Goal: Information Seeking & Learning: Learn about a topic

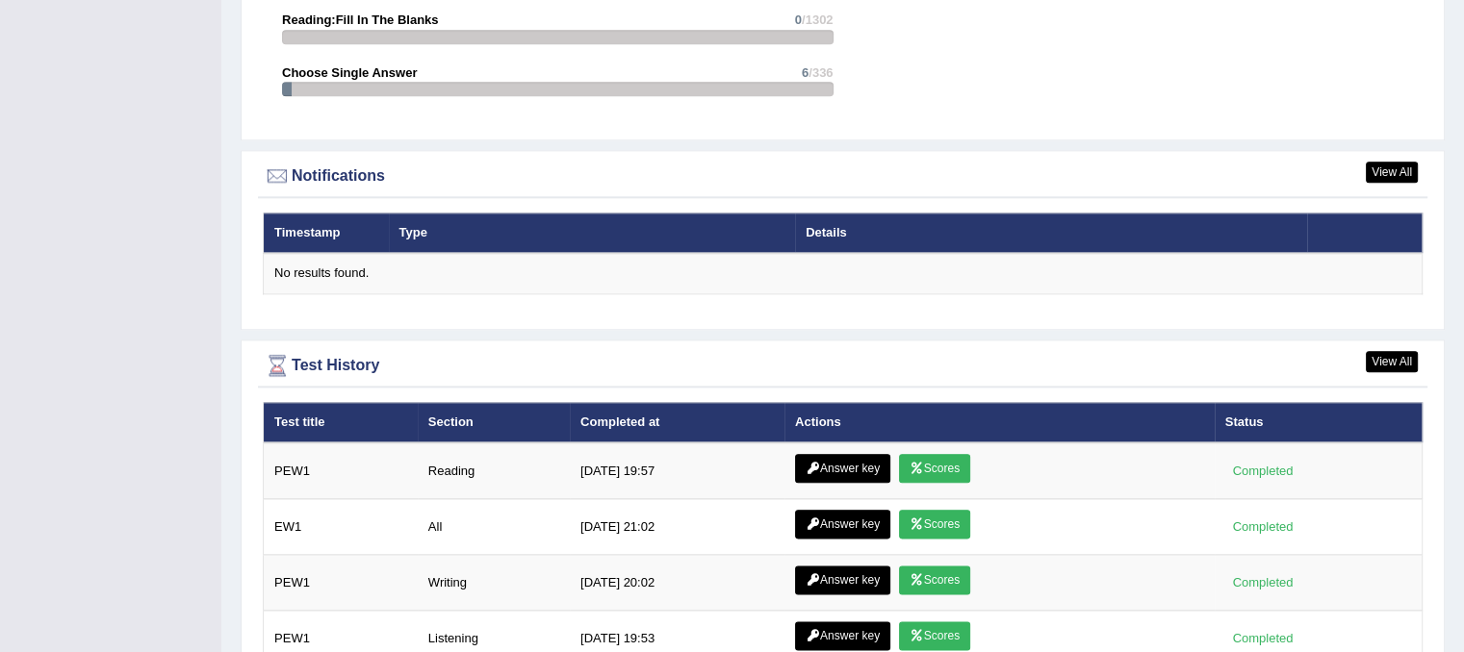
scroll to position [2305, 0]
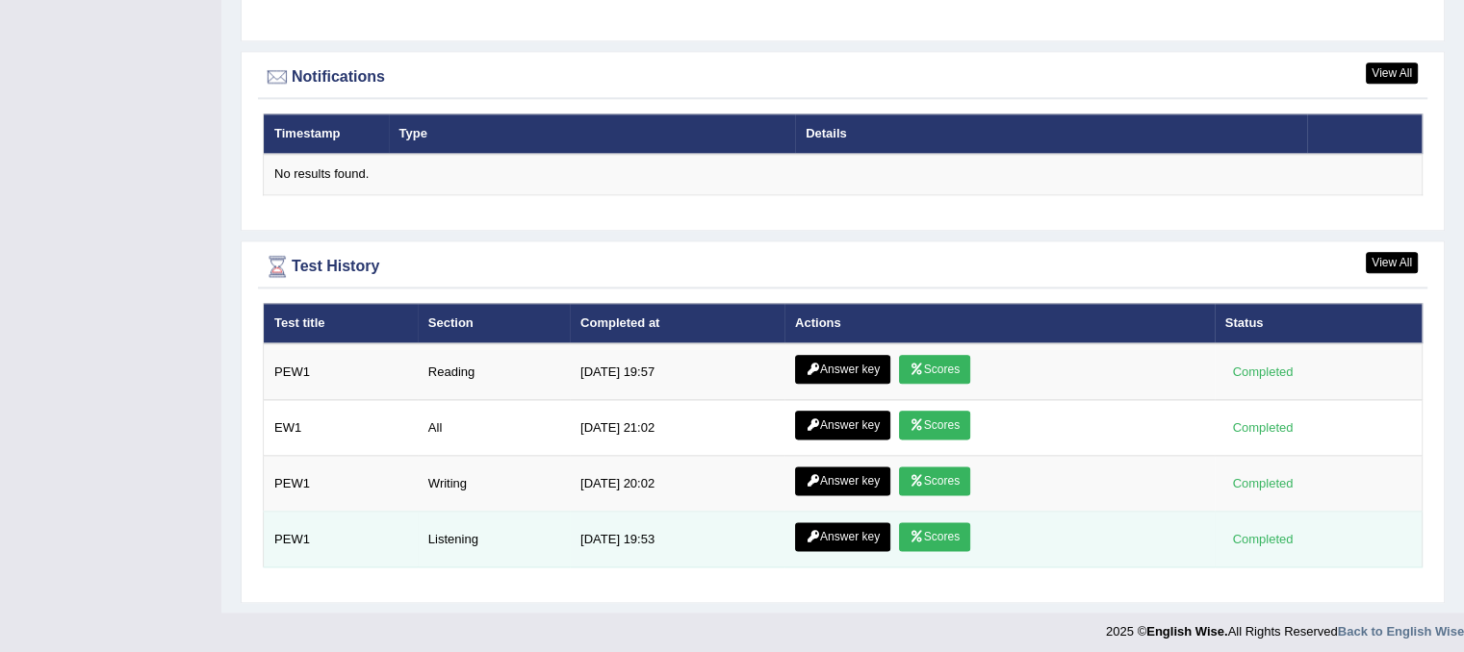
click at [843, 540] on link "Answer key" at bounding box center [842, 537] width 95 height 29
click at [847, 533] on link "Answer key" at bounding box center [842, 537] width 95 height 29
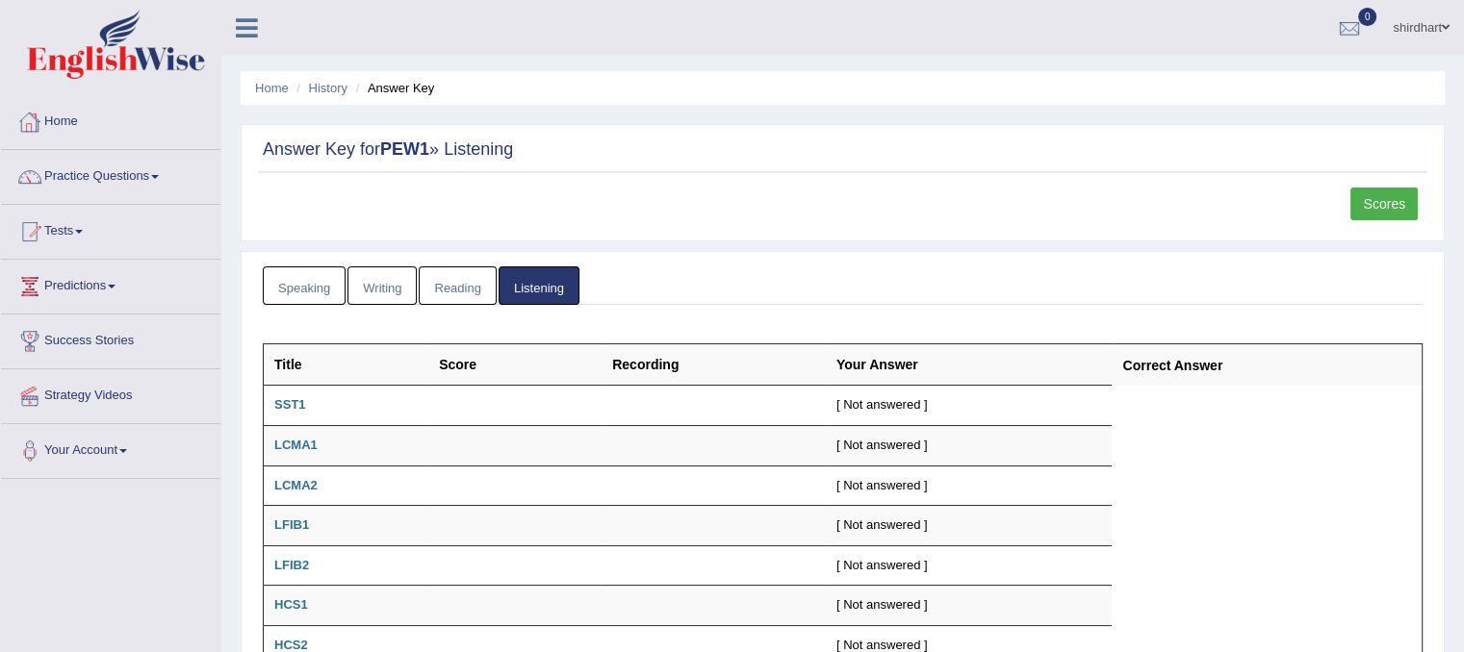
click at [55, 120] on link "Home" at bounding box center [110, 119] width 219 height 48
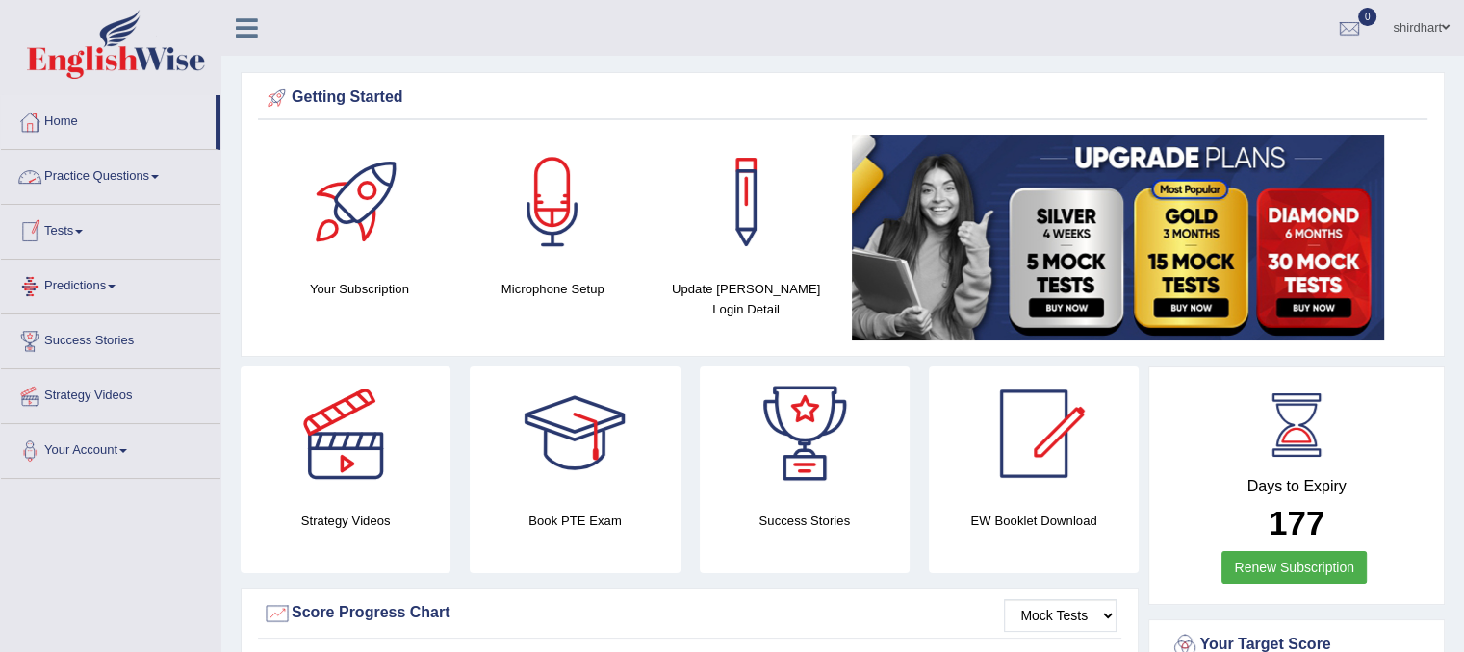
click at [64, 232] on link "Tests" at bounding box center [110, 229] width 219 height 48
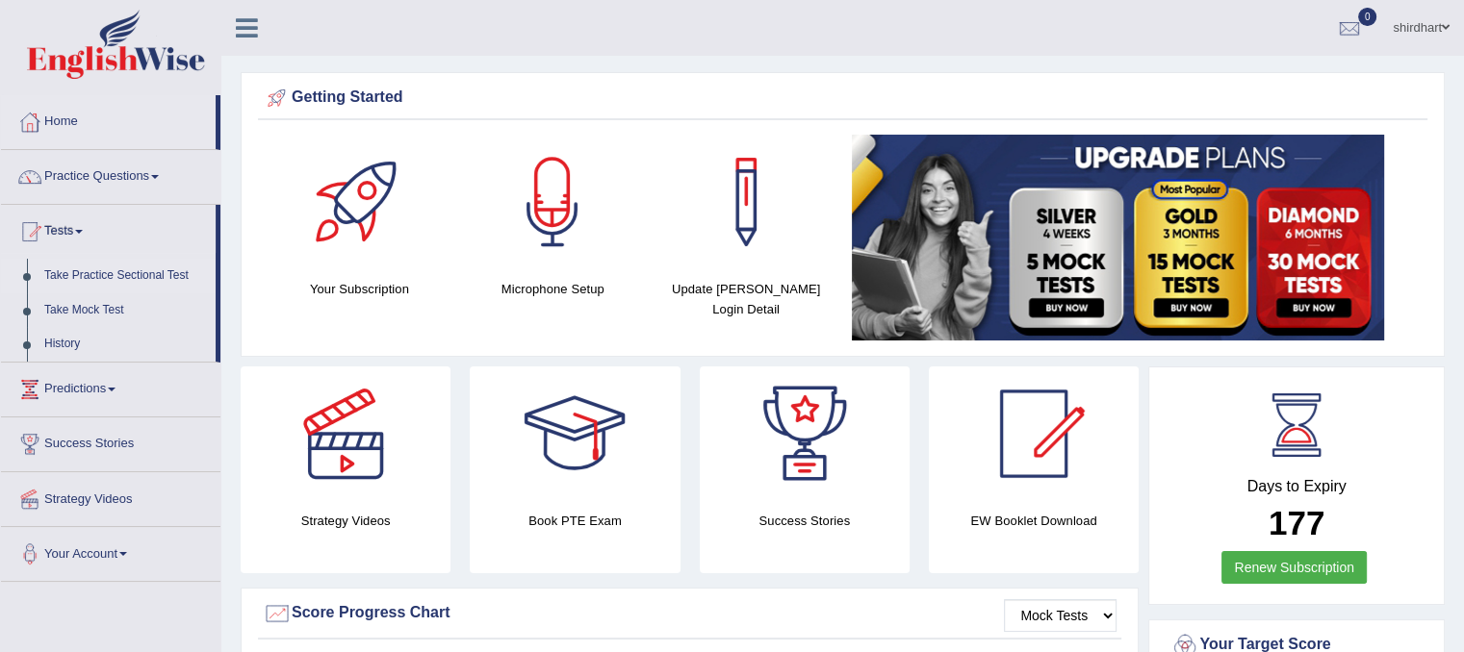
click at [105, 277] on link "Take Practice Sectional Test" at bounding box center [126, 276] width 180 height 35
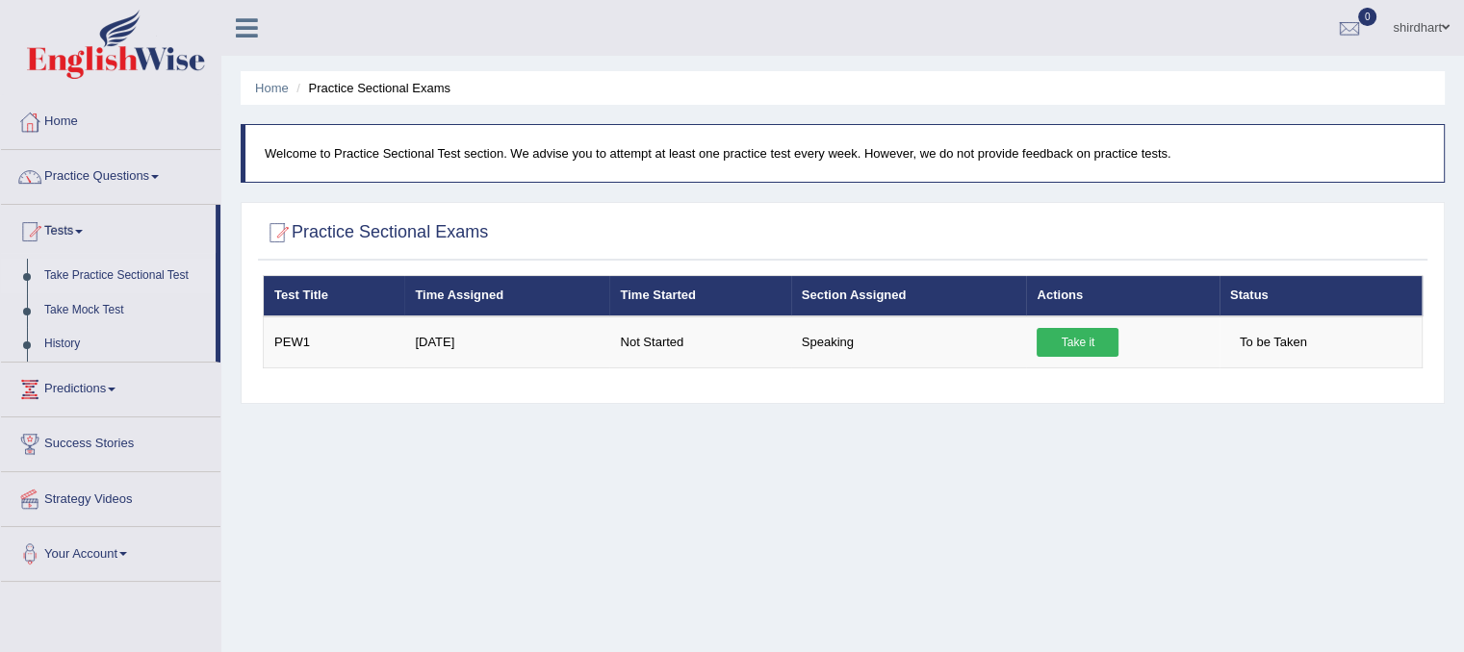
click at [1347, 485] on div "Home Practice Sectional Exams Welcome to Practice Sectional Test section. We ad…" at bounding box center [842, 481] width 1242 height 962
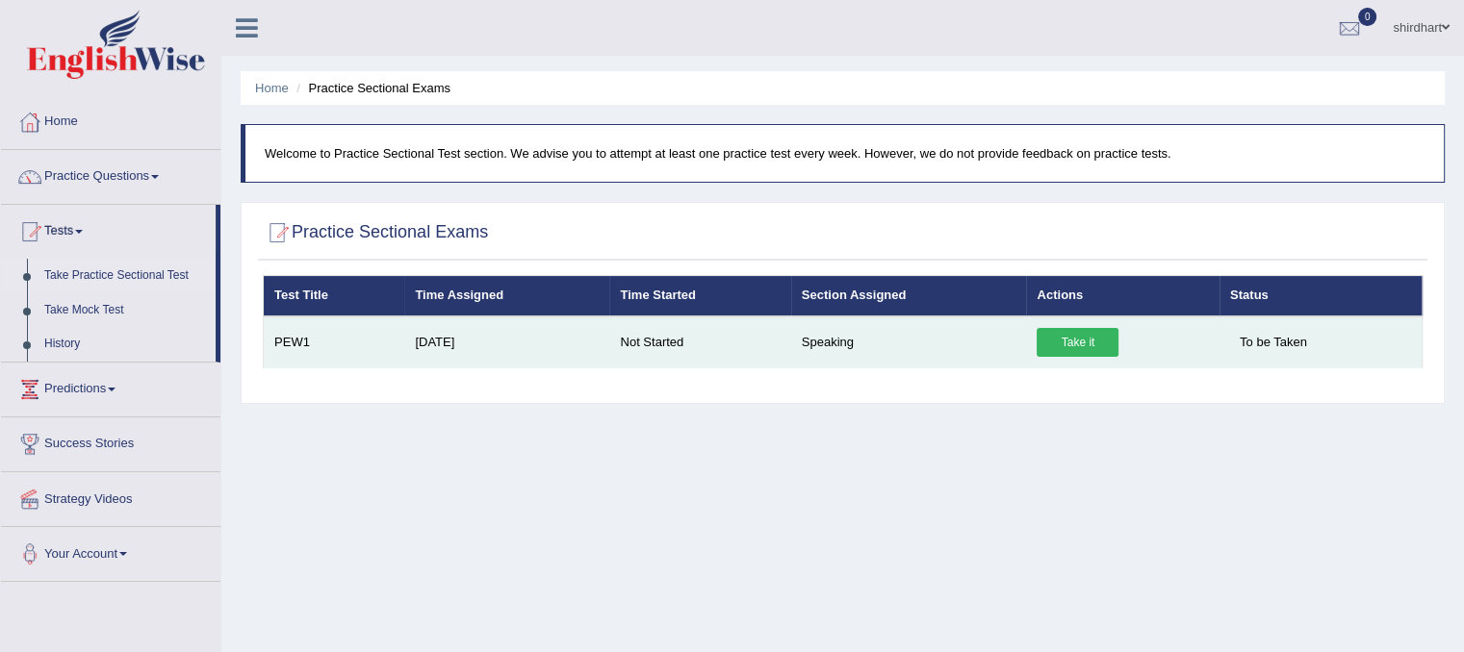
click at [1085, 348] on link "Take it" at bounding box center [1077, 342] width 82 height 29
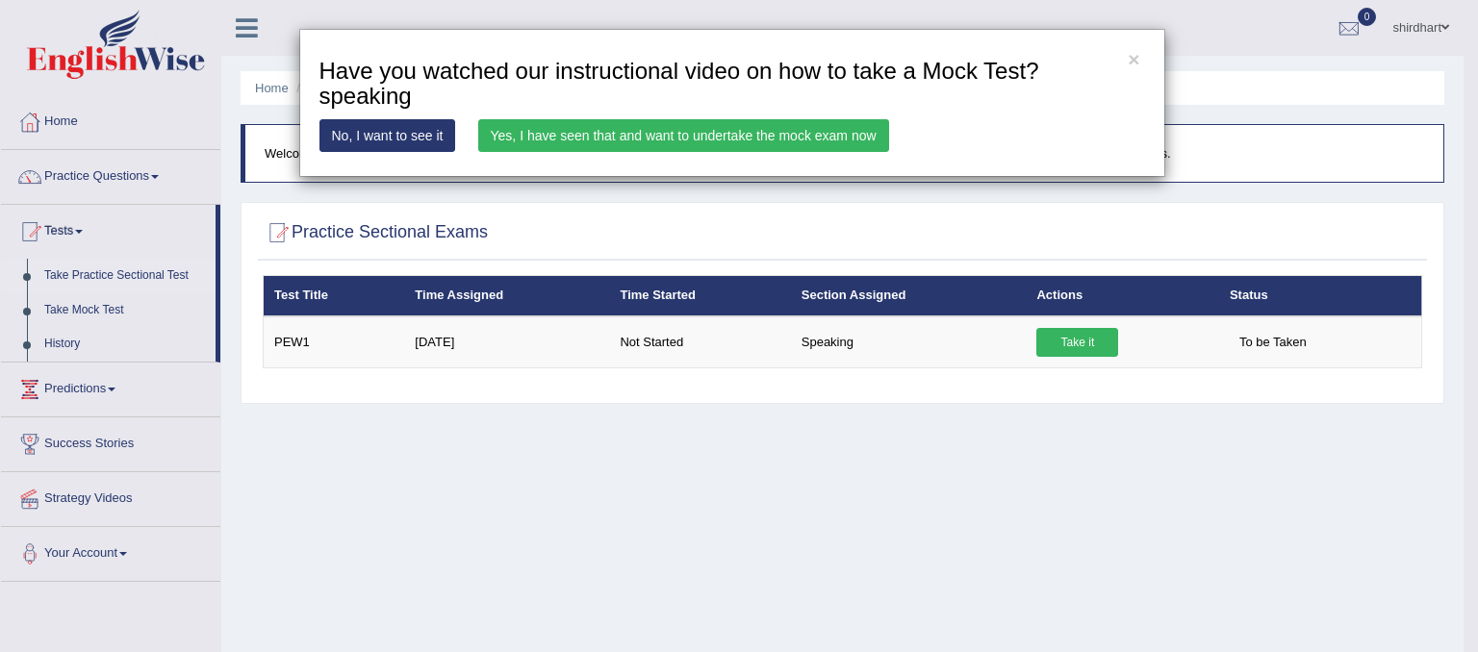
click at [772, 132] on link "Yes, I have seen that and want to undertake the mock exam now" at bounding box center [683, 135] width 411 height 33
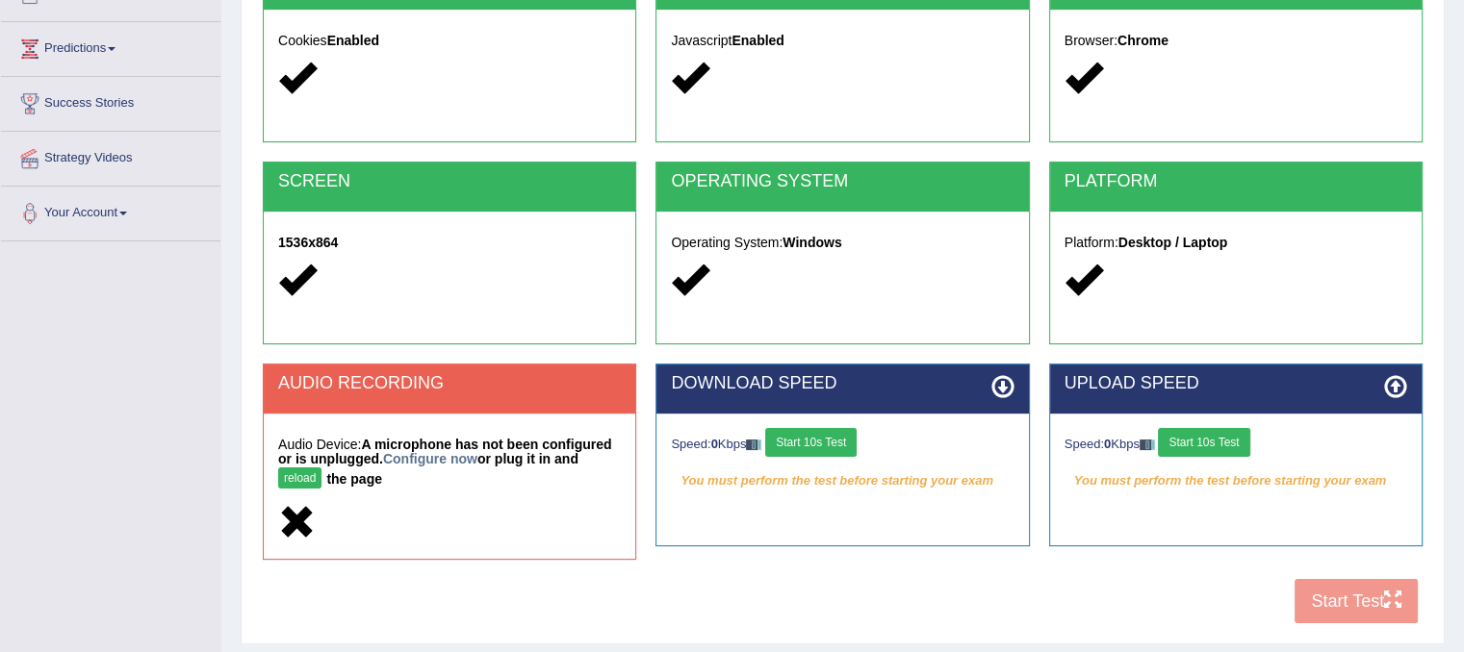
scroll to position [358, 0]
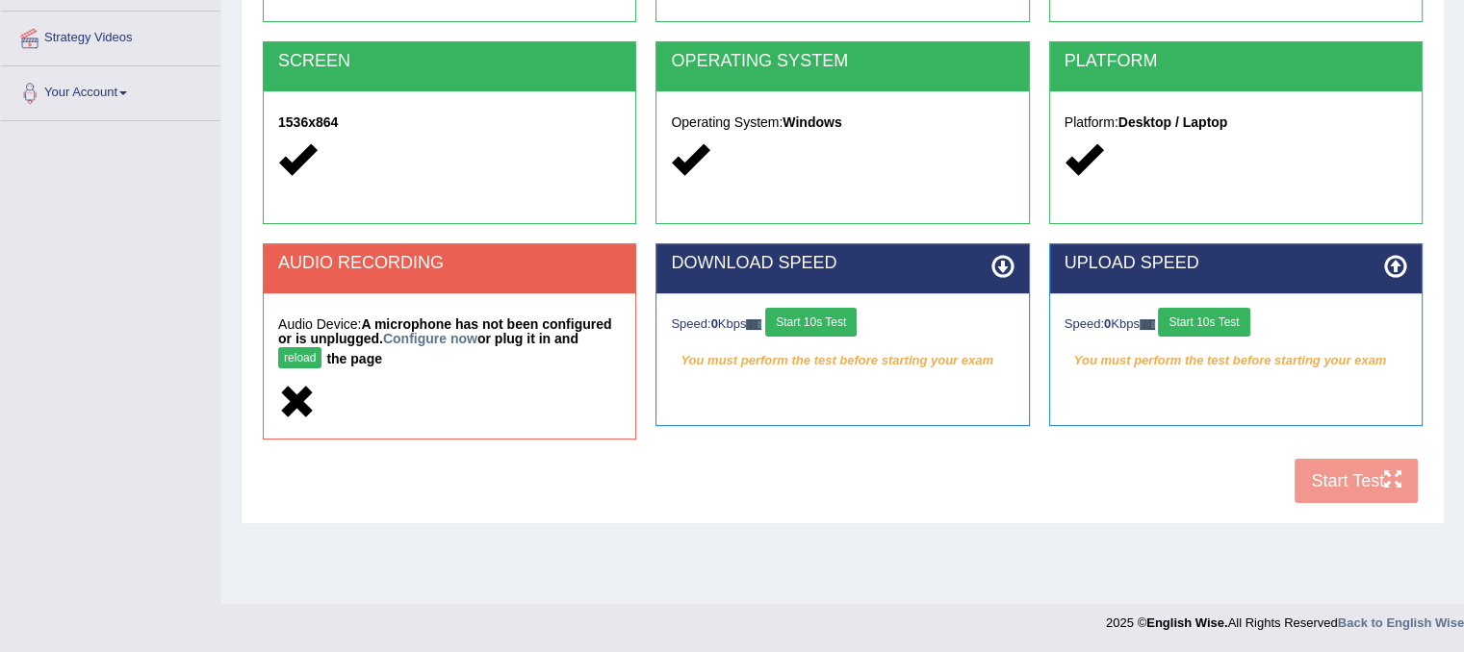
click at [297, 350] on button "reload" at bounding box center [299, 357] width 43 height 21
click at [806, 326] on button "Start 10s Test" at bounding box center [810, 322] width 91 height 29
click at [1216, 351] on em "You must perform the test before starting your exam" at bounding box center [1235, 360] width 343 height 29
click at [1223, 336] on div "Speed: 0 Kbps Start 10s Test" at bounding box center [1235, 325] width 343 height 34
click at [1223, 332] on button "Start 10s Test" at bounding box center [1203, 322] width 91 height 29
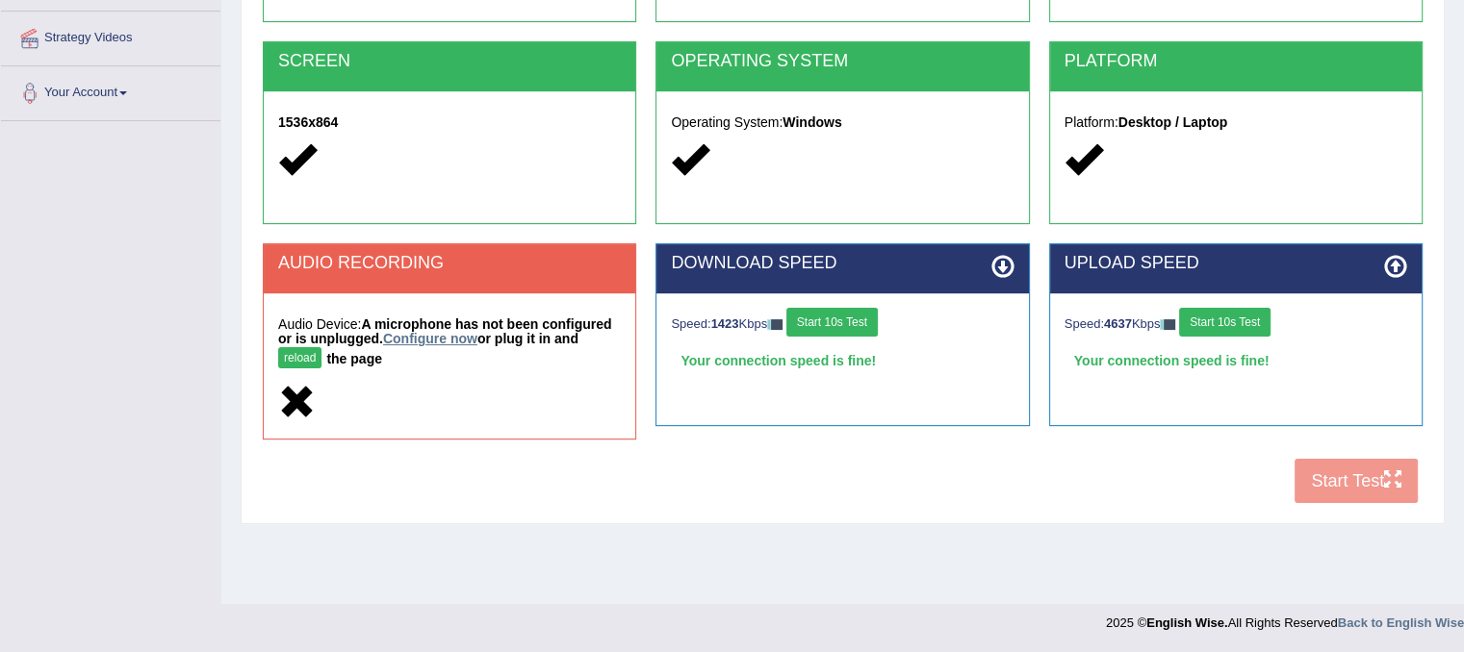
click at [468, 336] on link "Configure now" at bounding box center [430, 338] width 94 height 15
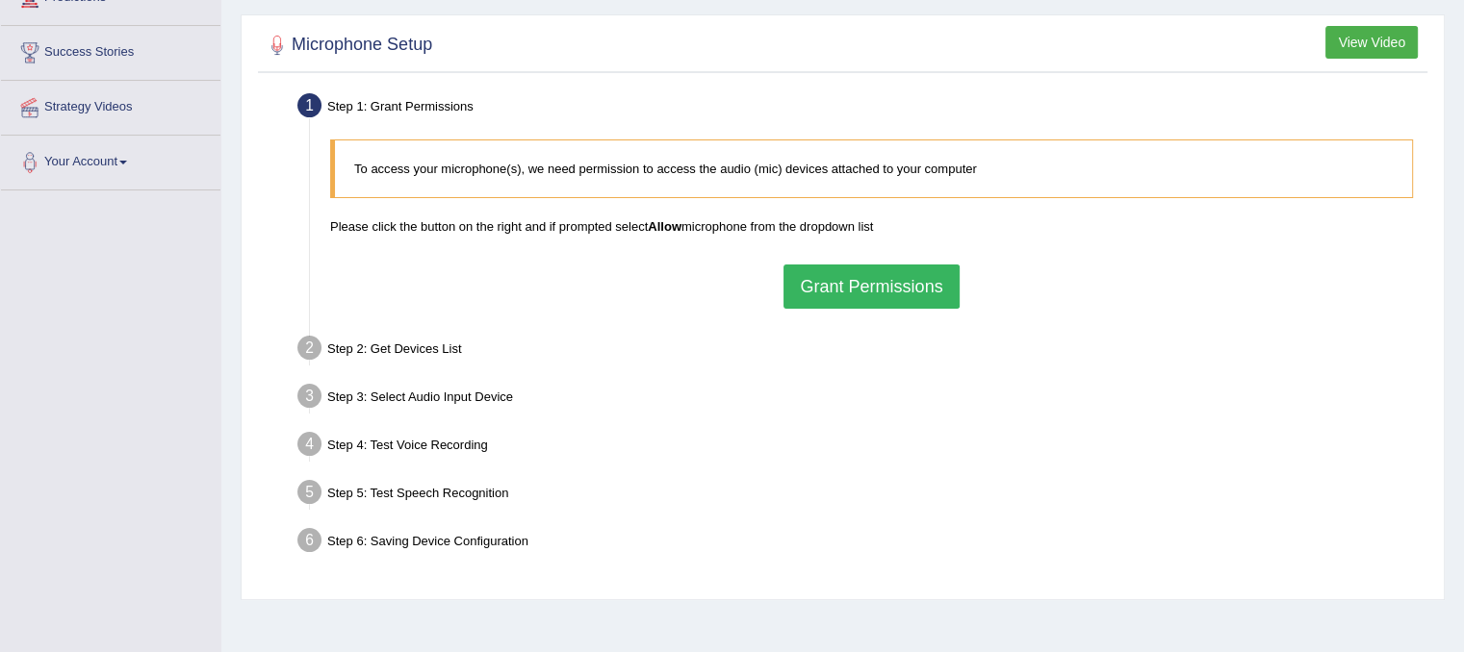
scroll to position [192, 0]
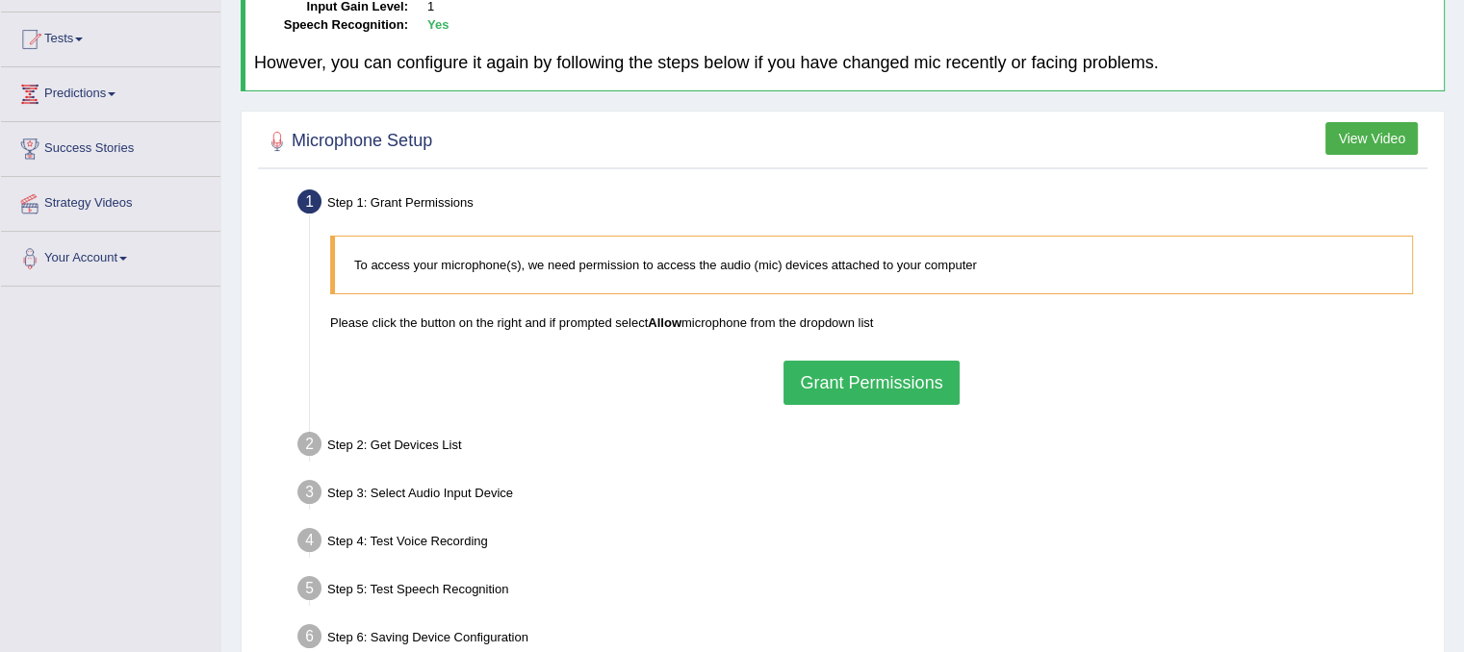
click at [914, 367] on button "Grant Permissions" at bounding box center [870, 383] width 175 height 44
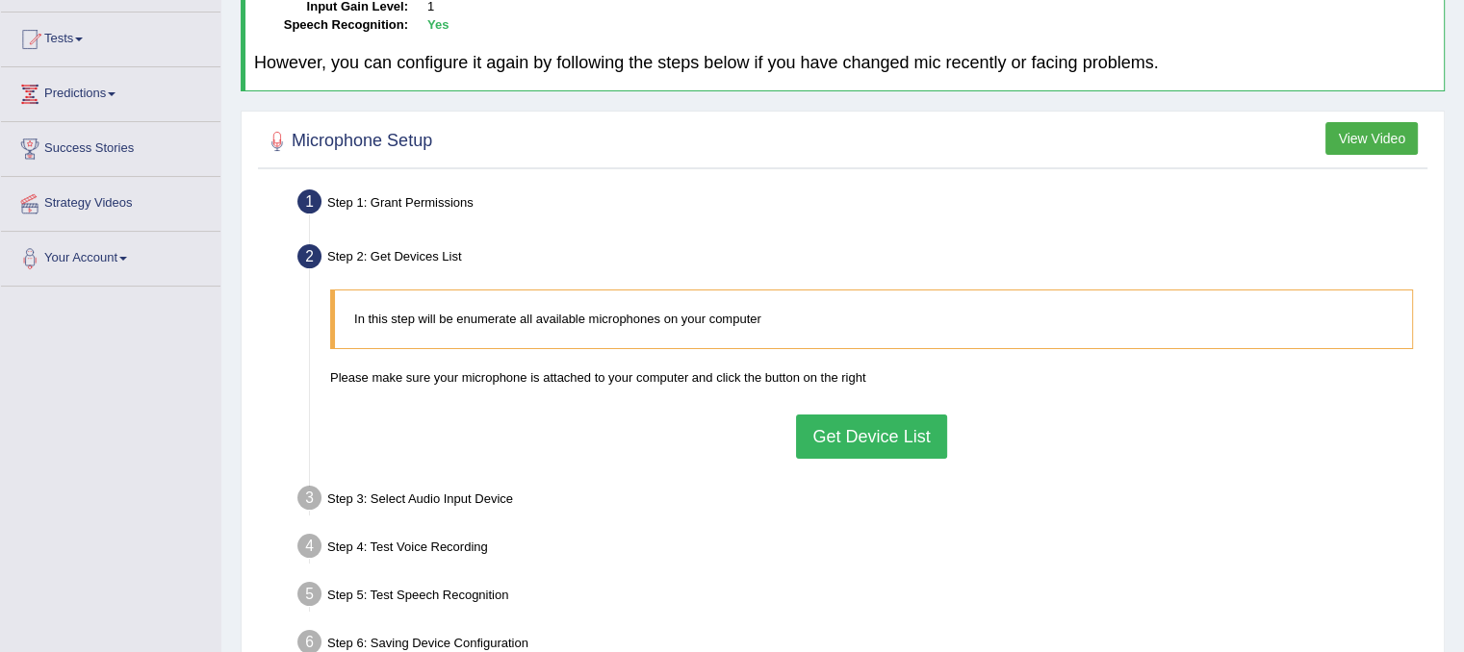
click at [870, 429] on button "Get Device List" at bounding box center [871, 437] width 150 height 44
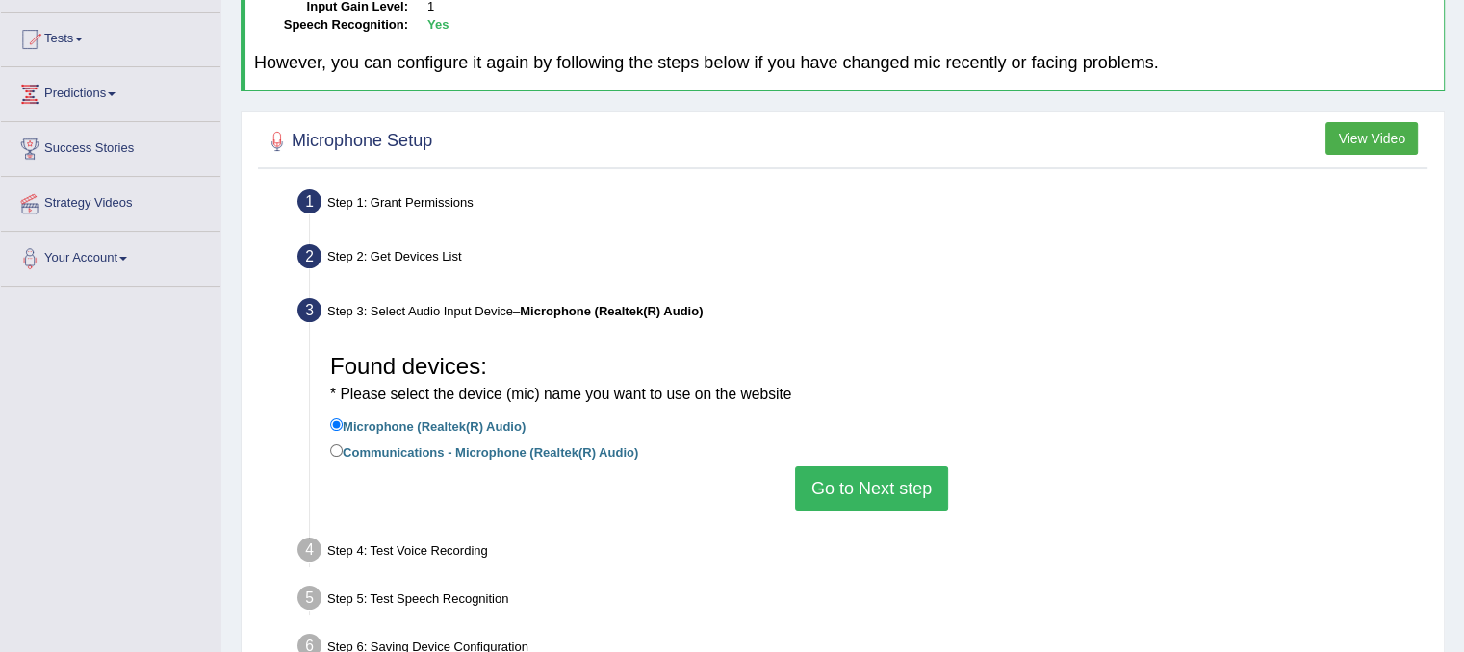
click at [844, 498] on button "Go to Next step" at bounding box center [871, 489] width 153 height 44
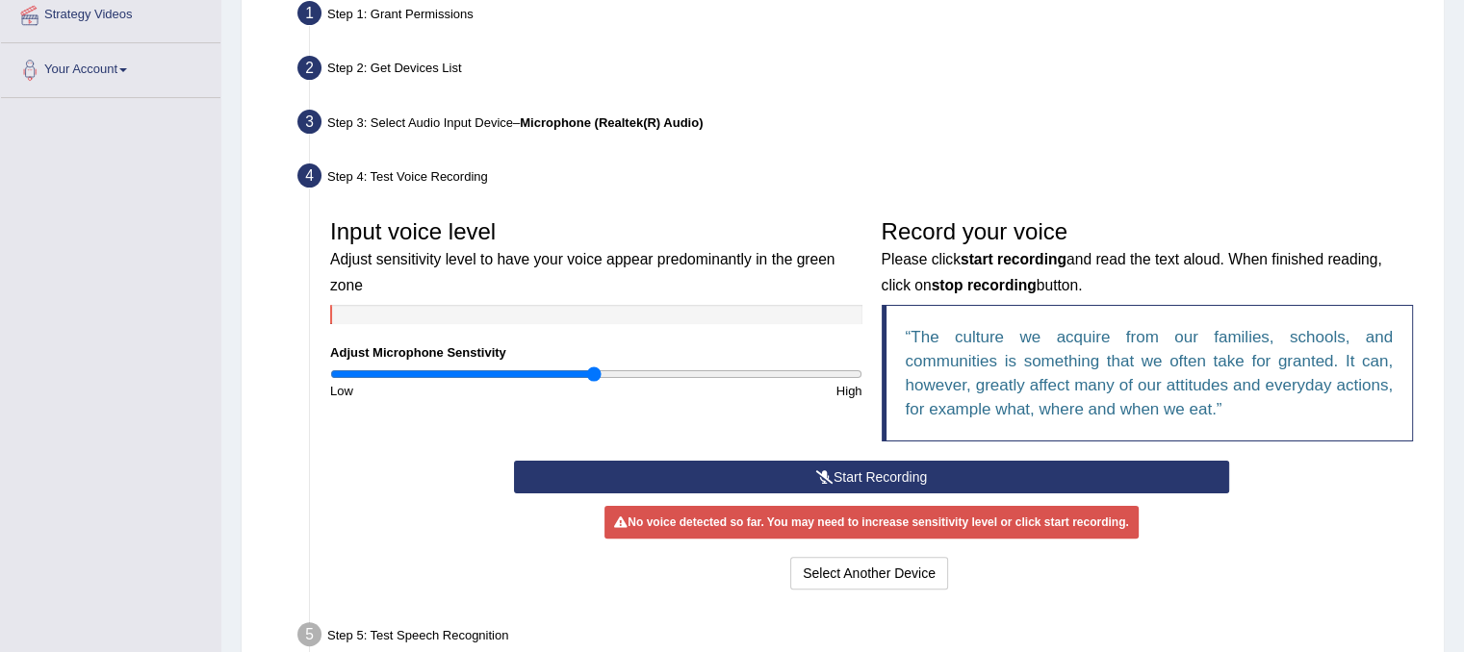
scroll to position [385, 0]
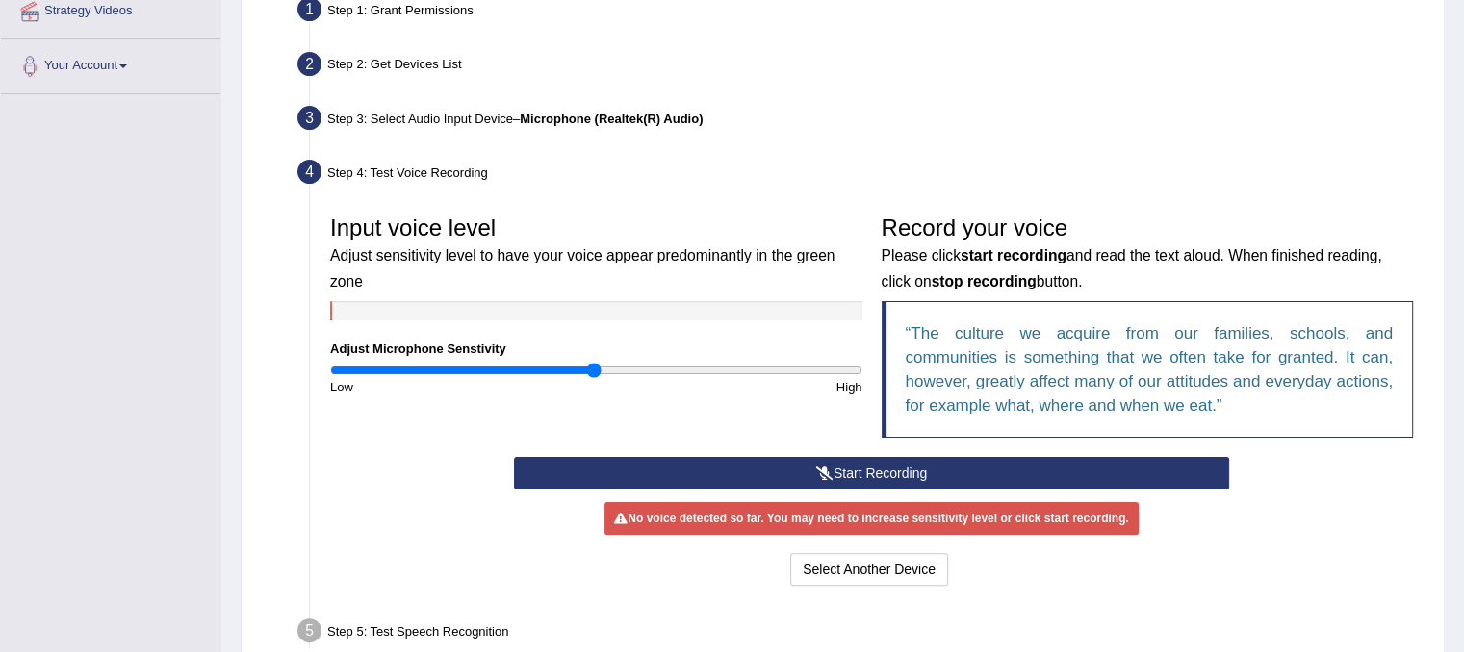
click at [1112, 467] on button "Start Recording" at bounding box center [871, 473] width 715 height 33
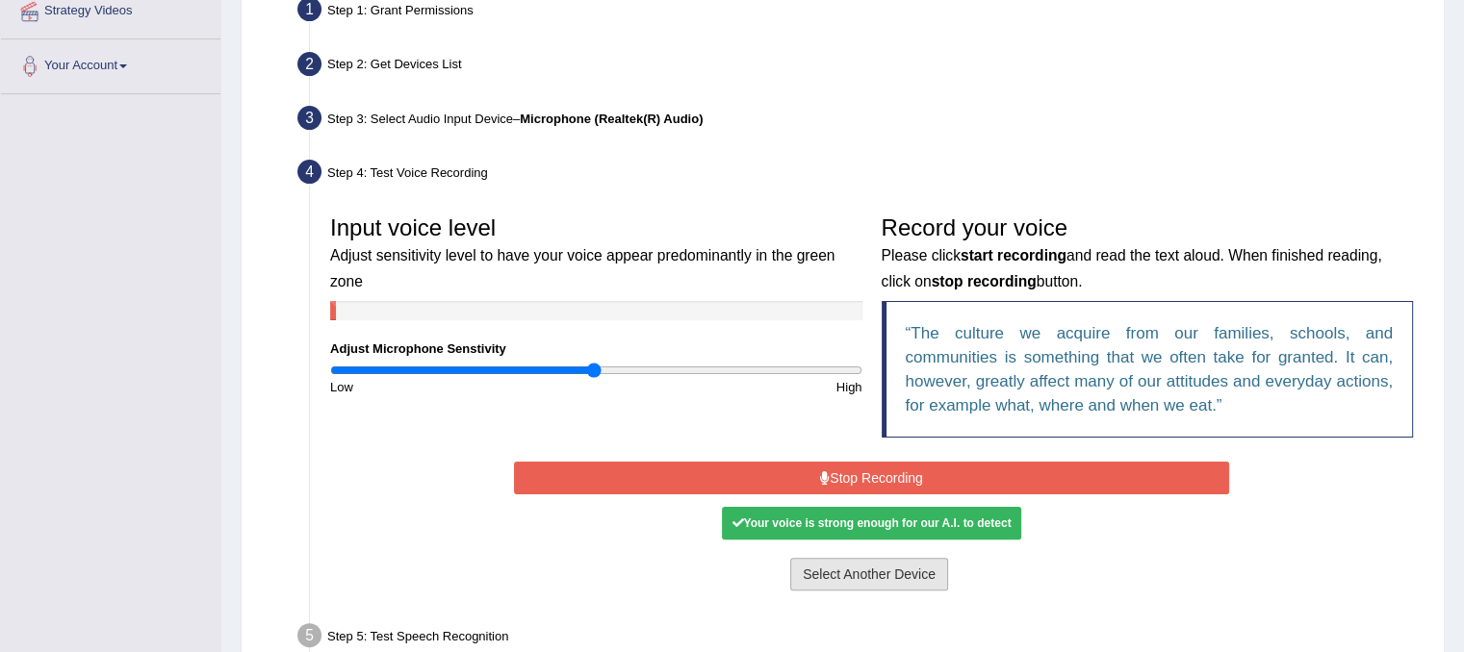
click at [907, 563] on button "Select Another Device" at bounding box center [869, 574] width 158 height 33
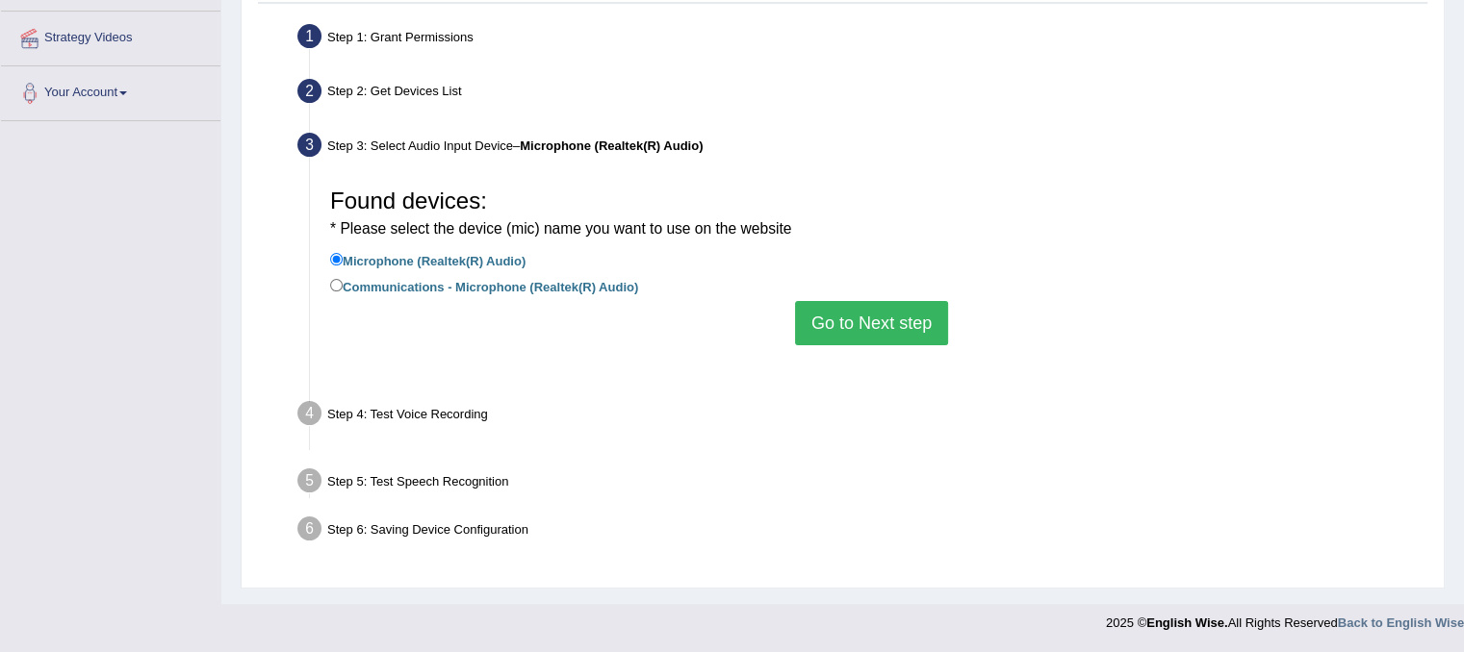
scroll to position [358, 0]
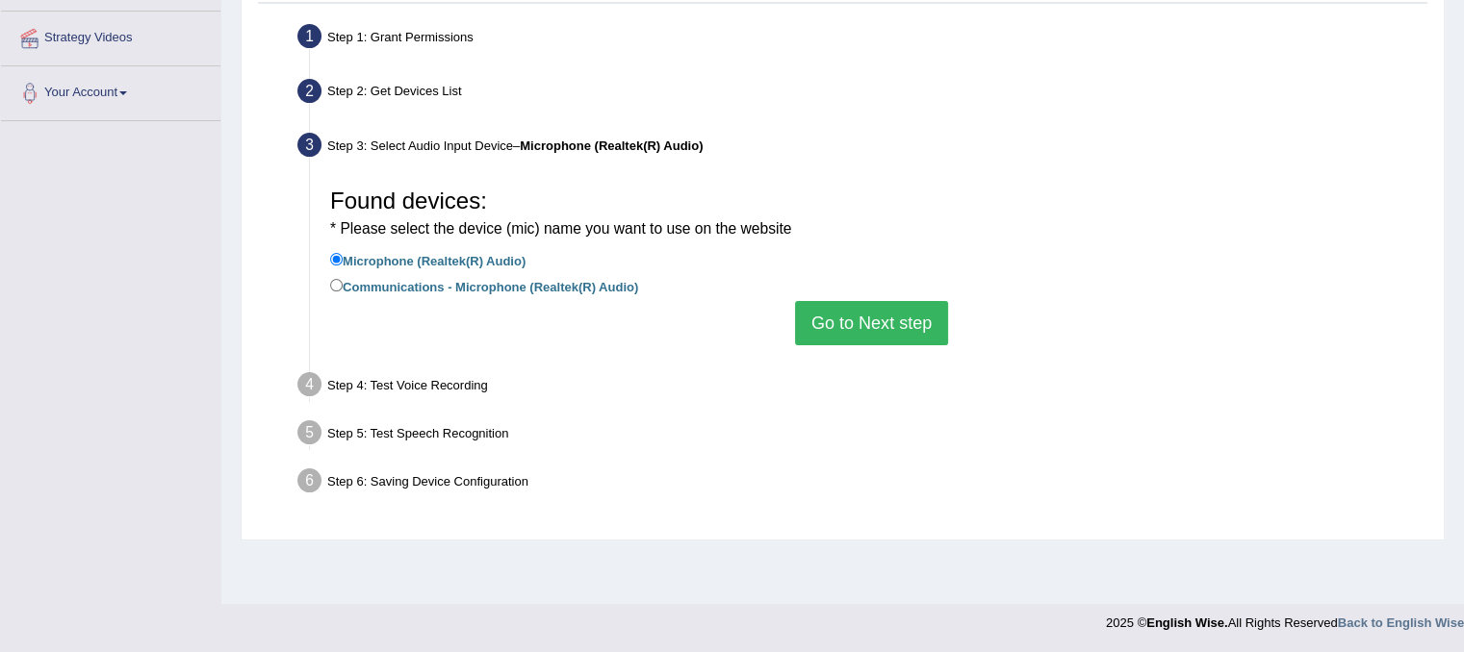
click at [443, 284] on label "Communications - Microphone (Realtek(R) Audio)" at bounding box center [484, 285] width 308 height 21
click at [343, 284] on input "Communications - Microphone (Realtek(R) Audio)" at bounding box center [336, 285] width 13 height 13
radio input "true"
click at [843, 315] on button "Go to Next step" at bounding box center [871, 323] width 153 height 44
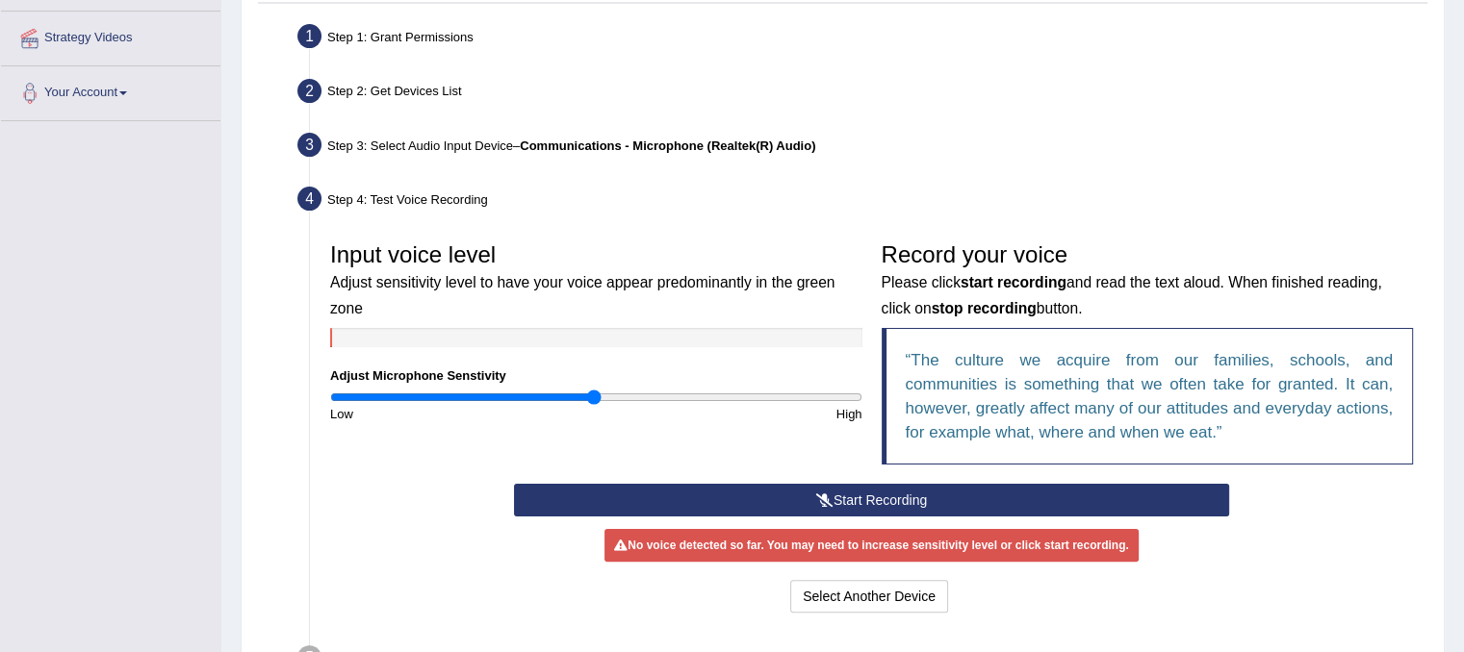
click at [837, 499] on button "Start Recording" at bounding box center [871, 500] width 715 height 33
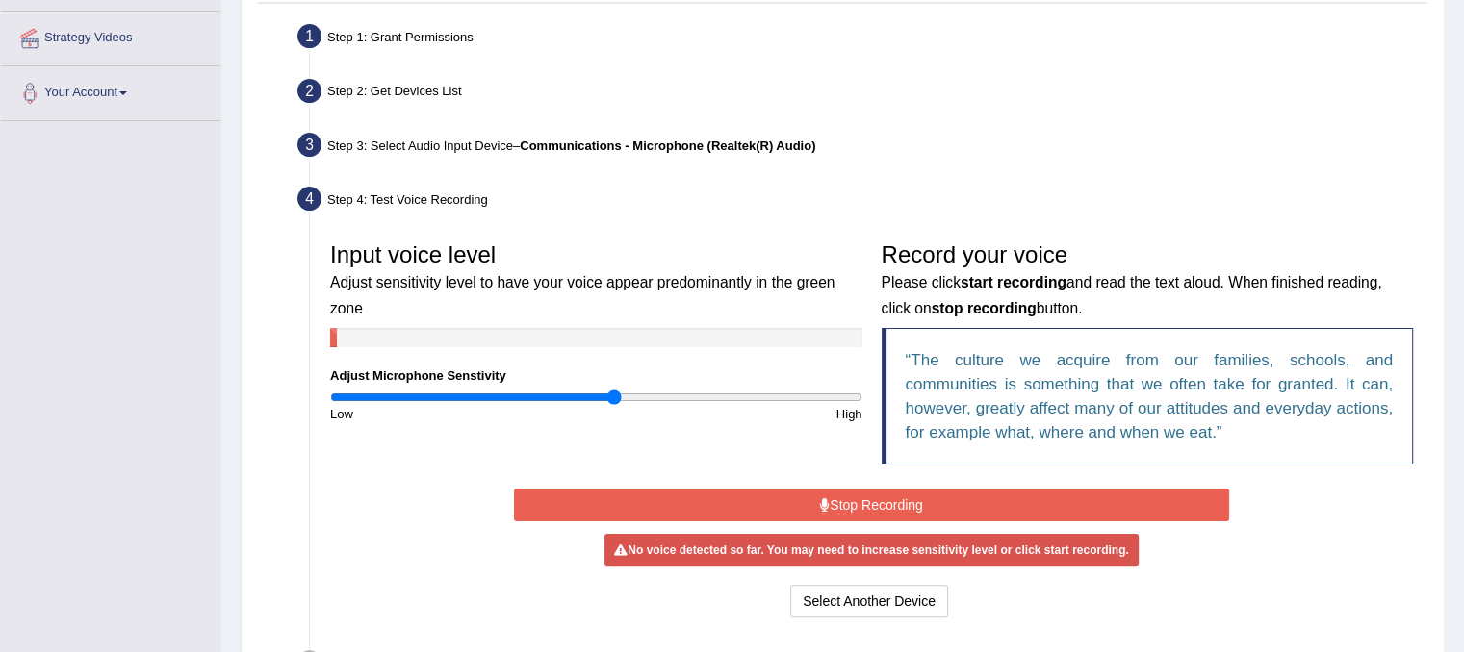
click at [614, 399] on input "range" at bounding box center [596, 397] width 532 height 15
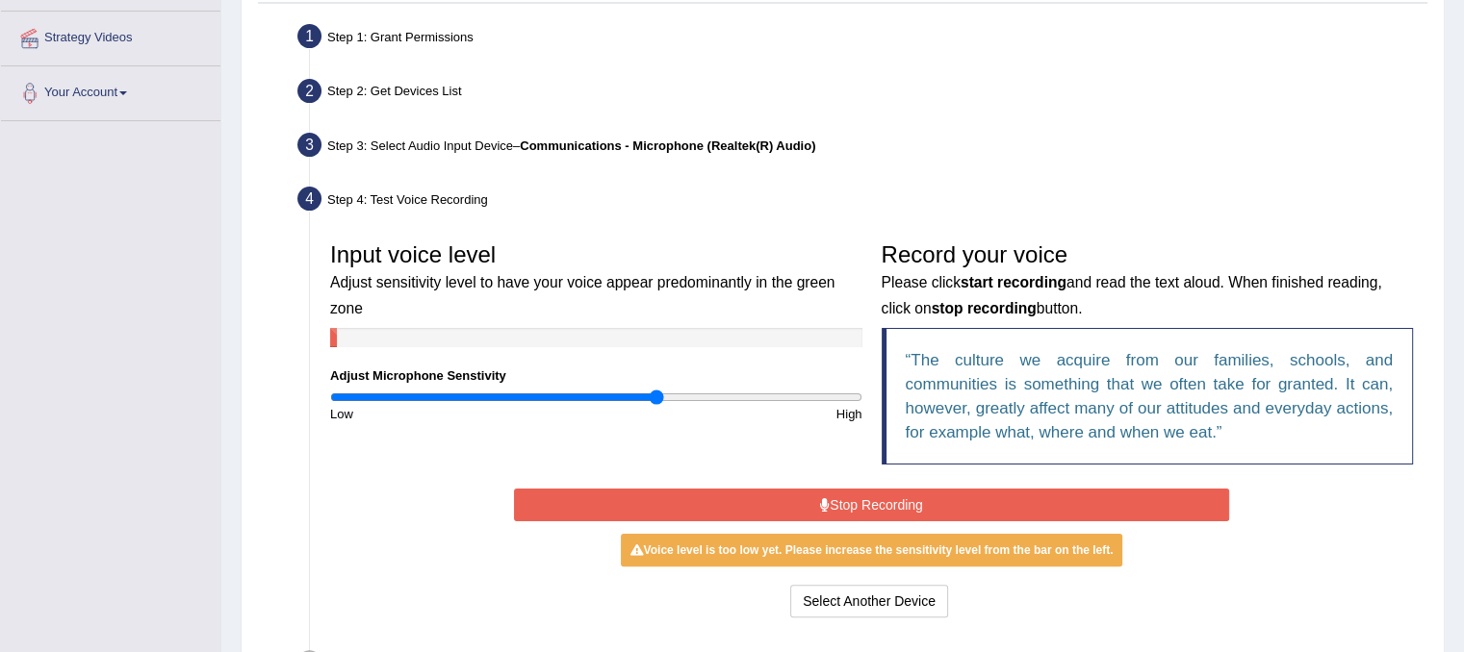
click at [656, 400] on input "range" at bounding box center [596, 397] width 532 height 15
drag, startPoint x: 749, startPoint y: 401, endPoint x: 805, endPoint y: 402, distance: 55.8
type input "1.64"
click at [762, 401] on input "range" at bounding box center [596, 397] width 532 height 15
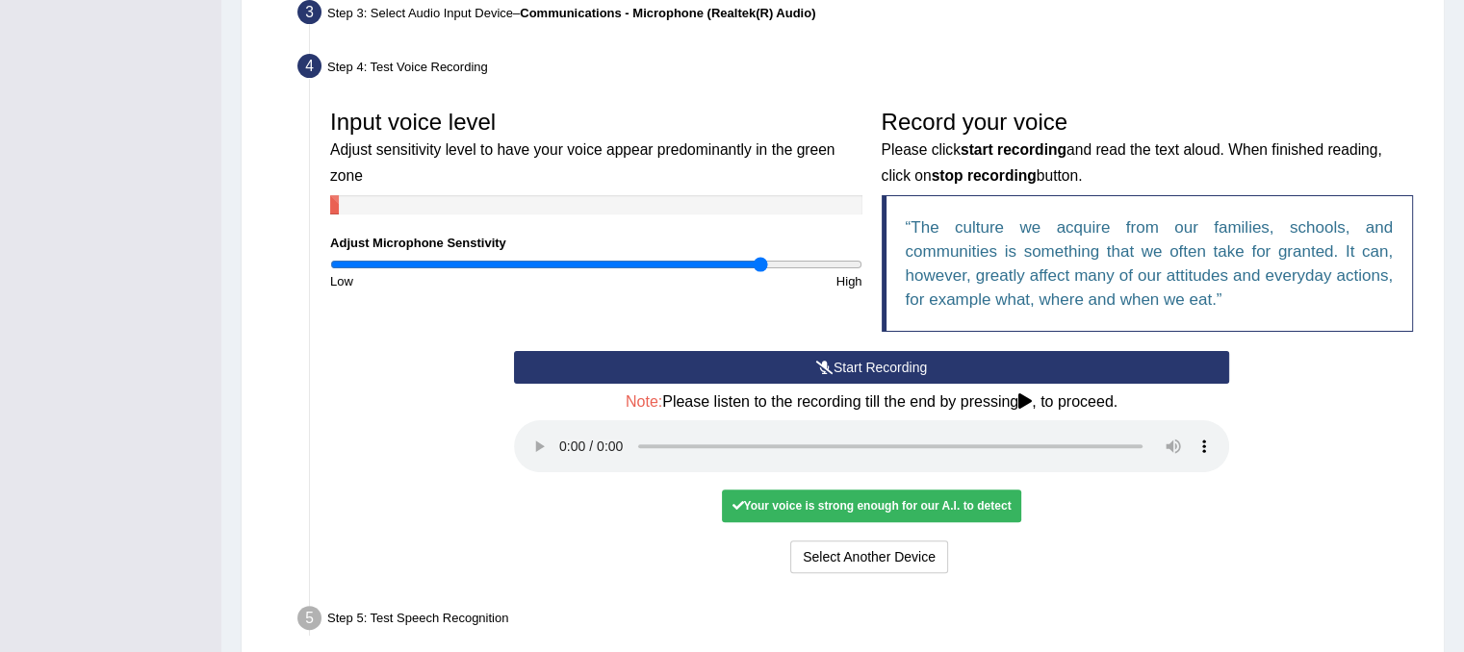
scroll to position [625, 0]
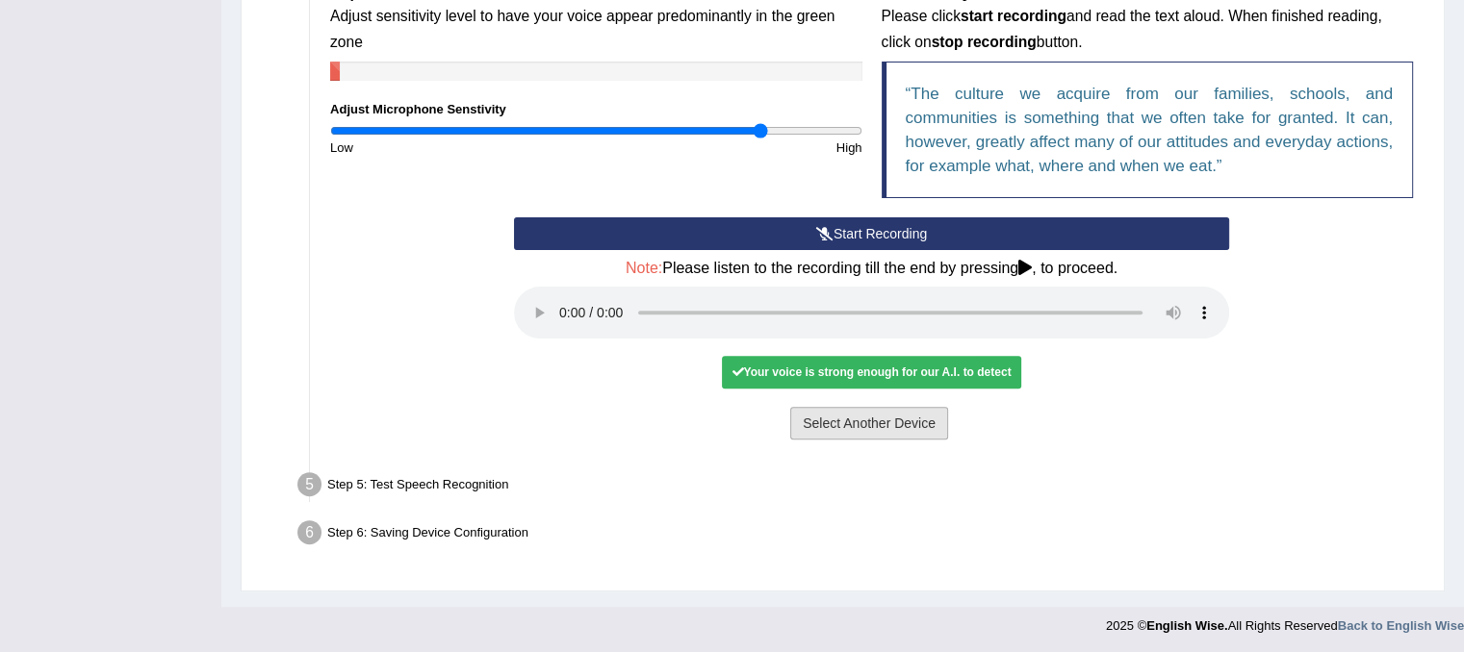
click at [885, 427] on button "Select Another Device" at bounding box center [869, 423] width 158 height 33
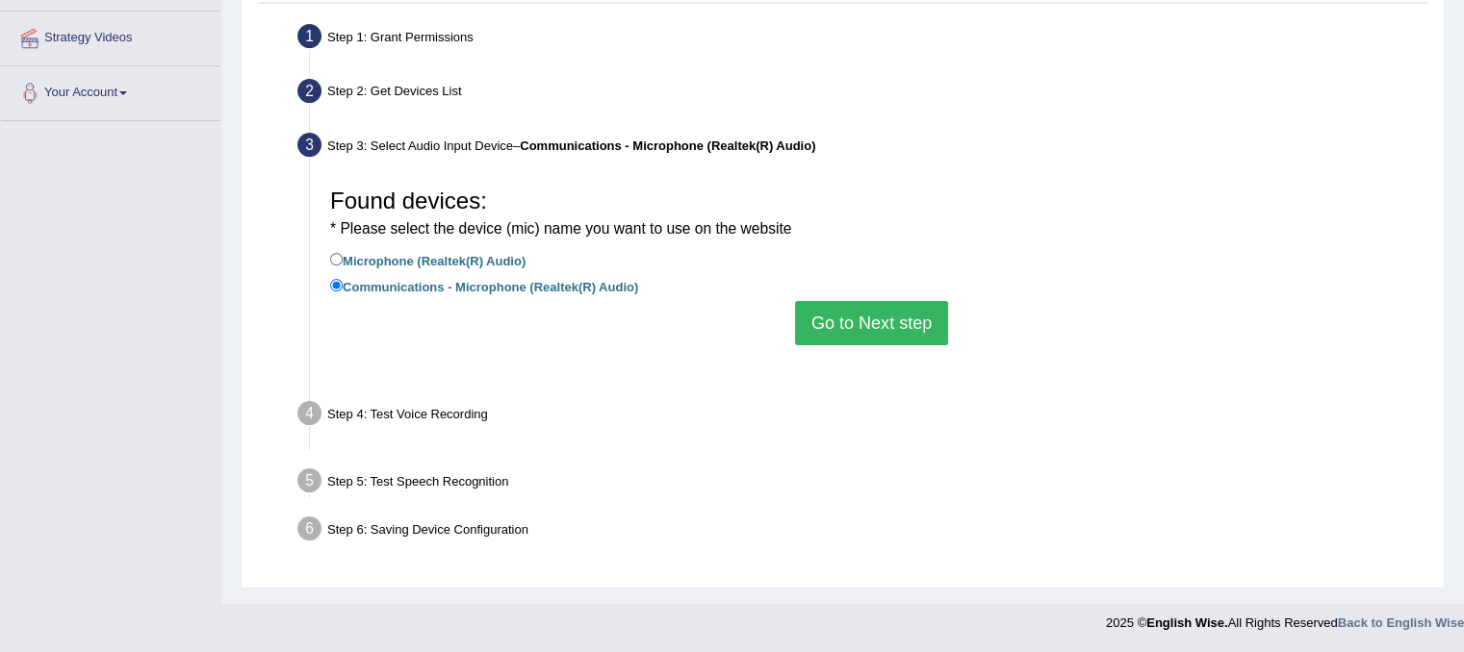
scroll to position [358, 0]
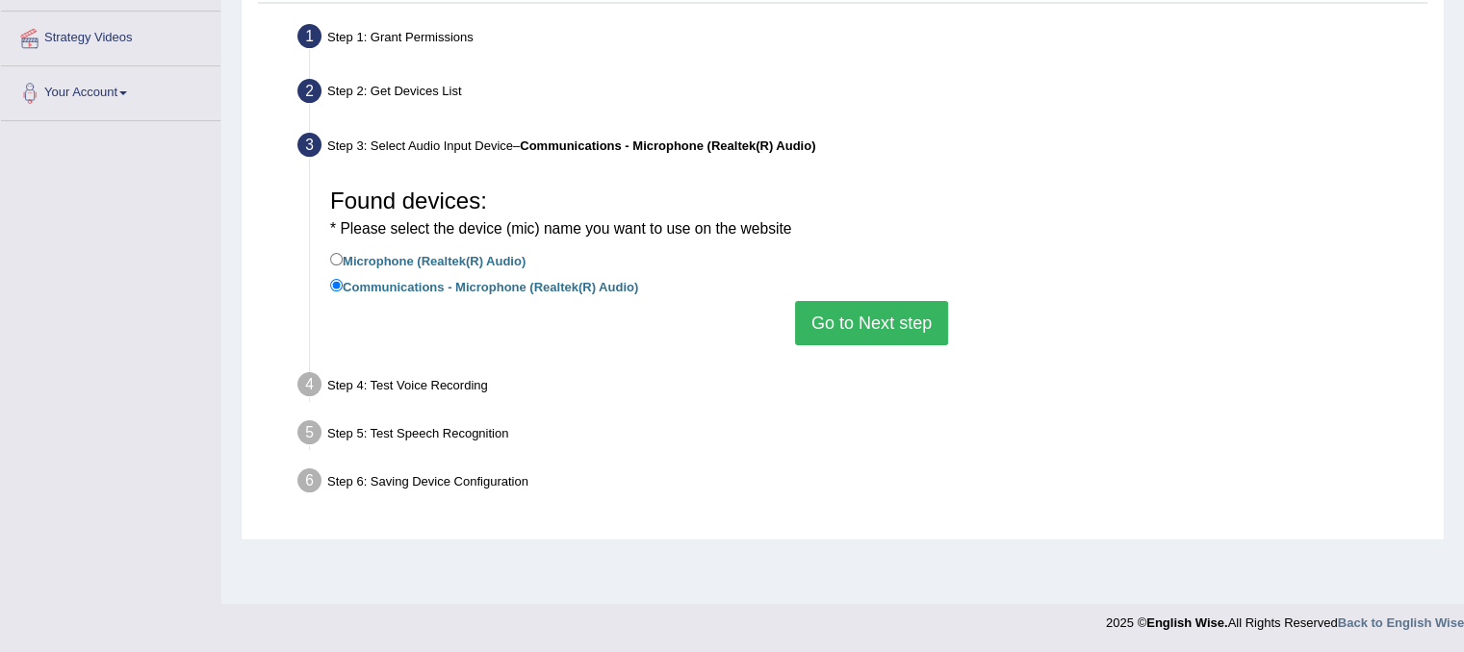
click at [879, 320] on button "Go to Next step" at bounding box center [871, 323] width 153 height 44
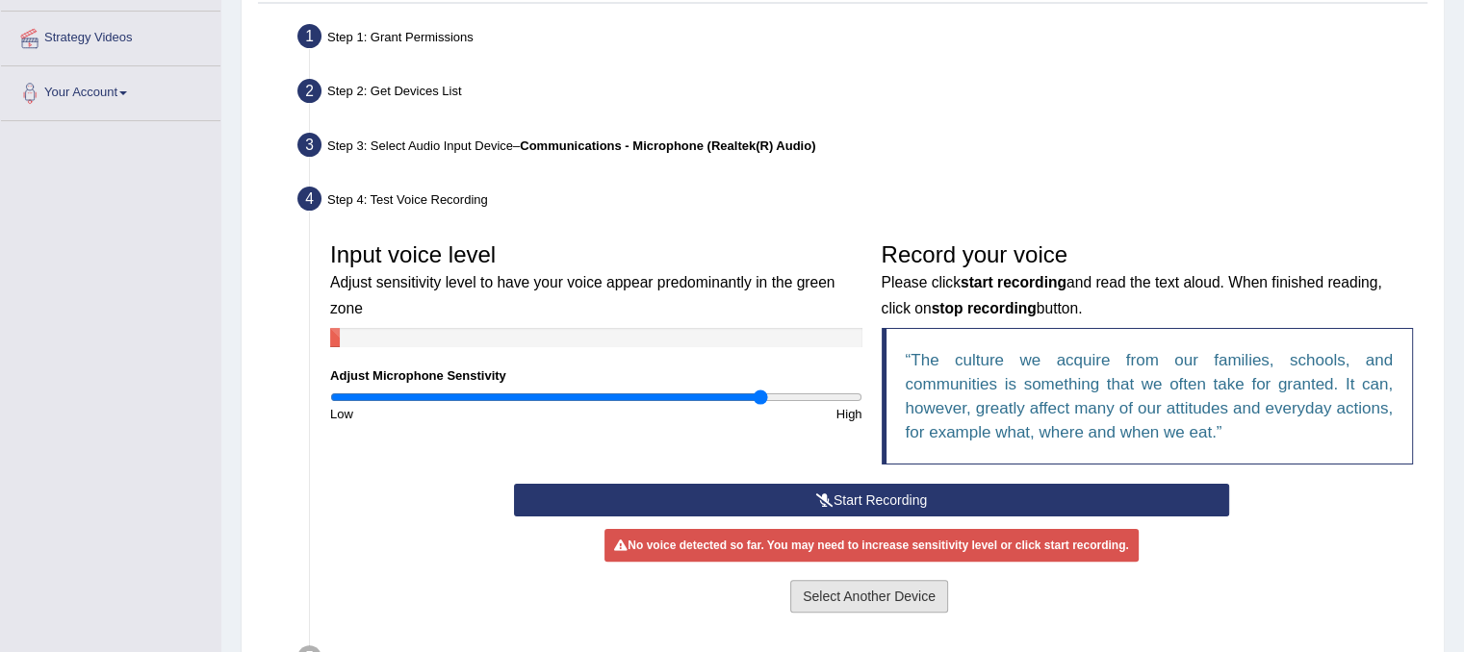
click at [870, 594] on button "Select Another Device" at bounding box center [869, 596] width 158 height 33
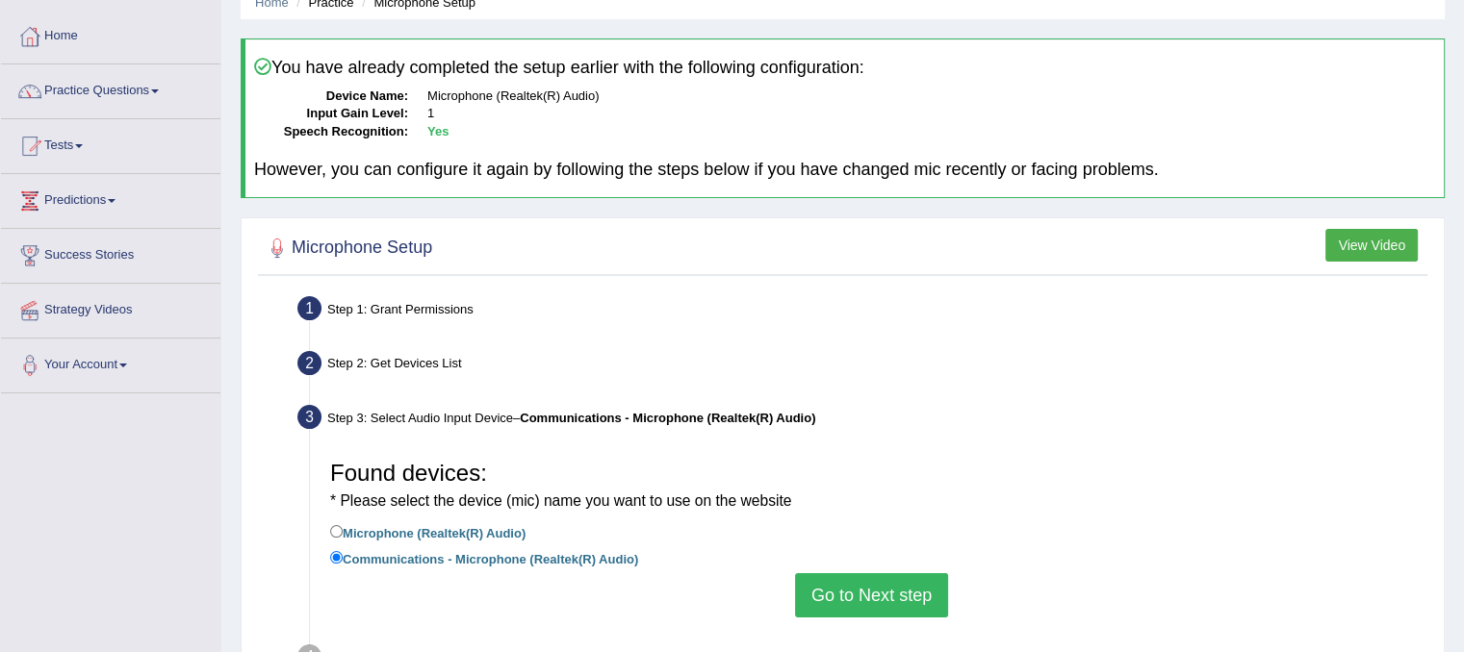
scroll to position [69, 0]
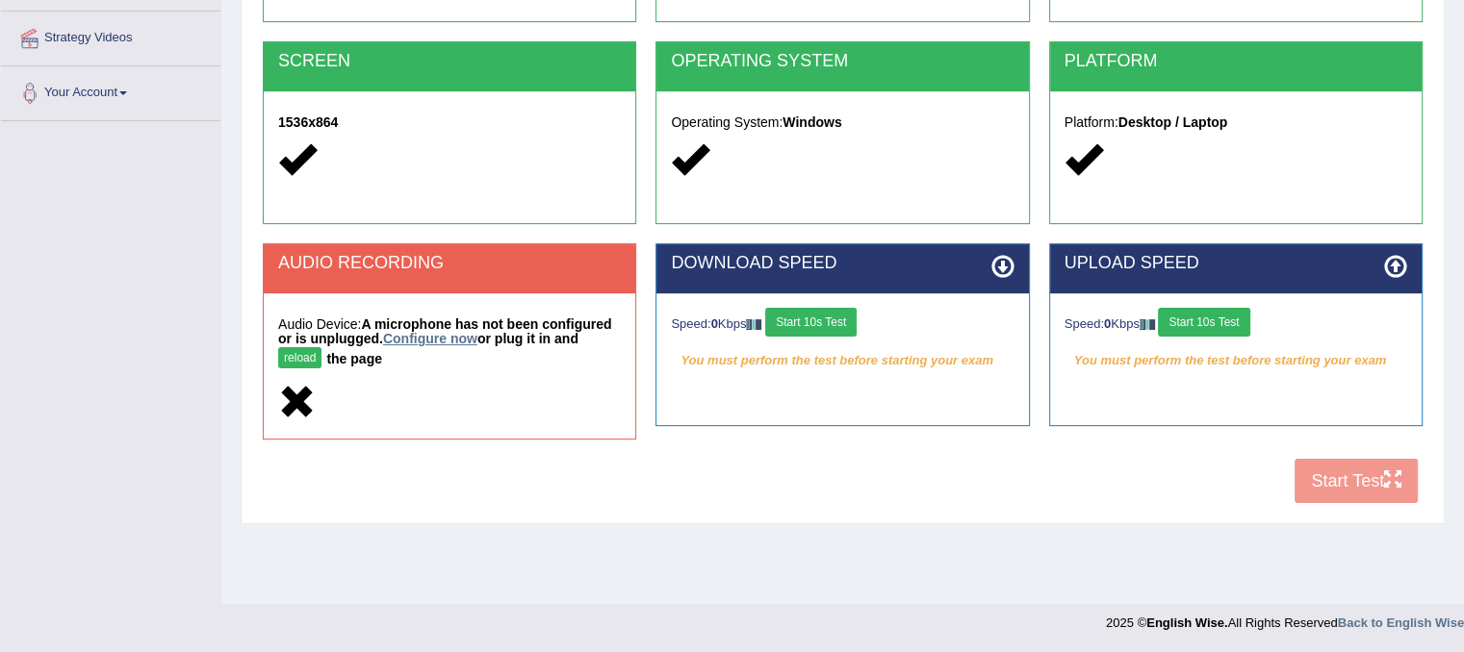
click at [439, 341] on link "Configure now" at bounding box center [430, 338] width 94 height 15
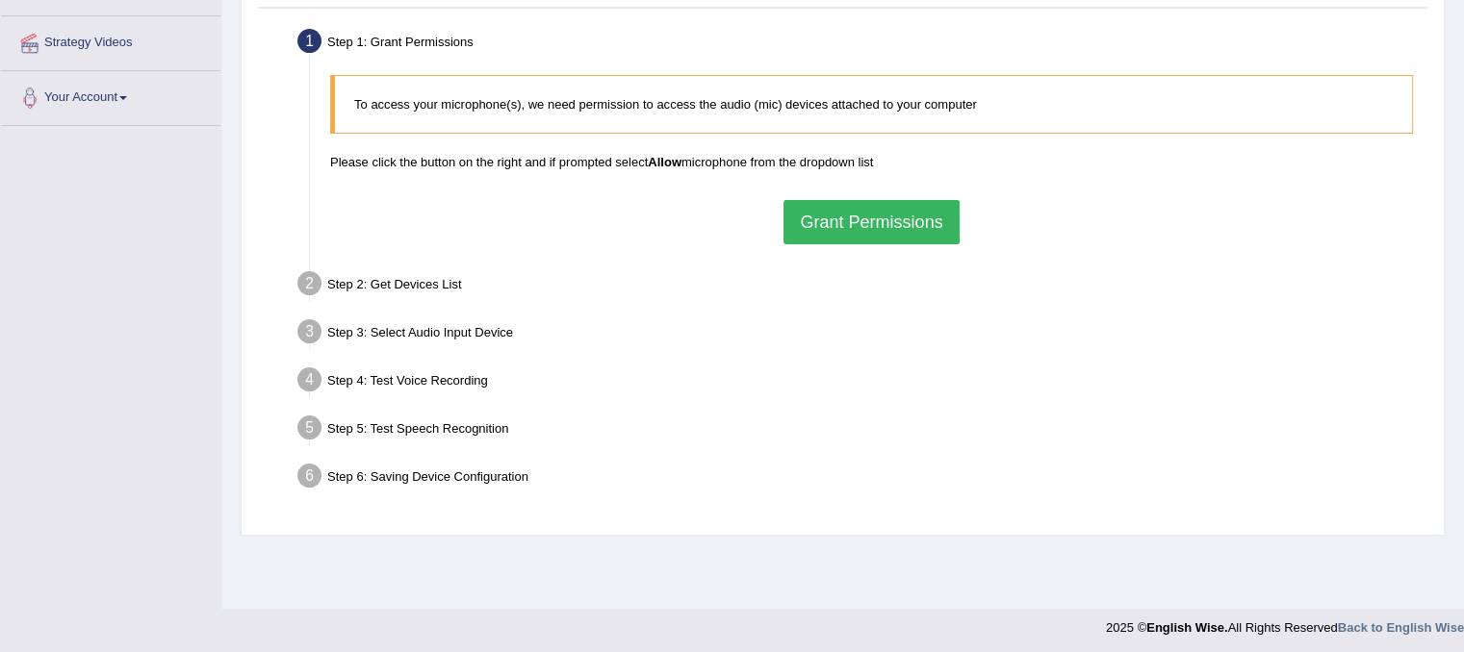
scroll to position [358, 0]
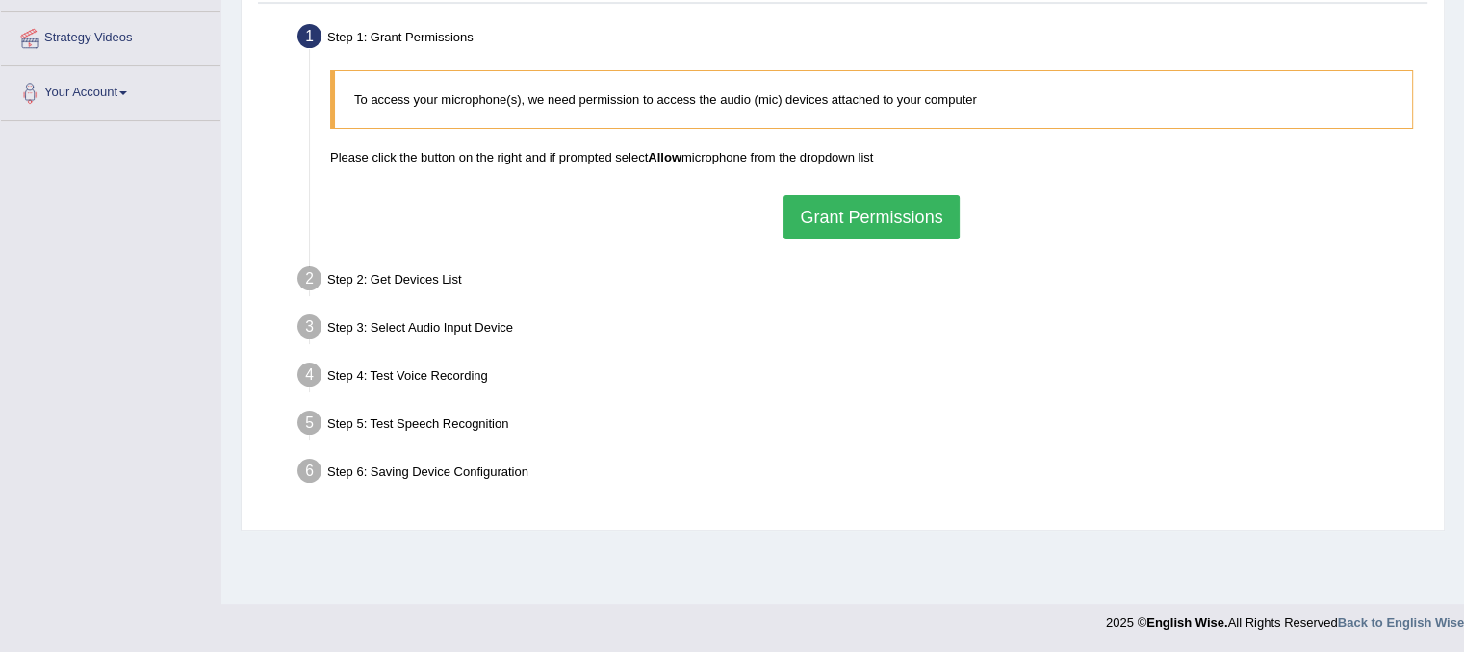
click at [883, 235] on button "Grant Permissions" at bounding box center [870, 217] width 175 height 44
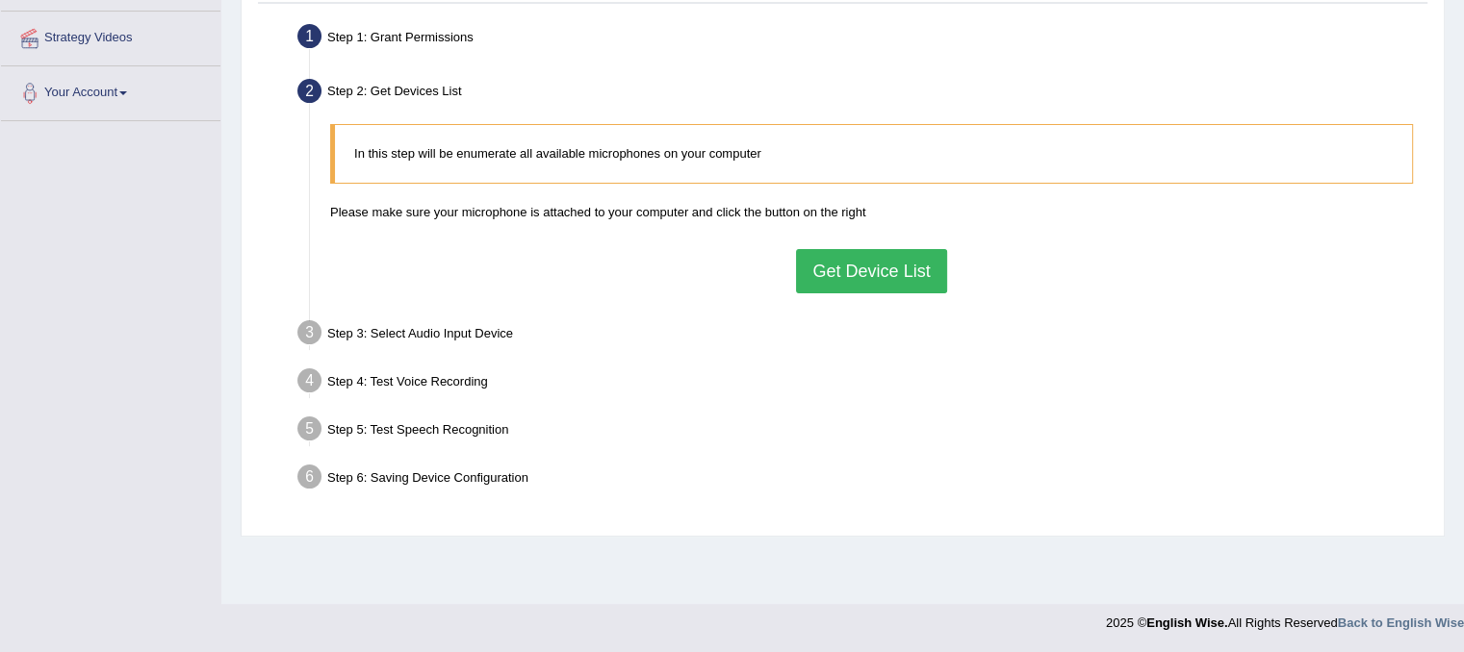
click at [862, 278] on button "Get Device List" at bounding box center [871, 271] width 150 height 44
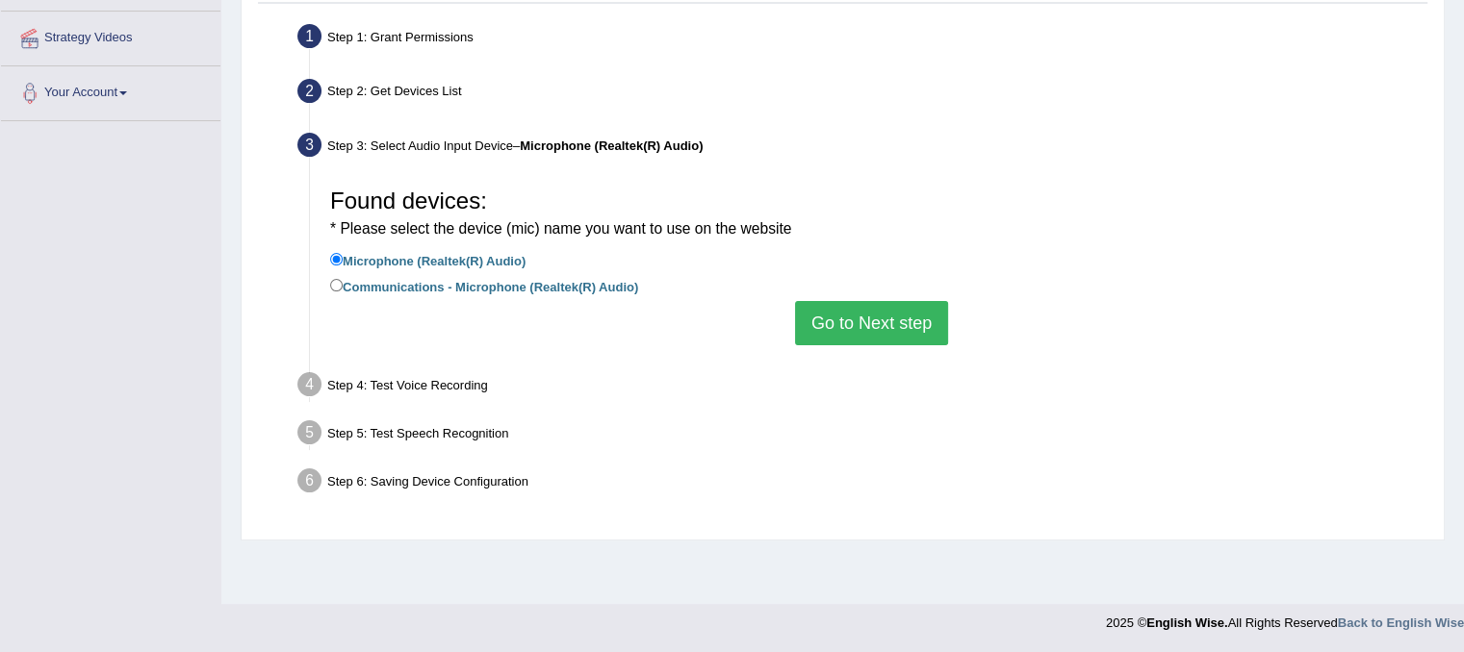
click at [842, 332] on button "Go to Next step" at bounding box center [871, 323] width 153 height 44
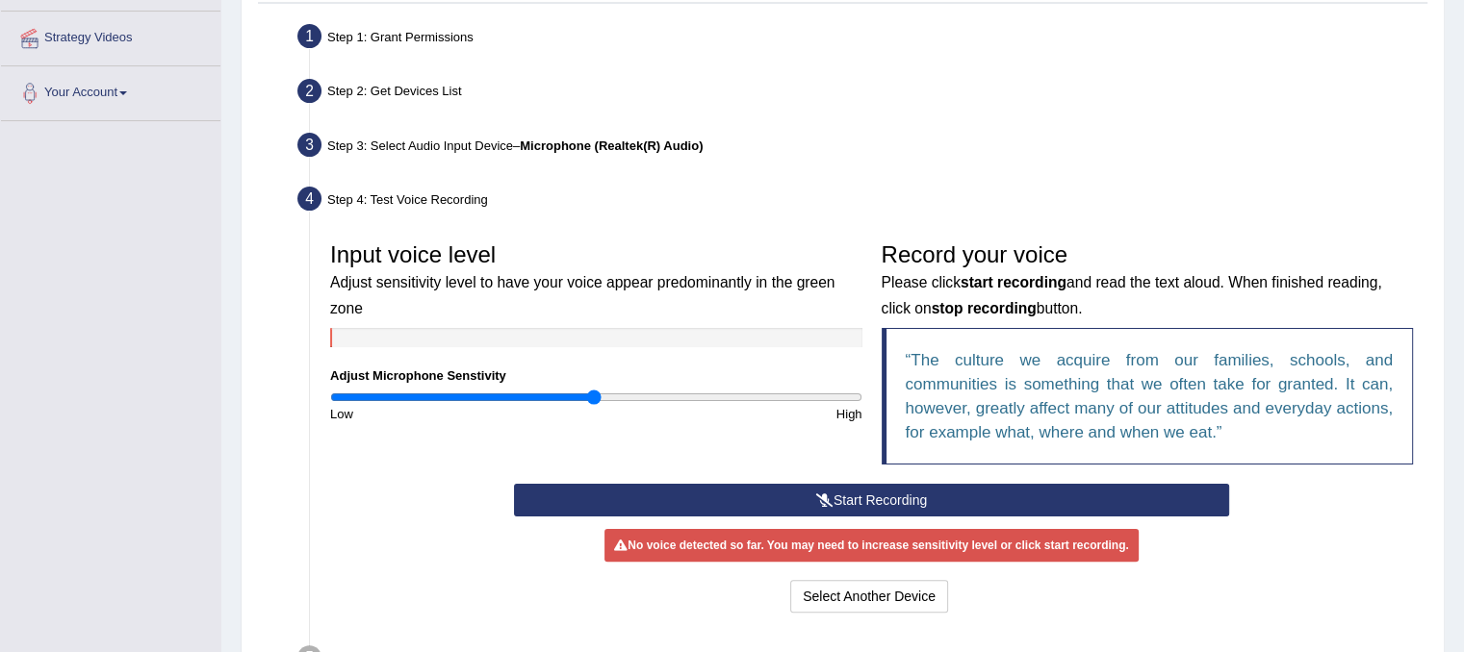
click at [824, 499] on icon at bounding box center [824, 500] width 17 height 13
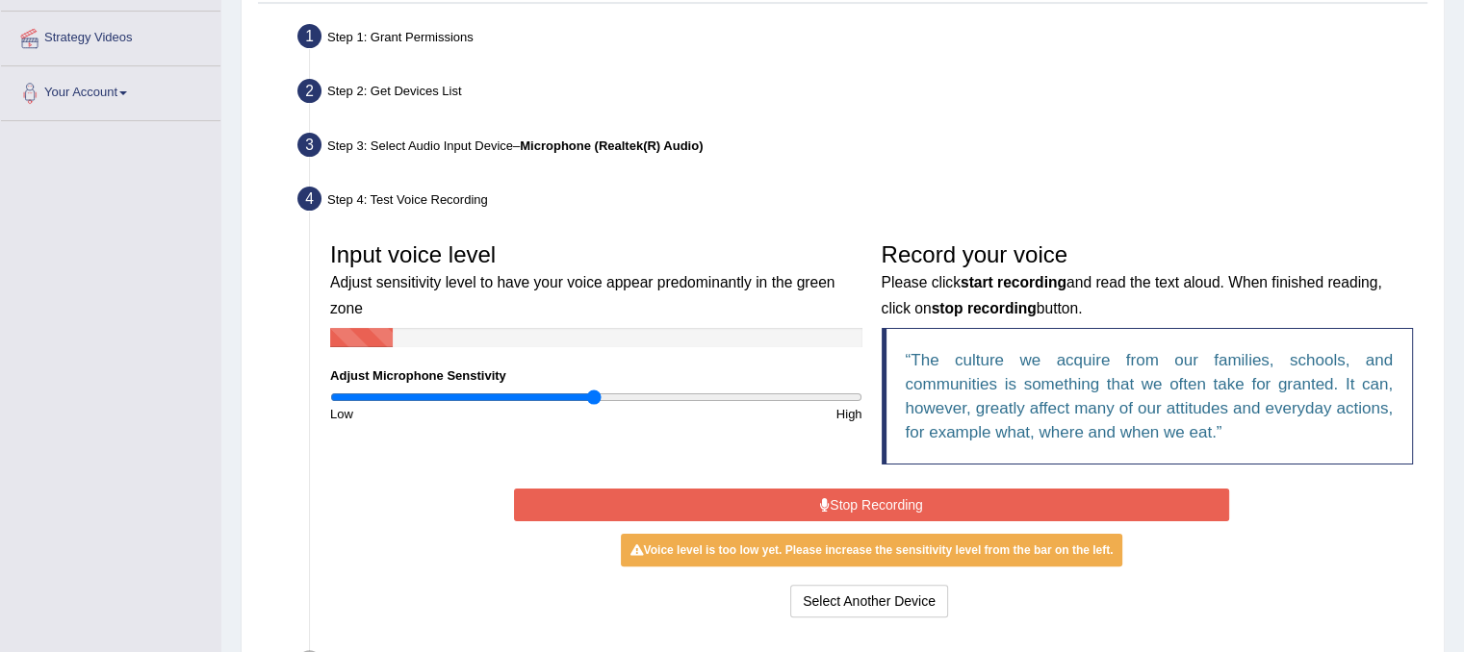
click at [849, 505] on button "Stop Recording" at bounding box center [871, 505] width 715 height 33
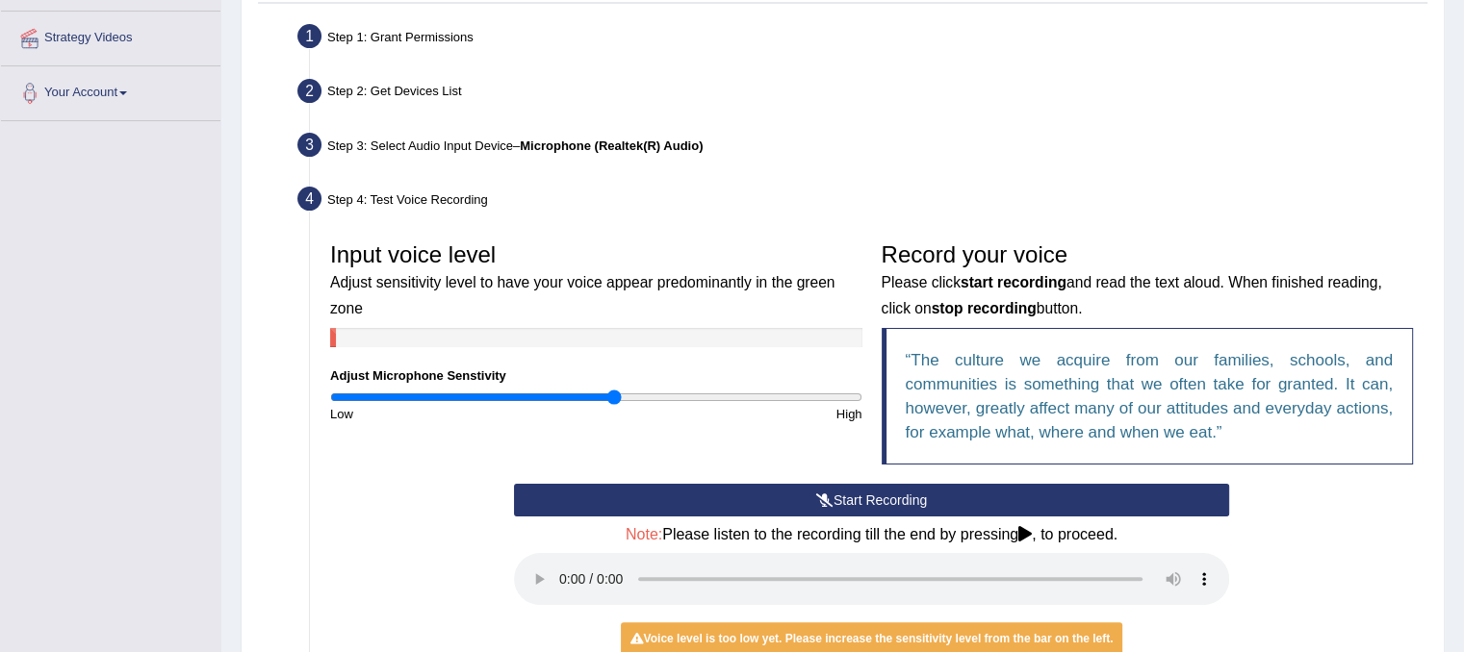
click at [614, 394] on input "range" at bounding box center [596, 397] width 532 height 15
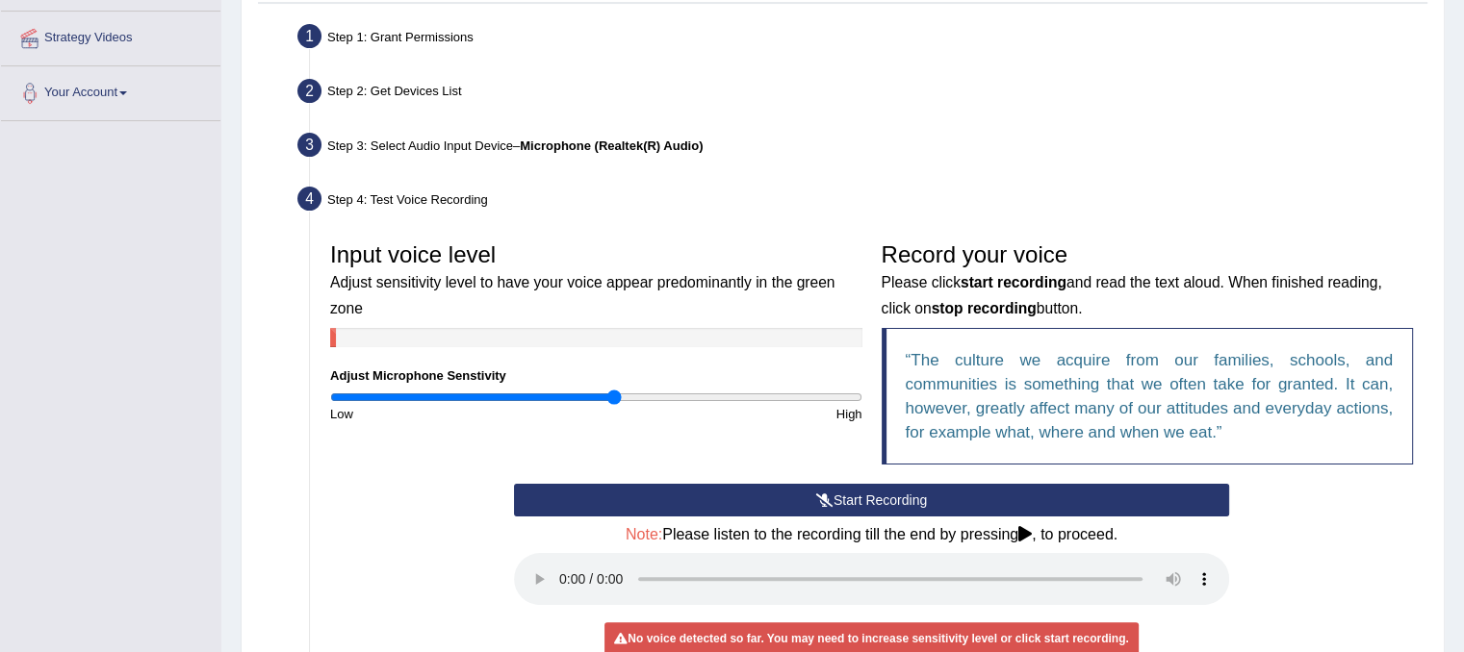
click at [621, 376] on div "Input voice level Adjust sensitivity level to have your voice appear predominan…" at bounding box center [595, 328] width 551 height 191
drag, startPoint x: 682, startPoint y: 387, endPoint x: 704, endPoint y: 394, distance: 23.1
click at [696, 391] on div "Input voice level Adjust sensitivity level to have your voice appear predominan…" at bounding box center [595, 328] width 551 height 191
type input "1.48"
click at [716, 397] on input "range" at bounding box center [596, 397] width 532 height 15
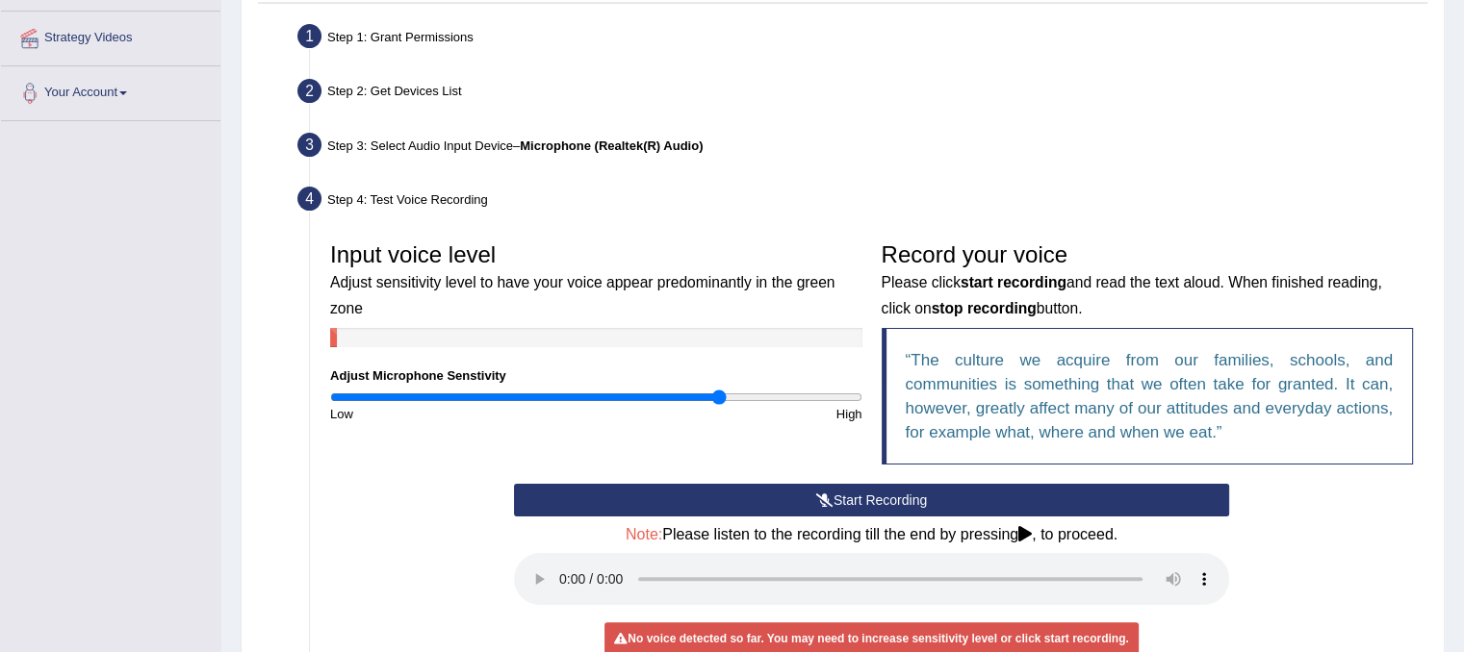
click at [753, 491] on button "Start Recording" at bounding box center [871, 500] width 715 height 33
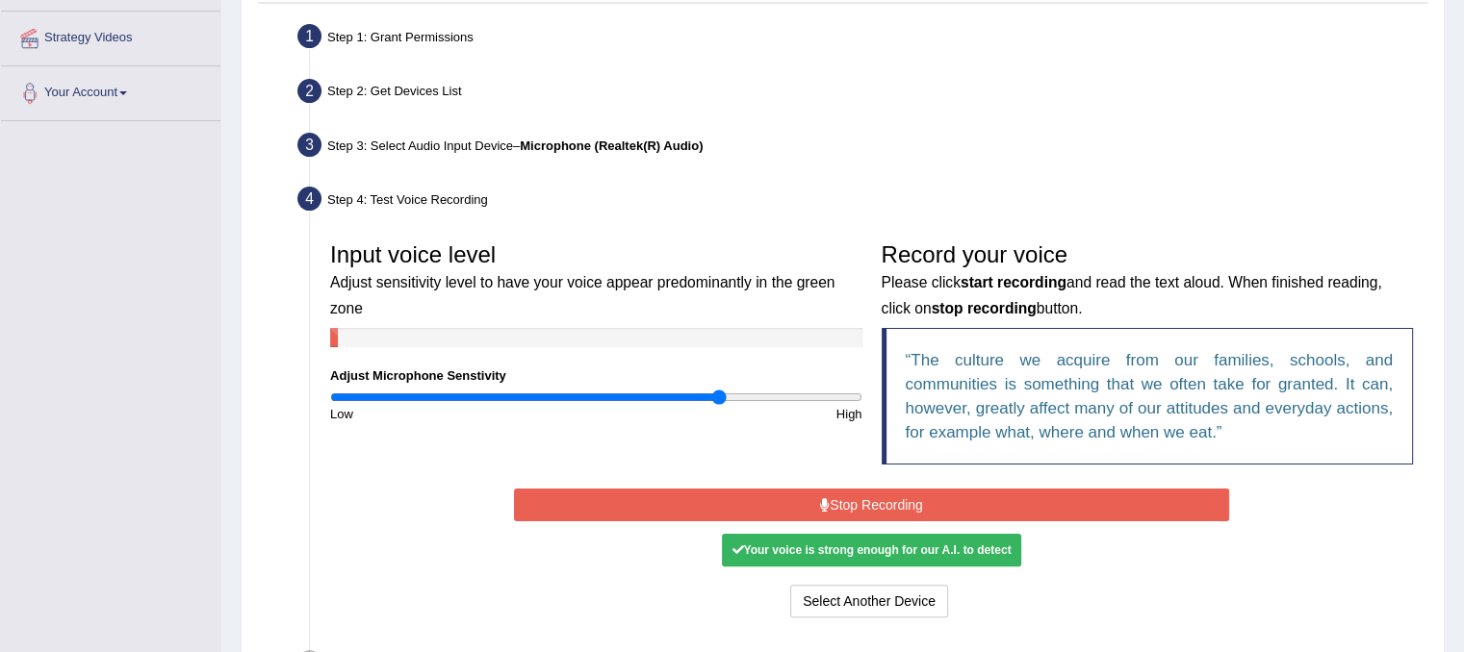
click at [831, 556] on div "Your voice is strong enough for our A.I. to detect" at bounding box center [871, 550] width 298 height 33
click at [832, 601] on button "Select Another Device" at bounding box center [869, 601] width 158 height 33
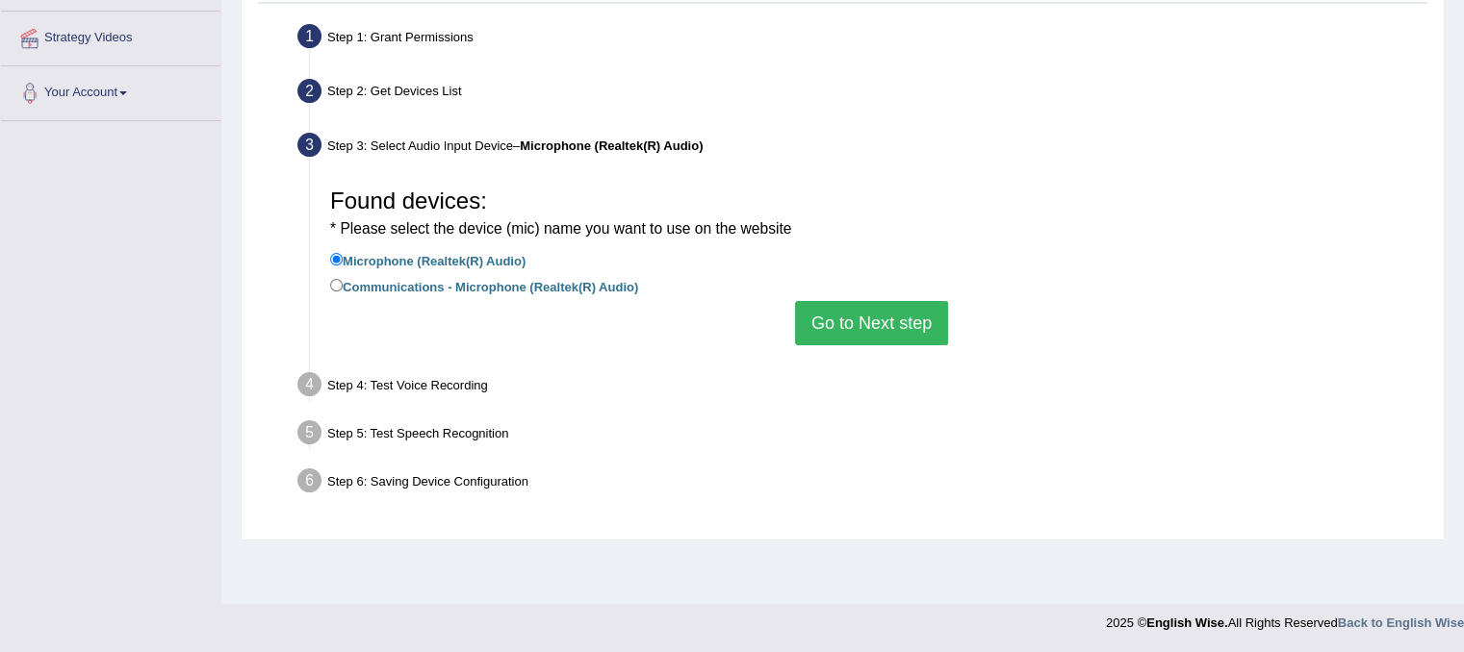
click at [485, 385] on div "Step 4: Test Voice Recording" at bounding box center [862, 388] width 1146 height 42
click at [351, 296] on li "Communications - Microphone (Realtek(R) Audio)" at bounding box center [871, 288] width 1083 height 26
click at [934, 316] on button "Go to Next step" at bounding box center [871, 323] width 153 height 44
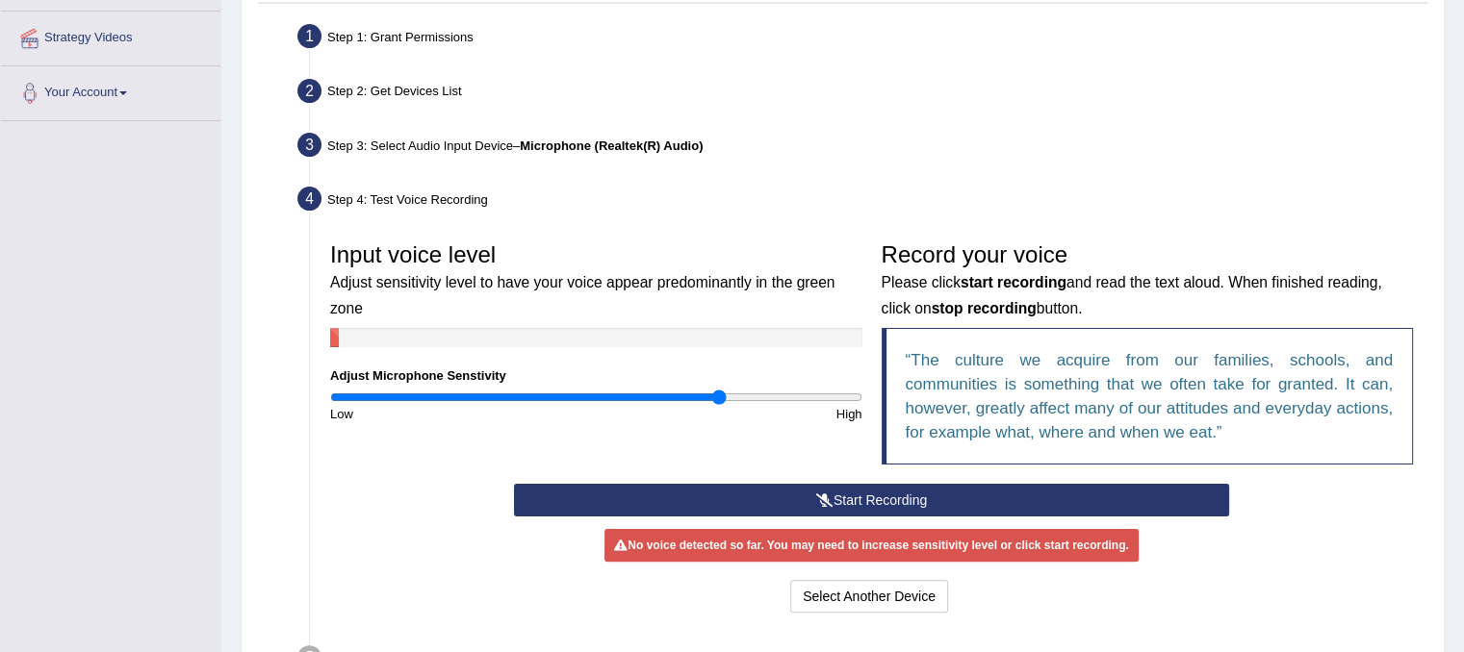
click at [855, 501] on button "Start Recording" at bounding box center [871, 500] width 715 height 33
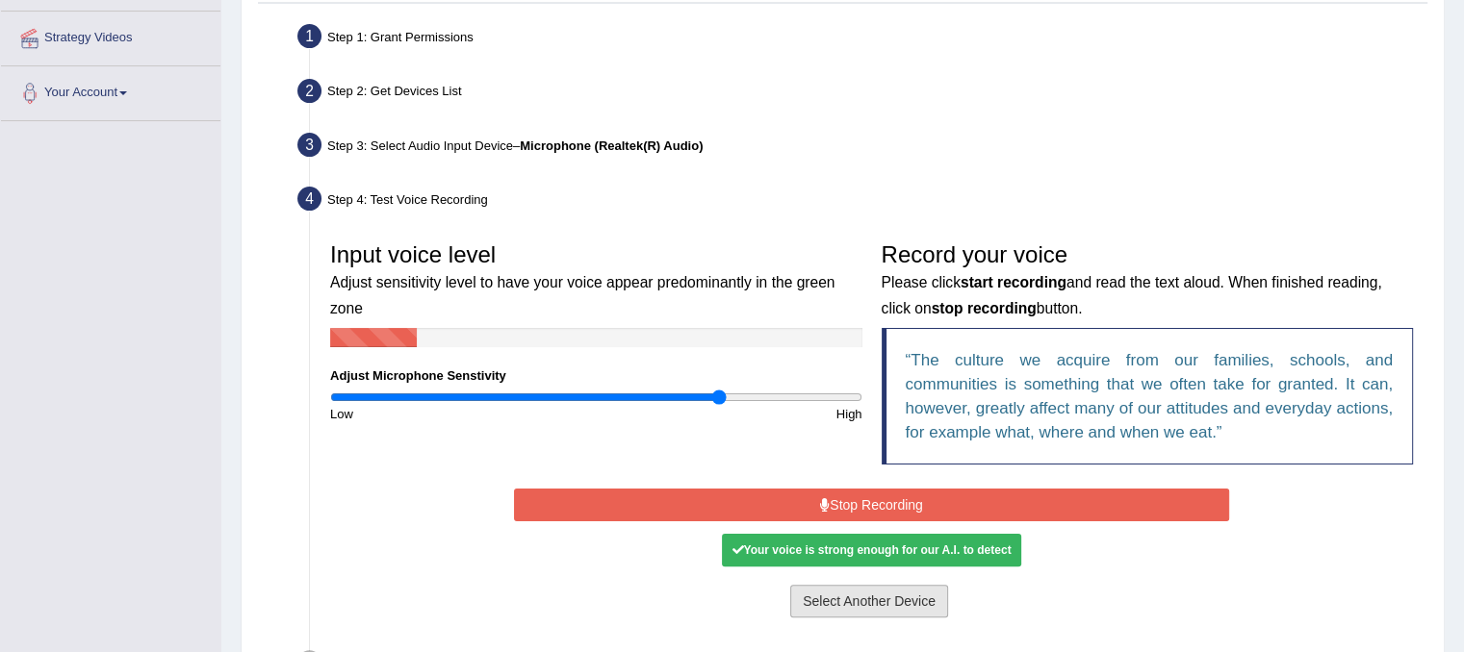
click at [827, 585] on button "Select Another Device" at bounding box center [869, 601] width 158 height 33
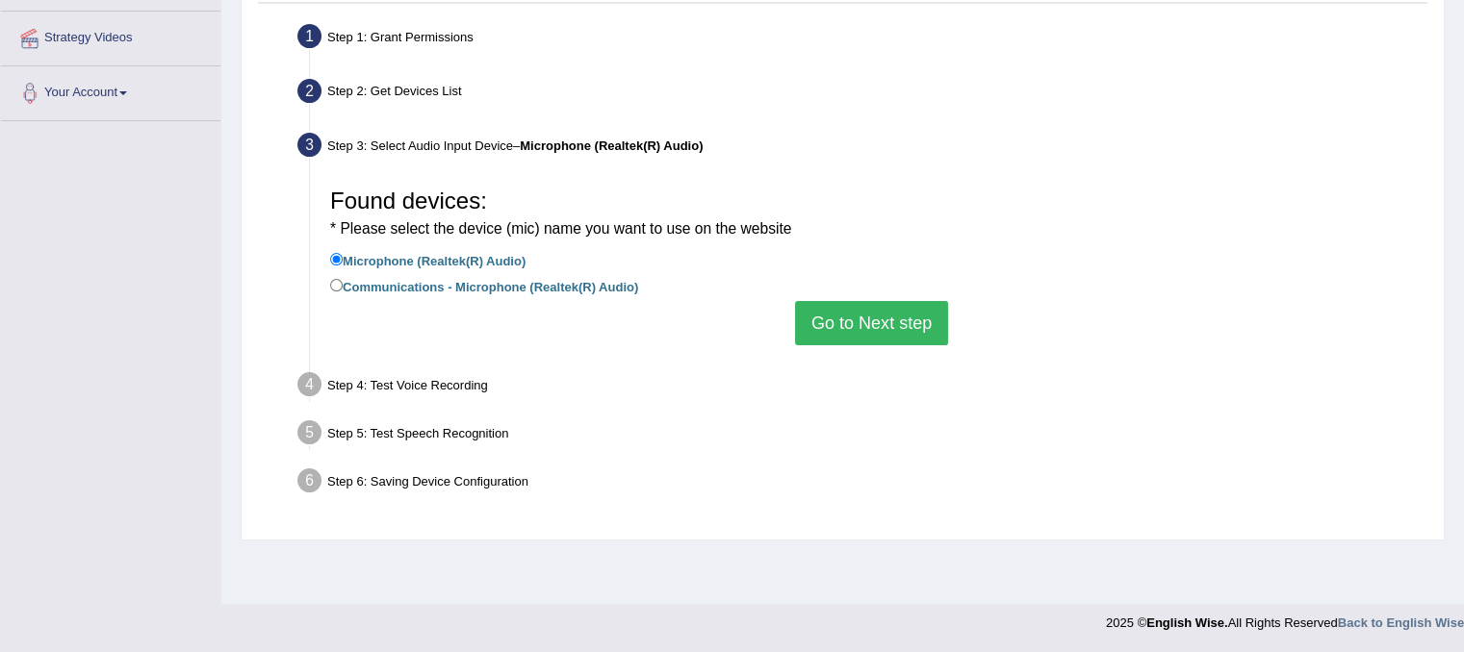
click at [803, 328] on button "Go to Next step" at bounding box center [871, 323] width 153 height 44
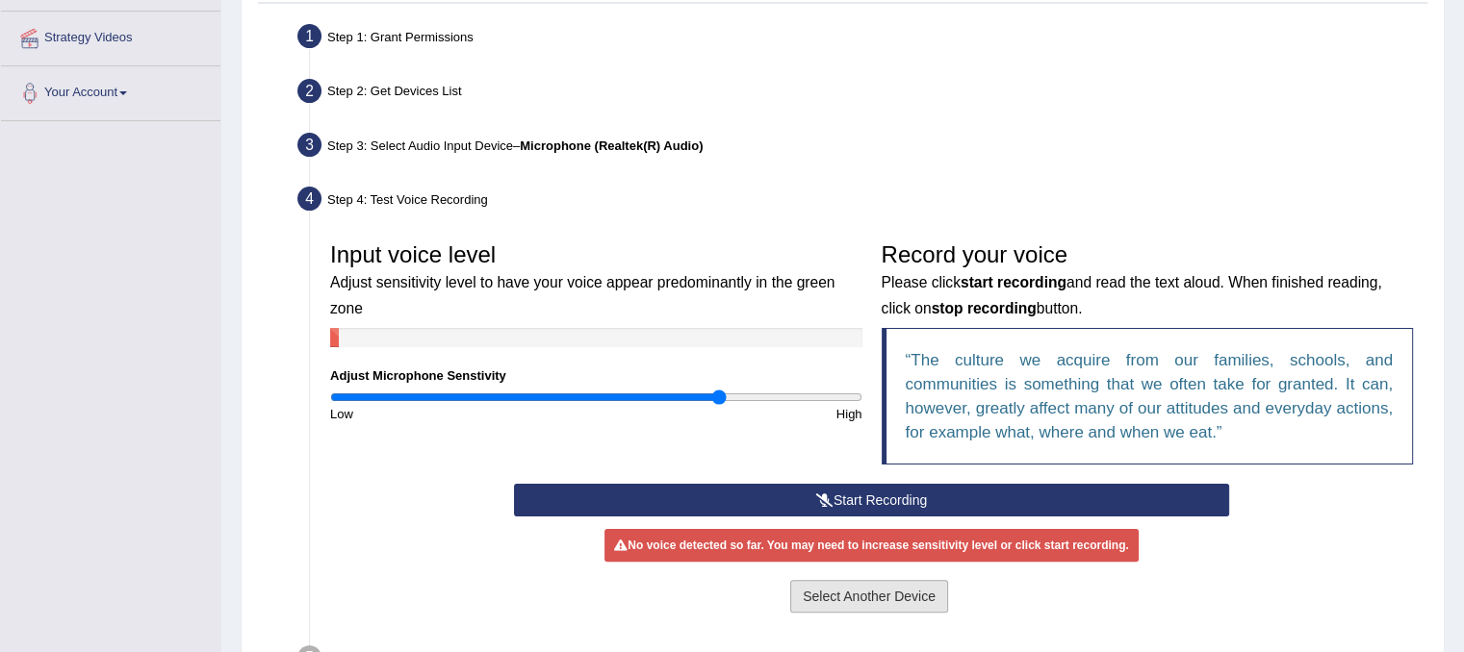
click at [842, 594] on button "Select Another Device" at bounding box center [869, 596] width 158 height 33
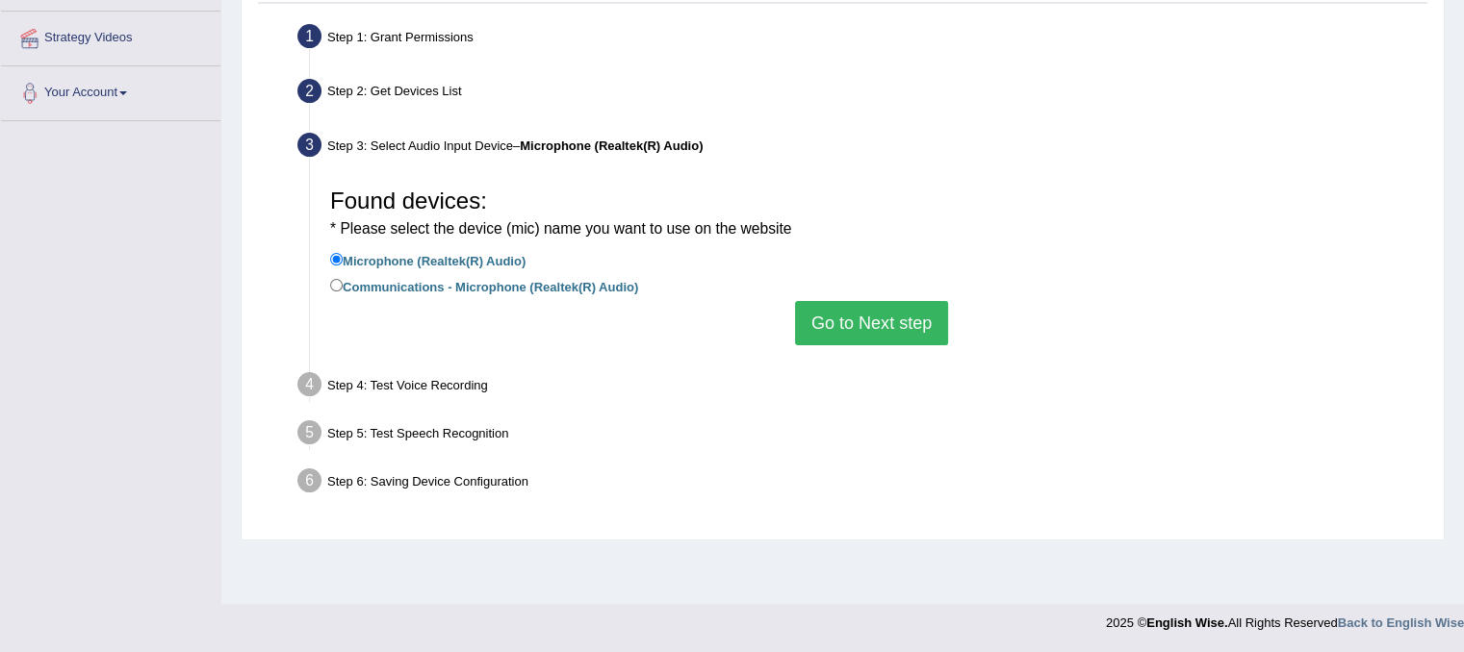
click at [378, 391] on div "Step 4: Test Voice Recording" at bounding box center [862, 388] width 1146 height 42
click at [346, 293] on label "Communications - Microphone (Realtek(R) Audio)" at bounding box center [484, 285] width 308 height 21
click at [343, 292] on input "Communications - Microphone (Realtek(R) Audio)" at bounding box center [336, 285] width 13 height 13
radio input "true"
click at [856, 318] on button "Go to Next step" at bounding box center [871, 323] width 153 height 44
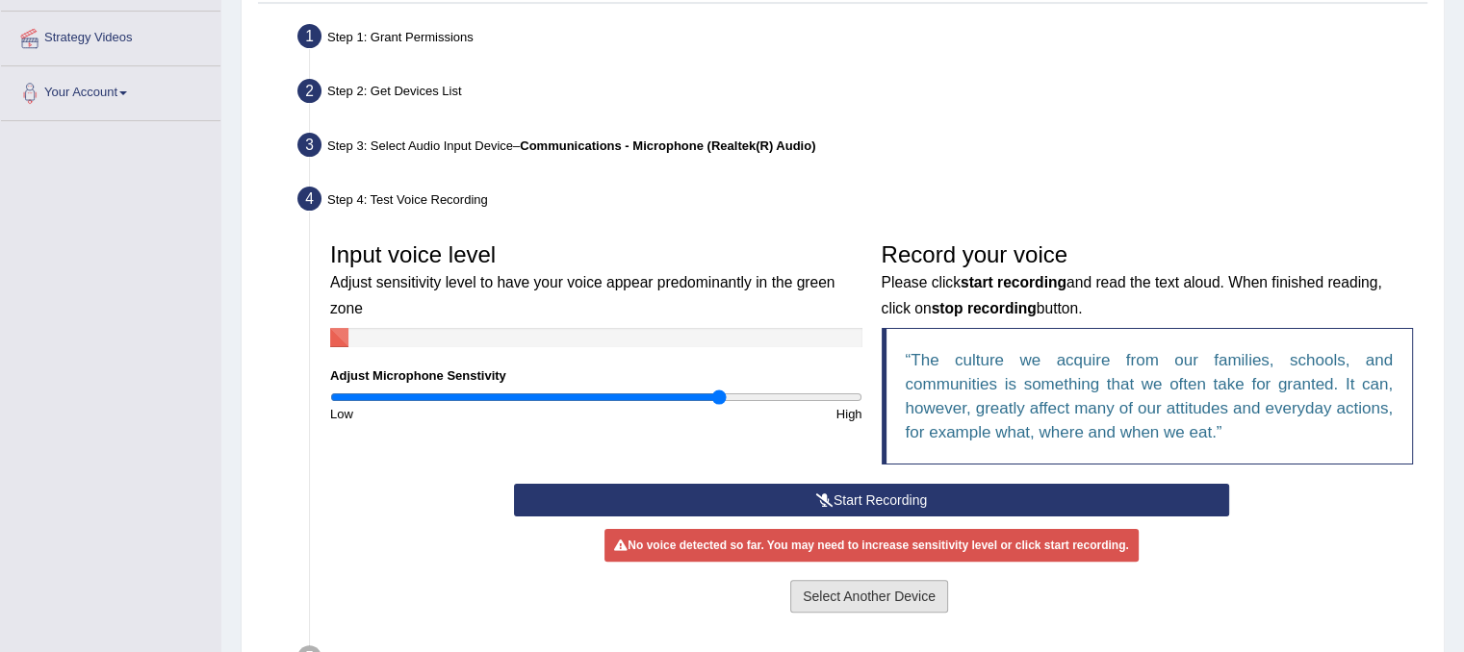
click at [852, 596] on button "Select Another Device" at bounding box center [869, 596] width 158 height 33
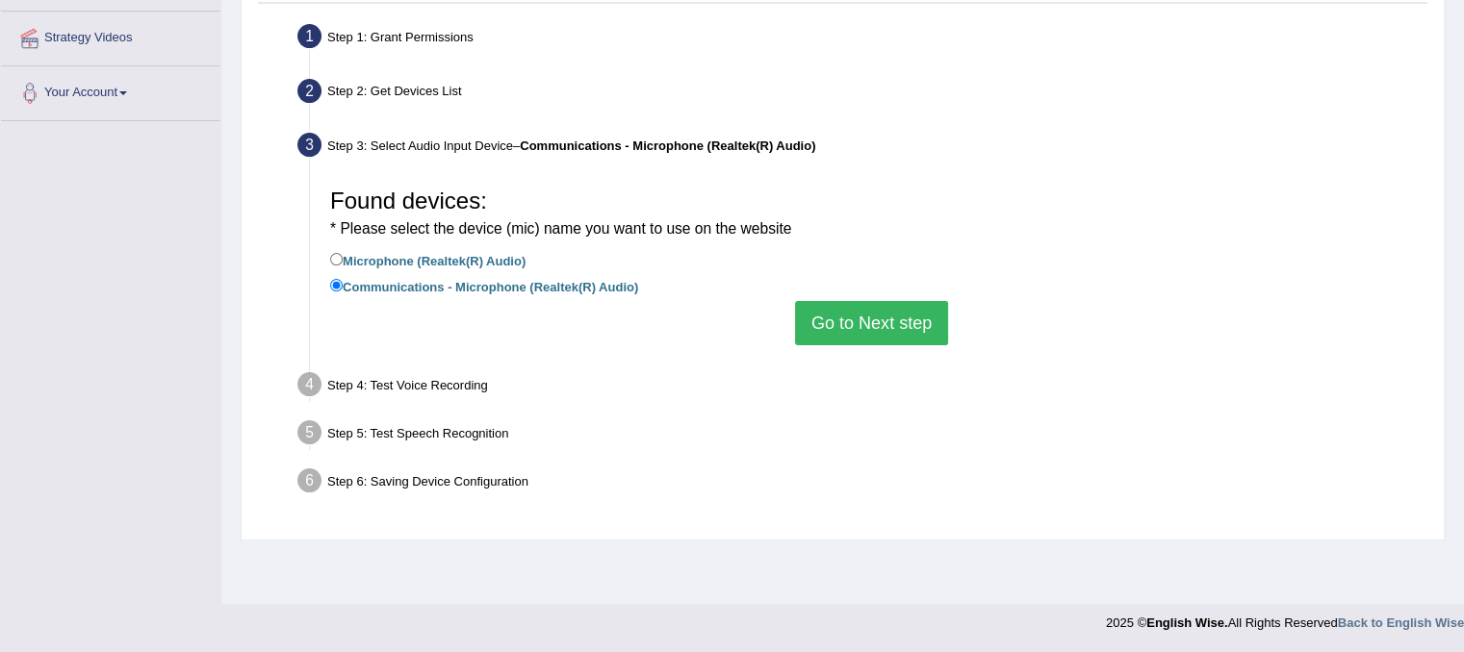
click at [858, 319] on button "Go to Next step" at bounding box center [871, 323] width 153 height 44
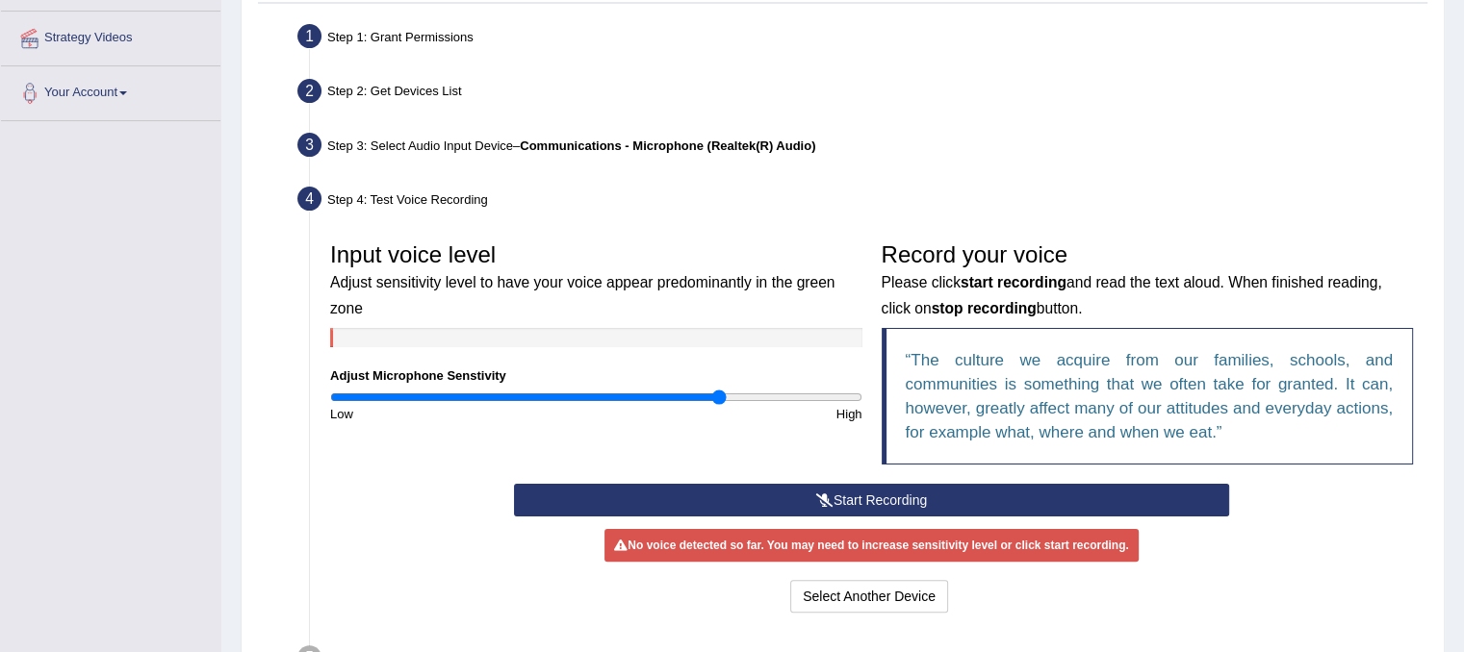
click at [816, 498] on icon at bounding box center [824, 500] width 17 height 13
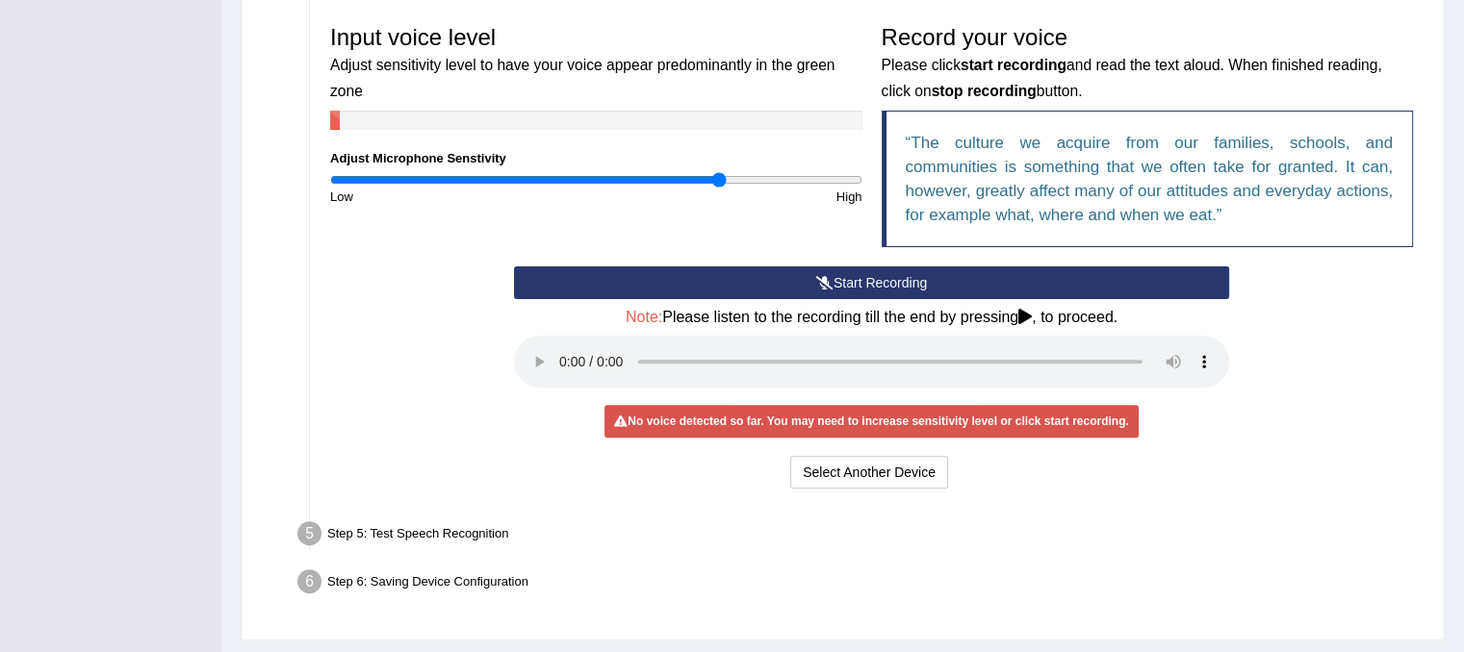
scroll to position [528, 0]
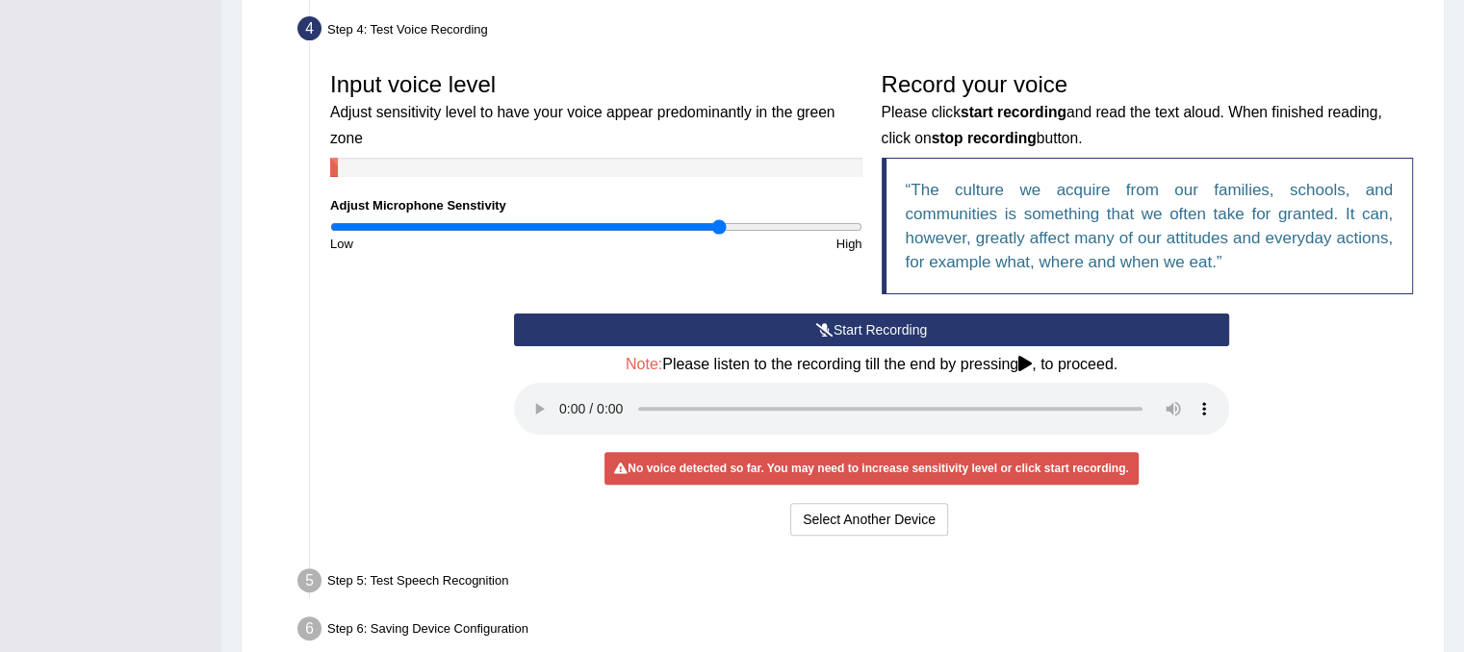
click at [908, 324] on button "Start Recording" at bounding box center [871, 330] width 715 height 33
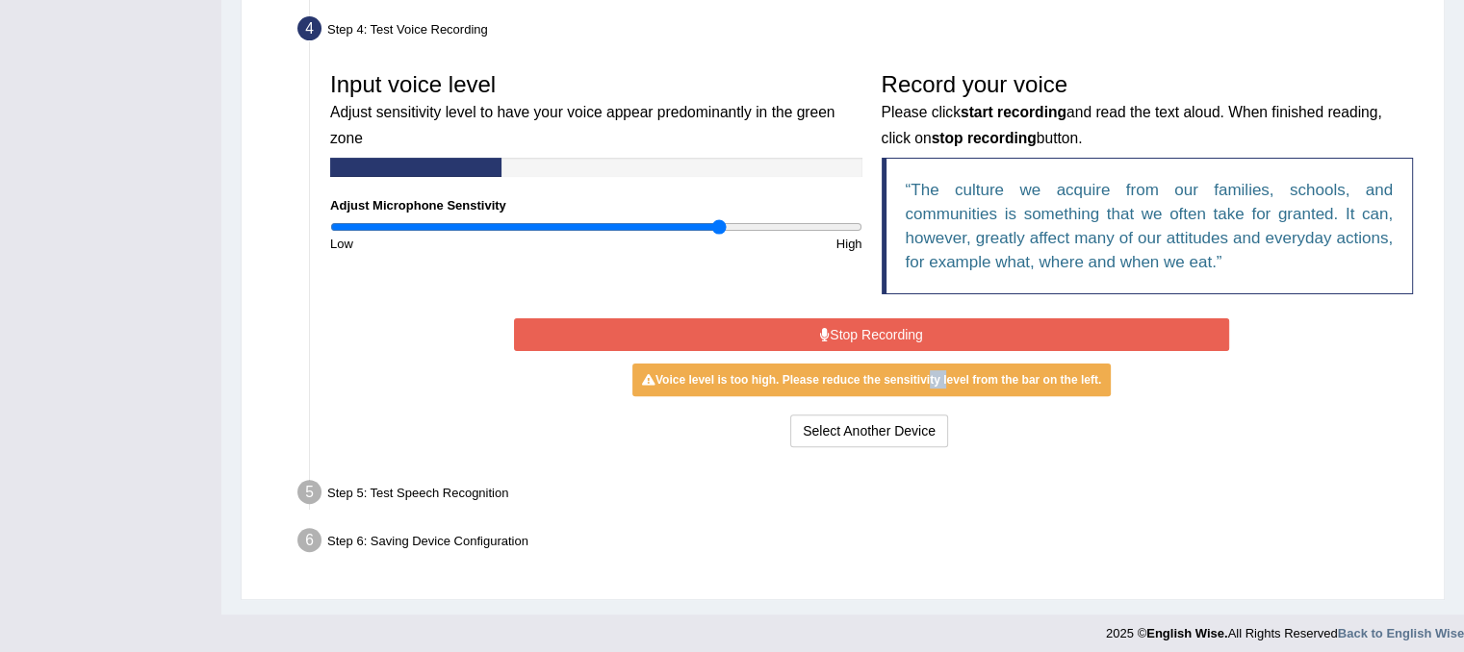
click at [945, 368] on div "Start Recording Stop Recording Note: Please listen to the recording till the en…" at bounding box center [871, 383] width 734 height 139
click at [982, 323] on button "Stop Recording" at bounding box center [871, 335] width 715 height 33
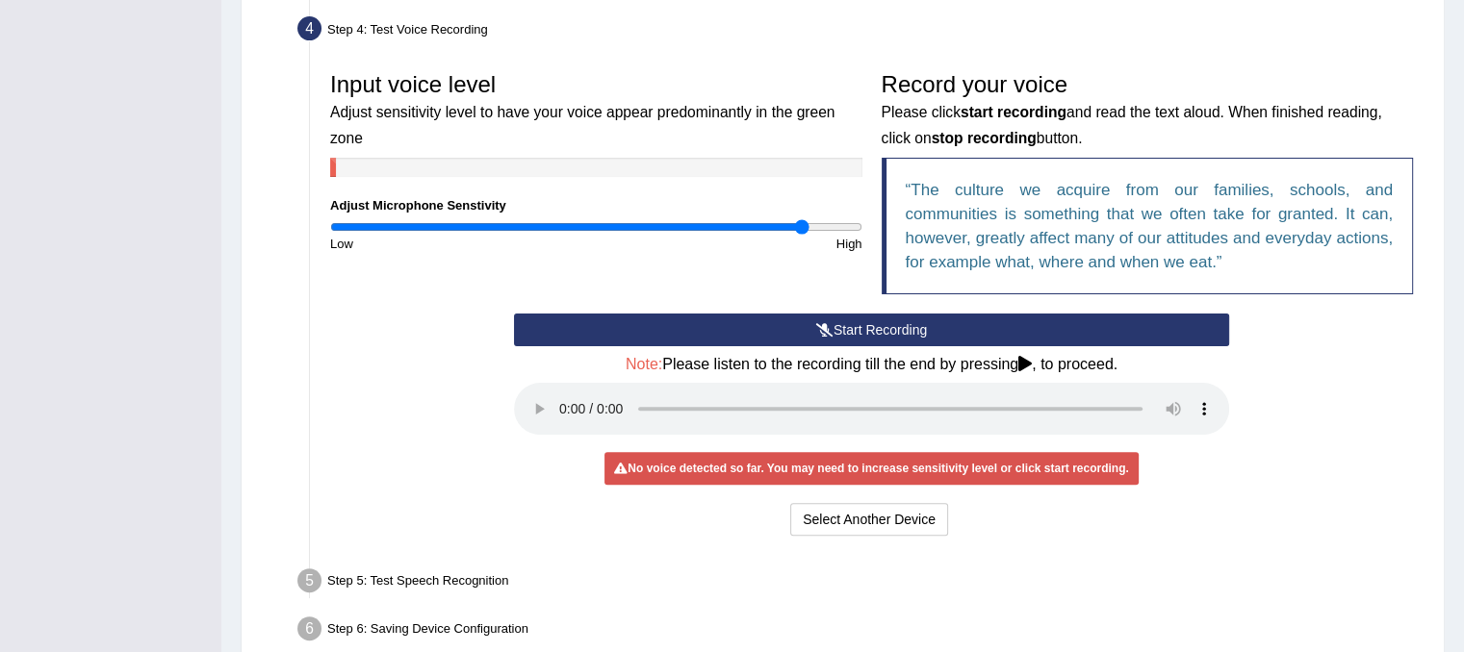
click at [800, 226] on input "range" at bounding box center [596, 226] width 532 height 15
click at [878, 486] on div "Start Recording Stop Recording Note: Please listen to the recording till the en…" at bounding box center [871, 427] width 734 height 227
click at [928, 507] on button "Select Another Device" at bounding box center [869, 519] width 158 height 33
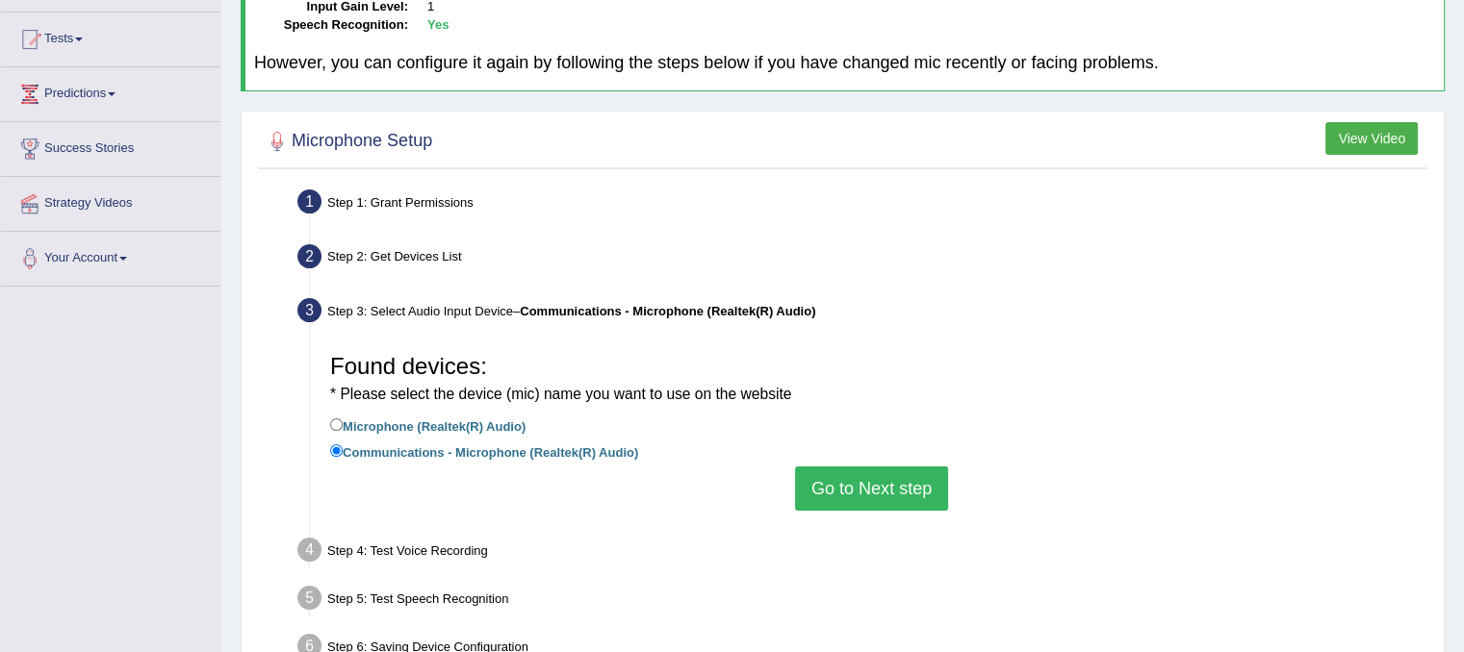
scroll to position [358, 0]
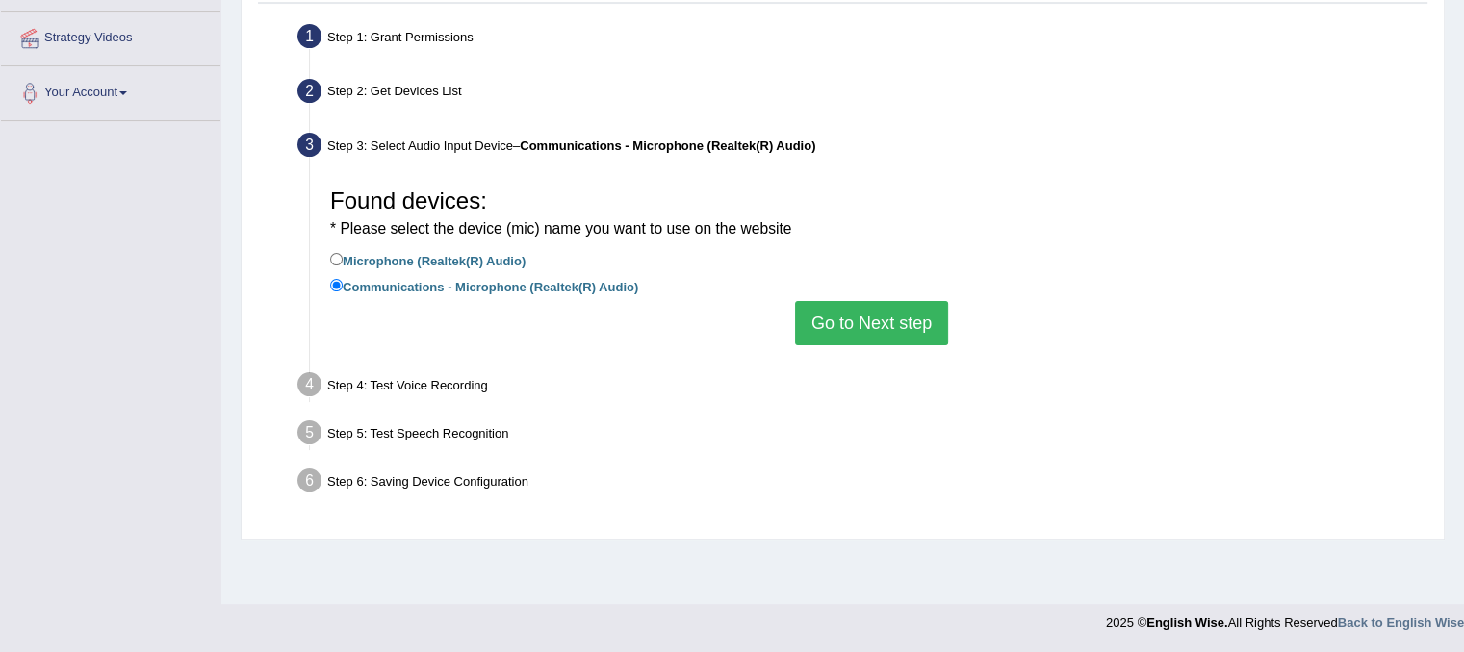
click at [402, 481] on div "Step 6: Saving Device Configuration" at bounding box center [862, 484] width 1146 height 42
click at [386, 396] on div "Step 4: Test Voice Recording" at bounding box center [862, 388] width 1146 height 42
click at [389, 371] on div "Step 4: Test Voice Recording" at bounding box center [862, 388] width 1146 height 42
click at [303, 471] on li "Step 6: Saving Device Configuration Your Microphone Settings: Selected Device C…" at bounding box center [861, 484] width 1121 height 42
click at [812, 314] on button "Go to Next step" at bounding box center [871, 323] width 153 height 44
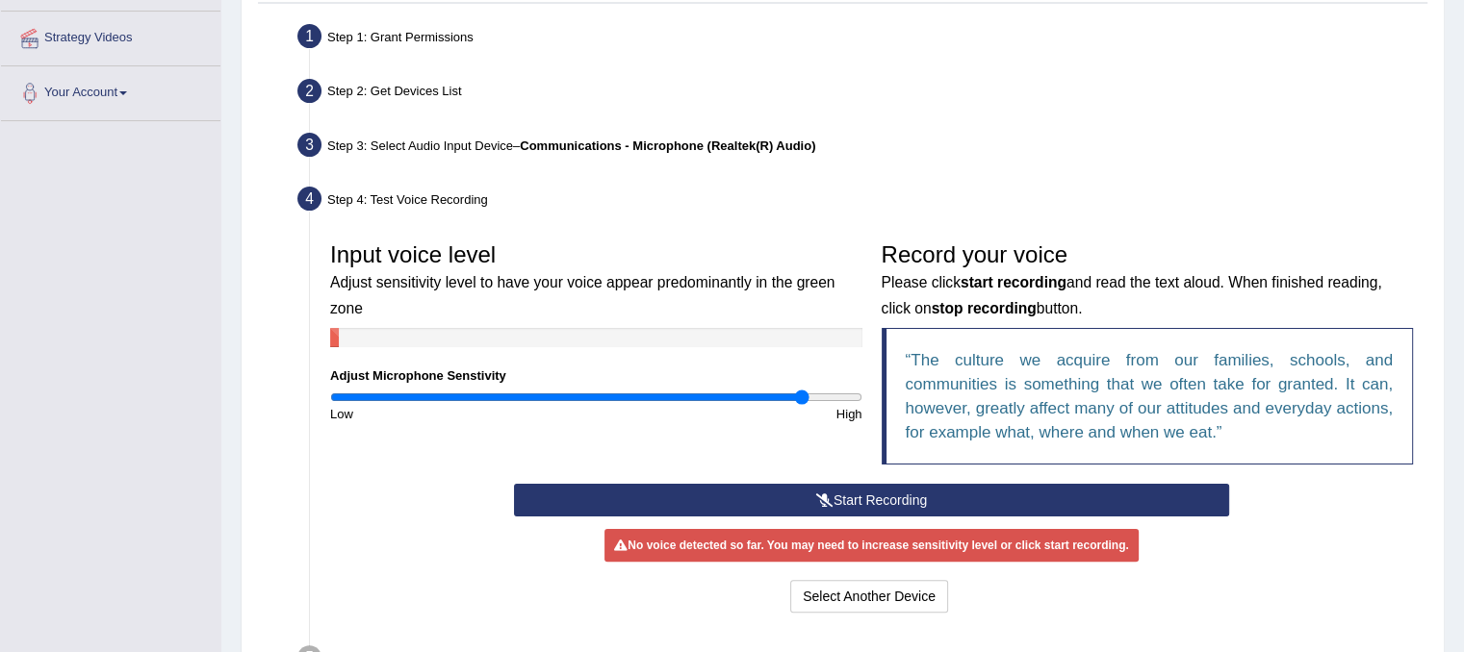
click at [1022, 490] on button "Start Recording" at bounding box center [871, 500] width 715 height 33
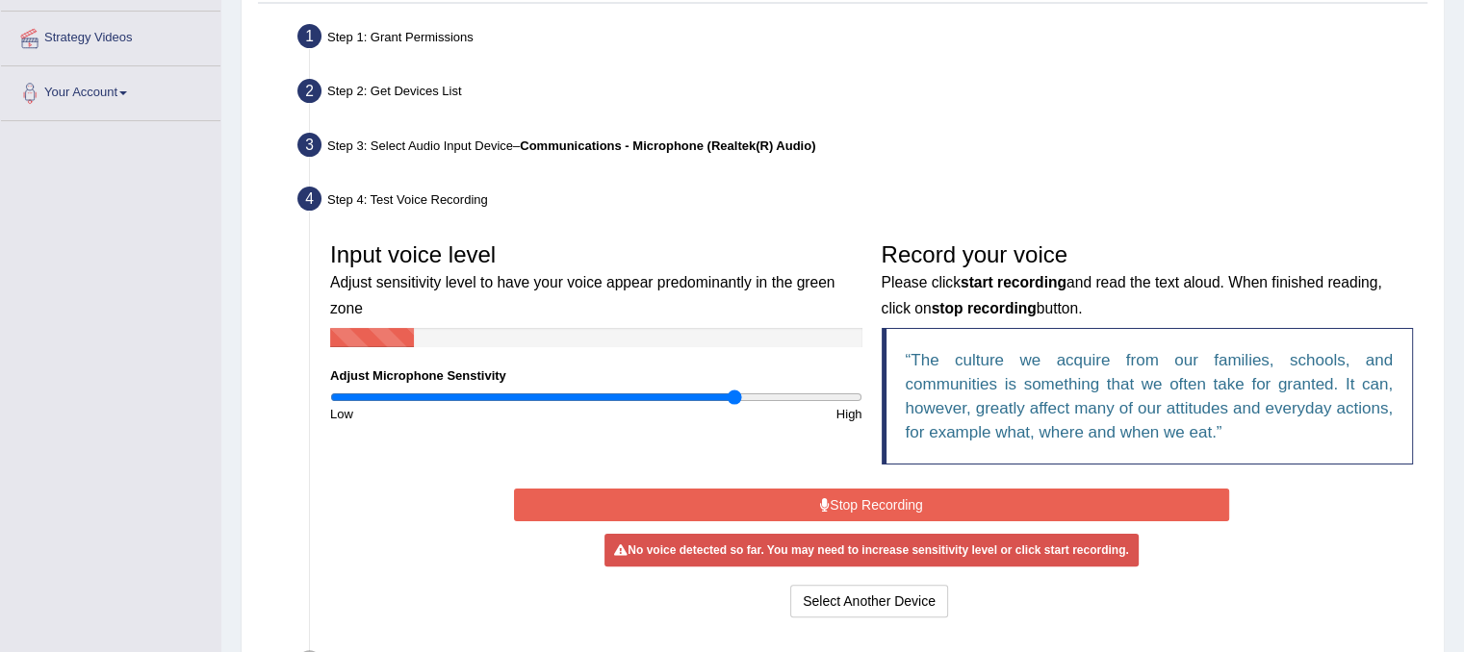
drag, startPoint x: 735, startPoint y: 395, endPoint x: 722, endPoint y: 399, distance: 14.3
click at [731, 397] on input "range" at bounding box center [596, 397] width 532 height 15
drag, startPoint x: 692, startPoint y: 413, endPoint x: 559, endPoint y: 427, distance: 133.6
type input "0.88"
click at [559, 405] on input "range" at bounding box center [596, 397] width 532 height 15
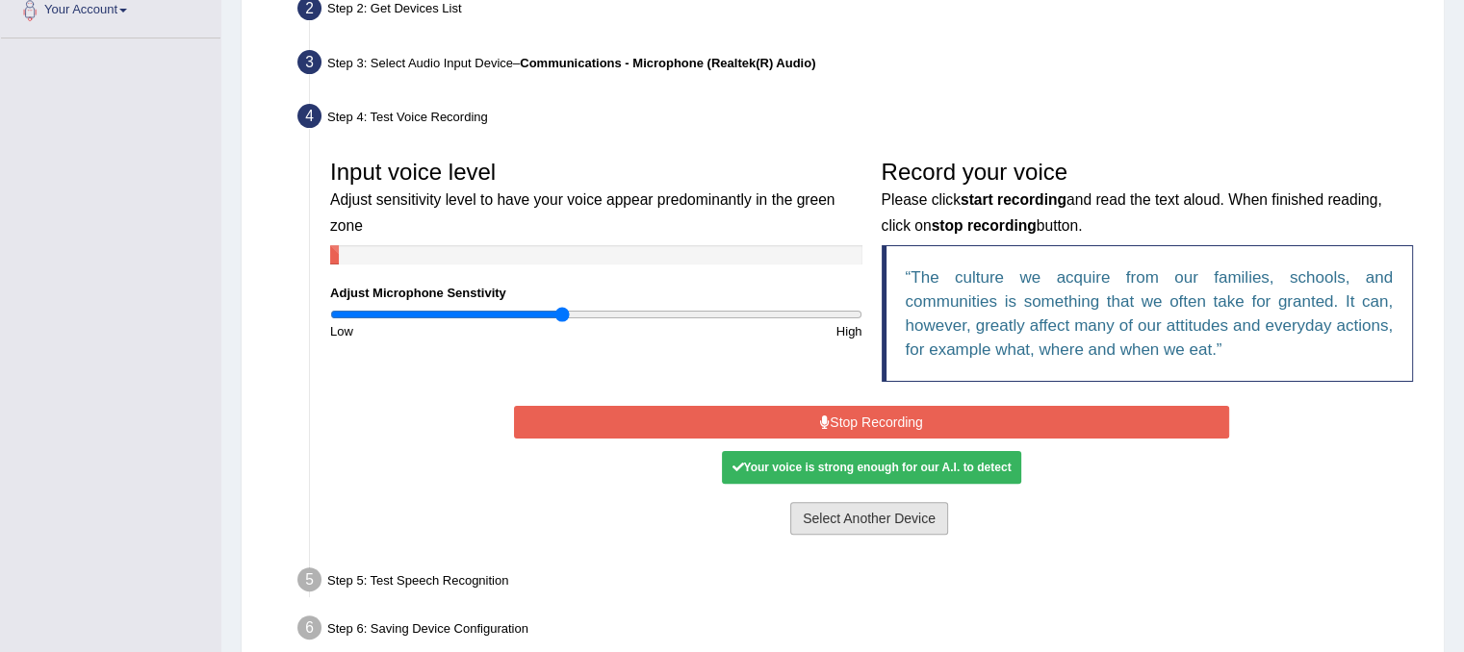
scroll to position [536, 0]
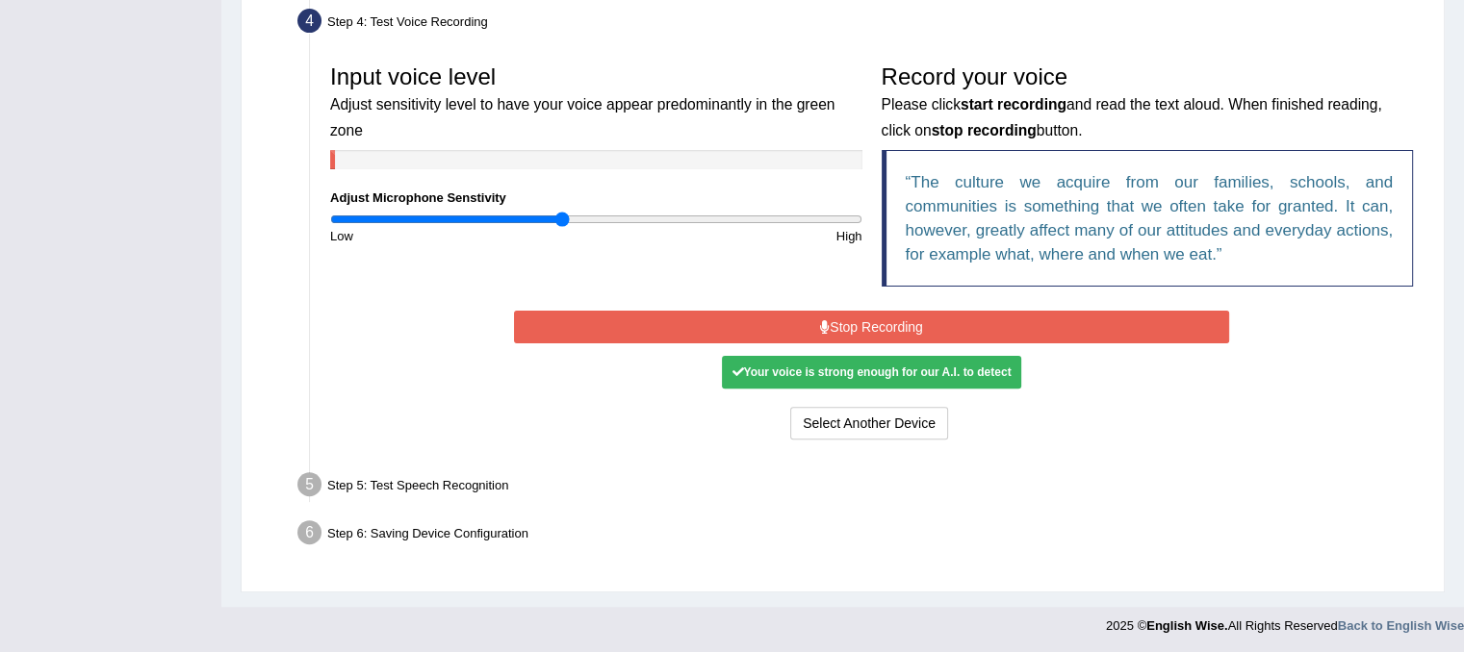
click at [901, 361] on div "Your voice is strong enough for our A.I. to detect" at bounding box center [871, 372] width 298 height 33
click at [924, 320] on button "Stop Recording" at bounding box center [871, 327] width 715 height 33
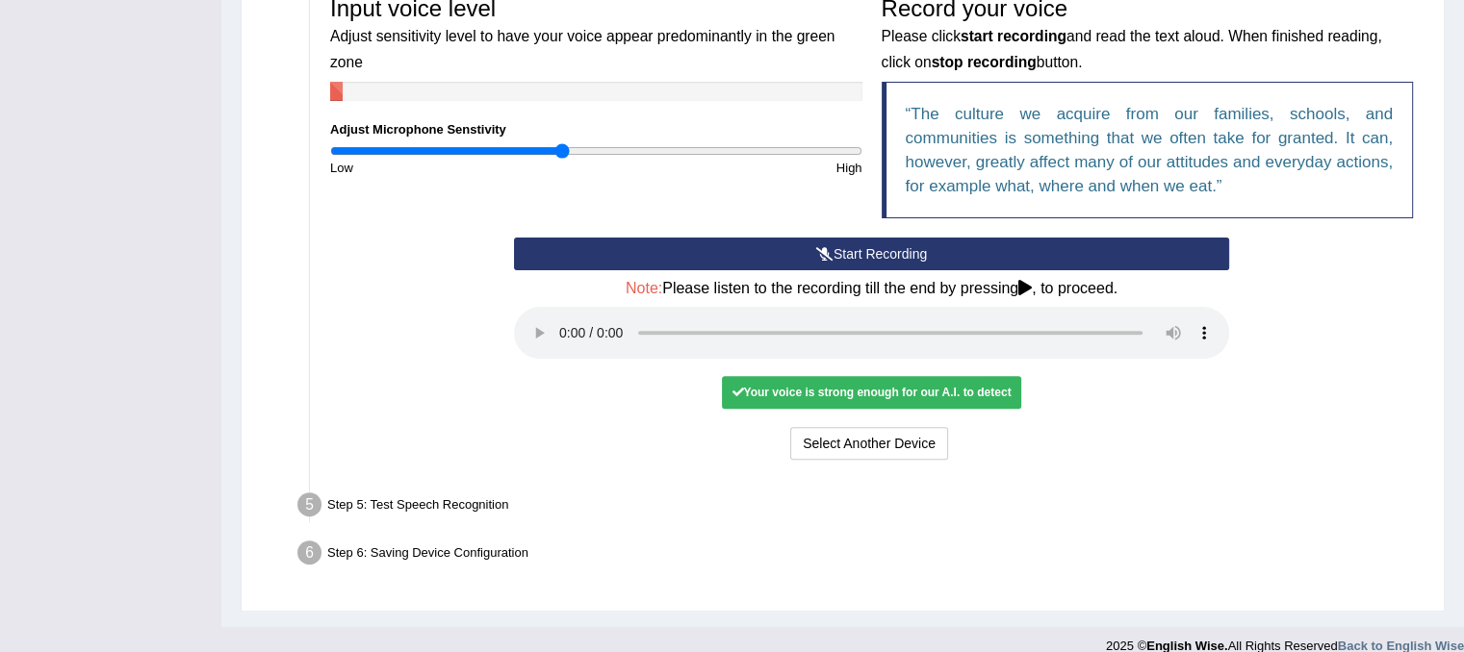
scroll to position [625, 0]
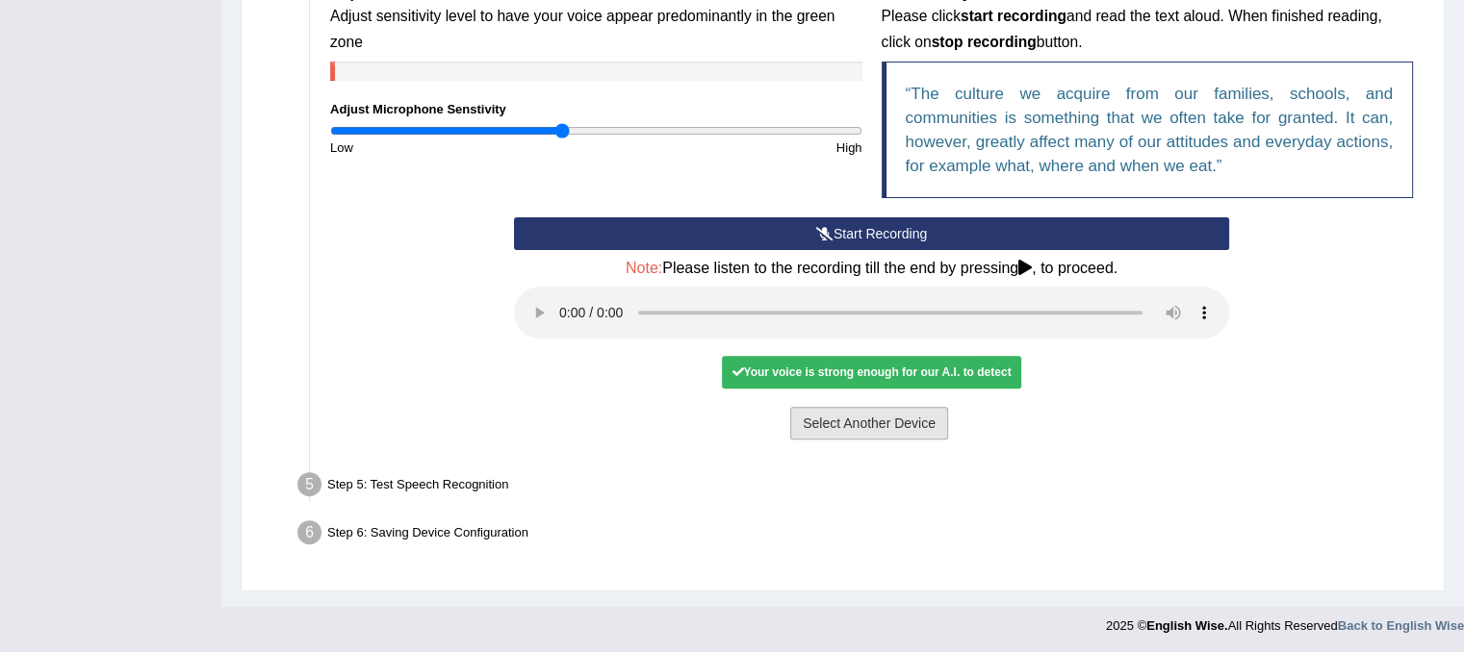
click at [897, 415] on button "Select Another Device" at bounding box center [869, 423] width 158 height 33
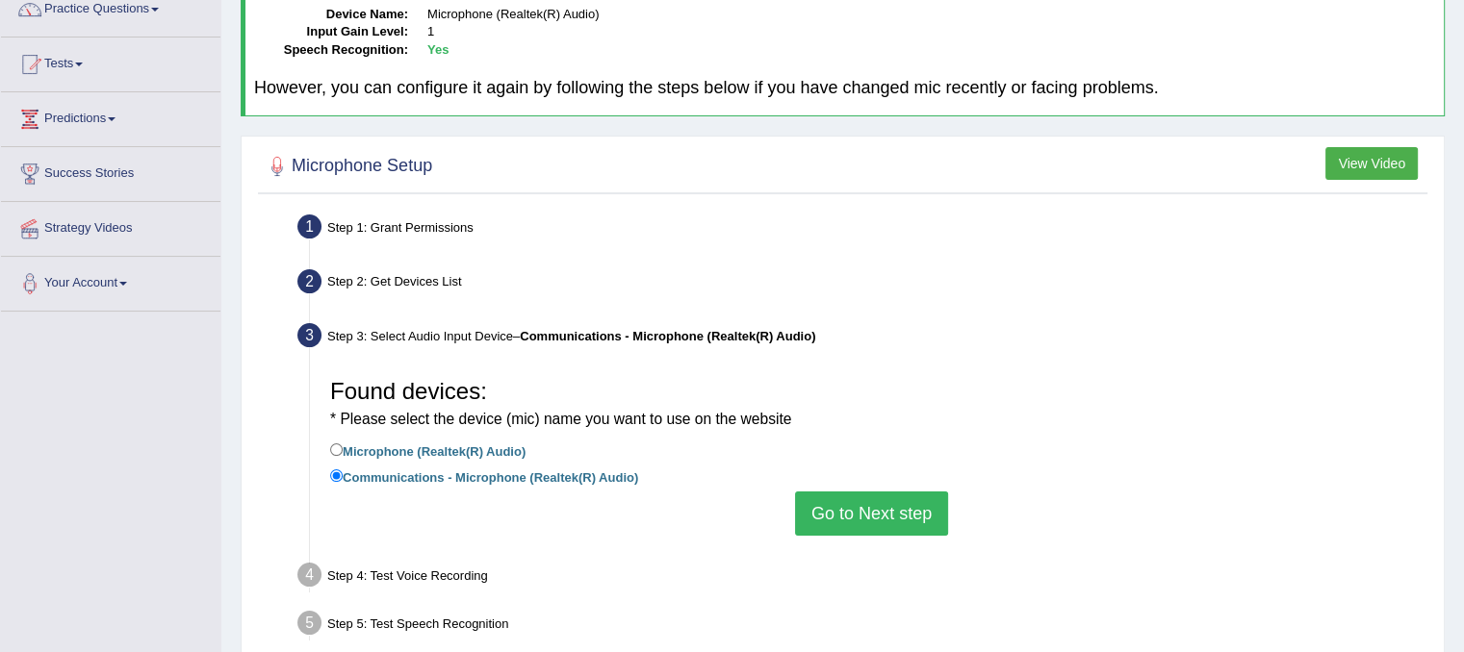
scroll to position [0, 0]
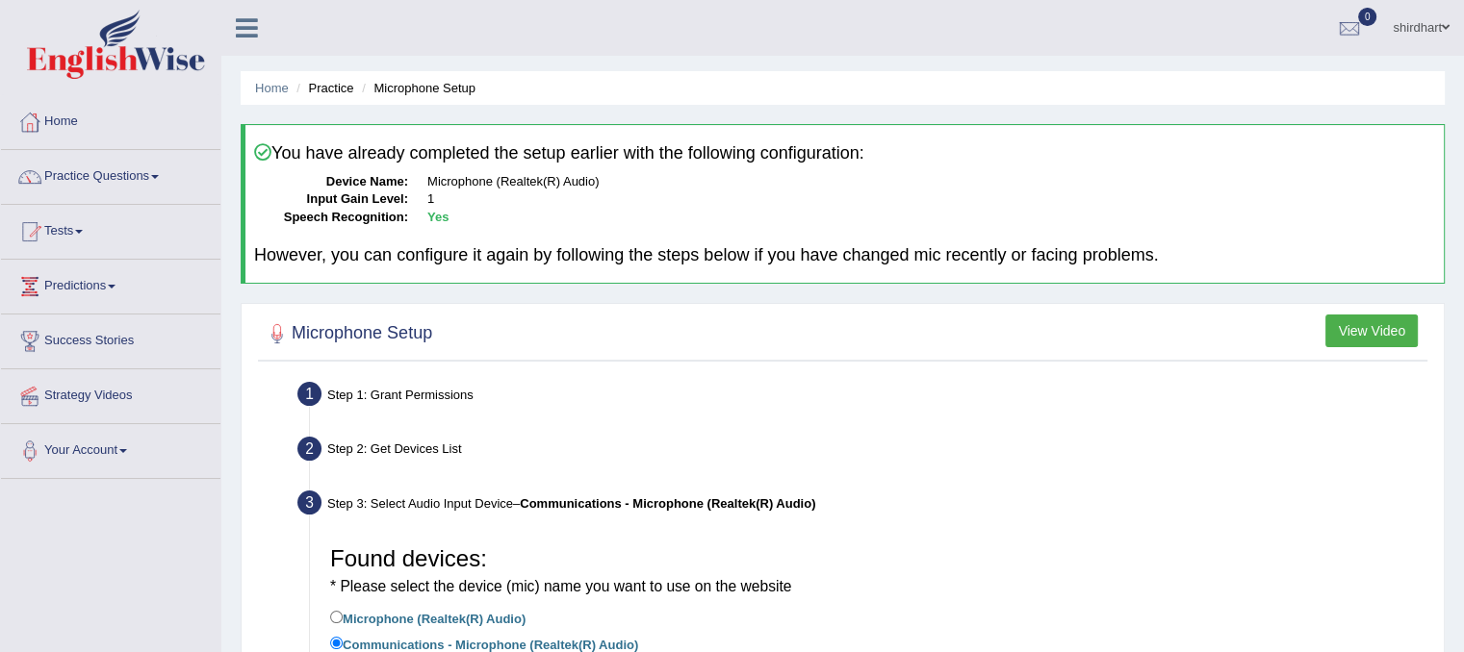
click at [432, 217] on b "Yes" at bounding box center [437, 217] width 21 height 14
drag, startPoint x: 430, startPoint y: 205, endPoint x: 458, endPoint y: 178, distance: 38.8
click at [431, 201] on dd "1" at bounding box center [931, 200] width 1008 height 18
click at [466, 169] on div "You have already completed the setup earlier with the following configuration: …" at bounding box center [843, 204] width 1204 height 160
click at [622, 186] on dd "Microphone (Realtek(R) Audio)" at bounding box center [931, 182] width 1008 height 18
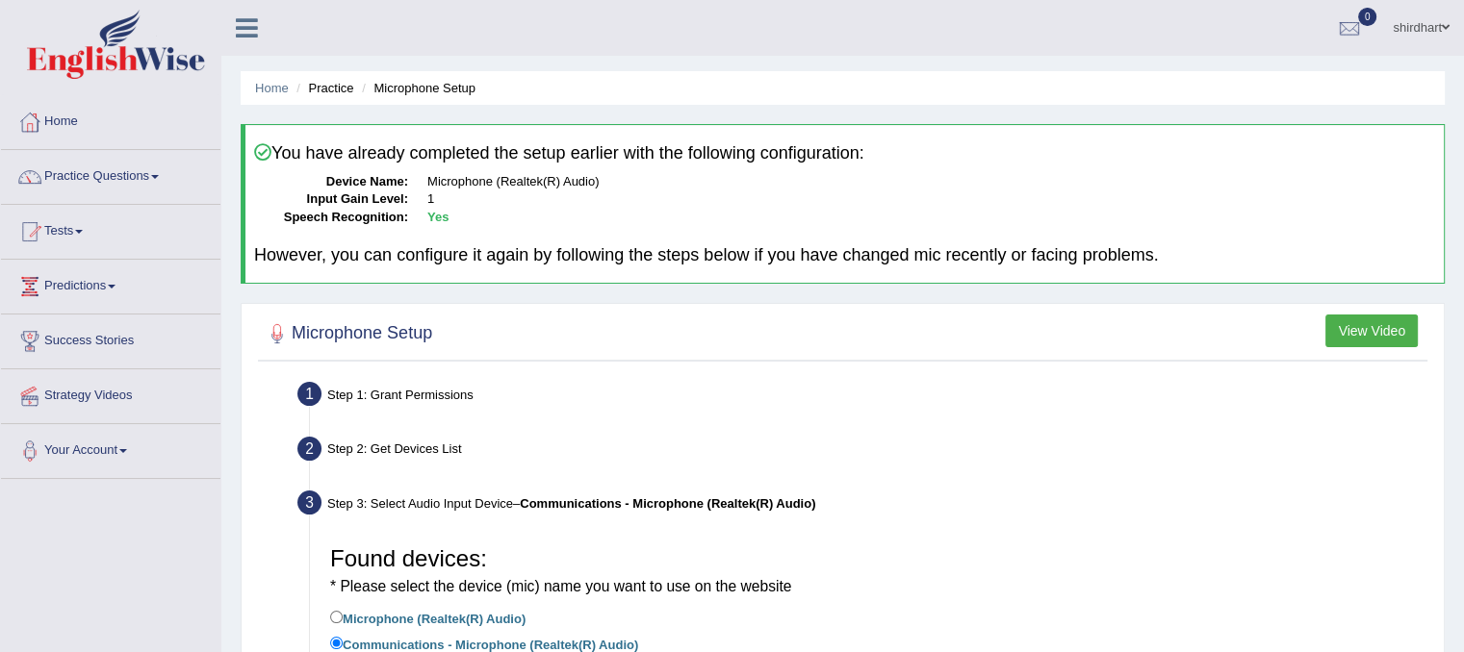
click at [327, 163] on div "You have already completed the setup earlier with the following configuration: …" at bounding box center [843, 204] width 1204 height 160
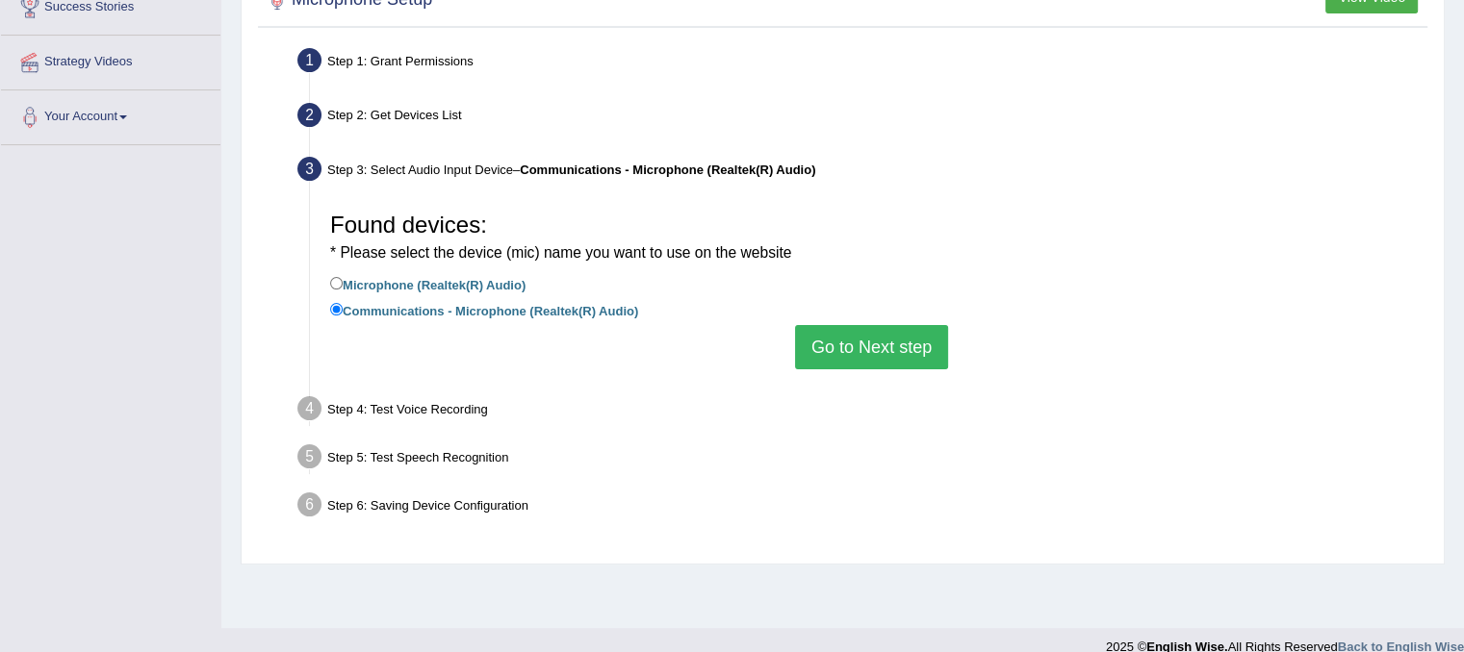
scroll to position [358, 0]
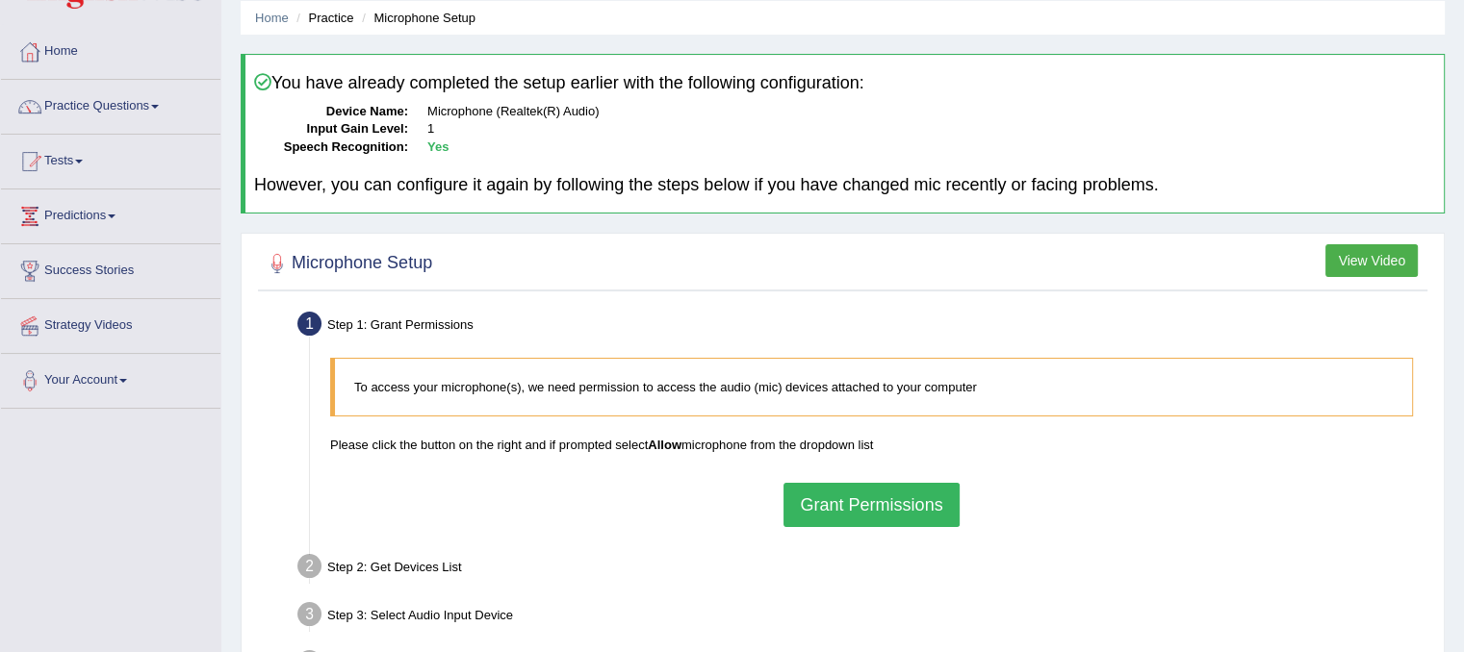
scroll to position [69, 0]
click at [864, 510] on button "Grant Permissions" at bounding box center [870, 506] width 175 height 44
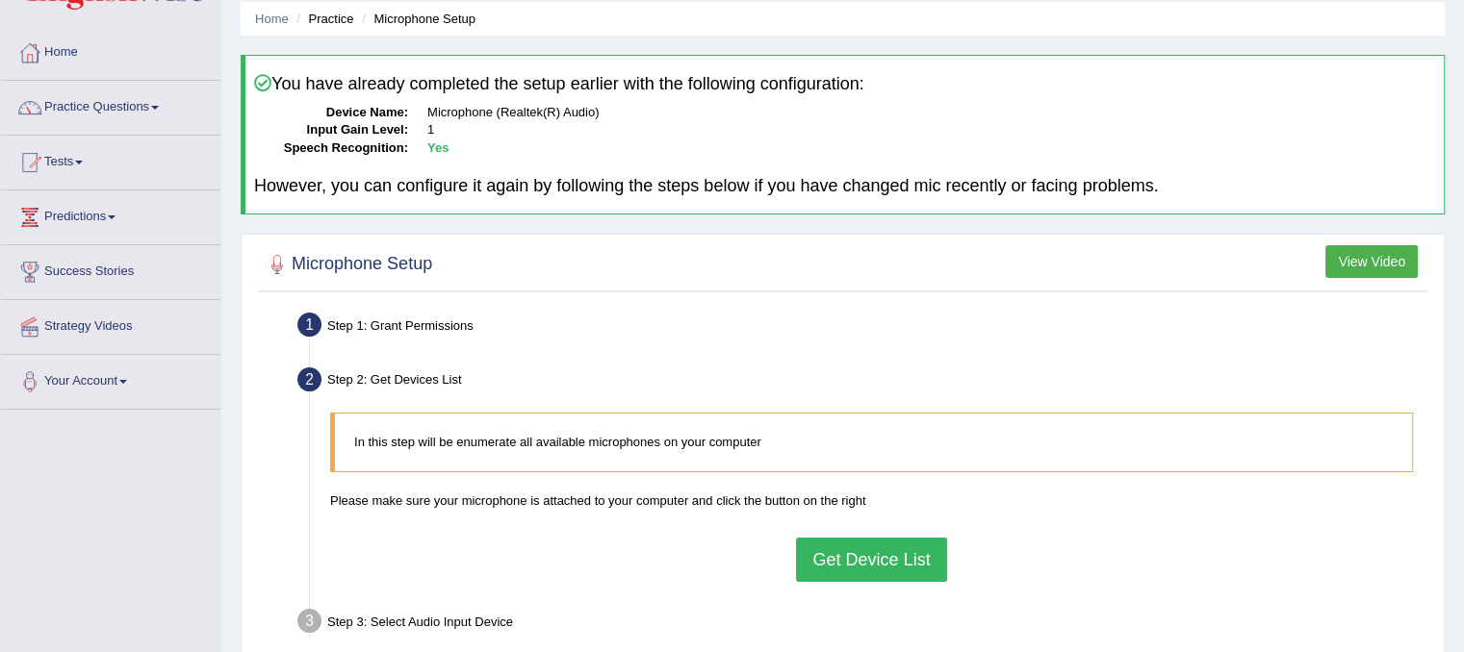
click at [862, 551] on button "Get Device List" at bounding box center [871, 560] width 150 height 44
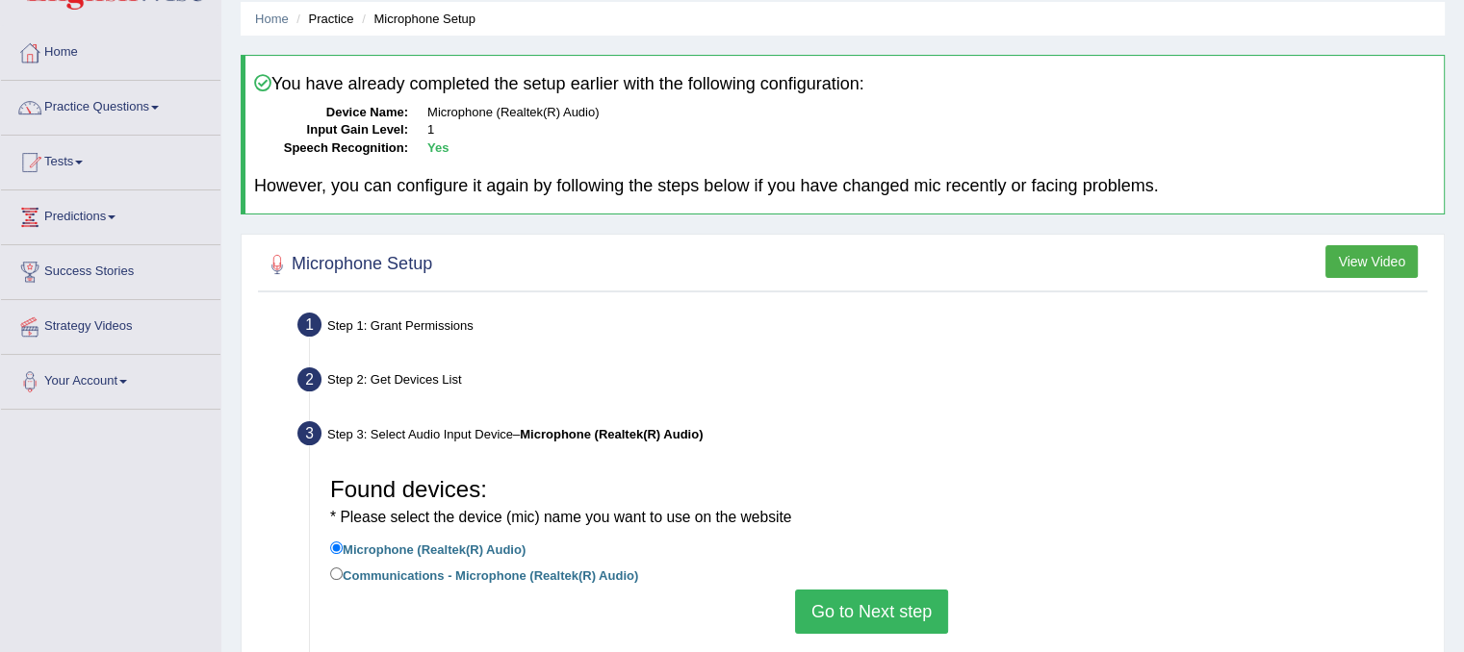
click at [870, 627] on button "Go to Next step" at bounding box center [871, 612] width 153 height 44
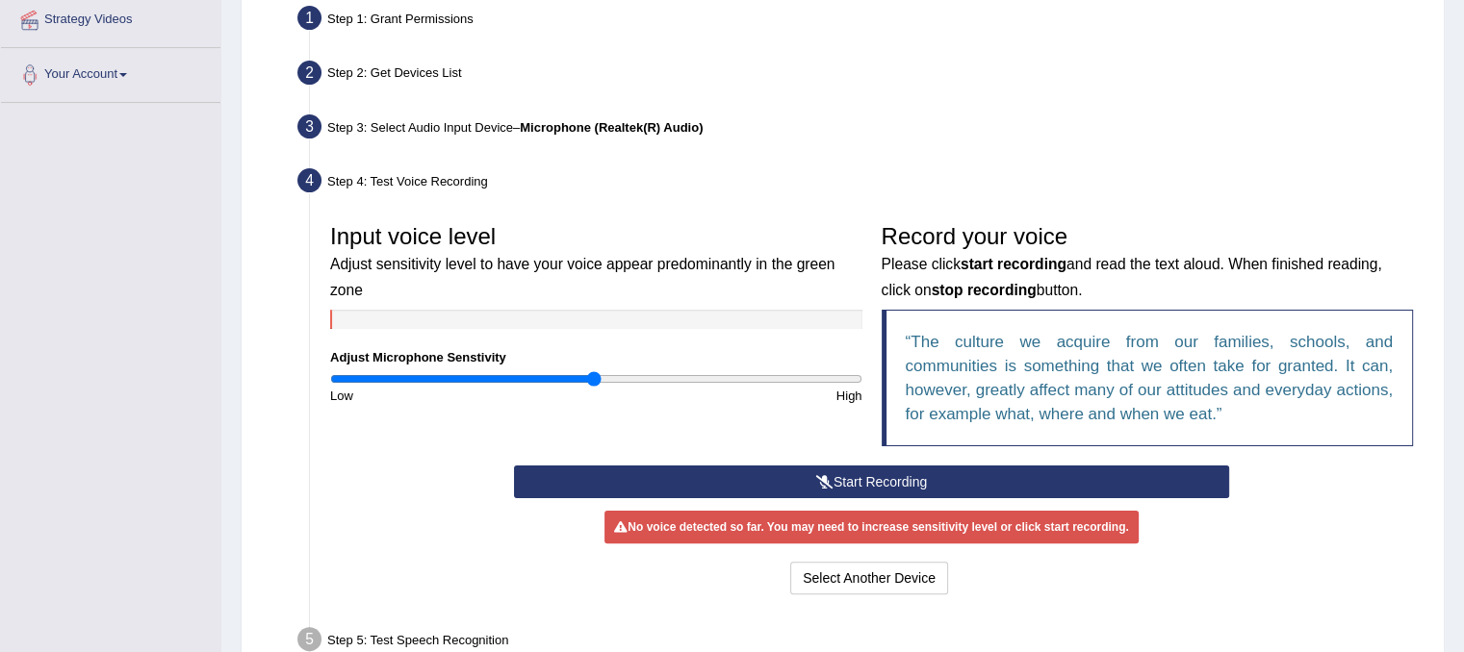
scroll to position [531, 0]
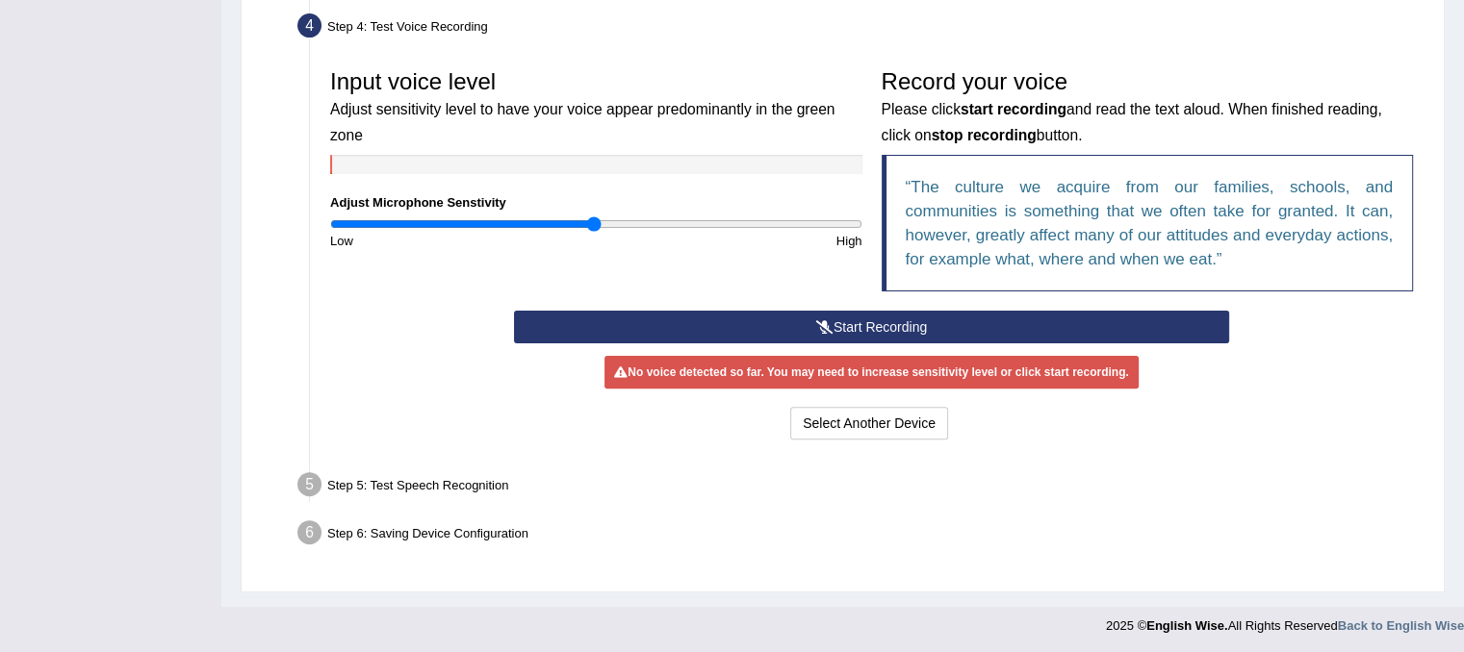
click at [929, 325] on button "Start Recording" at bounding box center [871, 327] width 715 height 33
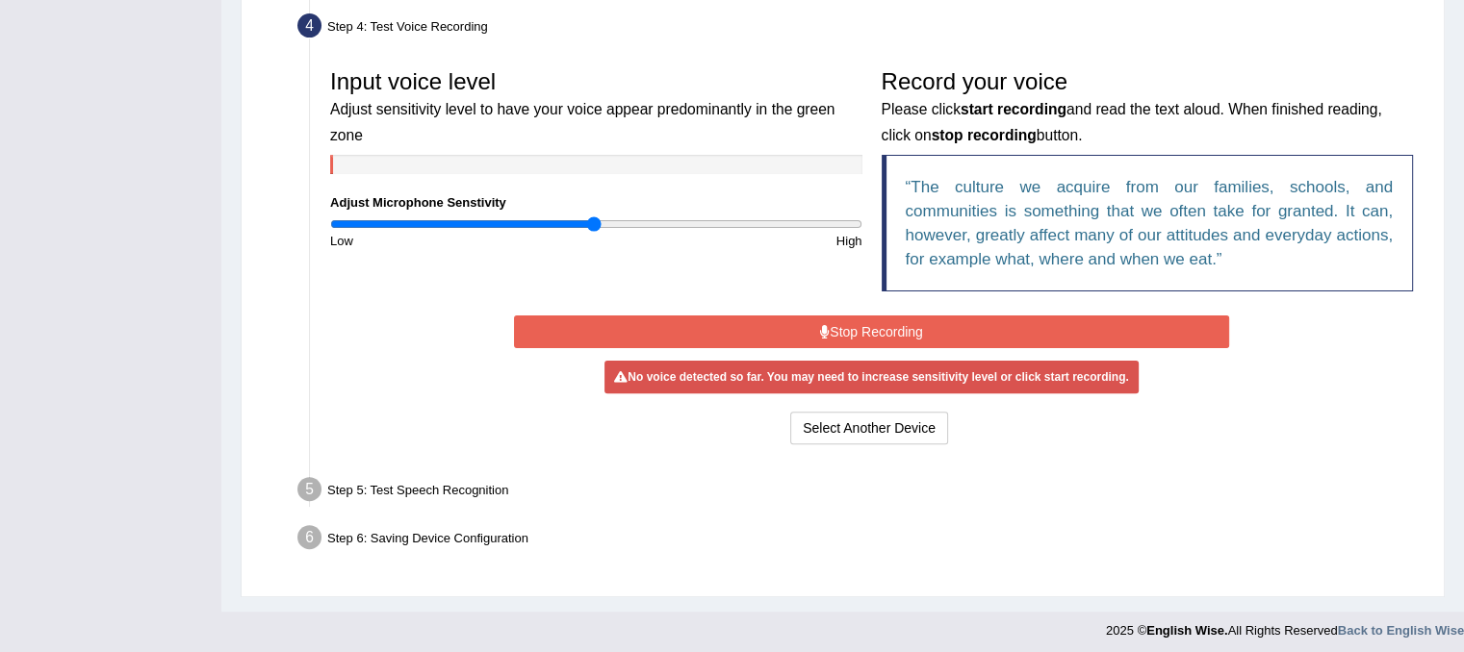
click at [631, 213] on div "Input voice level Adjust sensitivity level to have your voice appear predominan…" at bounding box center [595, 155] width 551 height 191
type input "1.2"
click at [647, 224] on input "range" at bounding box center [596, 224] width 532 height 15
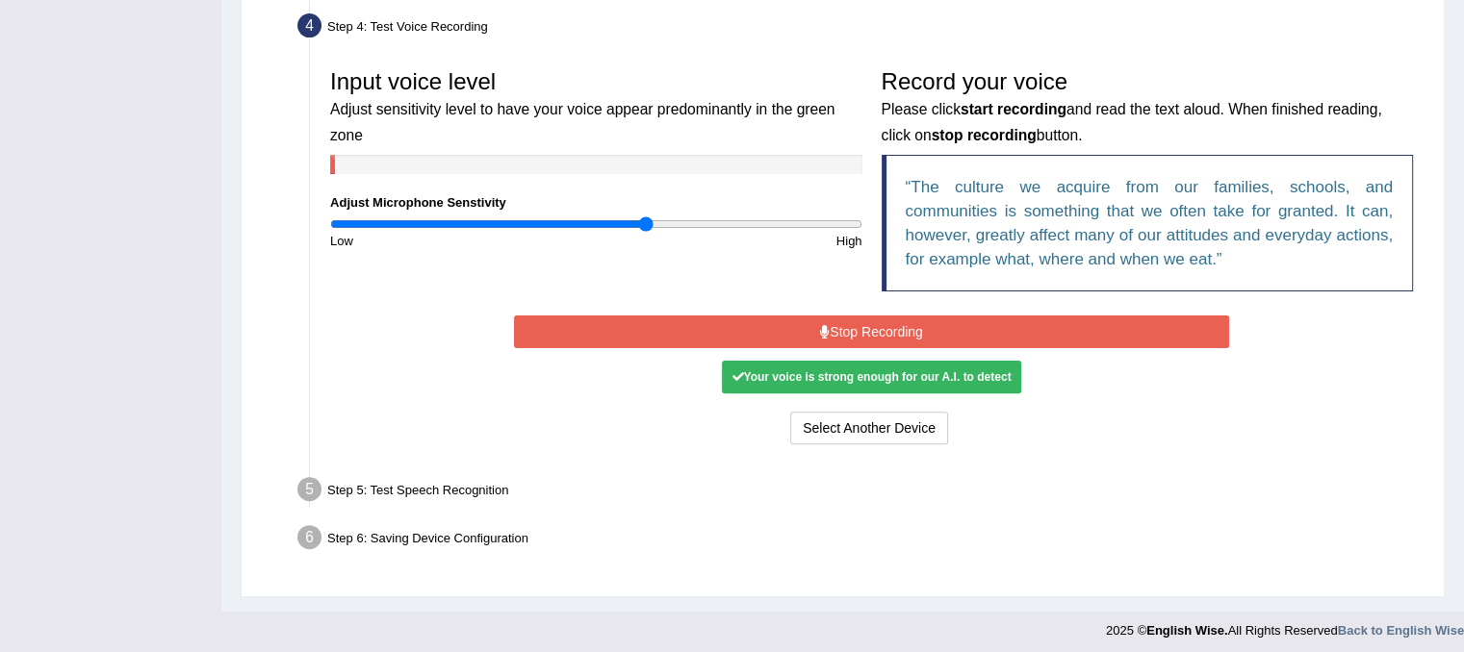
click at [904, 332] on button "Stop Recording" at bounding box center [871, 332] width 715 height 33
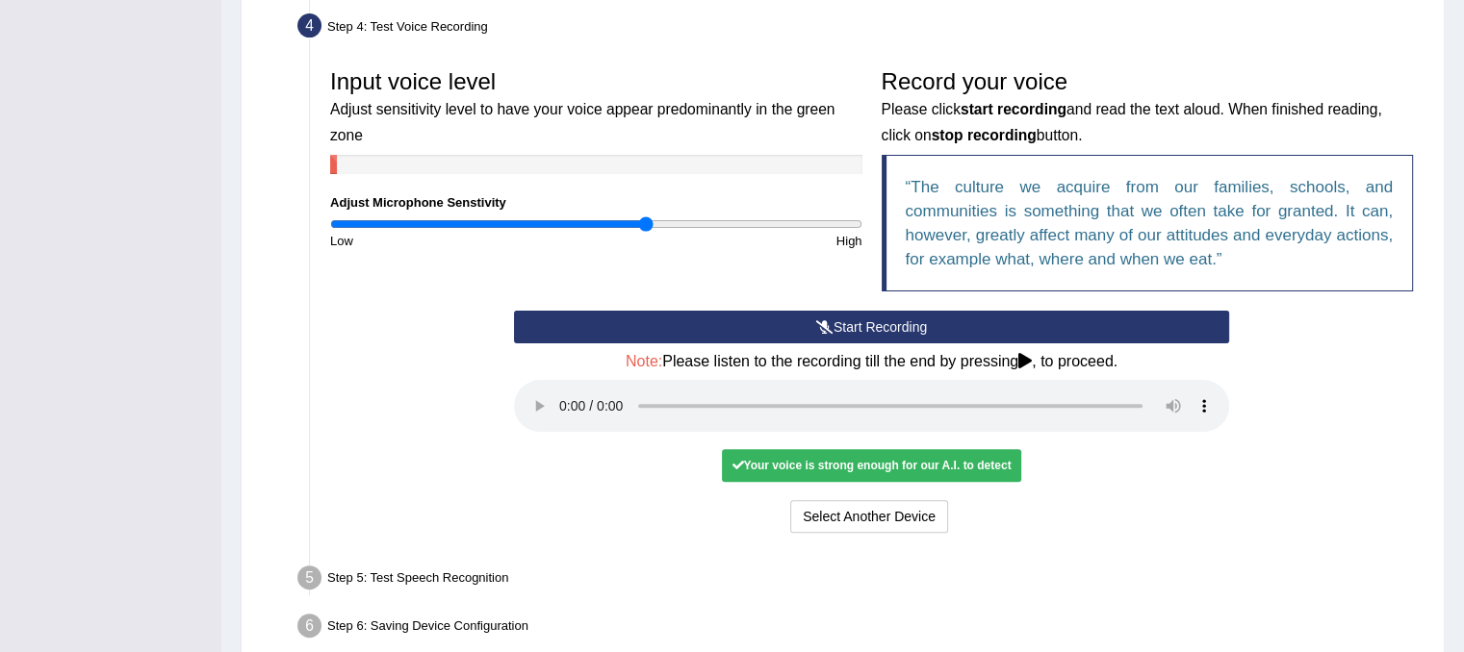
click at [857, 476] on div "Your voice is strong enough for our A.I. to detect" at bounding box center [871, 465] width 298 height 33
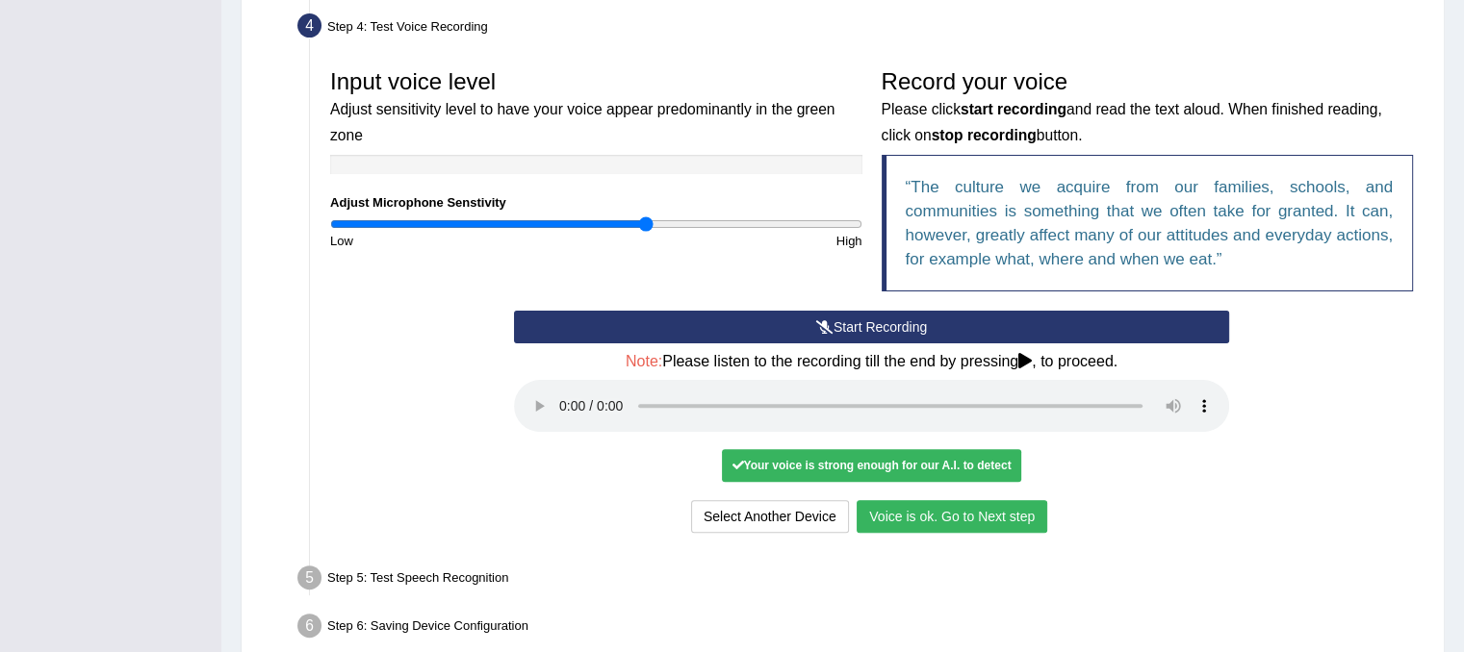
click at [942, 519] on button "Voice is ok. Go to Next step" at bounding box center [952, 516] width 191 height 33
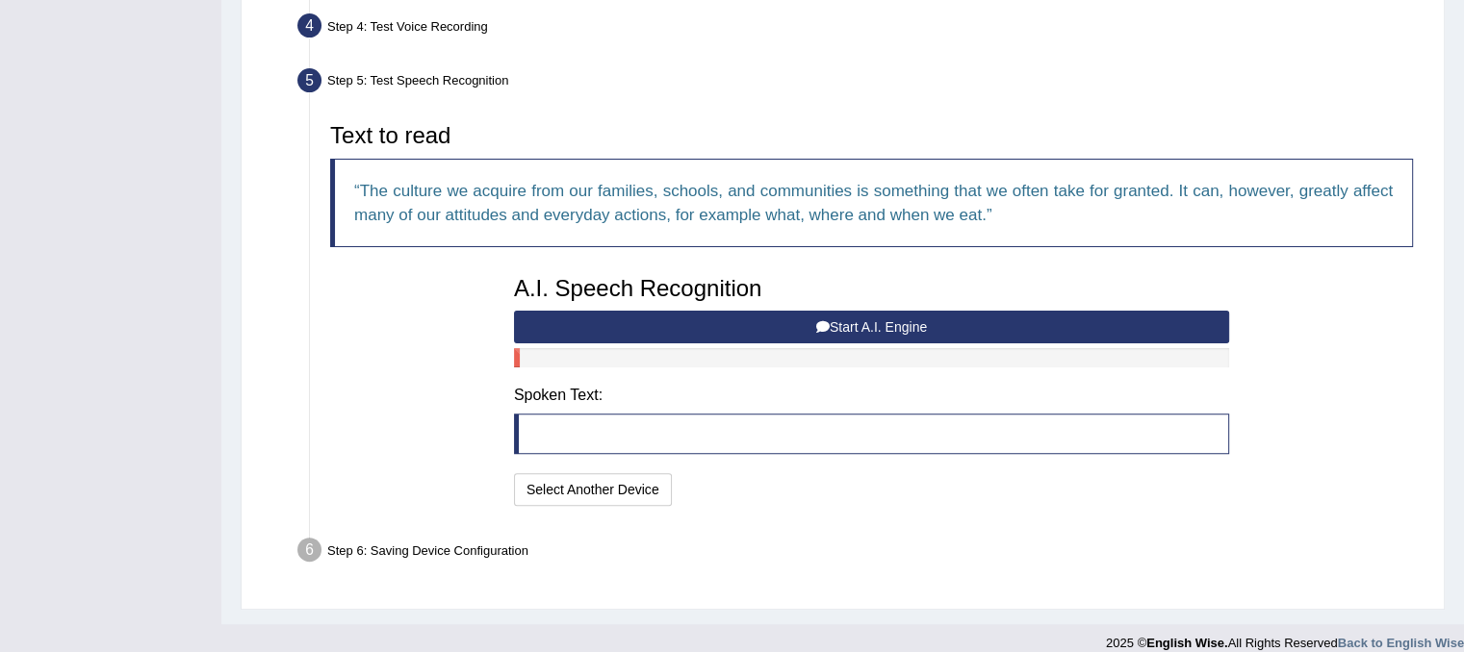
click at [818, 322] on icon at bounding box center [822, 326] width 13 height 13
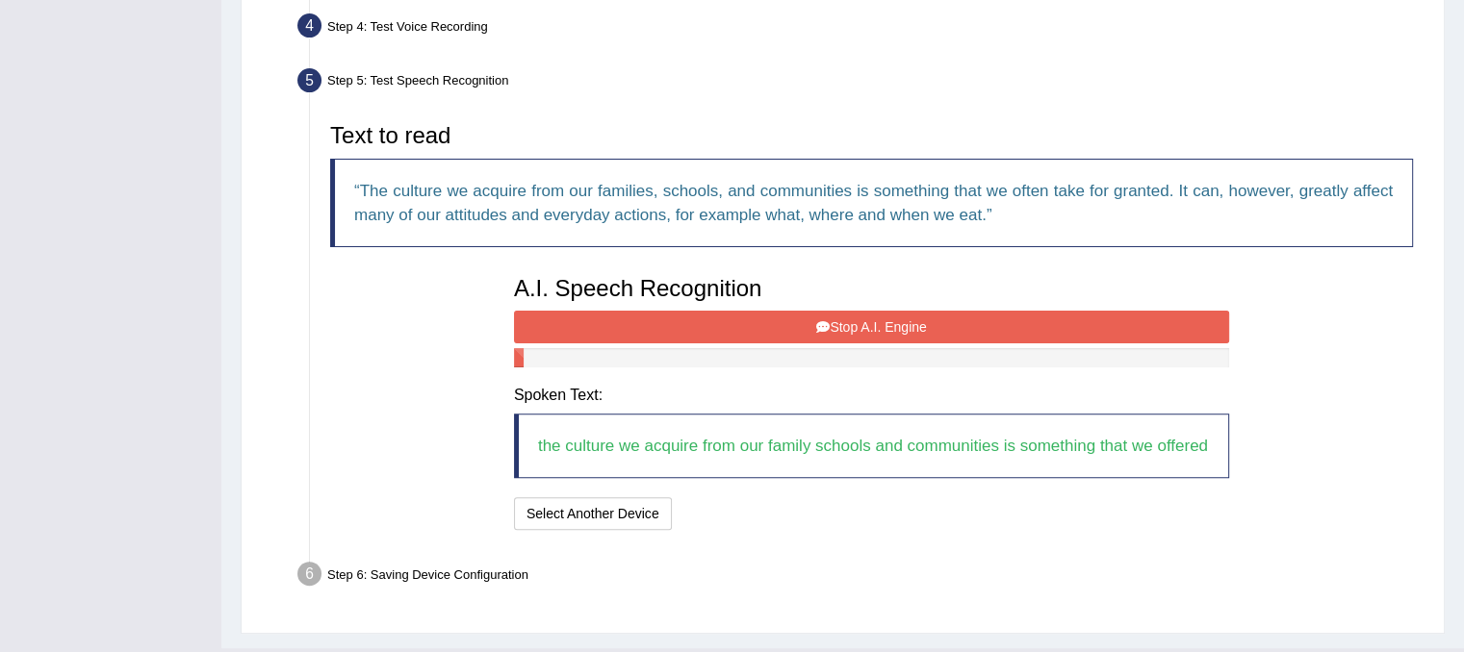
click at [838, 312] on button "Stop A.I. Engine" at bounding box center [871, 327] width 715 height 33
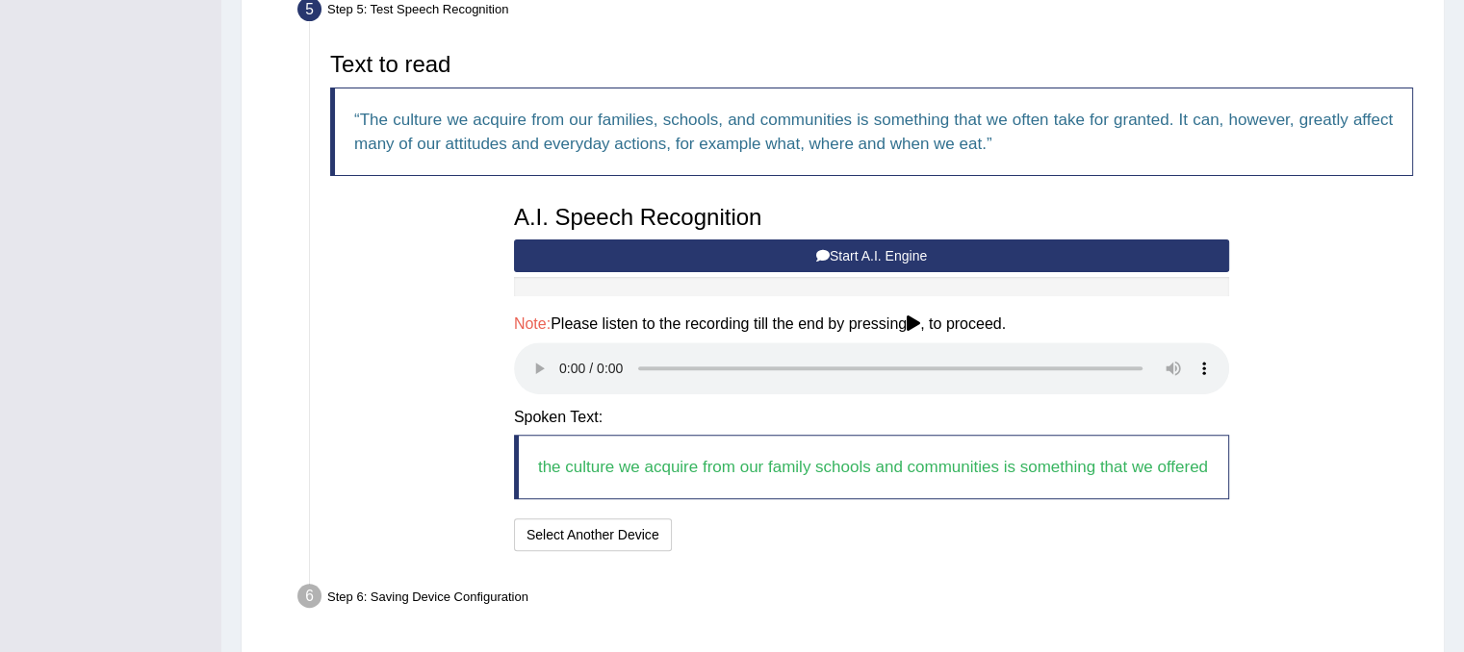
scroll to position [666, 0]
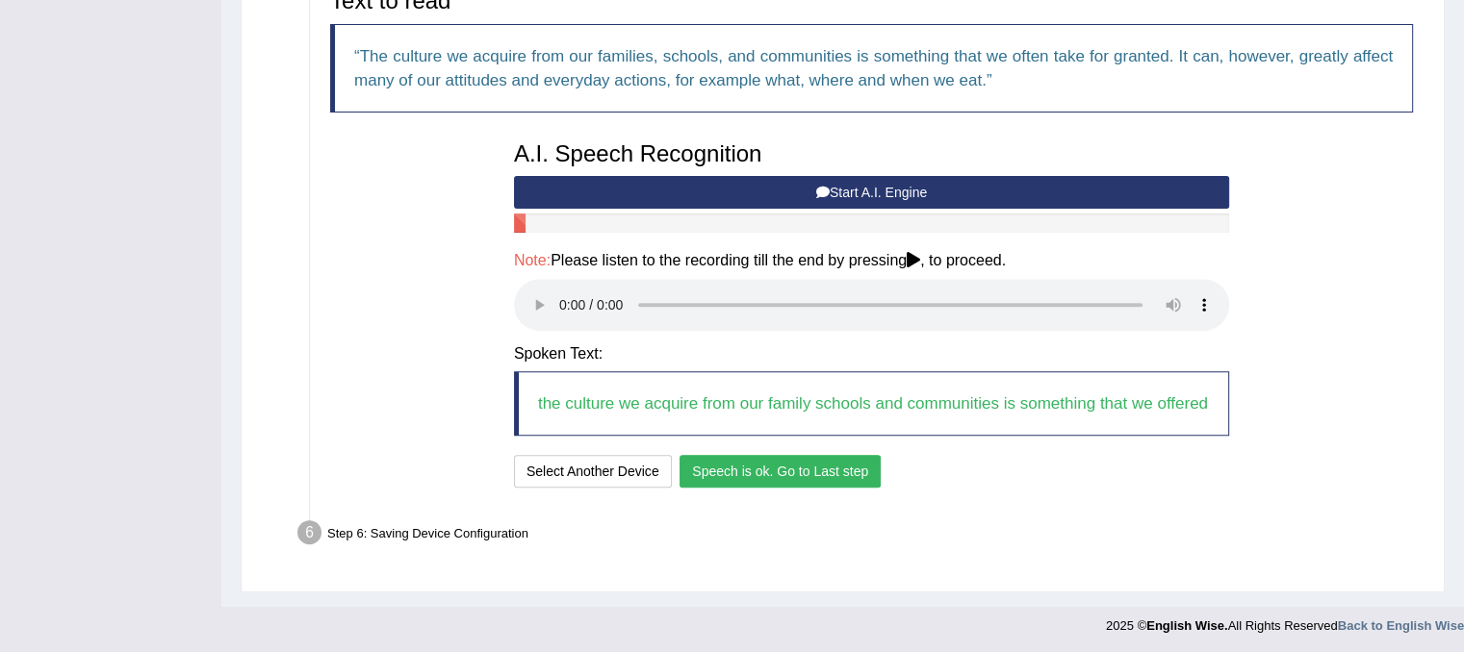
click at [847, 470] on button "Speech is ok. Go to Last step" at bounding box center [779, 471] width 201 height 33
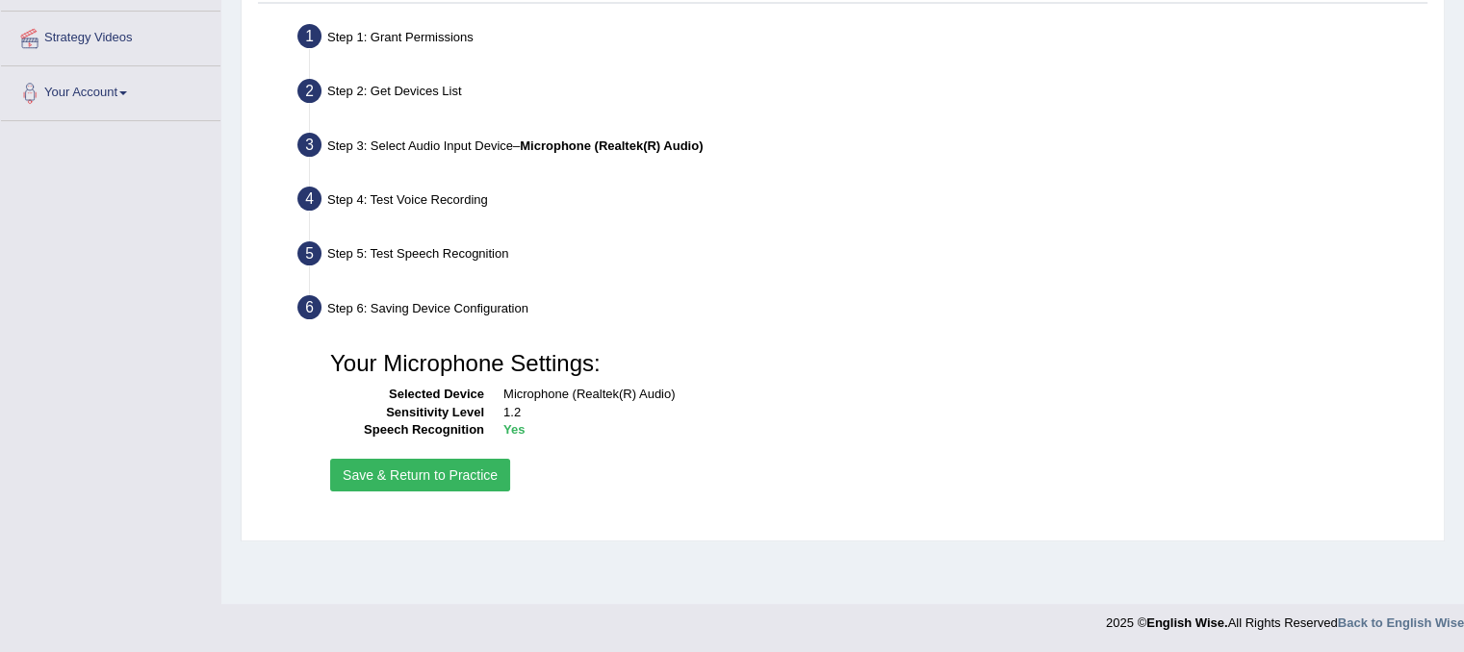
scroll to position [358, 0]
click at [422, 463] on button "Save & Return to Practice" at bounding box center [420, 475] width 180 height 33
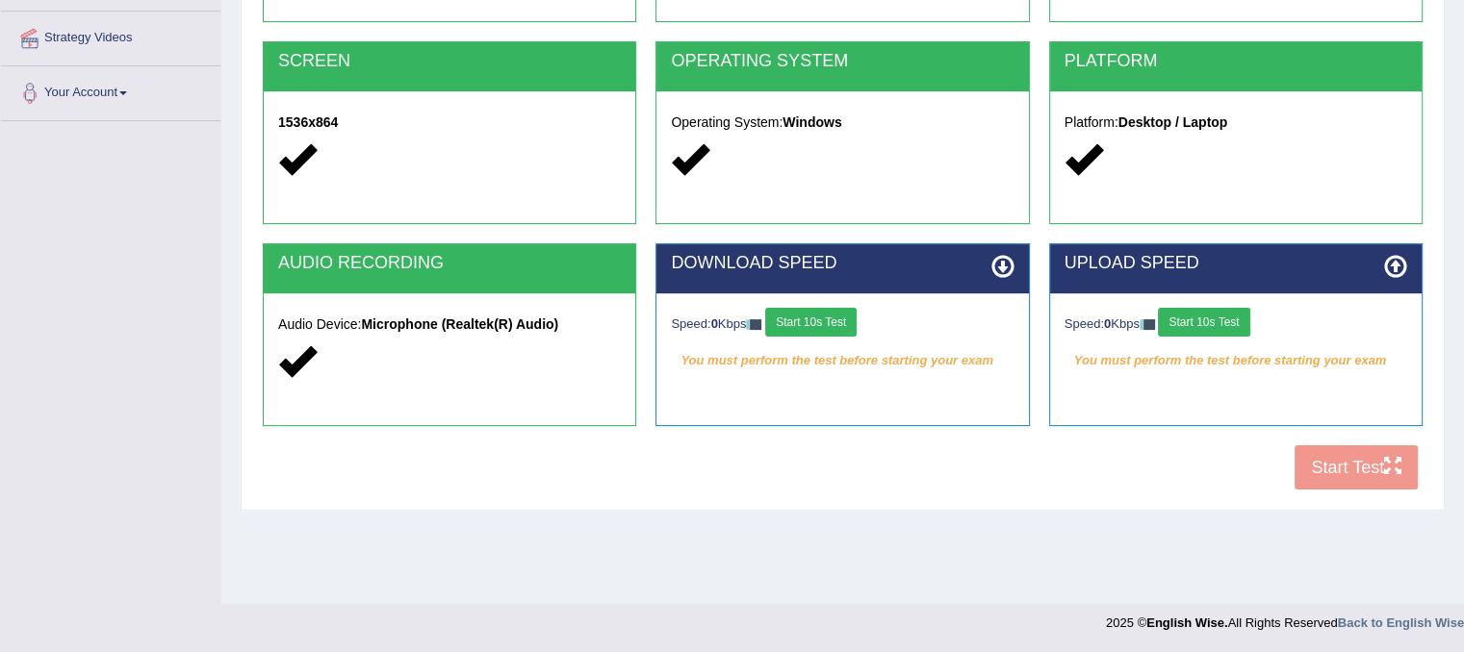
scroll to position [358, 0]
click at [832, 332] on button "Start 10s Test" at bounding box center [810, 322] width 91 height 29
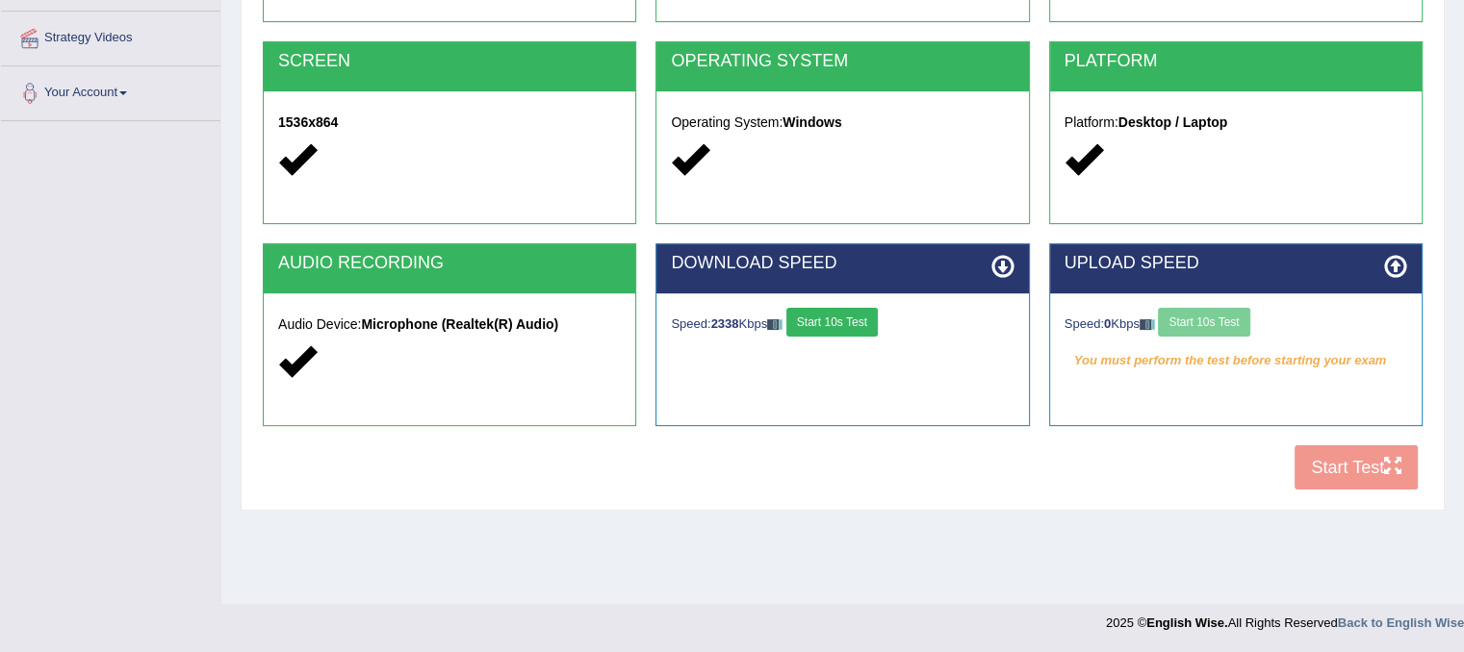
click at [1247, 328] on div "Speed: 0 Kbps Start 10s Test" at bounding box center [1235, 325] width 343 height 34
click at [1249, 318] on button "Start 10s Test" at bounding box center [1203, 322] width 91 height 29
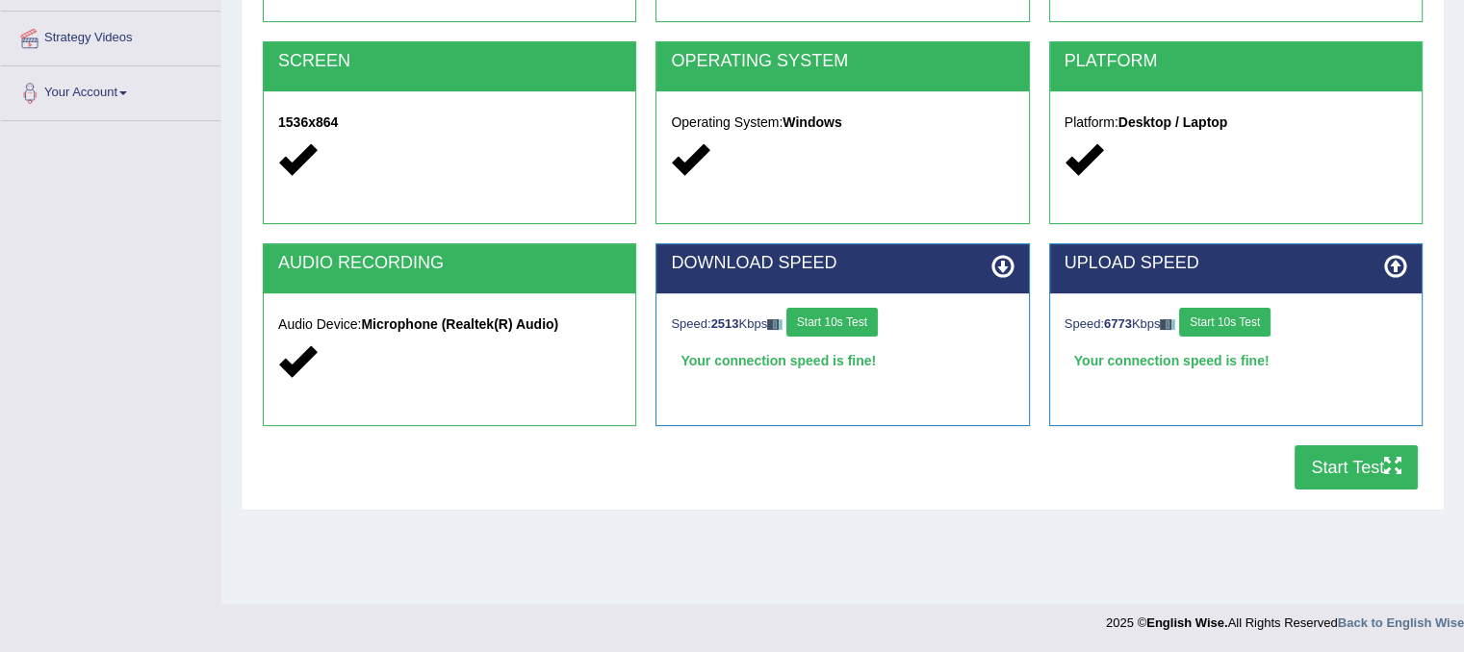
click at [1393, 471] on icon "button" at bounding box center [1392, 465] width 17 height 17
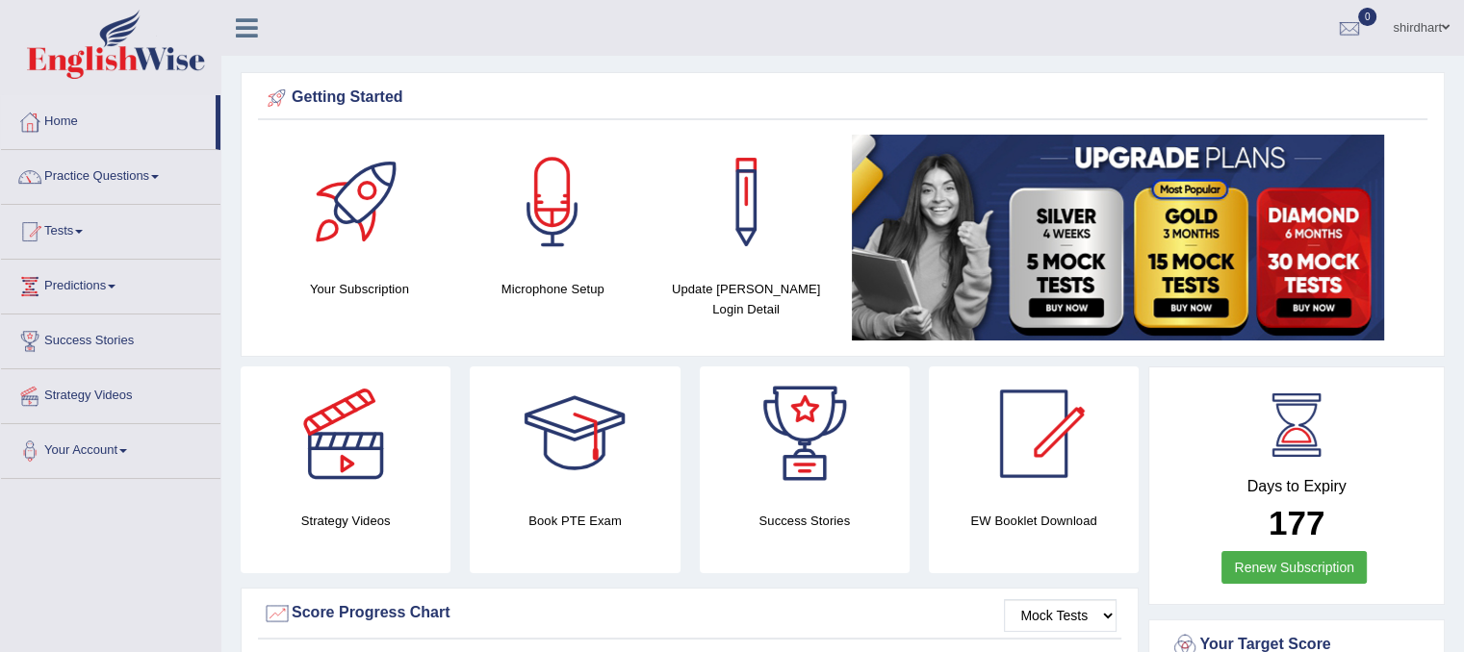
click at [85, 228] on link "Tests" at bounding box center [110, 229] width 219 height 48
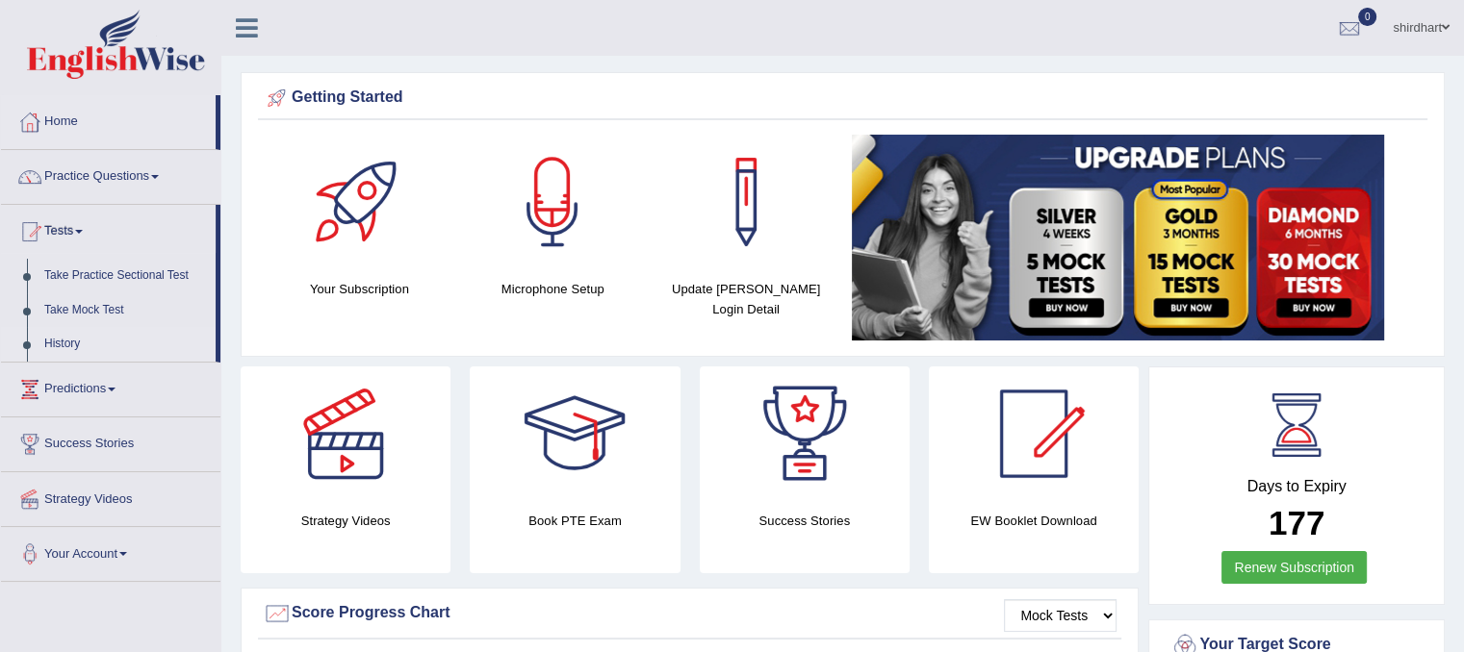
click at [73, 337] on link "History" at bounding box center [126, 344] width 180 height 35
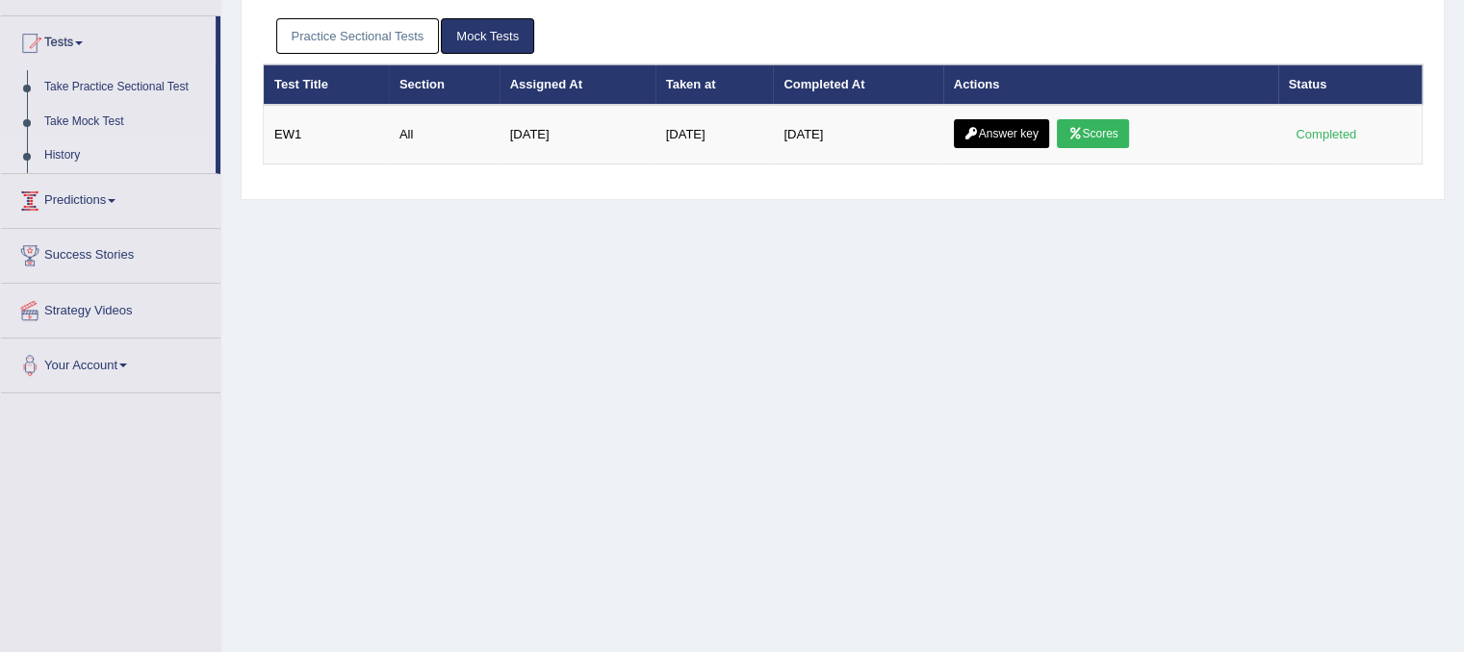
scroll to position [192, 0]
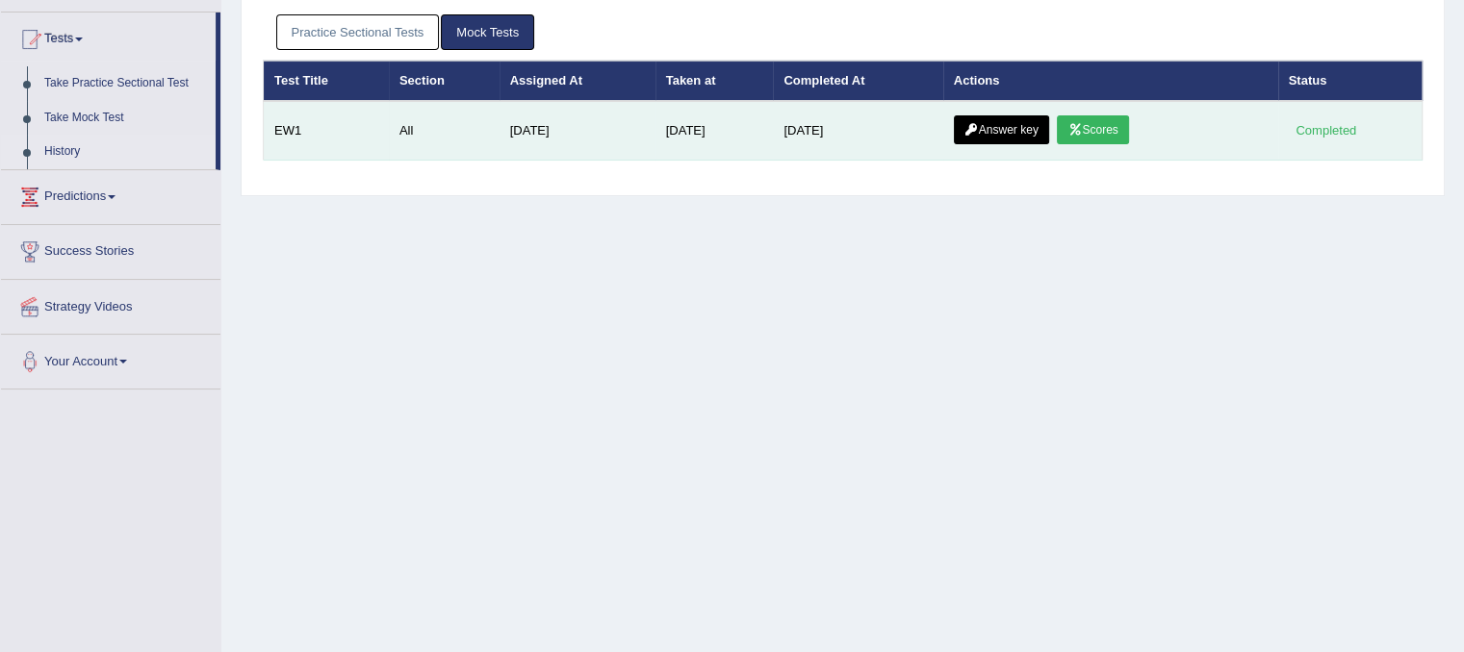
click at [1089, 127] on link "Scores" at bounding box center [1092, 129] width 71 height 29
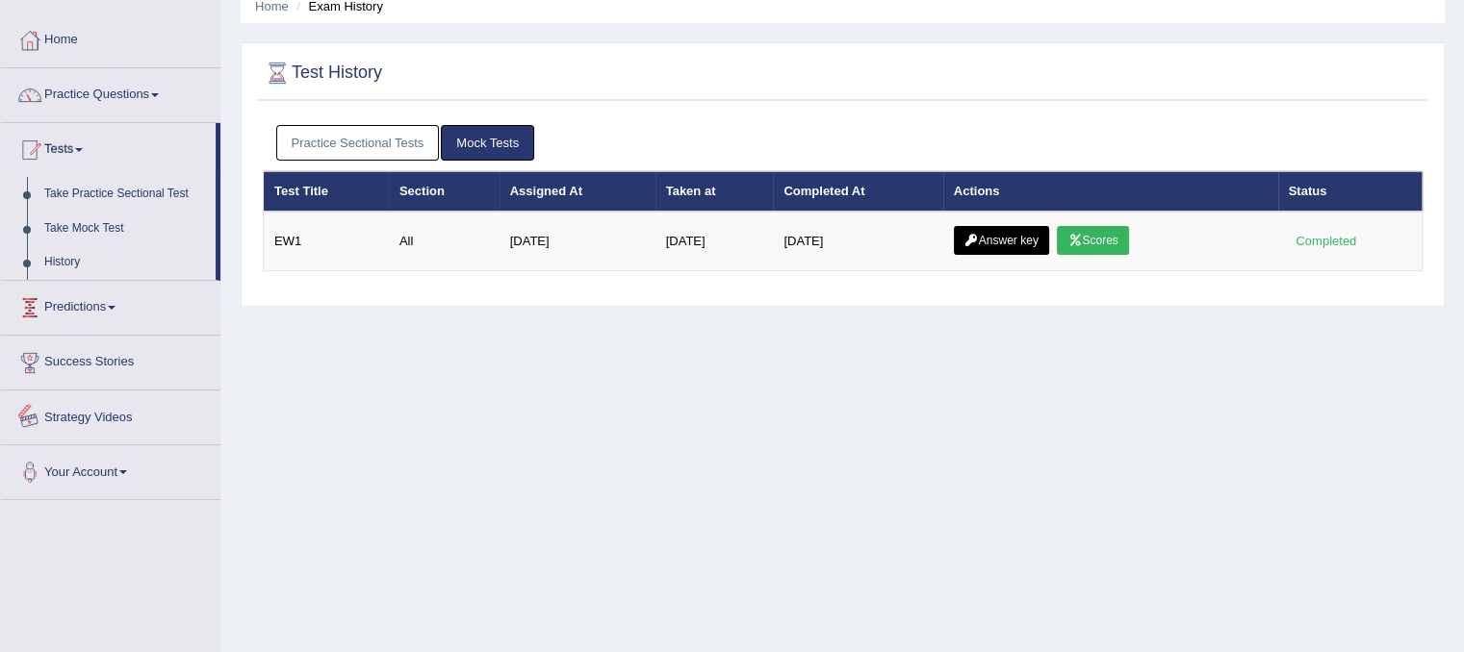
scroll to position [69, 0]
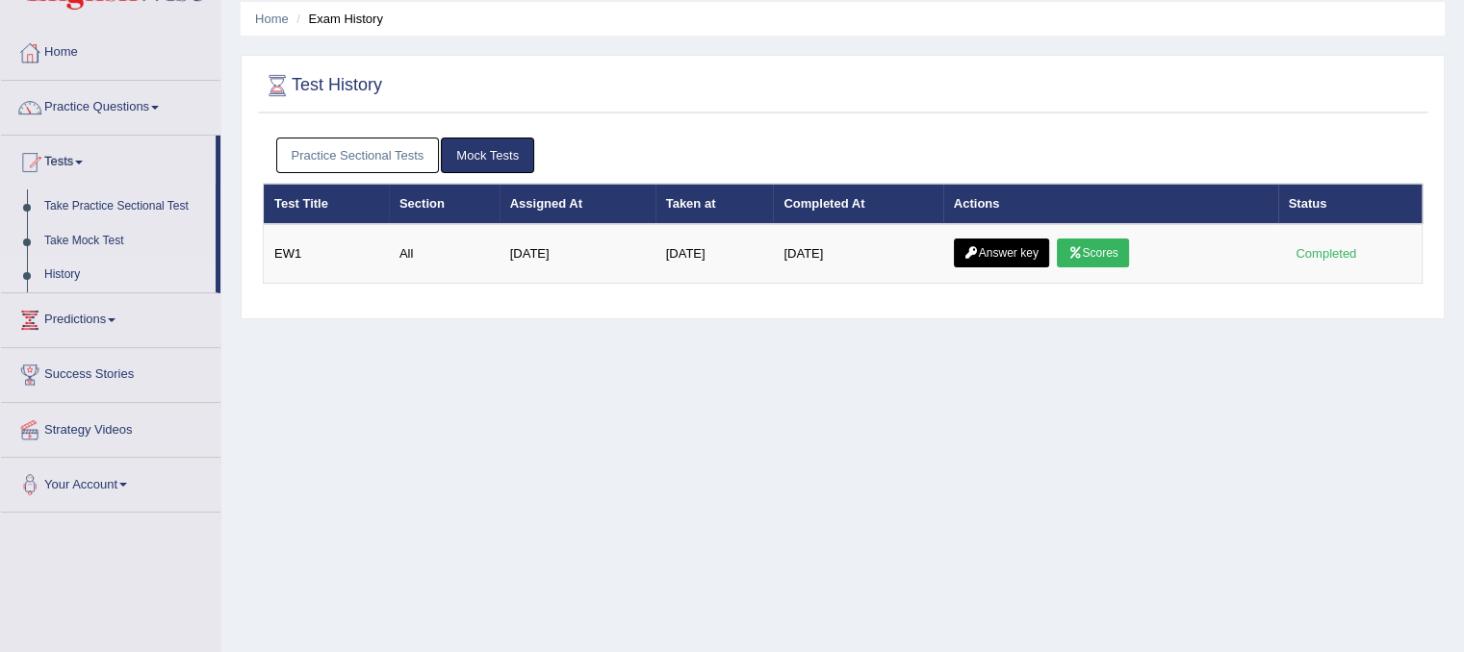
click at [64, 268] on link "History" at bounding box center [126, 275] width 180 height 35
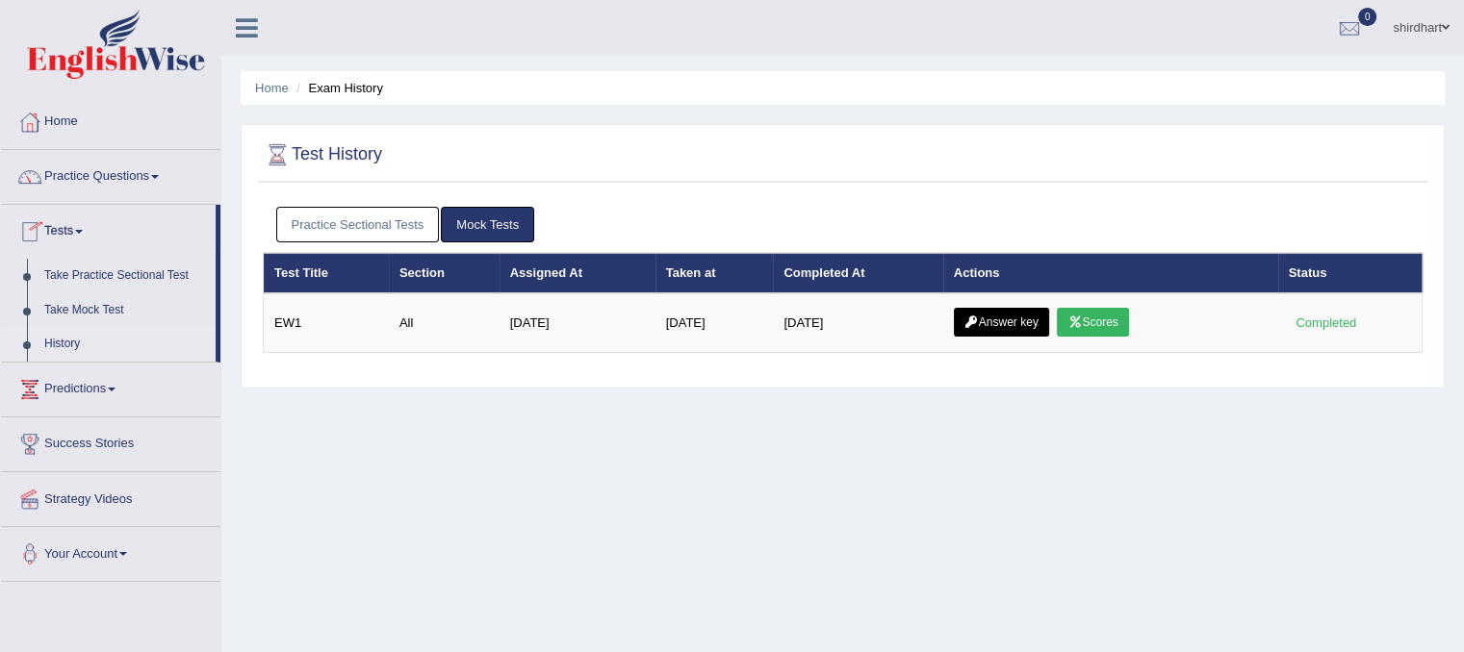
click at [354, 205] on div "Practice Sectional Tests Mock Tests" at bounding box center [843, 225] width 1160 height 56
click at [364, 224] on link "Practice Sectional Tests" at bounding box center [358, 225] width 164 height 36
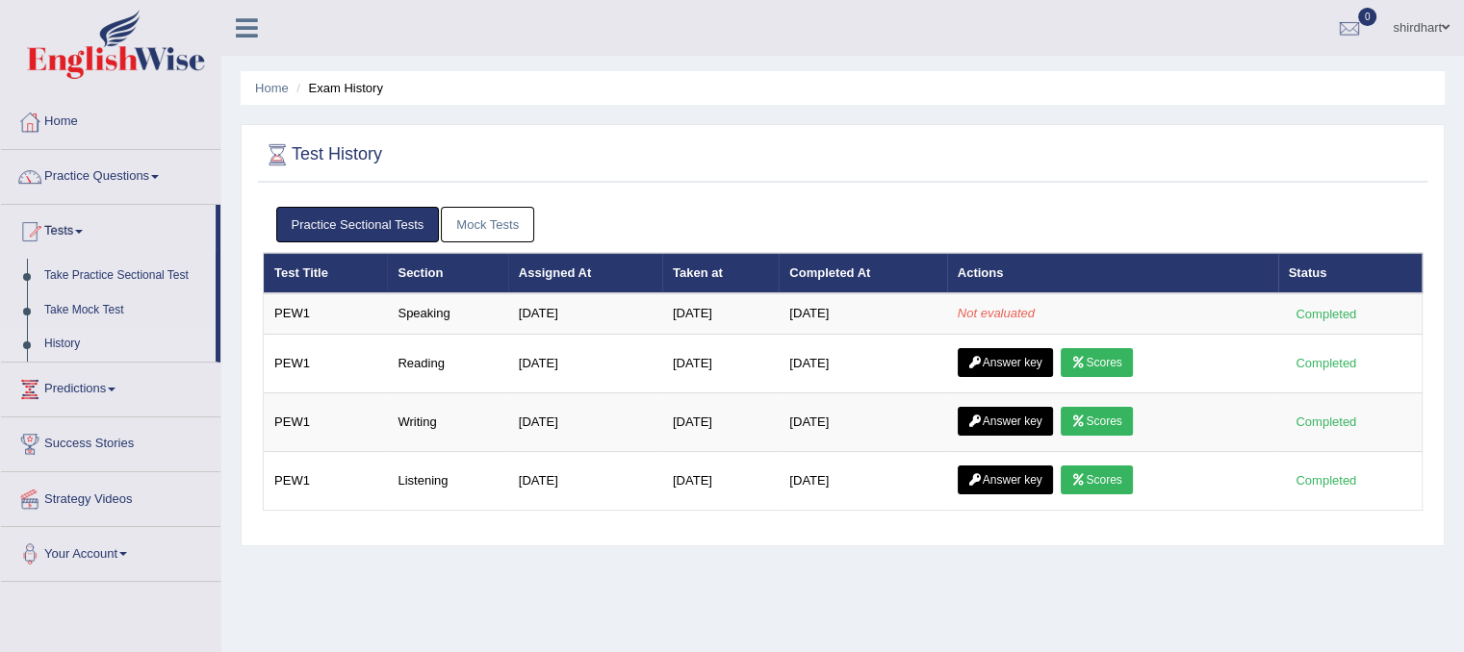
click at [381, 217] on link "Practice Sectional Tests" at bounding box center [358, 225] width 164 height 36
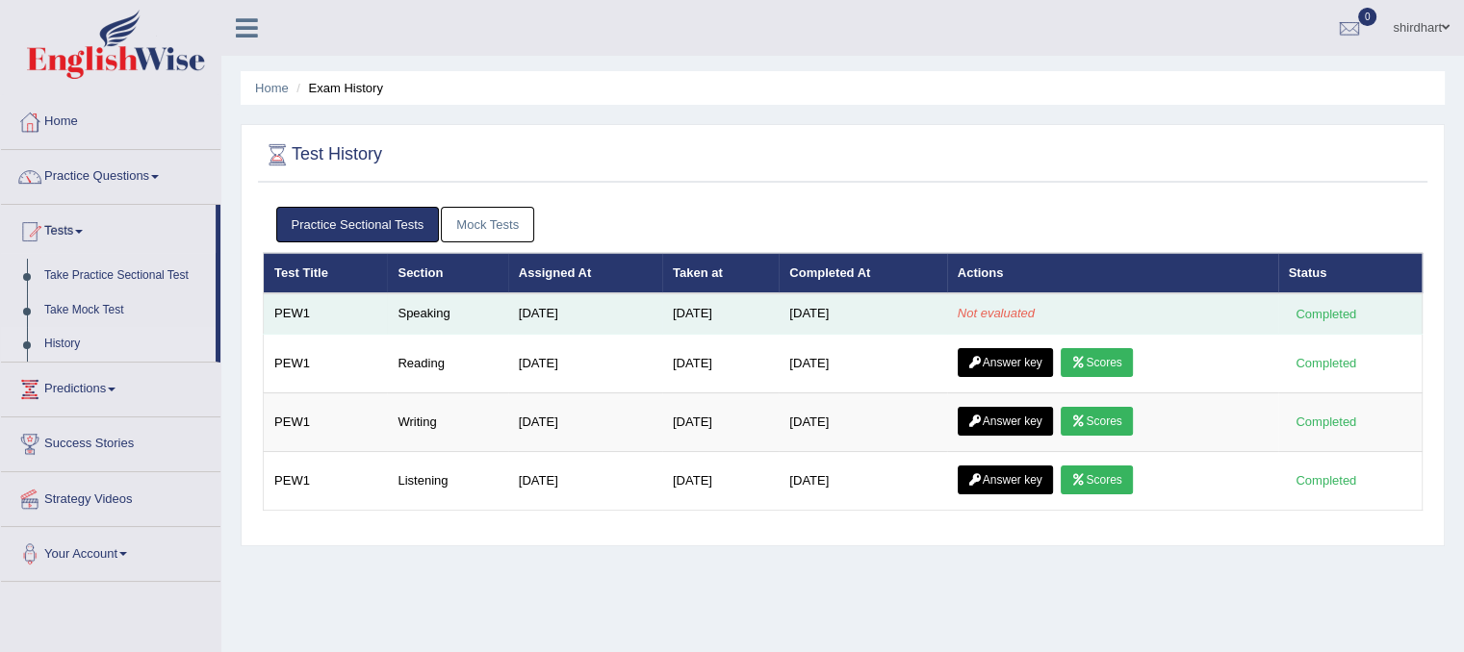
click at [1112, 310] on td "Not evaluated" at bounding box center [1112, 314] width 331 height 40
click at [667, 310] on td "[DATE]" at bounding box center [720, 314] width 116 height 40
click at [666, 310] on td "[DATE]" at bounding box center [720, 314] width 116 height 40
click at [907, 322] on td "[DATE]" at bounding box center [862, 314] width 167 height 40
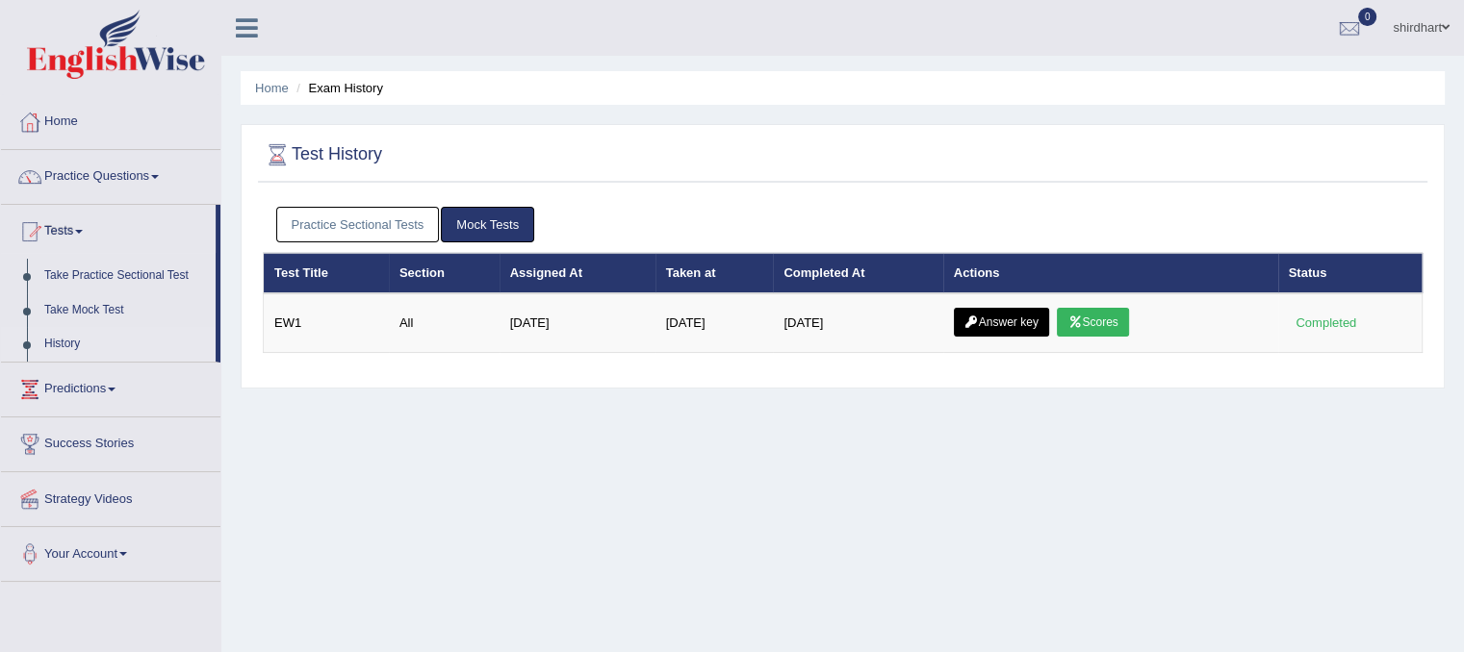
click at [382, 218] on link "Practice Sectional Tests" at bounding box center [358, 225] width 164 height 36
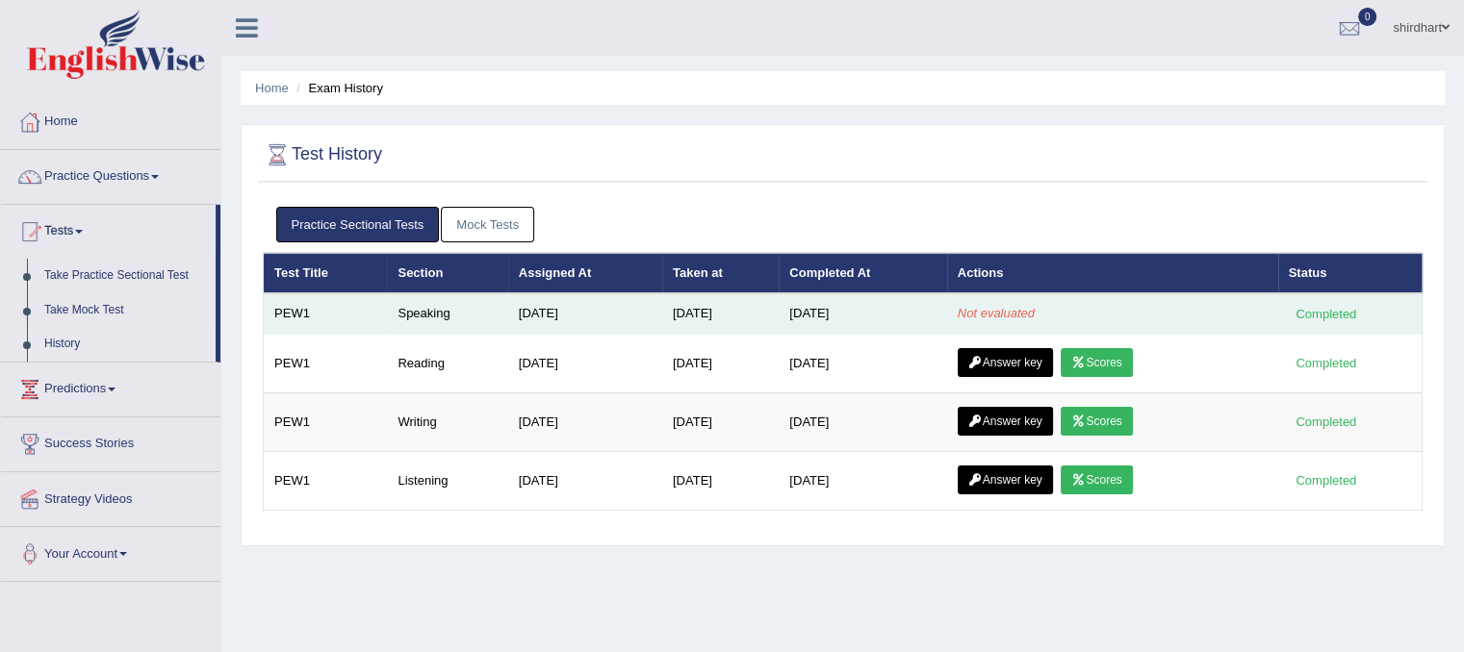
drag, startPoint x: 1332, startPoint y: 308, endPoint x: 1271, endPoint y: 301, distance: 61.0
click at [1332, 311] on div "Completed" at bounding box center [1326, 314] width 75 height 20
click at [405, 316] on td "Speaking" at bounding box center [447, 314] width 120 height 40
drag, startPoint x: 393, startPoint y: 308, endPoint x: 410, endPoint y: 306, distance: 17.4
click at [407, 308] on td "Speaking" at bounding box center [447, 314] width 120 height 40
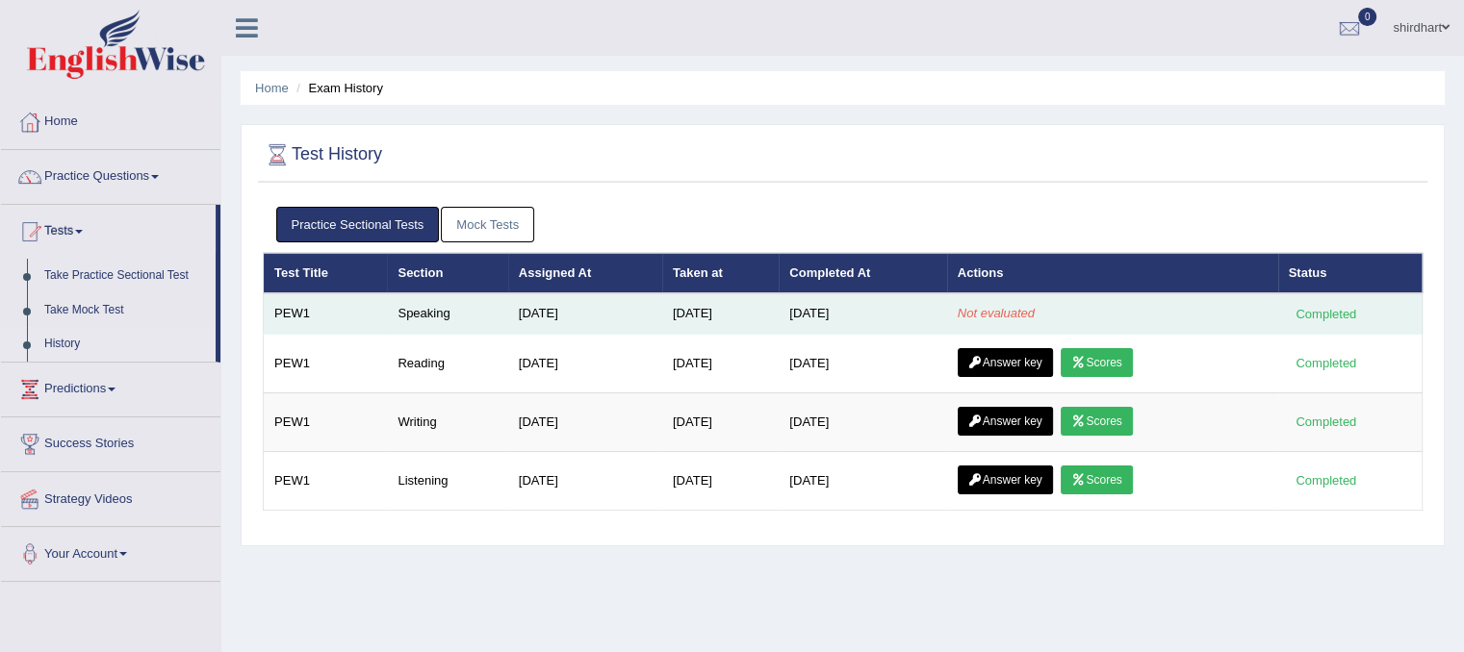
click at [779, 318] on td "[DATE]" at bounding box center [720, 314] width 116 height 40
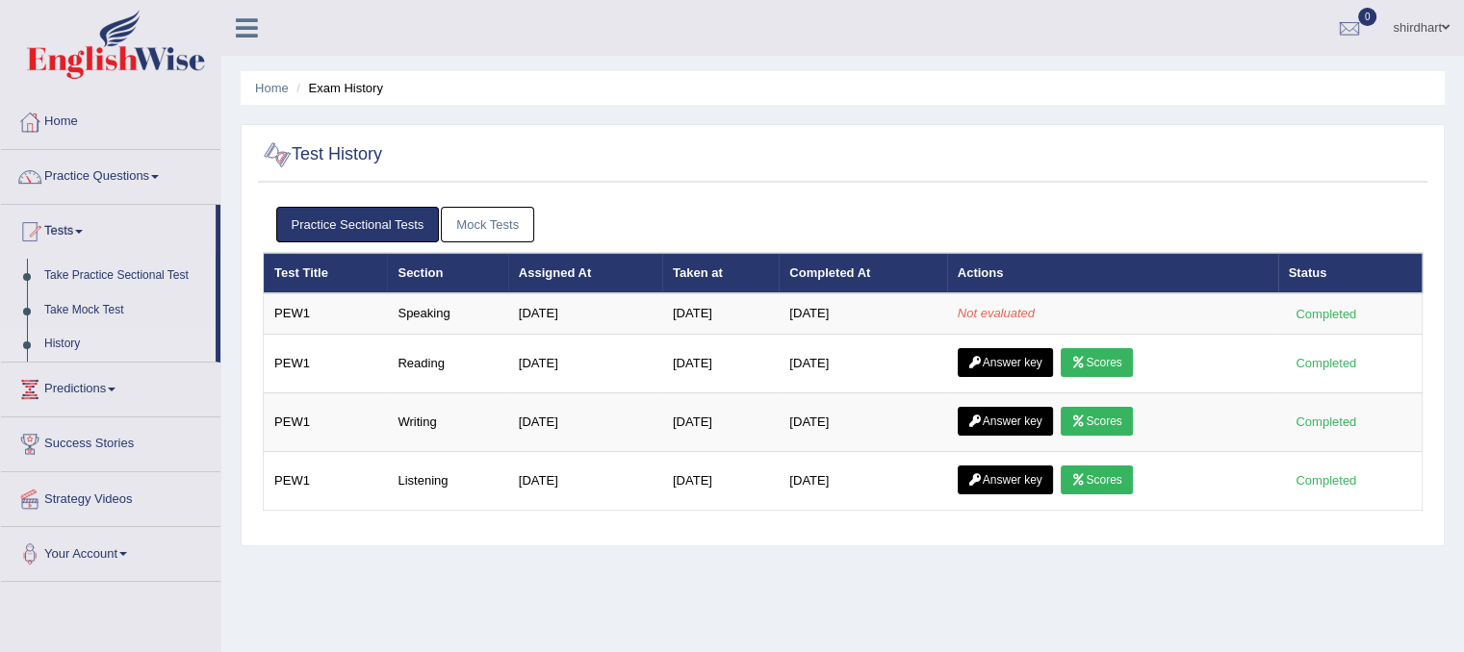
click at [307, 154] on h2 "Test History" at bounding box center [322, 155] width 119 height 29
click at [469, 220] on link "Mock Tests" at bounding box center [487, 225] width 93 height 36
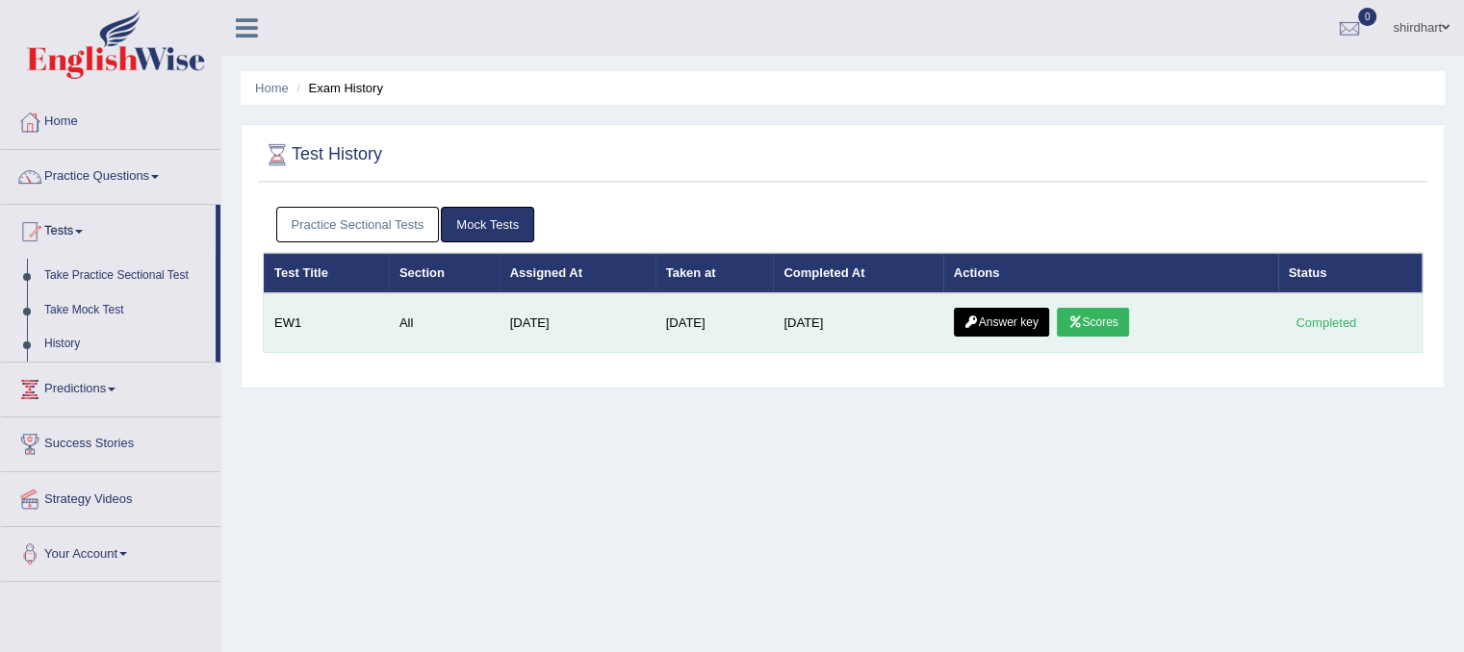
click at [1097, 315] on link "Scores" at bounding box center [1092, 322] width 71 height 29
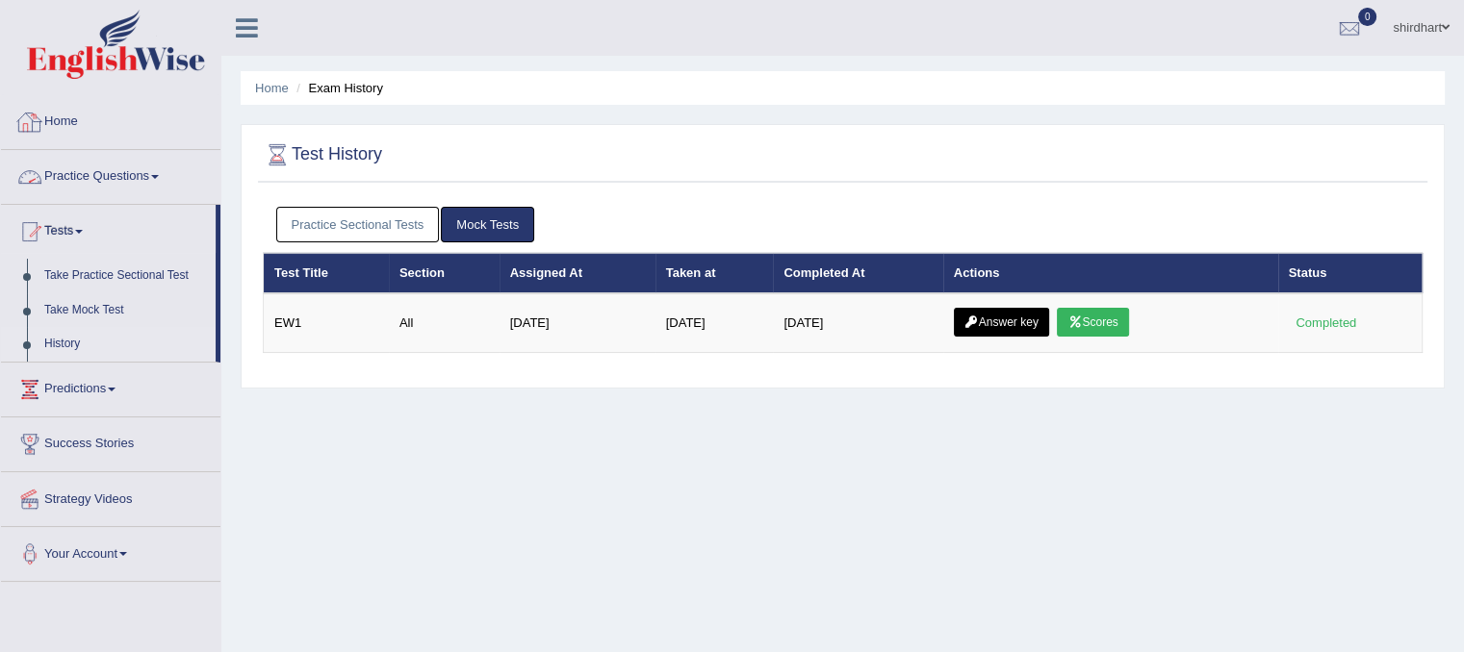
click at [366, 209] on link "Practice Sectional Tests" at bounding box center [358, 225] width 164 height 36
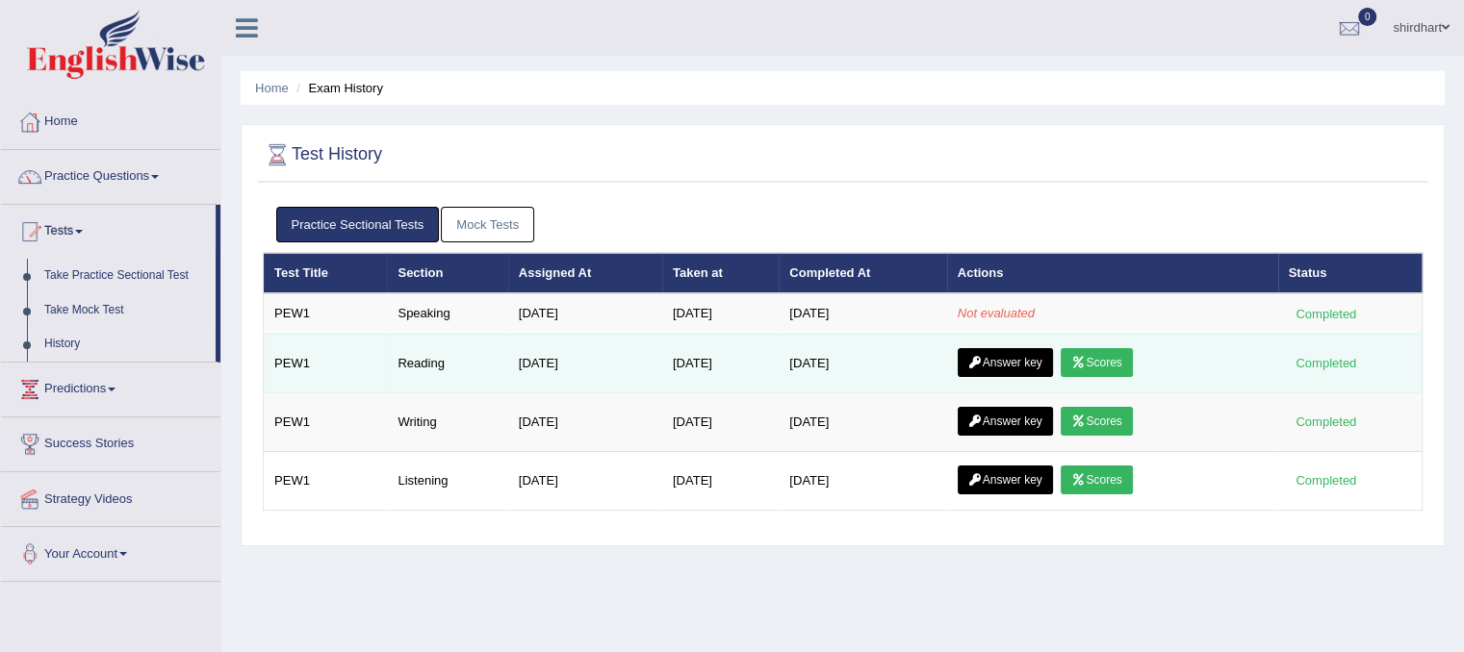
click at [1132, 367] on link "Scores" at bounding box center [1096, 362] width 71 height 29
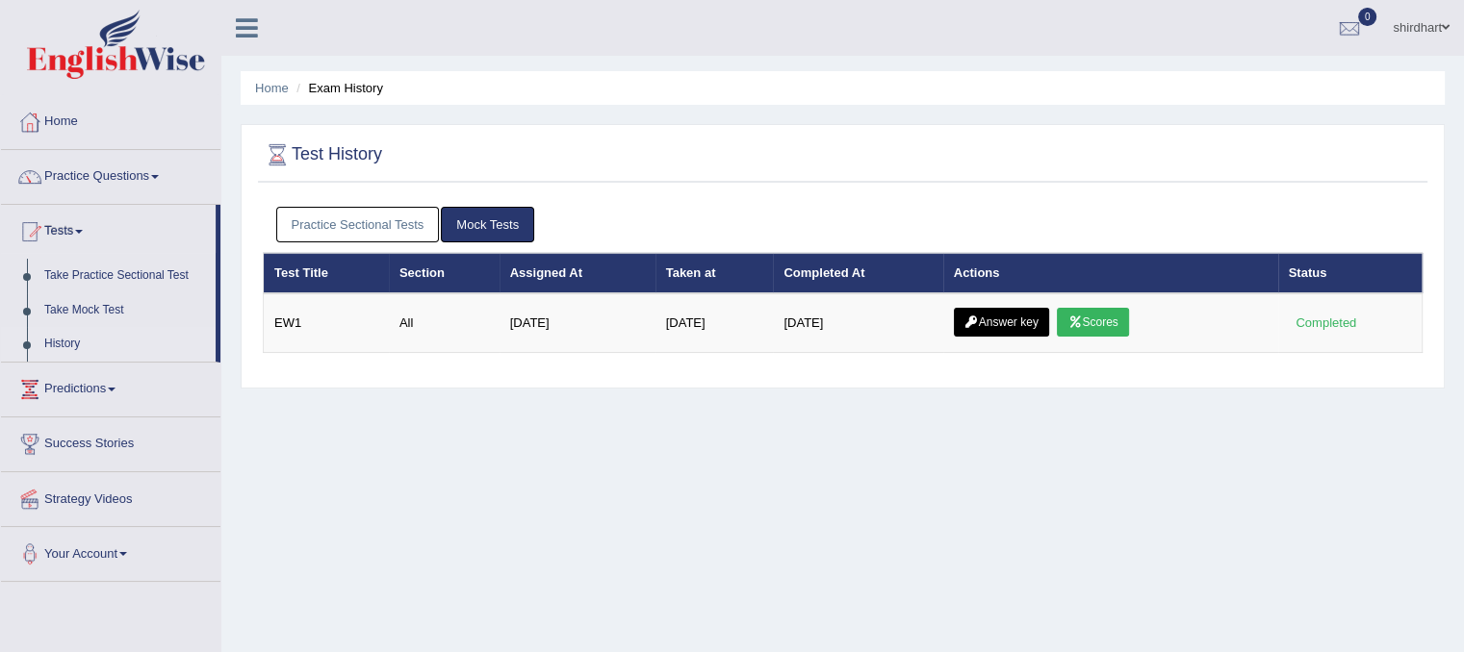
click at [387, 217] on link "Practice Sectional Tests" at bounding box center [358, 225] width 164 height 36
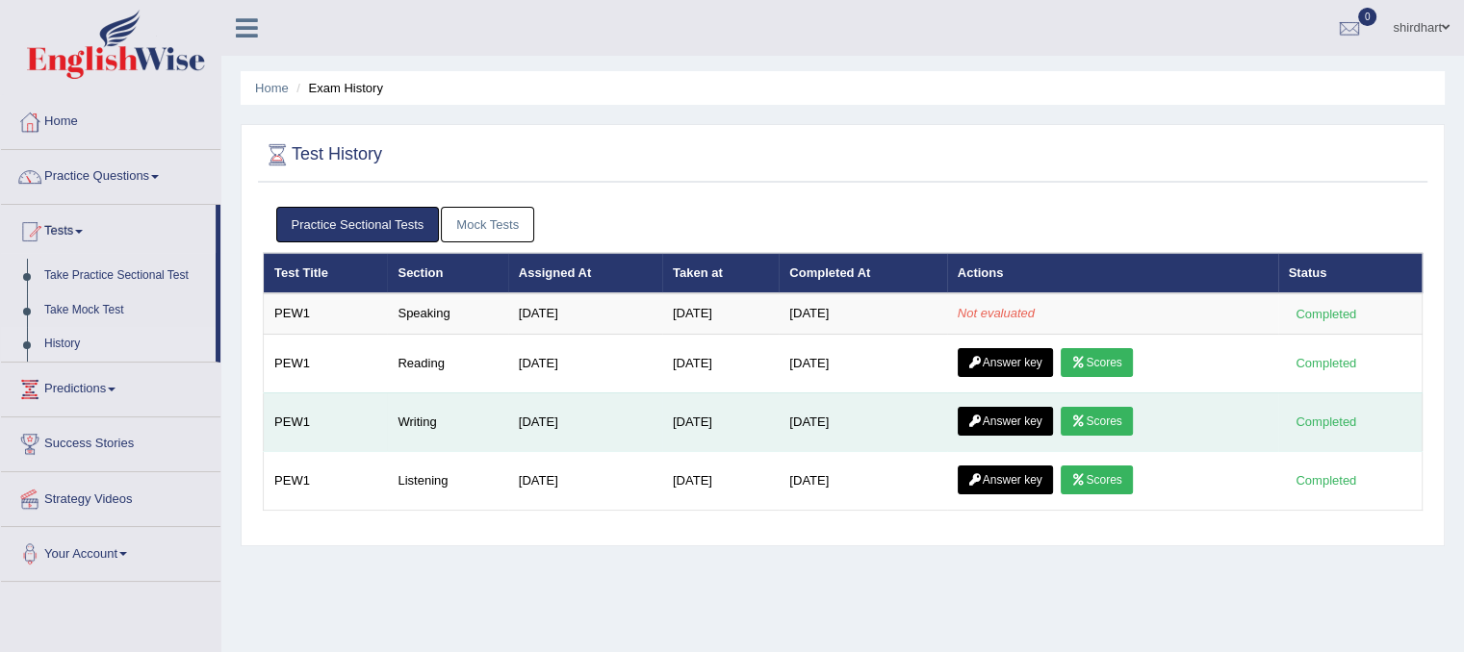
click at [1114, 418] on link "Scores" at bounding box center [1096, 421] width 71 height 29
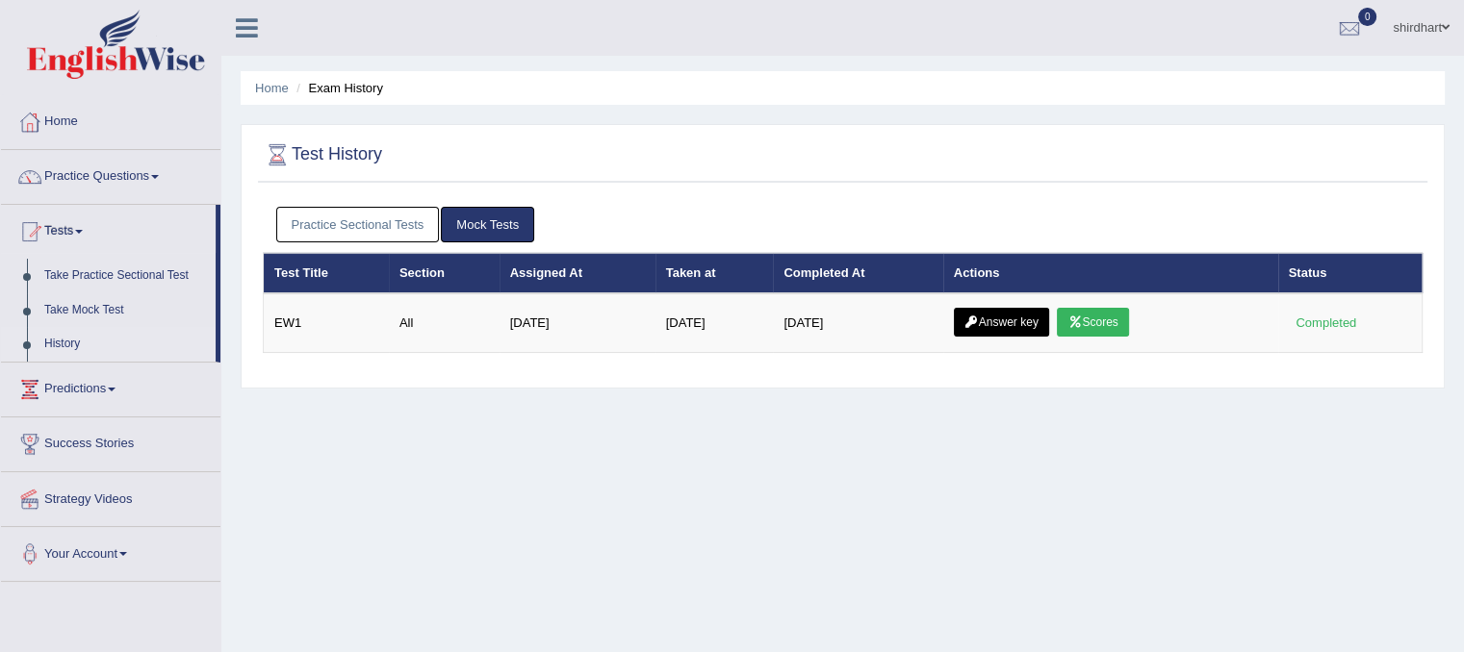
click at [358, 217] on link "Practice Sectional Tests" at bounding box center [358, 225] width 164 height 36
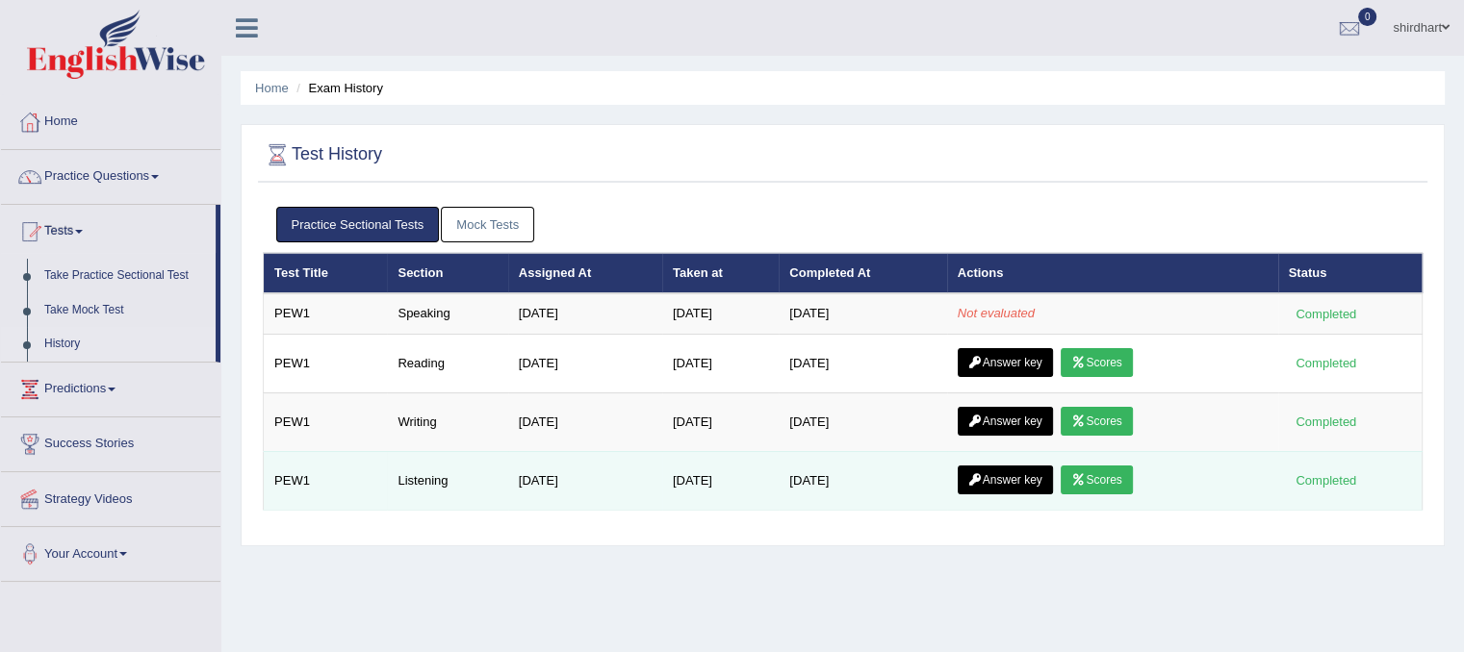
click at [1097, 471] on link "Scores" at bounding box center [1096, 480] width 71 height 29
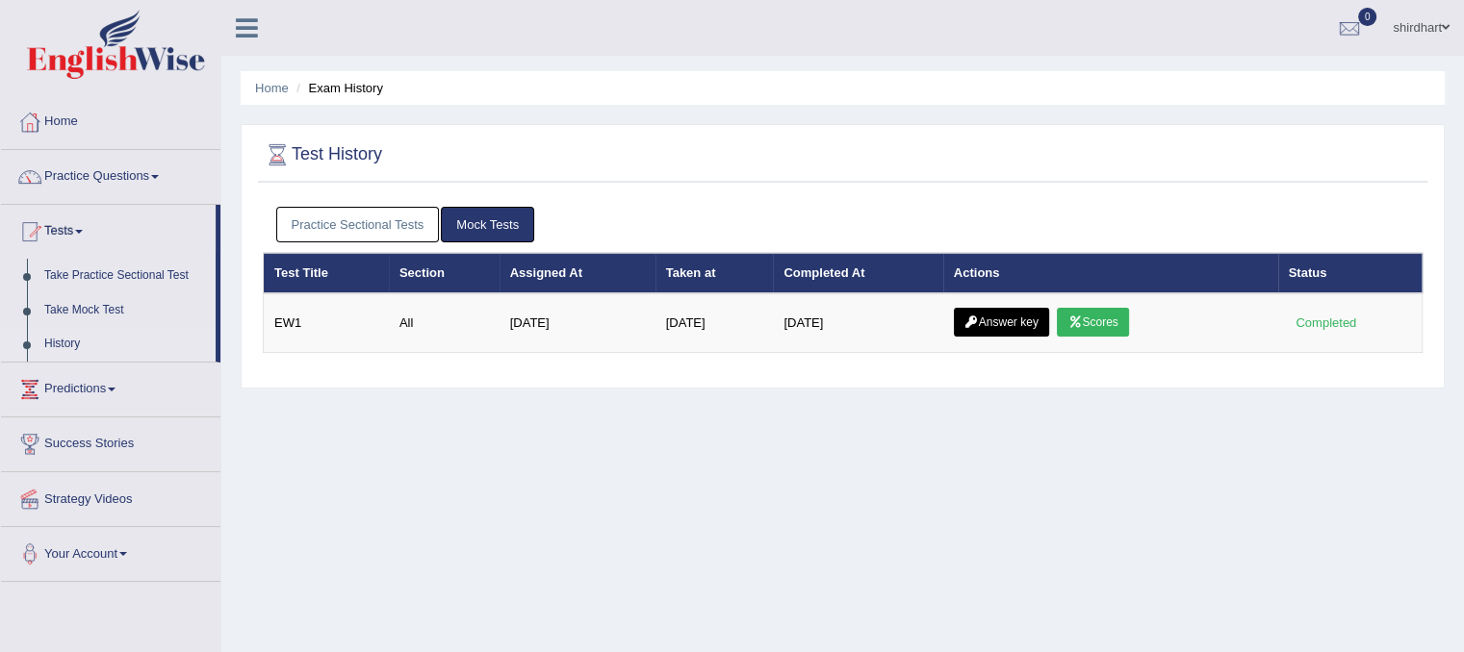
click at [346, 217] on link "Practice Sectional Tests" at bounding box center [358, 225] width 164 height 36
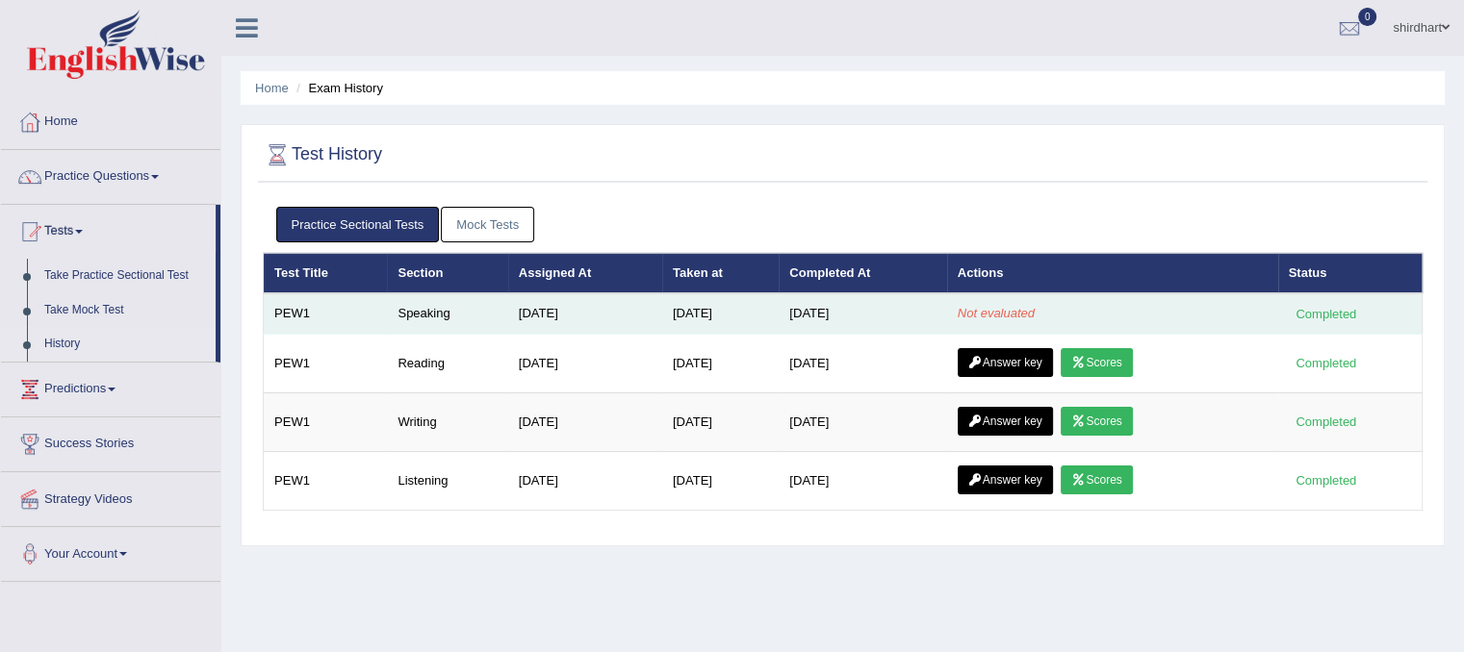
click at [1098, 316] on td "Not evaluated" at bounding box center [1112, 314] width 331 height 40
drag, startPoint x: 1309, startPoint y: 307, endPoint x: 585, endPoint y: 312, distance: 723.7
click at [585, 312] on td "Oct 1, 2025" at bounding box center [585, 314] width 154 height 40
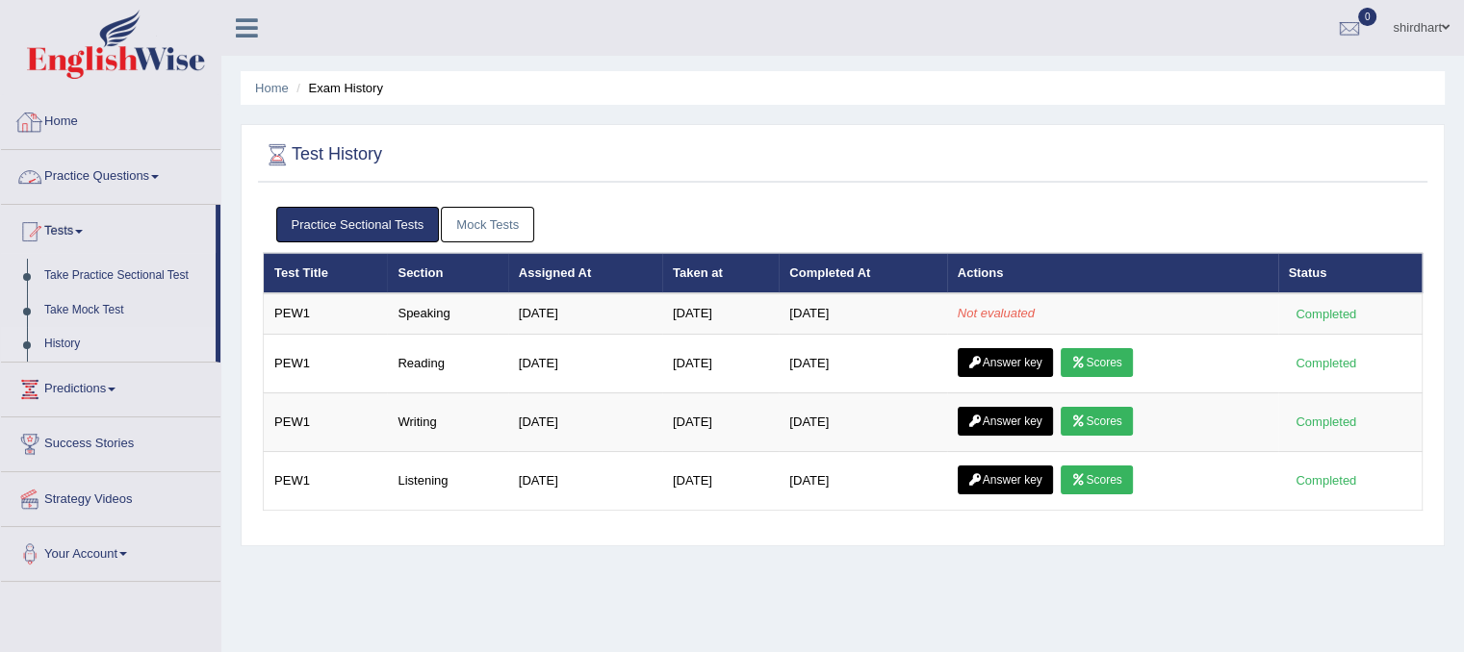
click at [67, 133] on link "Home" at bounding box center [110, 119] width 219 height 48
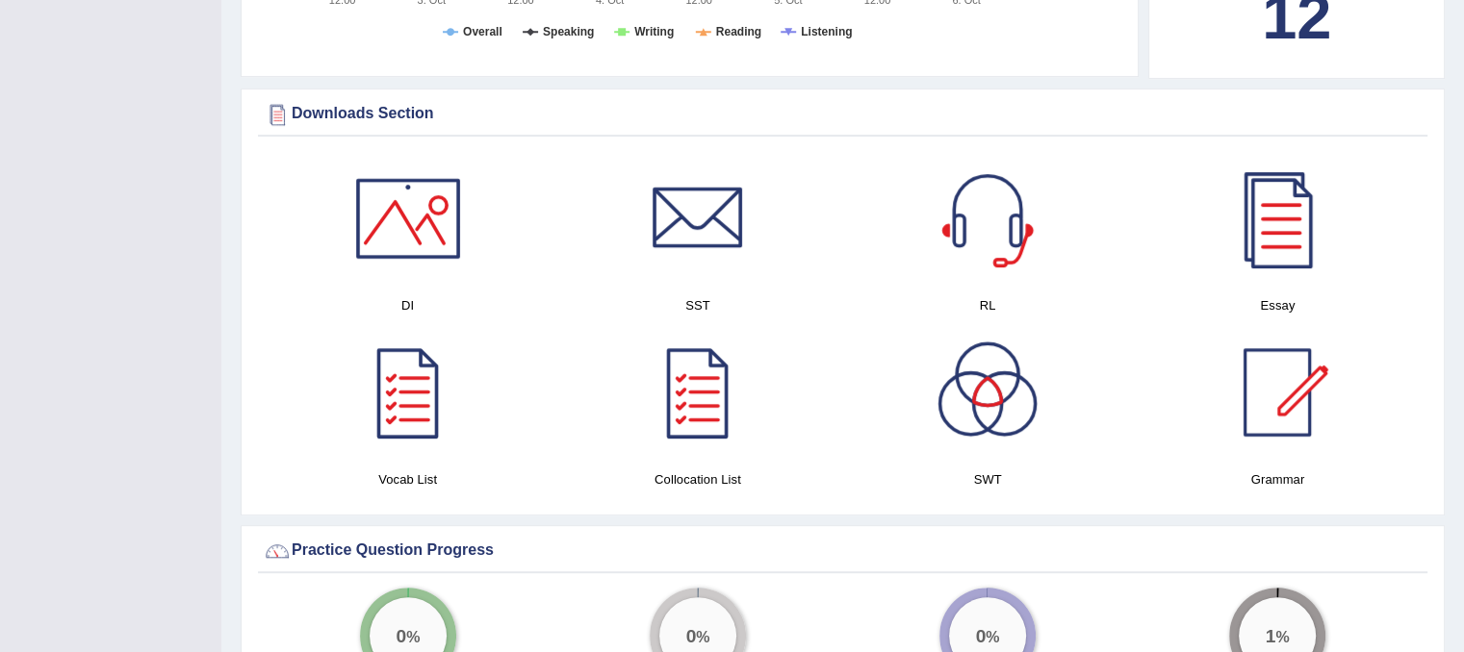
scroll to position [962, 0]
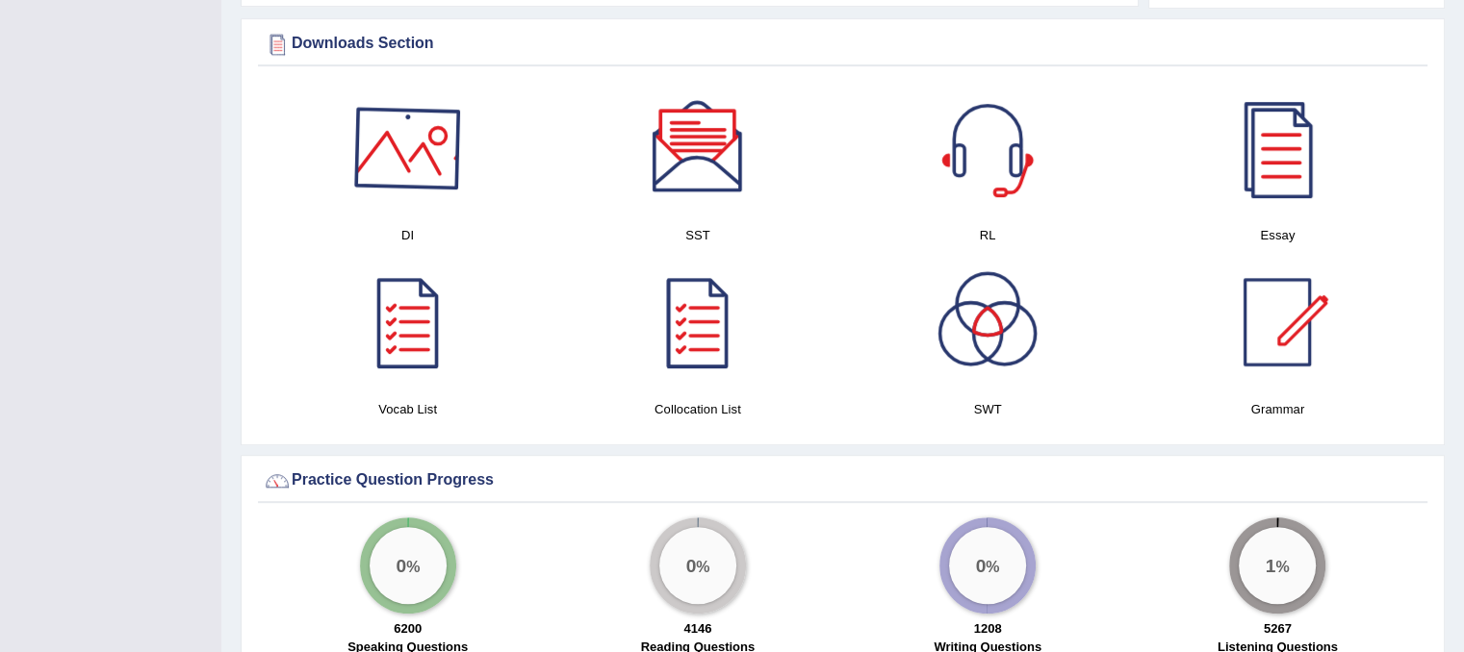
click at [401, 155] on div at bounding box center [408, 148] width 135 height 135
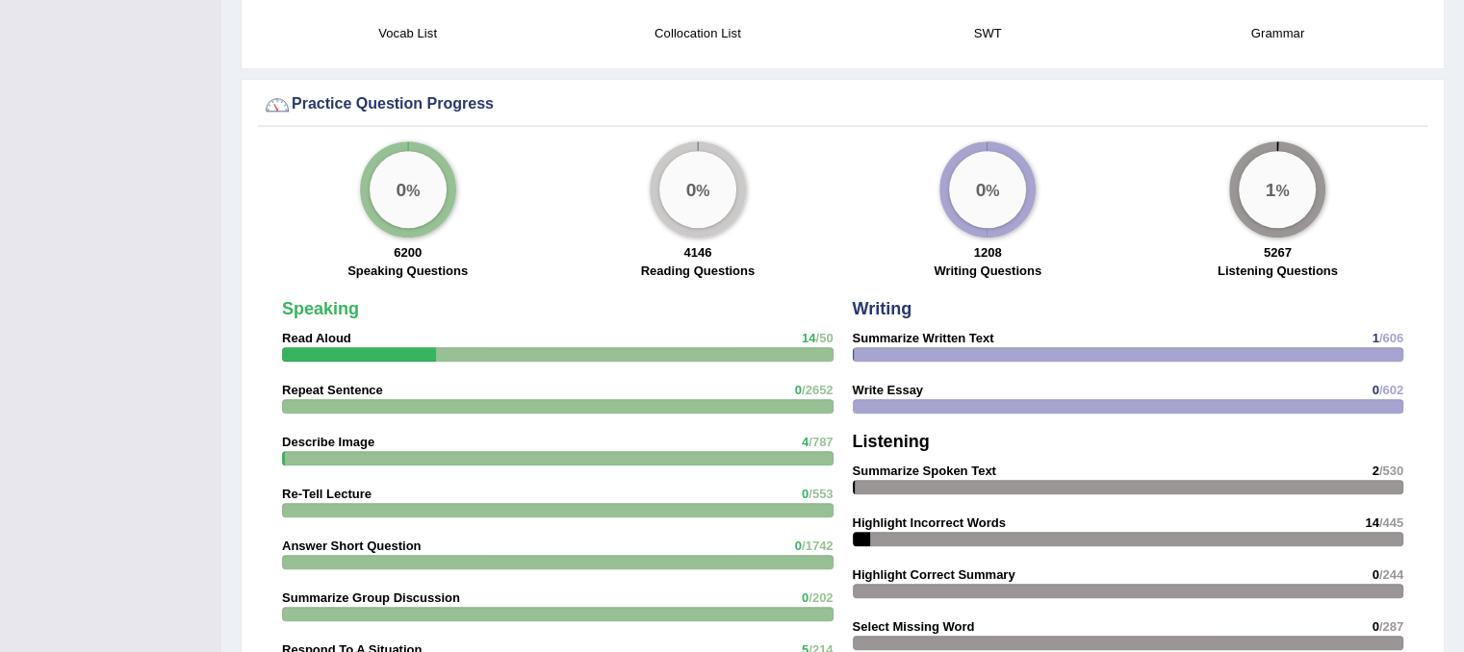
scroll to position [1347, 0]
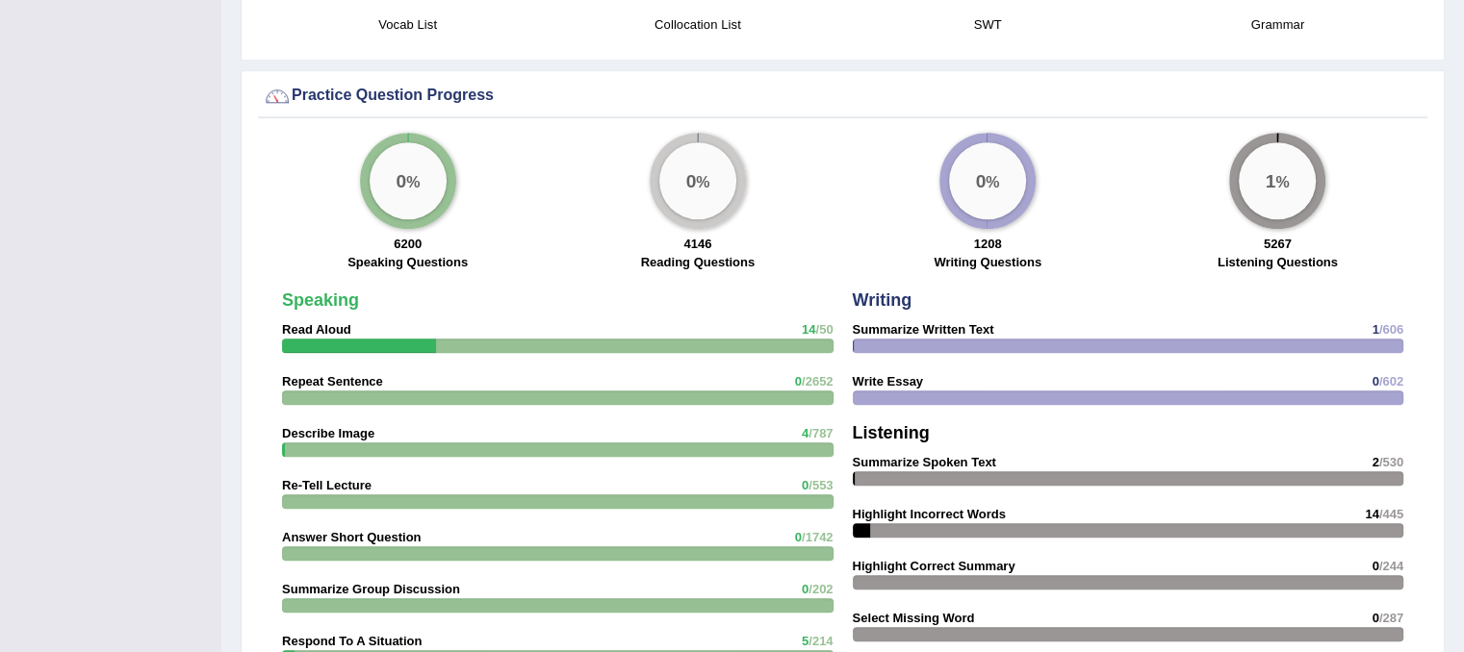
click at [401, 177] on big "0" at bounding box center [401, 180] width 11 height 21
click at [661, 347] on div at bounding box center [557, 346] width 551 height 14
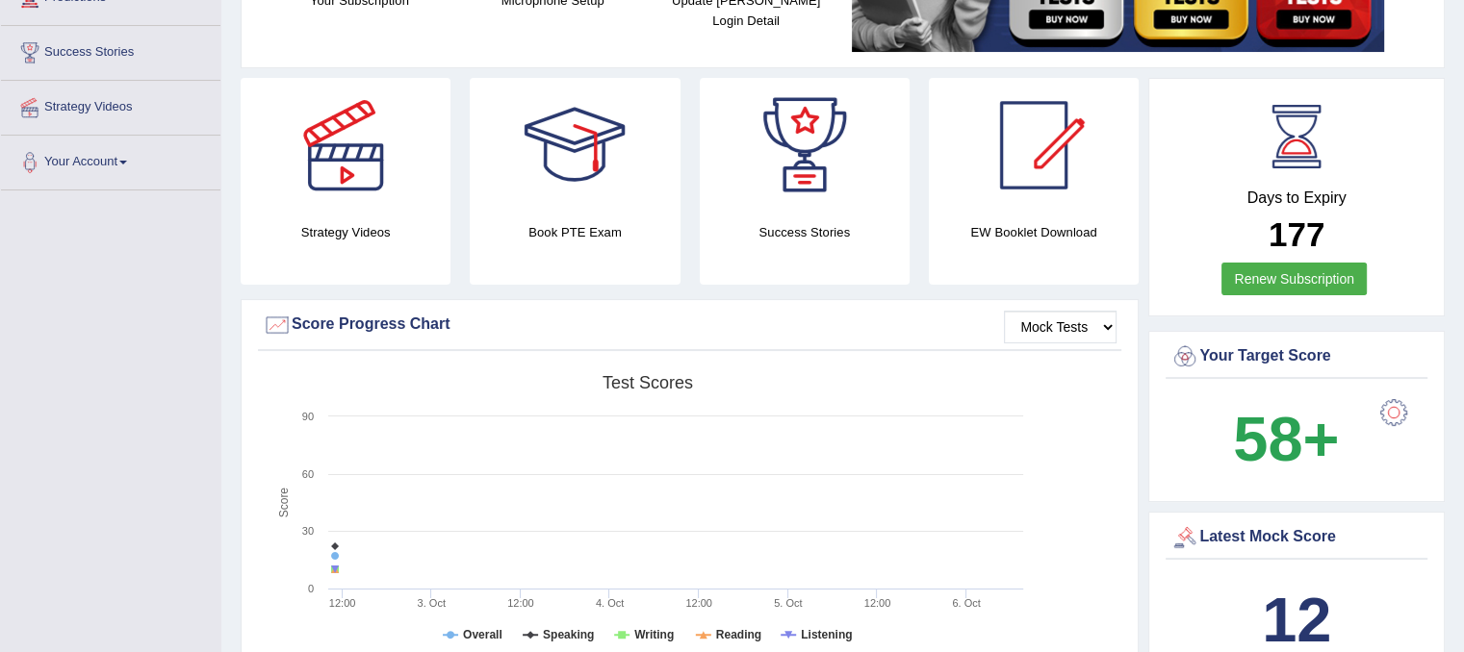
scroll to position [0, 0]
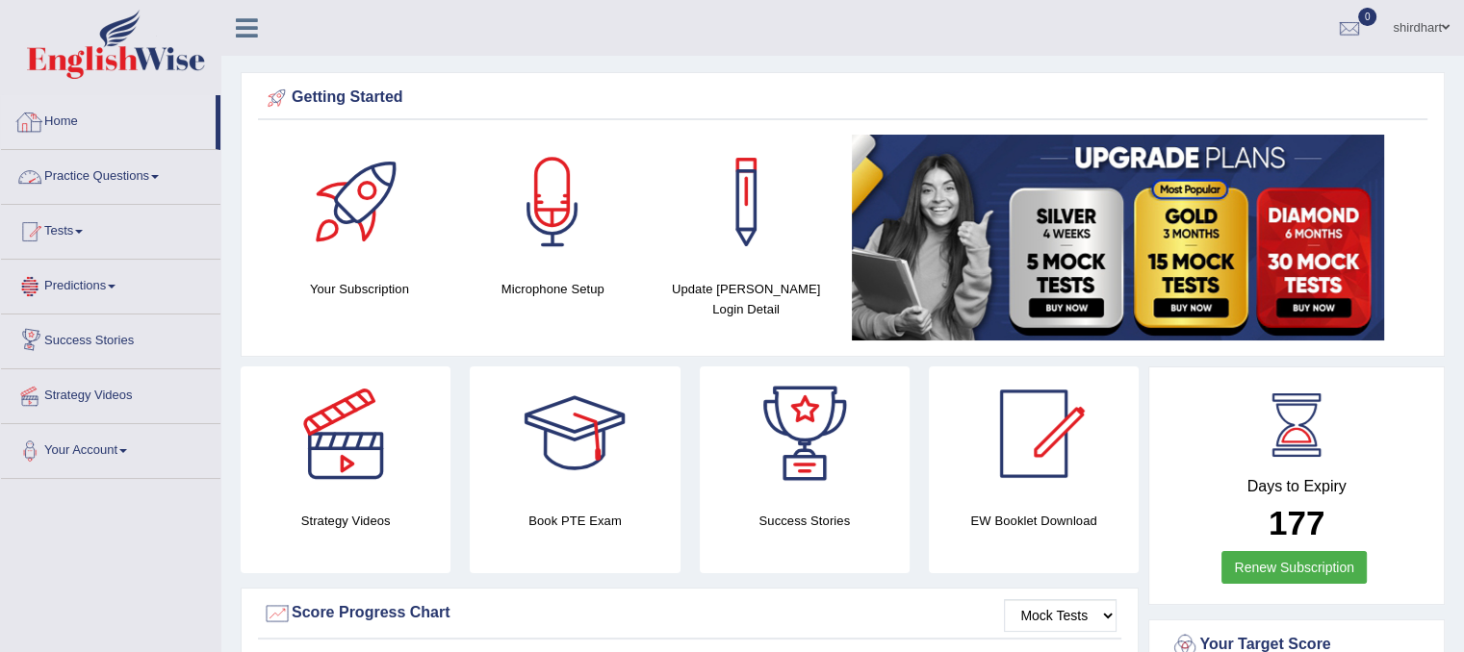
click at [39, 121] on div at bounding box center [29, 122] width 29 height 29
click at [42, 230] on div at bounding box center [29, 231] width 29 height 29
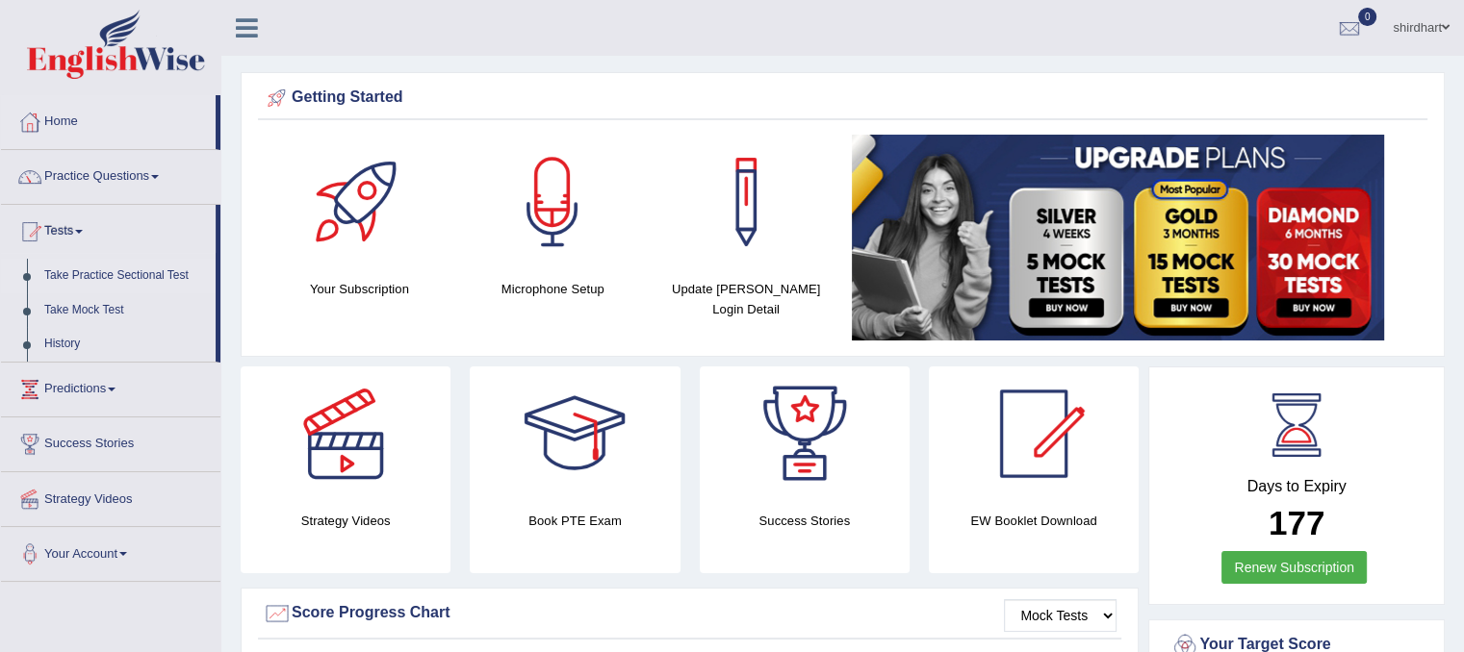
click at [85, 277] on link "Take Practice Sectional Test" at bounding box center [126, 276] width 180 height 35
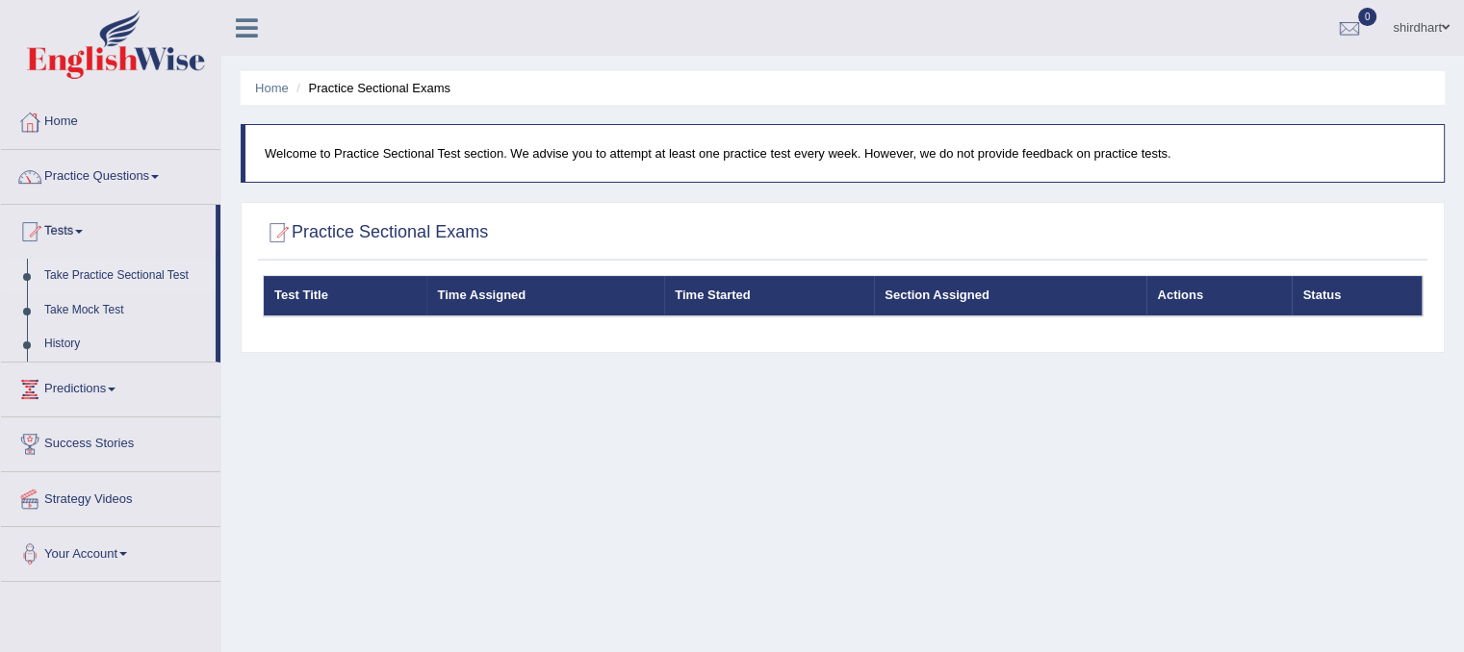
click at [595, 463] on div "Home Practice Sectional Exams Welcome to Practice Sectional Test section. We ad…" at bounding box center [842, 481] width 1242 height 962
click at [1445, 31] on span at bounding box center [1446, 27] width 8 height 13
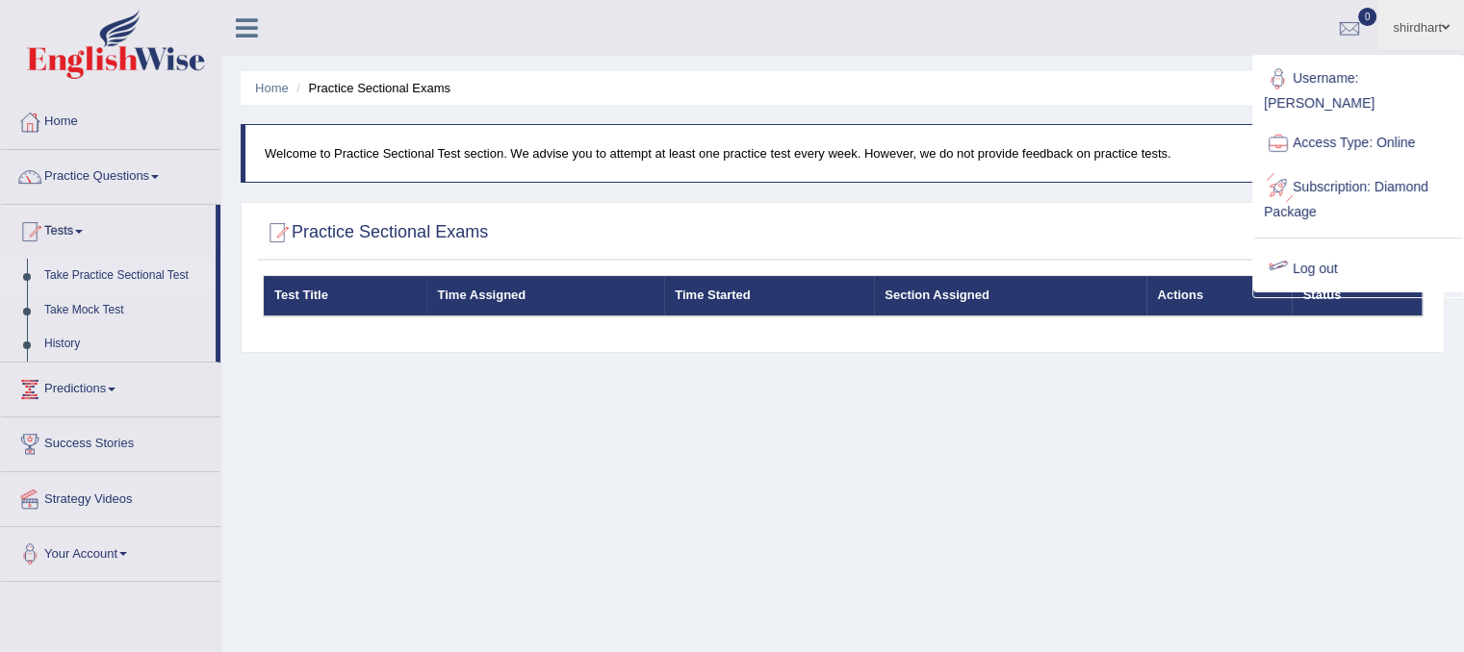
click at [1303, 247] on link "Log out" at bounding box center [1358, 269] width 208 height 44
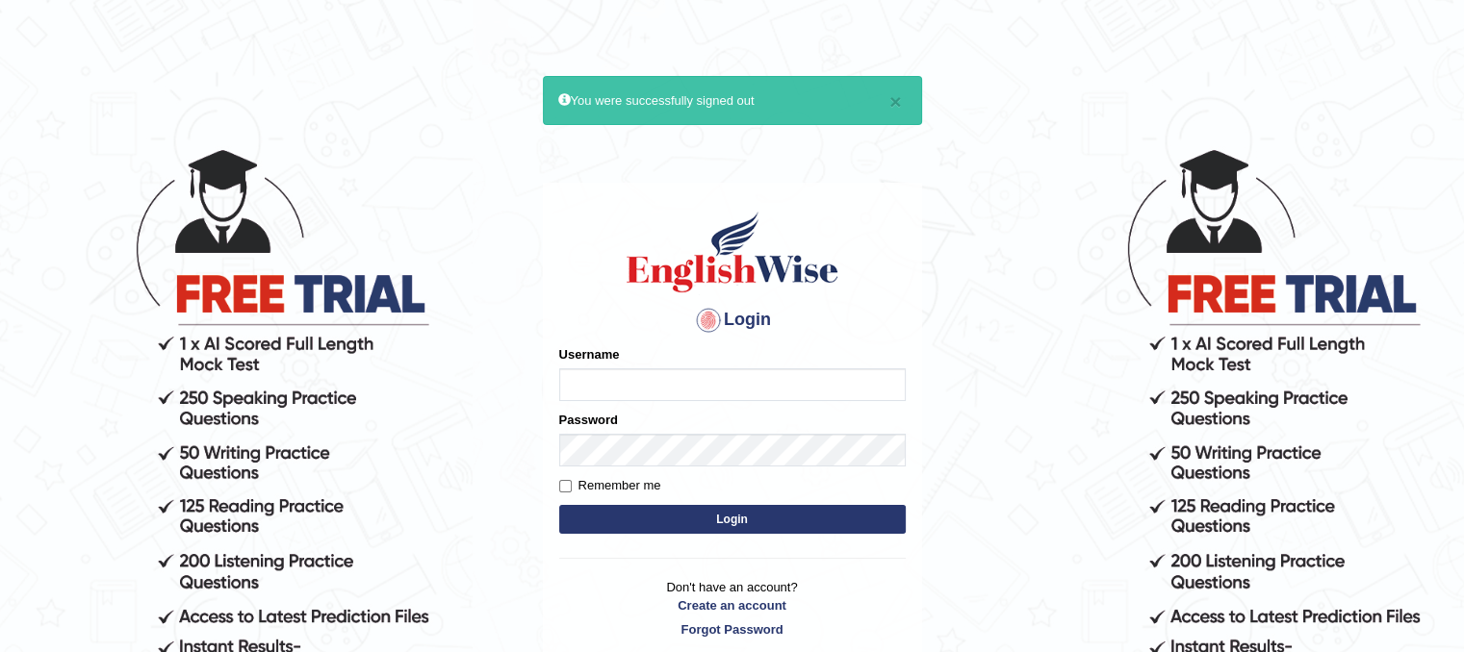
type input "shirdhart"
click at [570, 478] on label "Remember me" at bounding box center [610, 485] width 102 height 19
click at [570, 480] on input "Remember me" at bounding box center [565, 486] width 13 height 13
checkbox input "true"
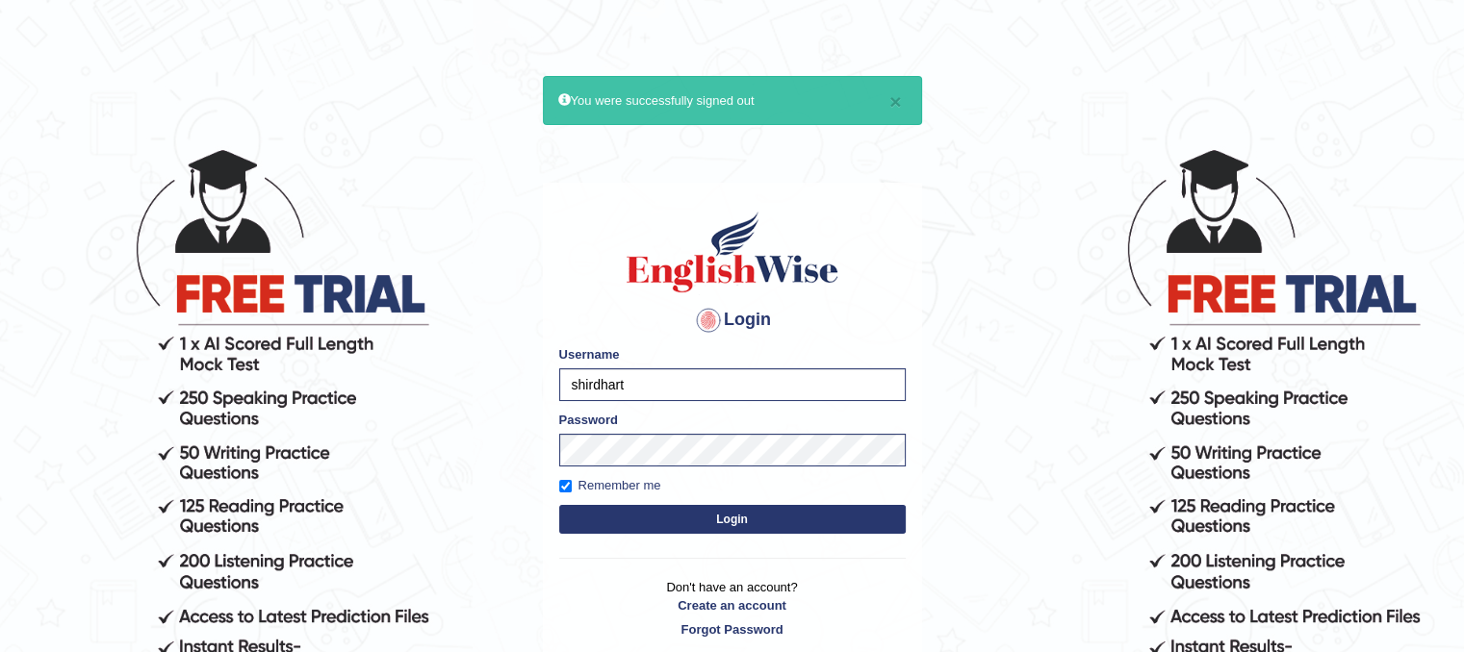
click at [610, 505] on form "Please fix the following errors: Username shirdhart Password Remember me Login" at bounding box center [732, 441] width 346 height 193
click at [616, 511] on button "Login" at bounding box center [732, 519] width 346 height 29
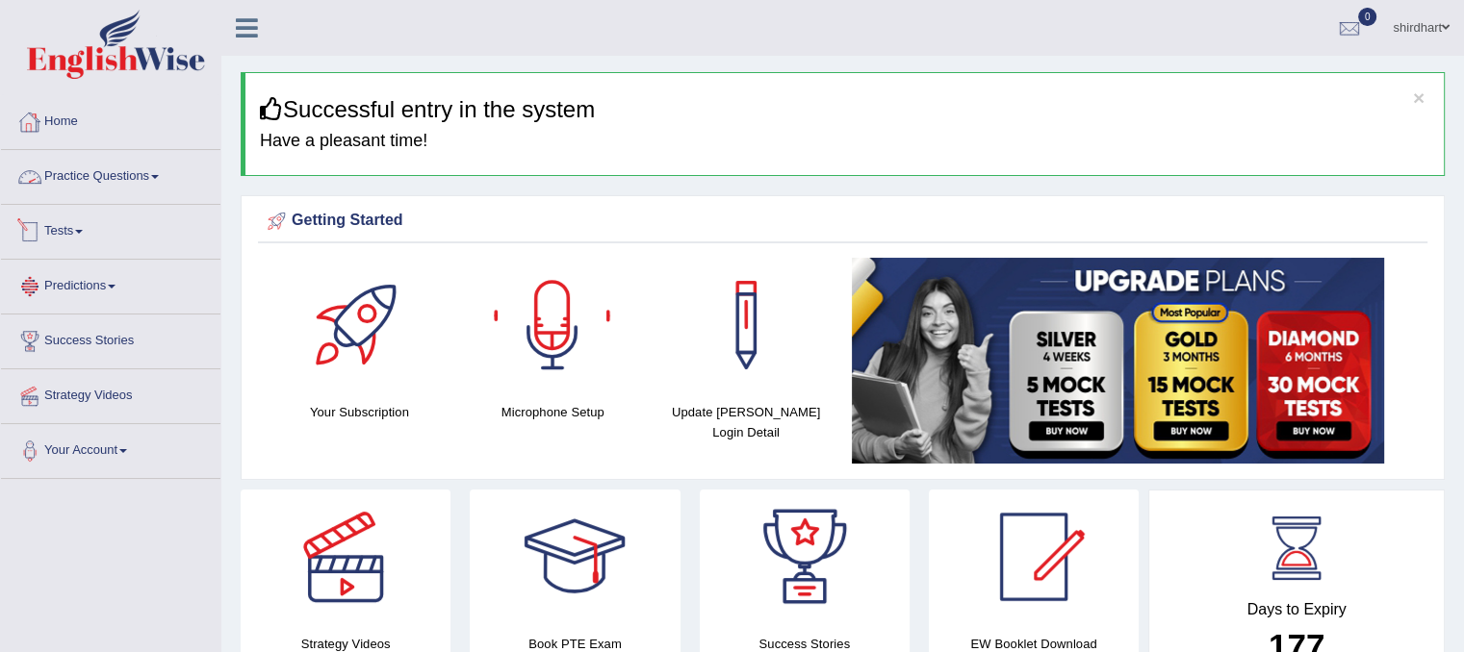
click at [85, 251] on link "Tests" at bounding box center [110, 229] width 219 height 48
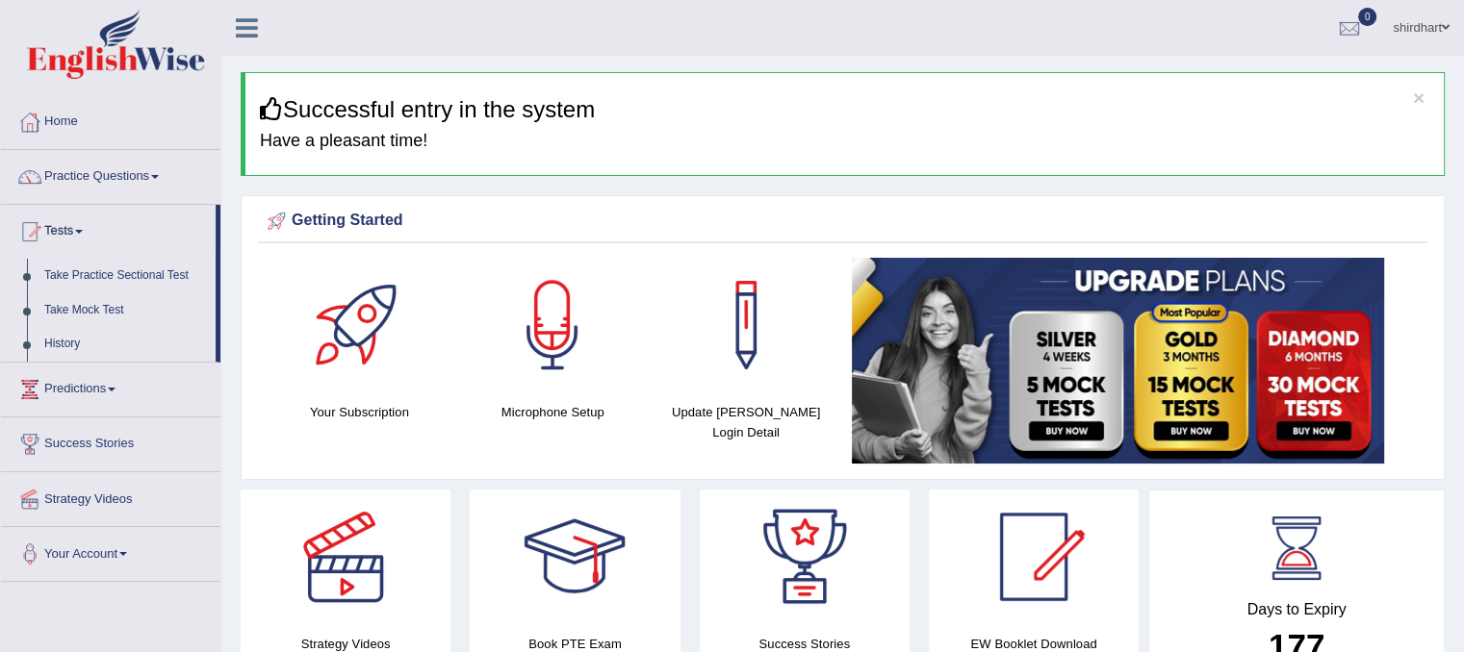
click at [81, 350] on link "History" at bounding box center [126, 344] width 180 height 35
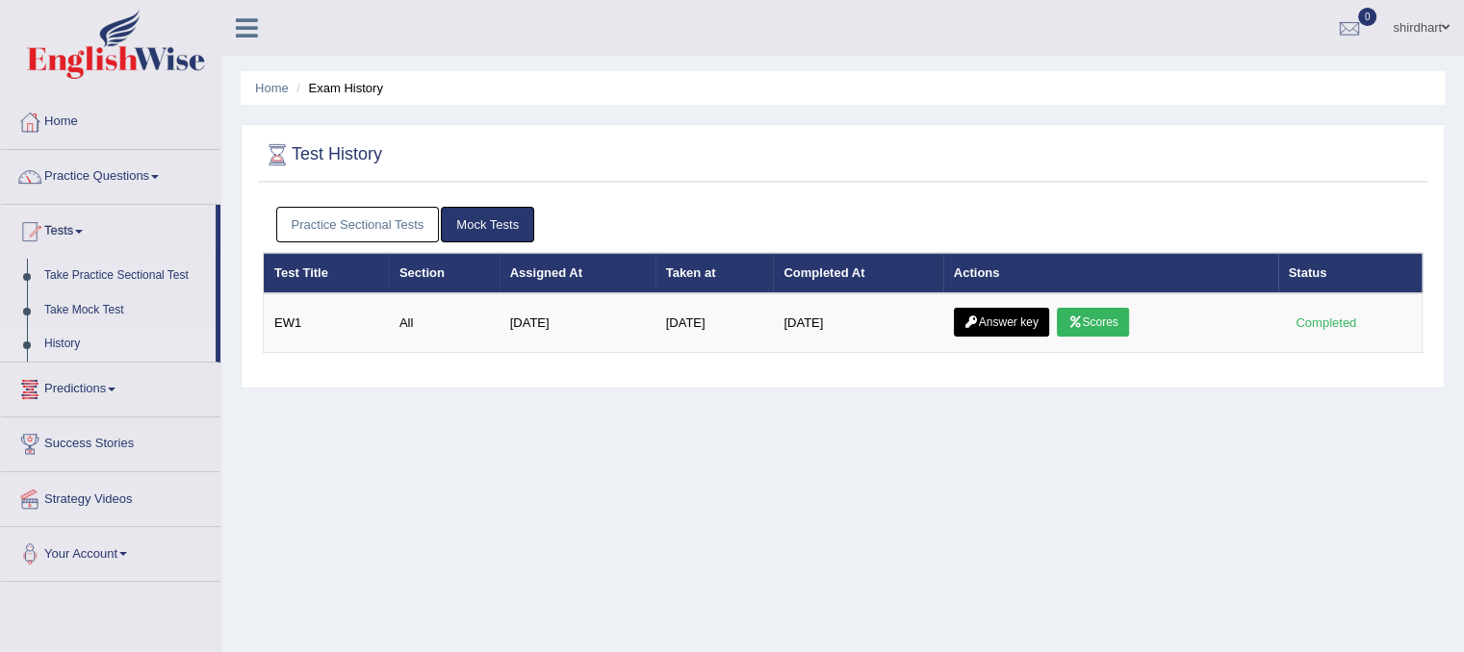
click at [378, 225] on link "Practice Sectional Tests" at bounding box center [358, 225] width 164 height 36
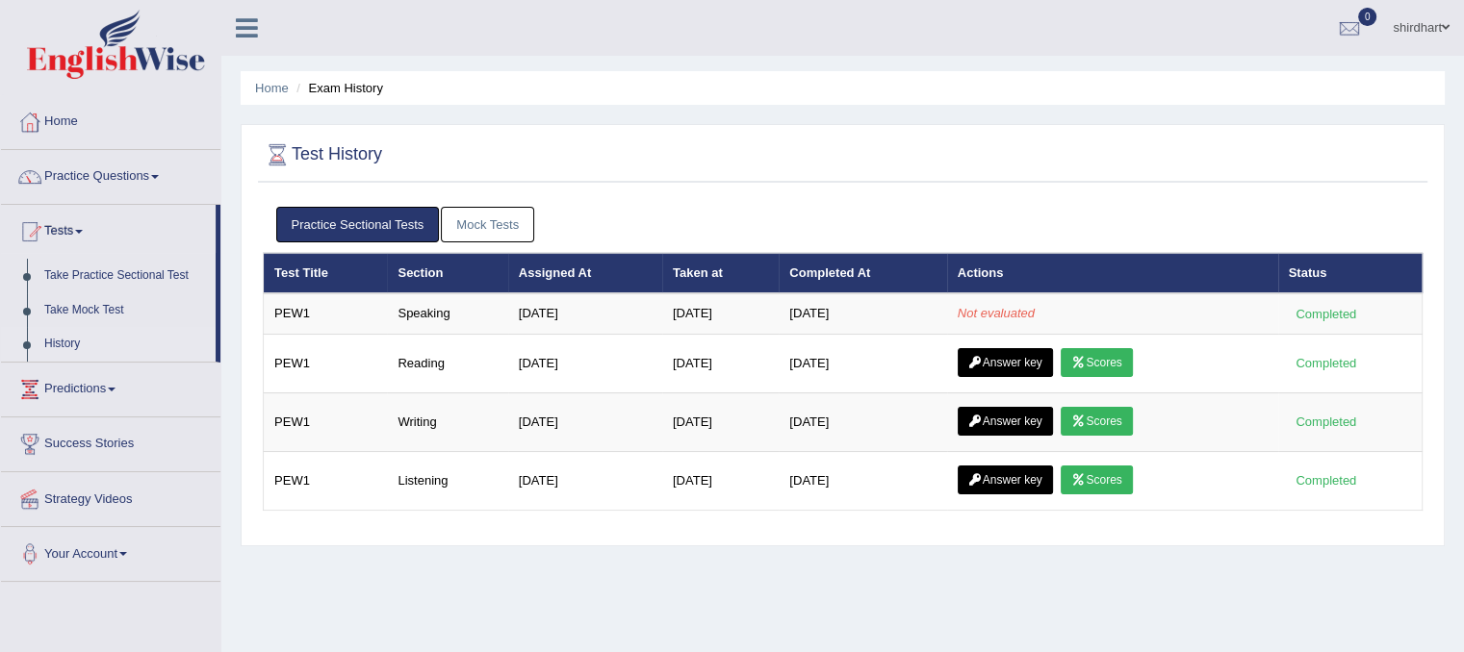
click at [1436, 39] on link "shirdhart" at bounding box center [1421, 25] width 86 height 50
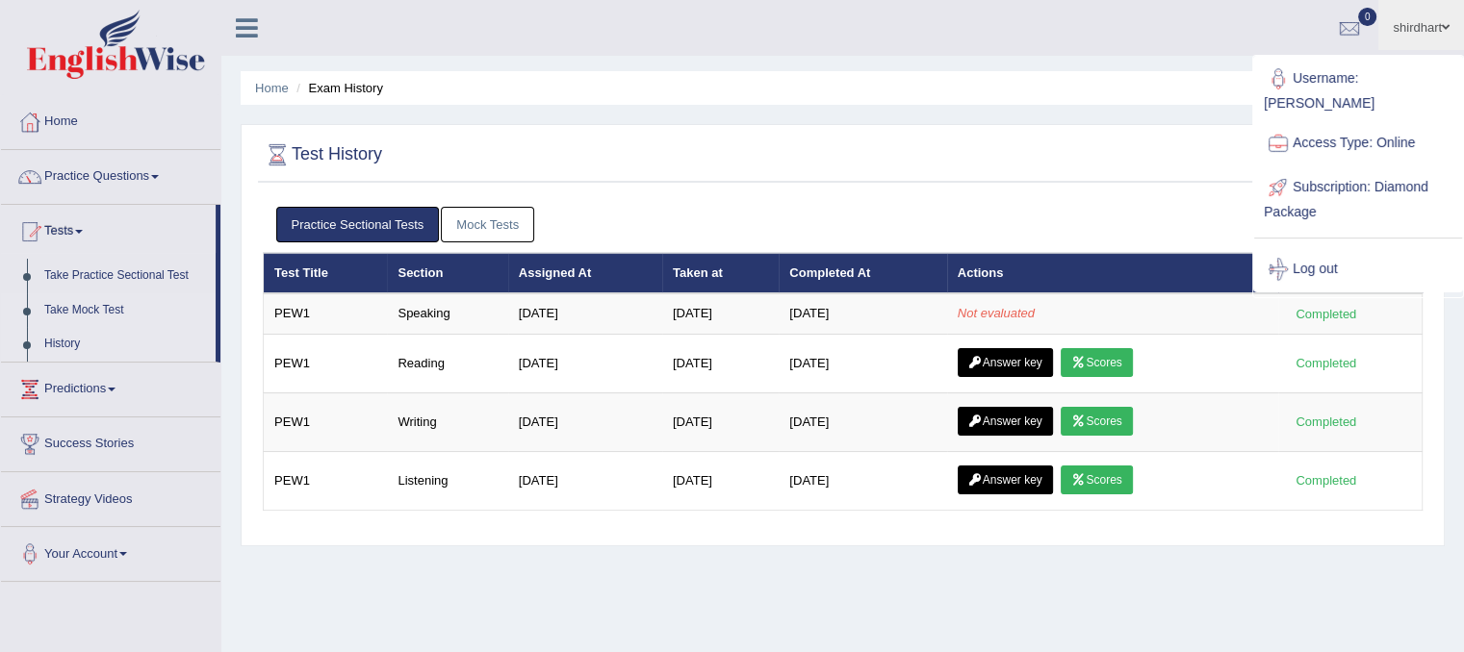
click at [80, 318] on link "Take Mock Test" at bounding box center [126, 311] width 180 height 35
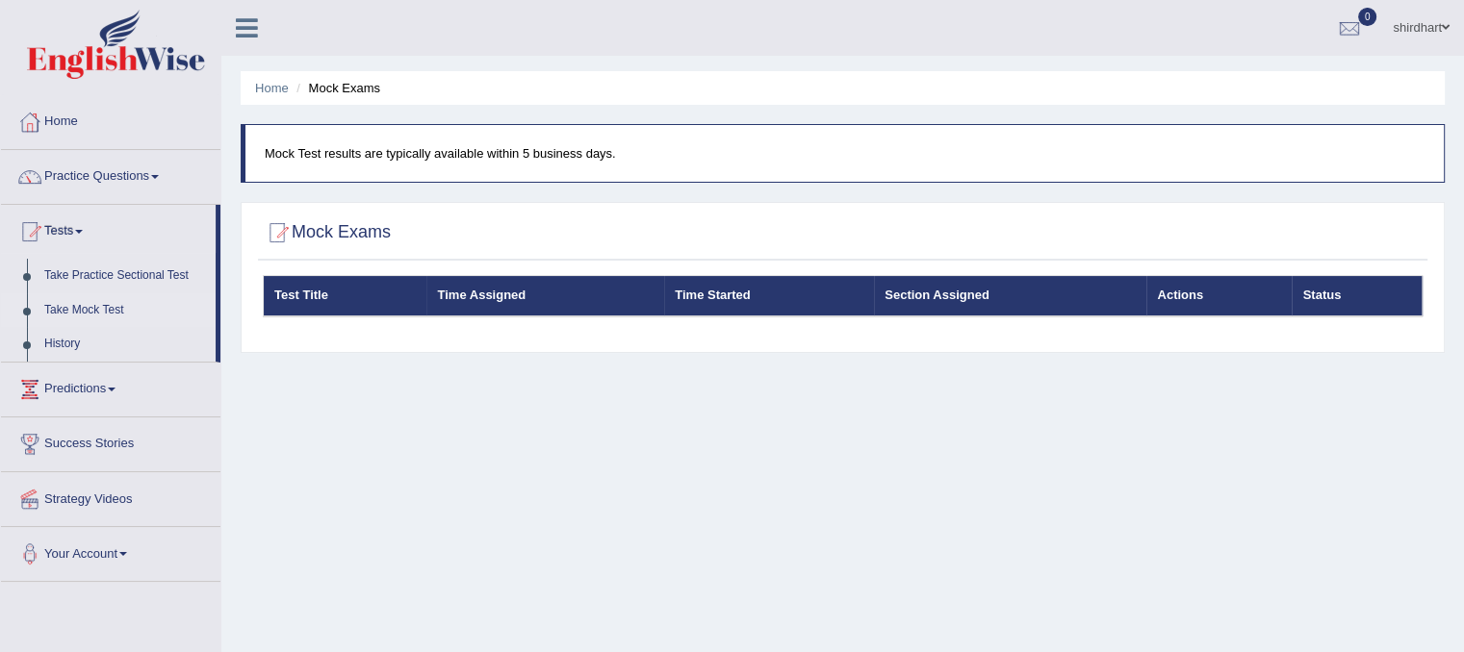
click at [686, 445] on div "Home Mock Exams Mock Test results are typically available within 5 business day…" at bounding box center [842, 481] width 1242 height 962
drag, startPoint x: 279, startPoint y: 155, endPoint x: 662, endPoint y: 189, distance: 384.5
click at [662, 189] on div "Home Mock Exams Mock Test results are typically available within 5 business day…" at bounding box center [842, 481] width 1242 height 962
click at [601, 148] on p "Mock Test results are typically available within 5 business days." at bounding box center [845, 153] width 1160 height 18
drag, startPoint x: 566, startPoint y: 141, endPoint x: 223, endPoint y: 172, distance: 344.1
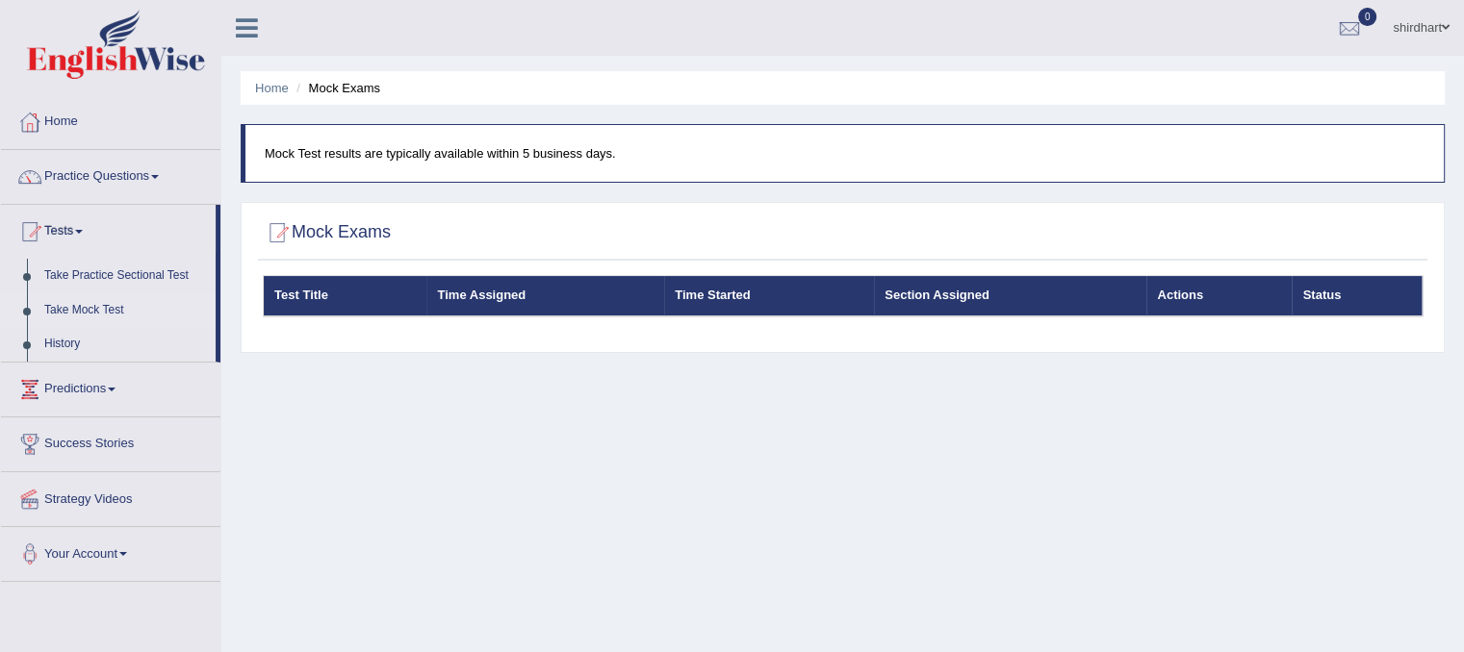
click at [223, 172] on div "Home Mock Exams Mock Test results are typically available within 5 business day…" at bounding box center [842, 481] width 1242 height 962
click at [57, 225] on link "Tests" at bounding box center [108, 229] width 215 height 48
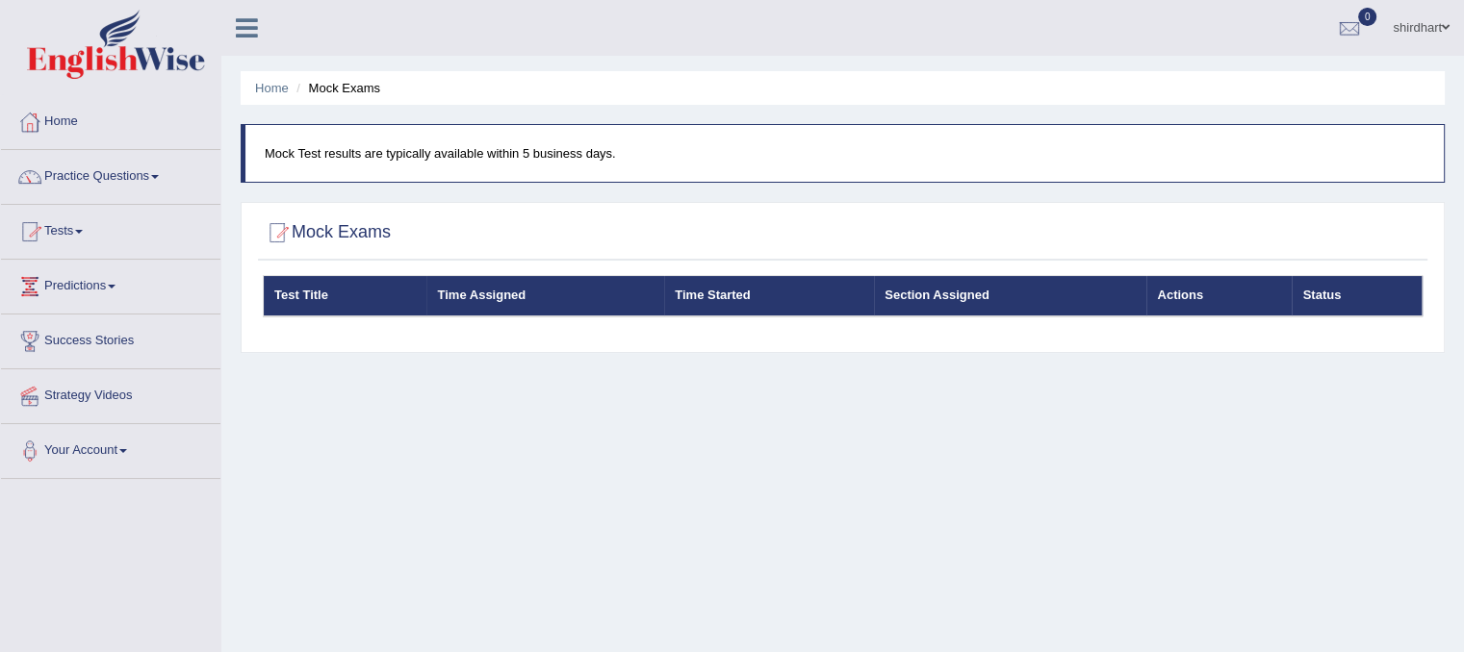
click at [77, 216] on link "Tests" at bounding box center [110, 229] width 219 height 48
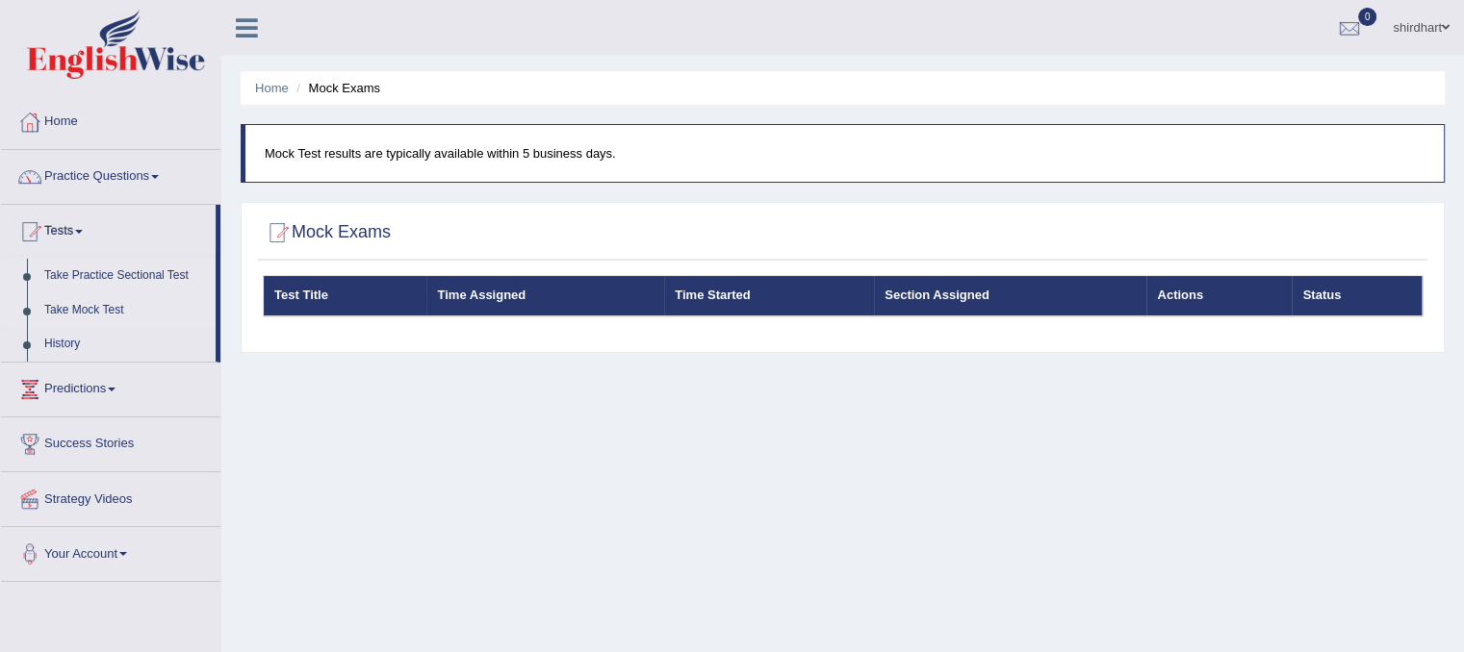
click at [91, 286] on link "Take Practice Sectional Test" at bounding box center [126, 276] width 180 height 35
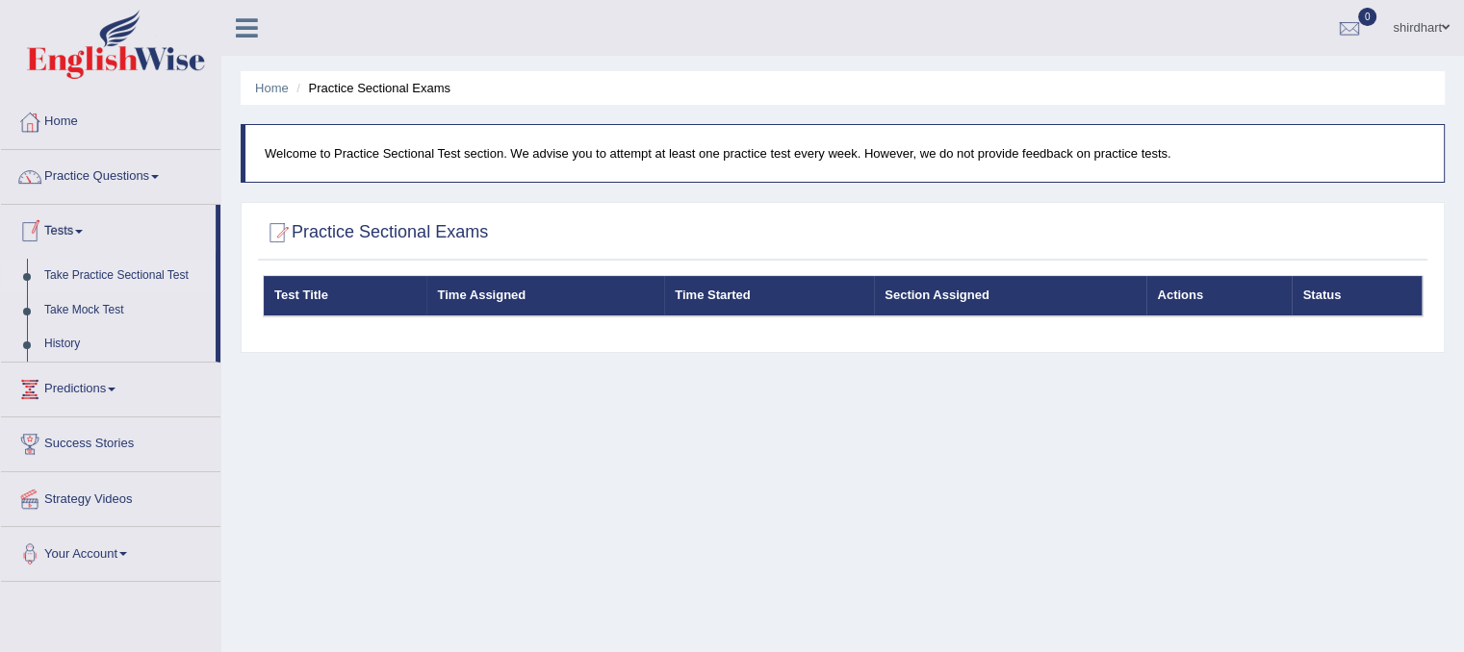
click at [84, 267] on link "Take Practice Sectional Test" at bounding box center [126, 276] width 180 height 35
click at [822, 400] on div "Home Practice Sectional Exams Welcome to Practice Sectional Test section. We ad…" at bounding box center [842, 481] width 1242 height 962
drag, startPoint x: 1163, startPoint y: 160, endPoint x: 281, endPoint y: 167, distance: 881.6
click at [281, 167] on blockquote "Welcome to Practice Sectional Test section. We advise you to attempt at least o…" at bounding box center [843, 153] width 1204 height 59
click at [659, 427] on div "Home Practice Sectional Exams Welcome to Practice Sectional Test section. We ad…" at bounding box center [842, 481] width 1242 height 962
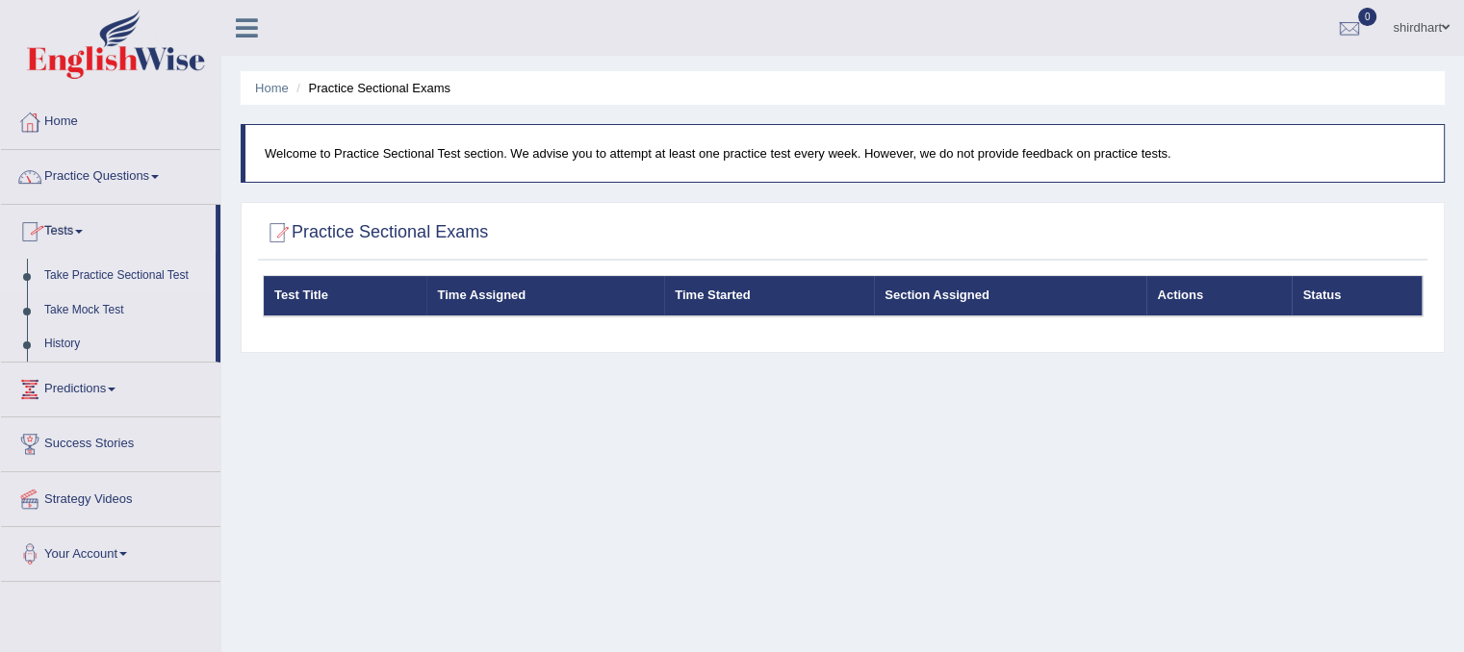
click at [73, 236] on link "Tests" at bounding box center [108, 229] width 215 height 48
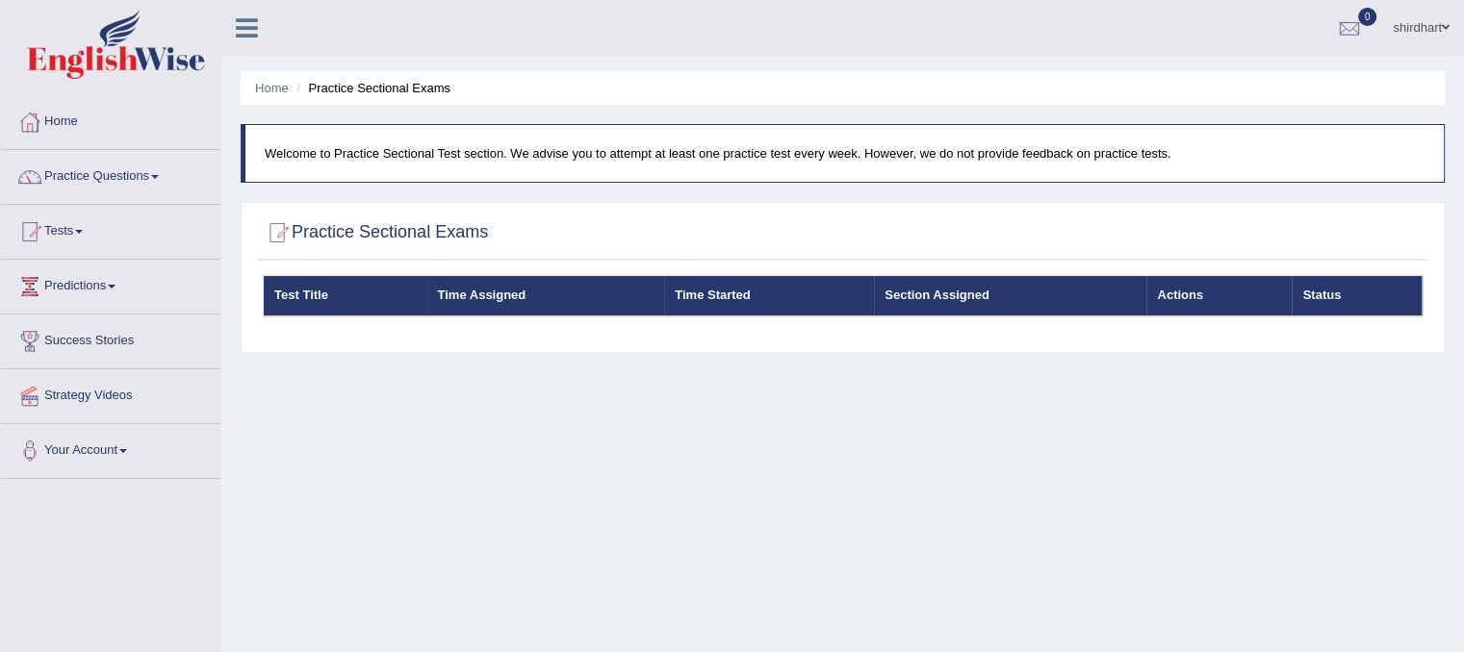
click at [73, 236] on link "Tests" at bounding box center [110, 229] width 219 height 48
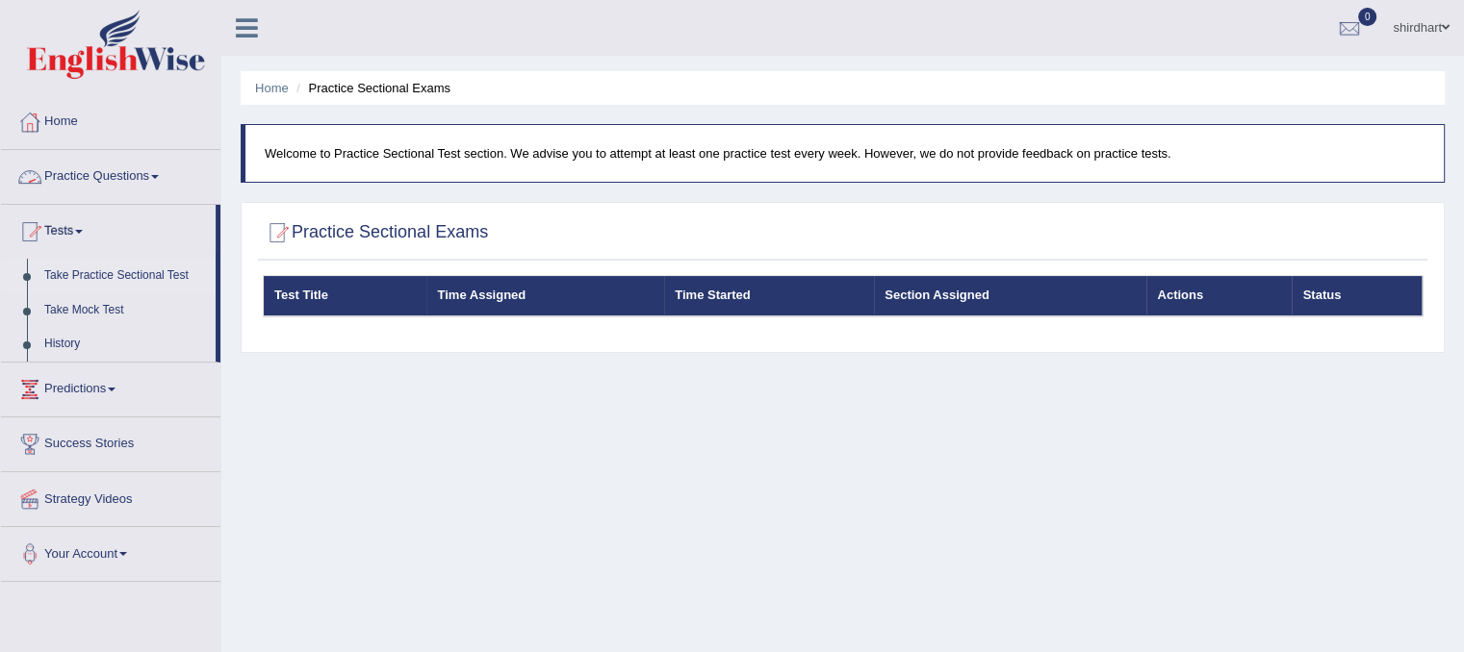
click at [142, 177] on link "Practice Questions" at bounding box center [110, 174] width 219 height 48
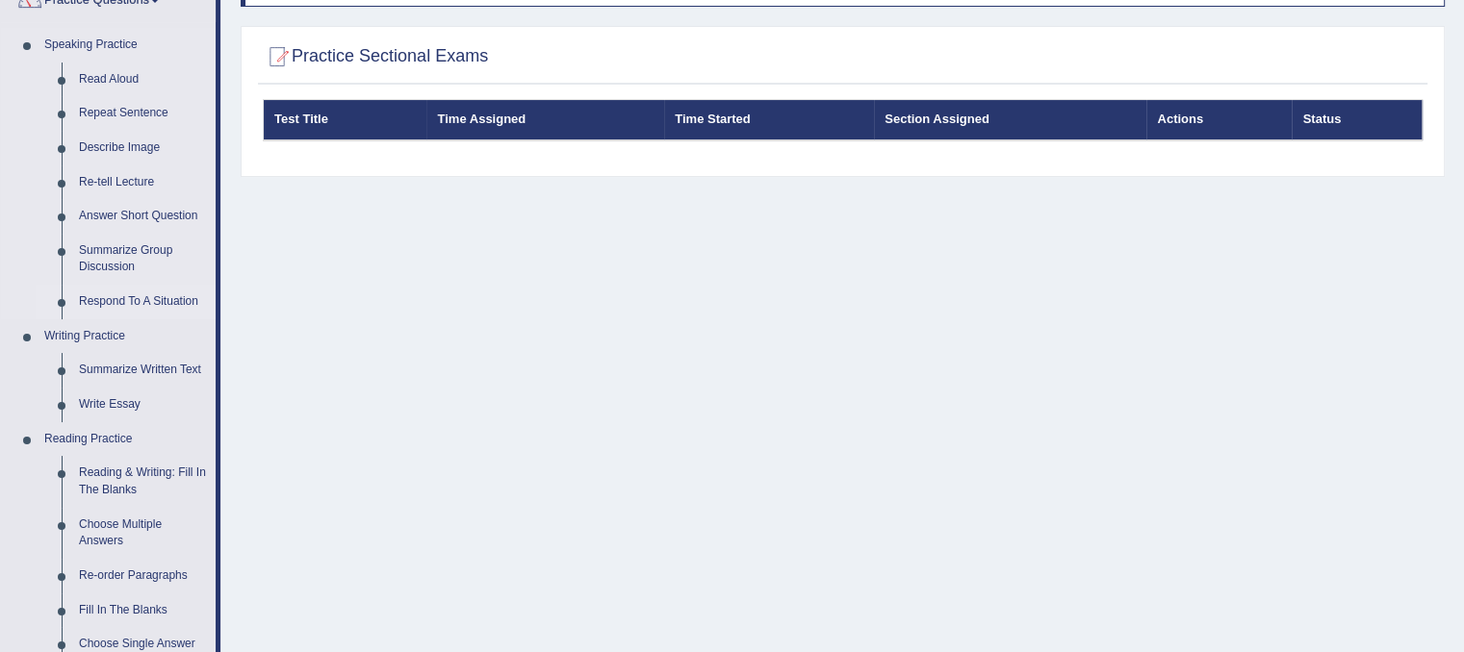
scroll to position [192, 0]
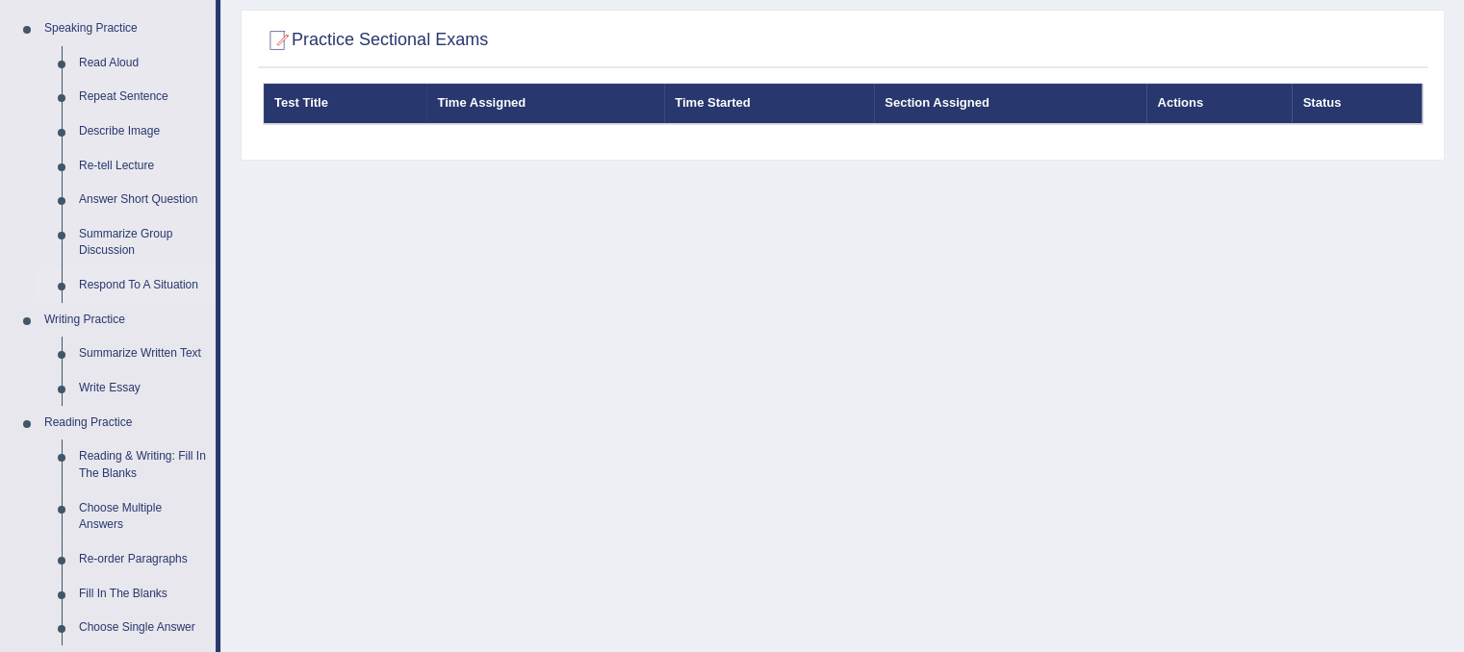
click at [166, 289] on link "Respond To A Situation" at bounding box center [142, 286] width 145 height 35
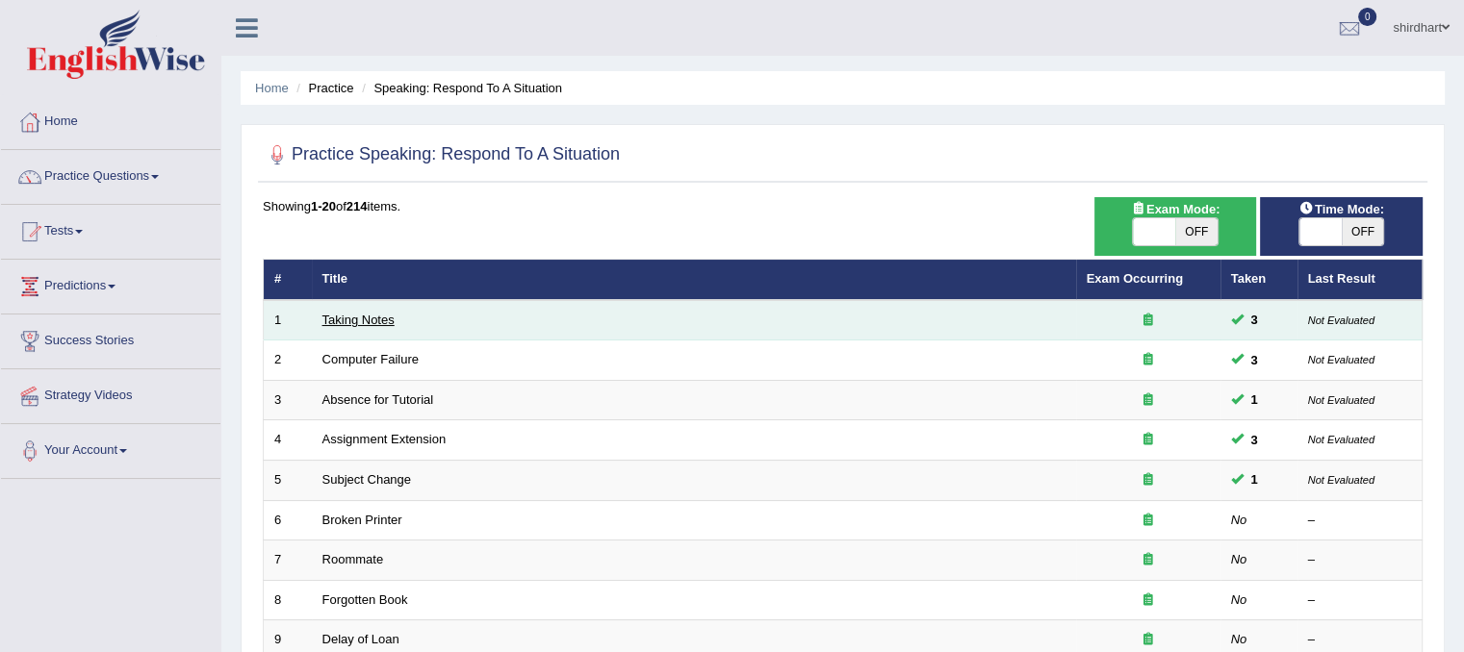
click at [340, 313] on link "Taking Notes" at bounding box center [358, 320] width 72 height 14
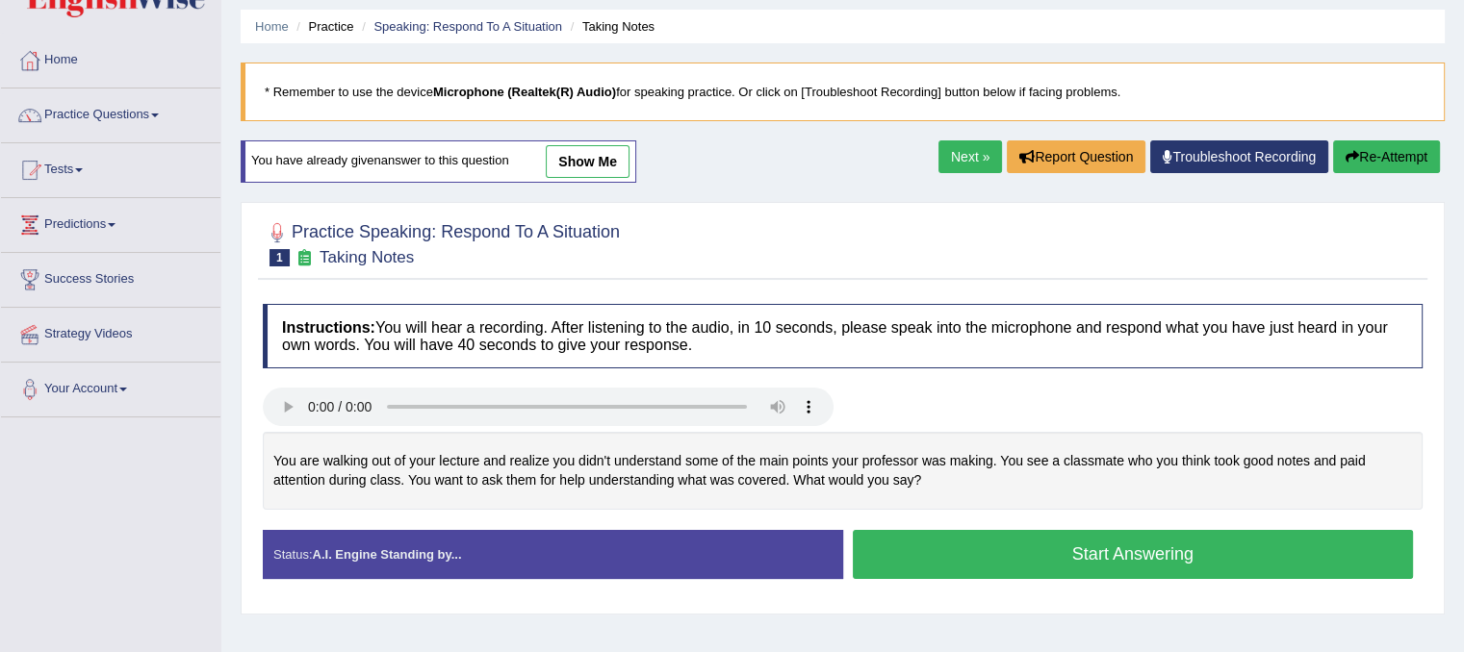
scroll to position [96, 0]
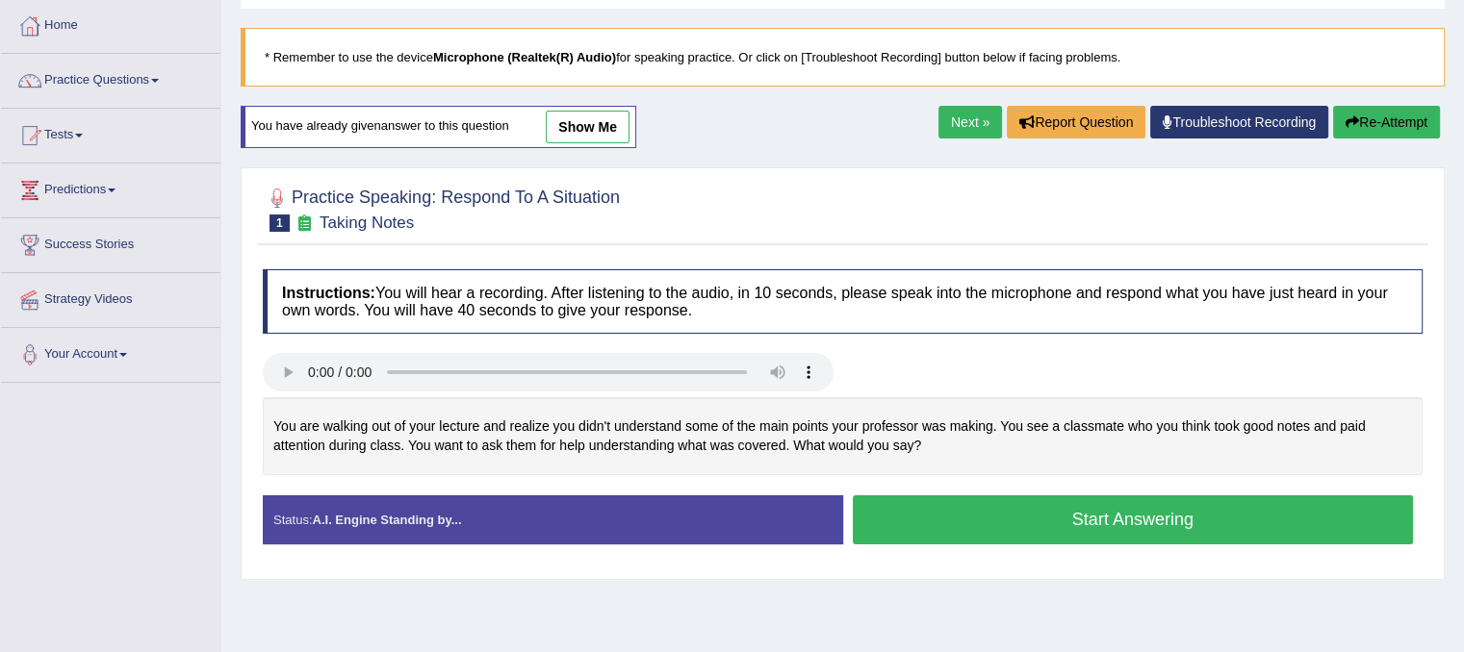
click at [1030, 525] on button "Start Answering" at bounding box center [1133, 520] width 561 height 49
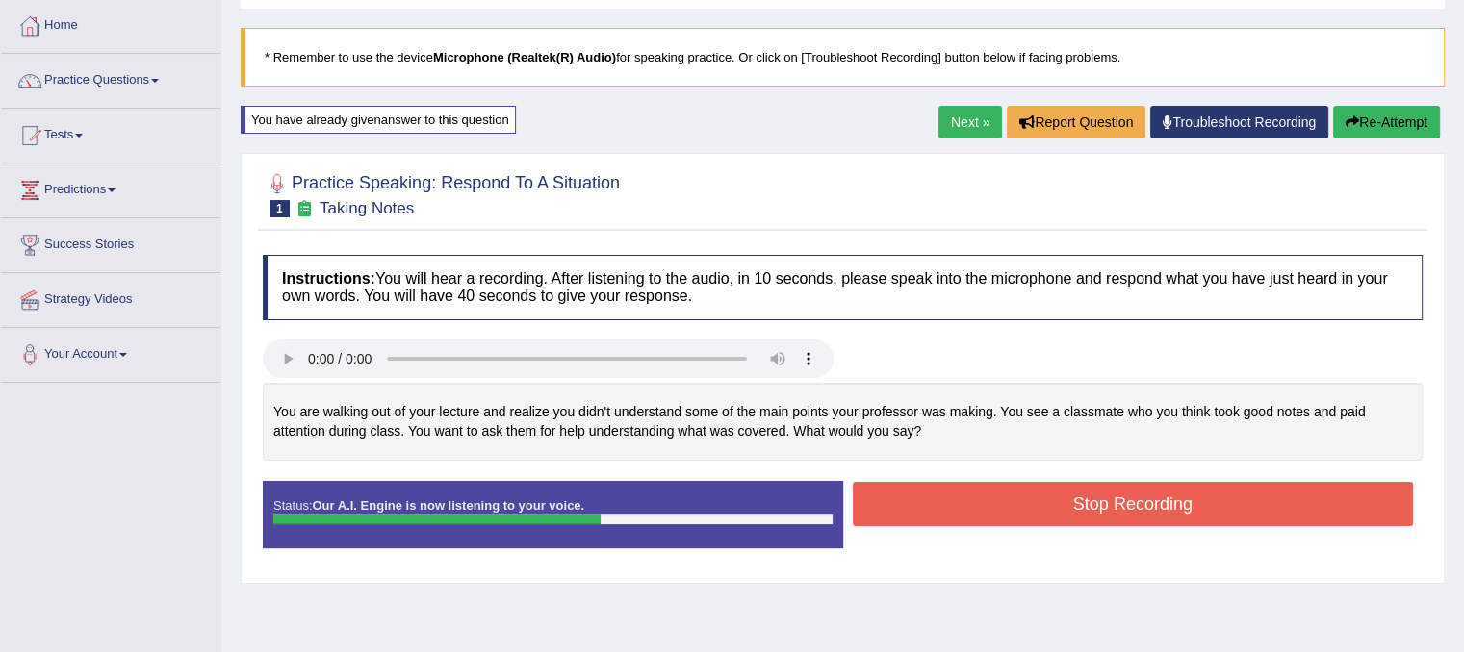
click at [1170, 505] on button "Stop Recording" at bounding box center [1133, 504] width 561 height 44
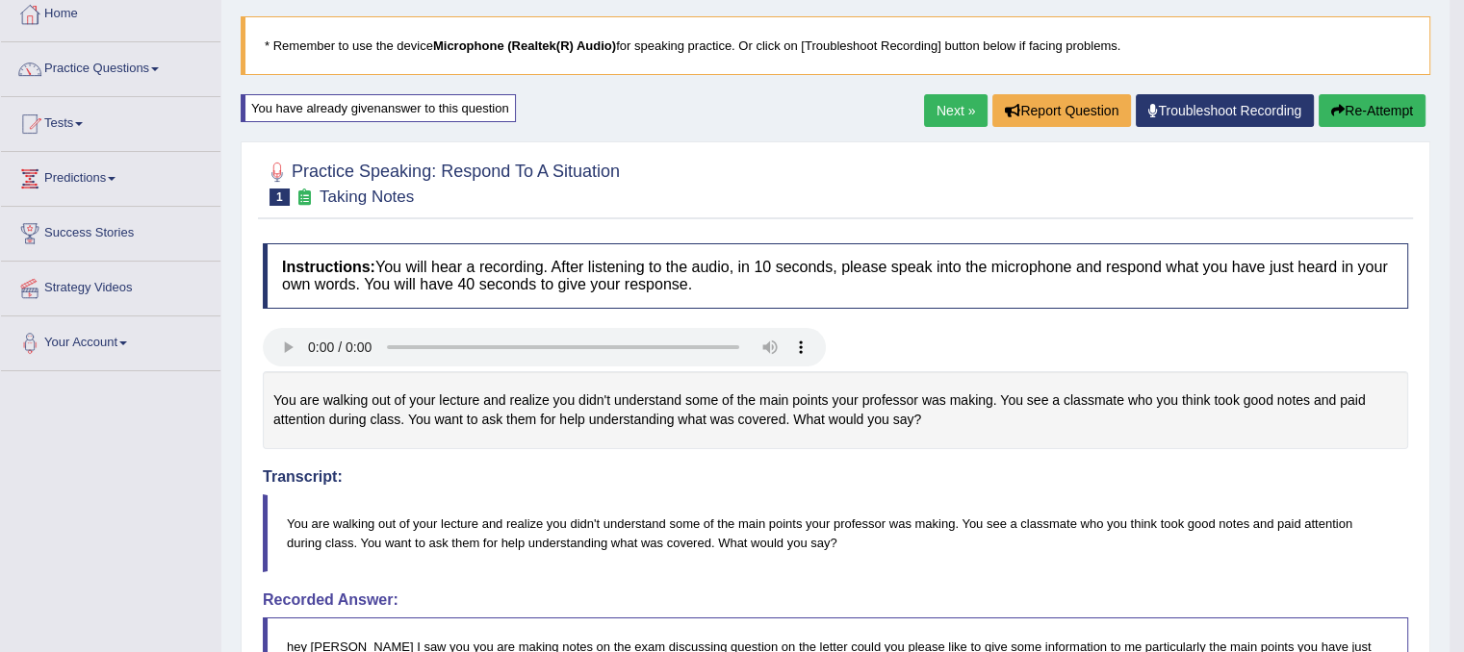
scroll to position [0, 0]
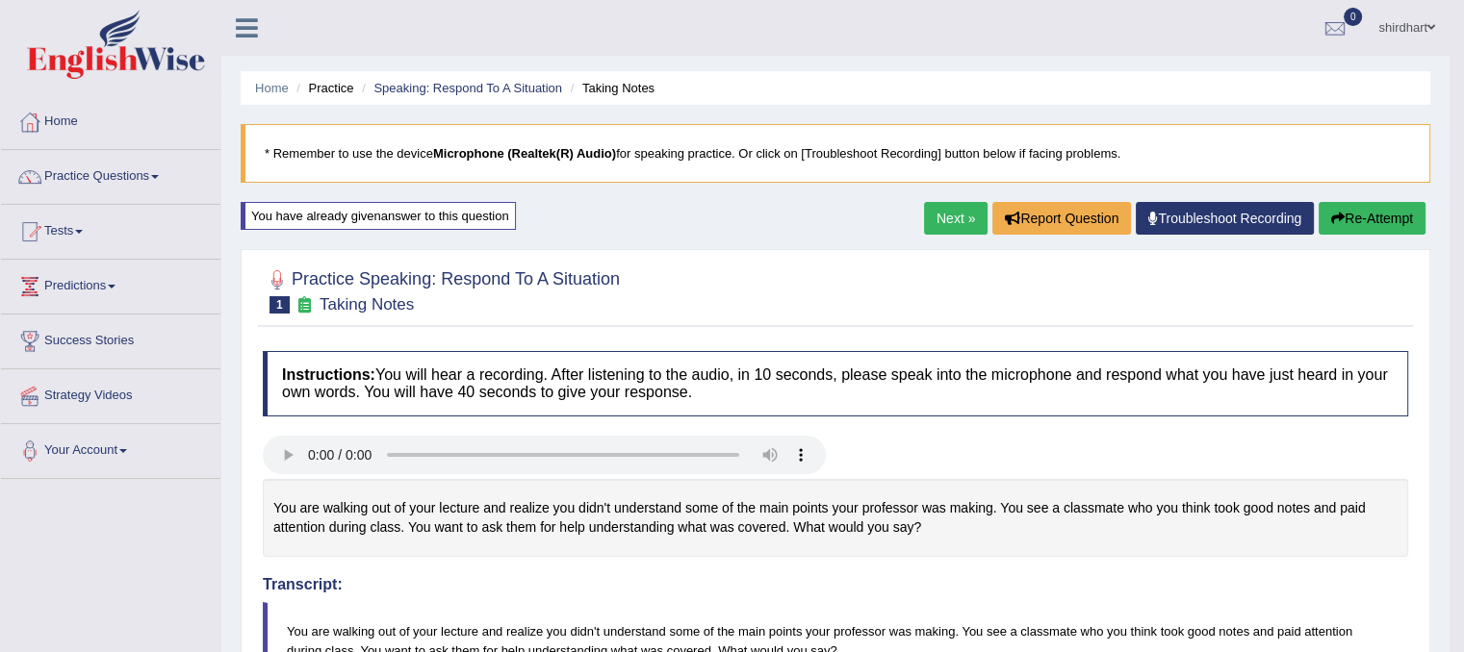
drag, startPoint x: 1375, startPoint y: 215, endPoint x: 1359, endPoint y: 214, distance: 16.4
click at [1374, 215] on button "Re-Attempt" at bounding box center [1371, 218] width 107 height 33
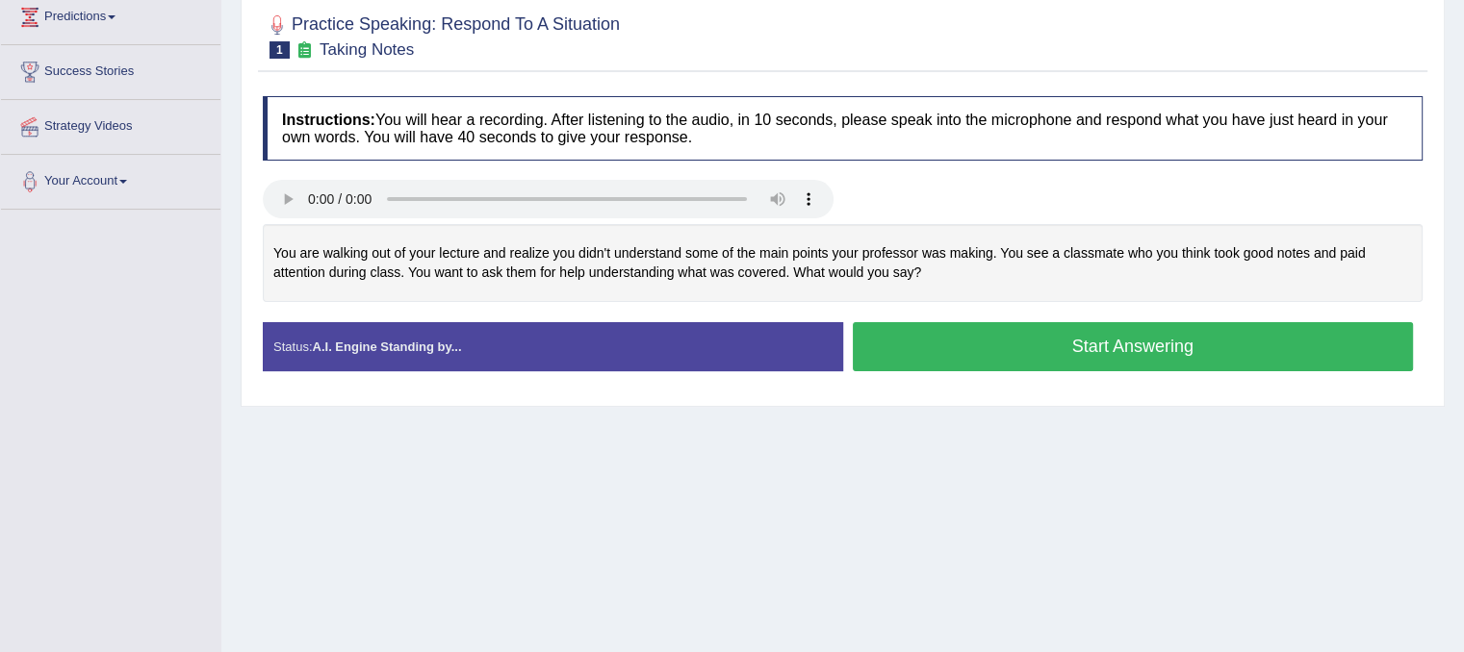
scroll to position [358, 0]
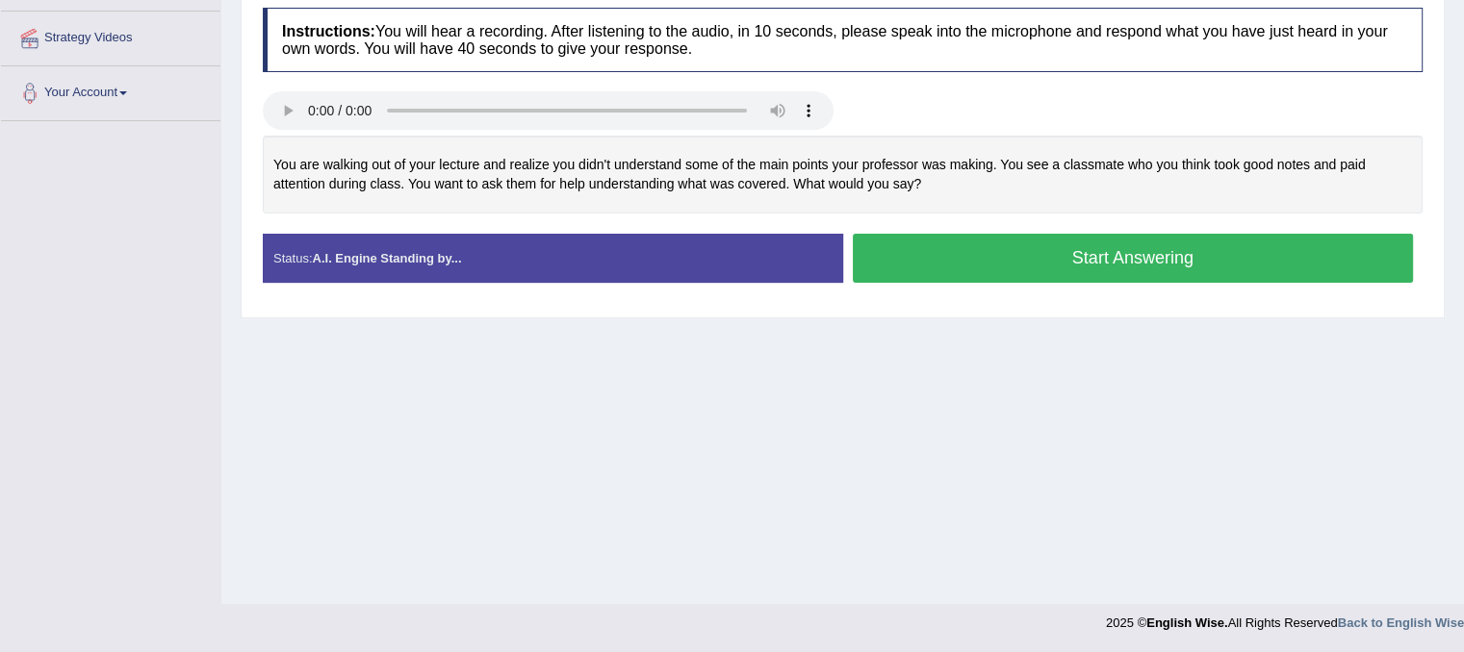
click at [1254, 251] on button "Start Answering" at bounding box center [1133, 258] width 561 height 49
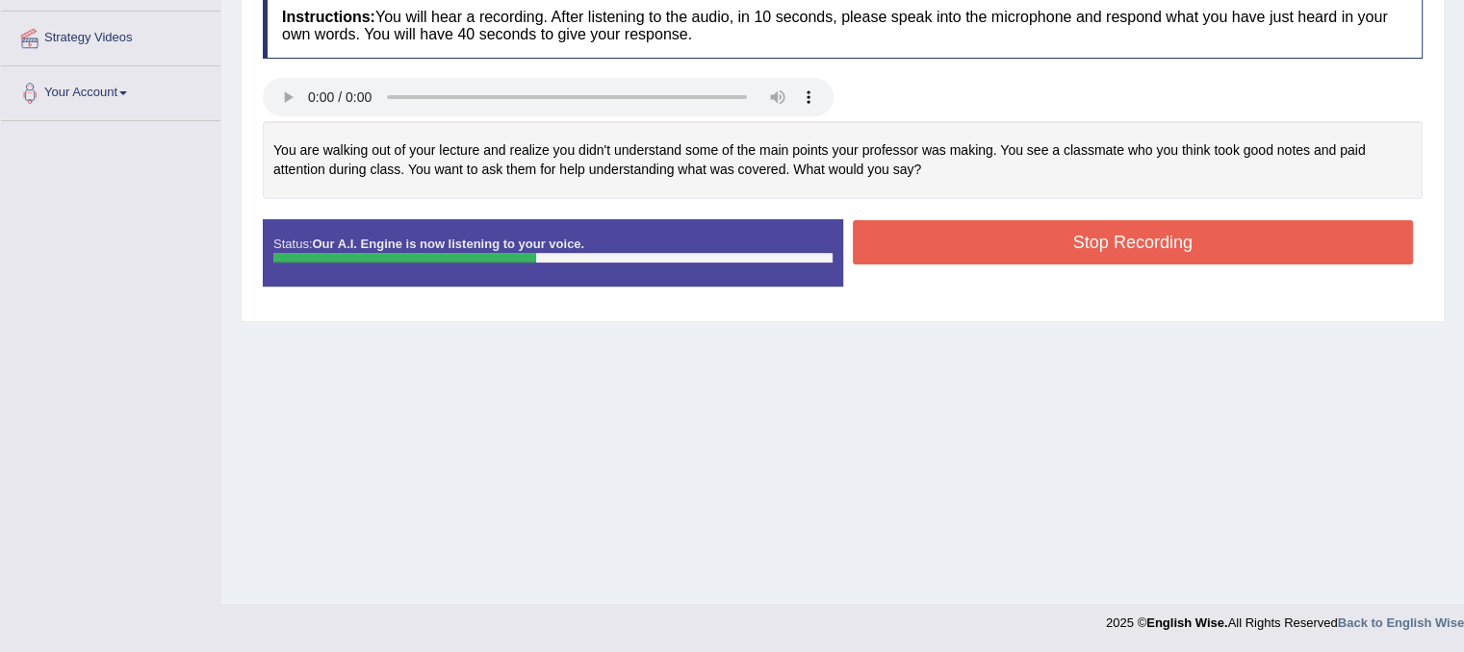
click at [1254, 243] on button "Stop Recording" at bounding box center [1133, 242] width 561 height 44
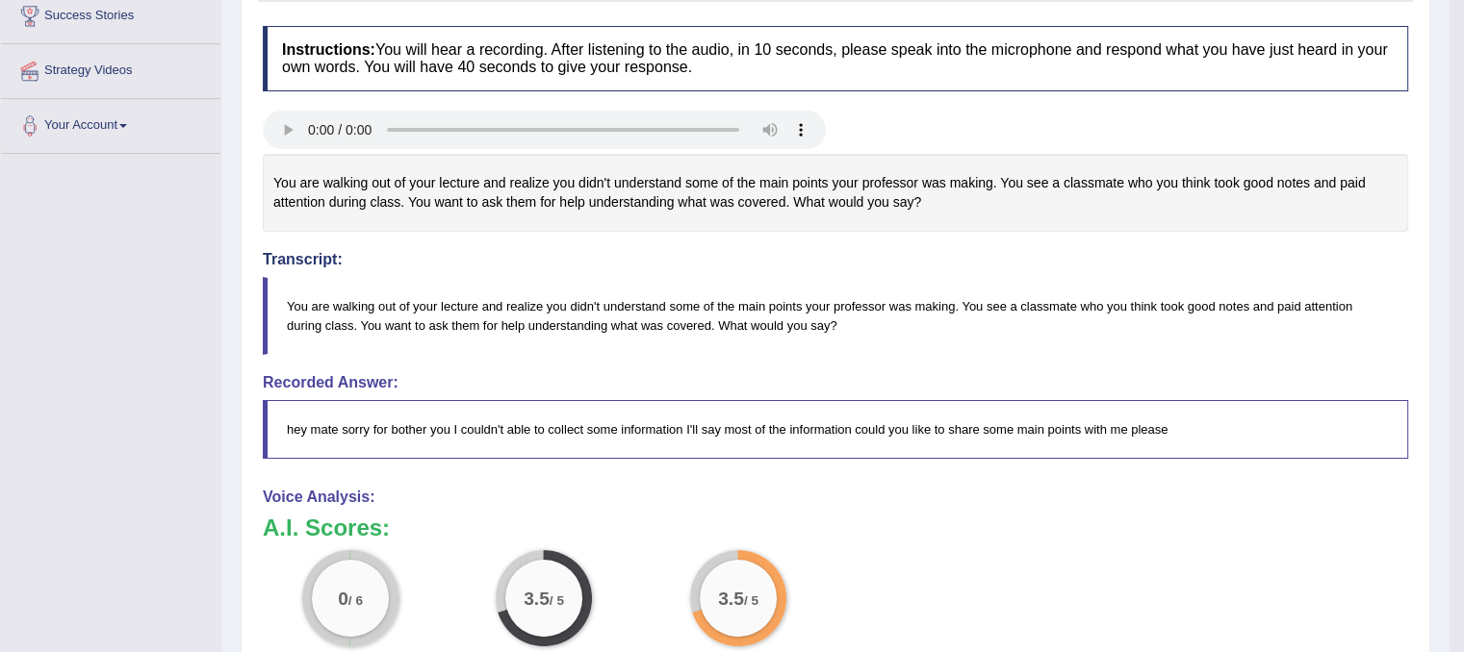
scroll to position [31, 0]
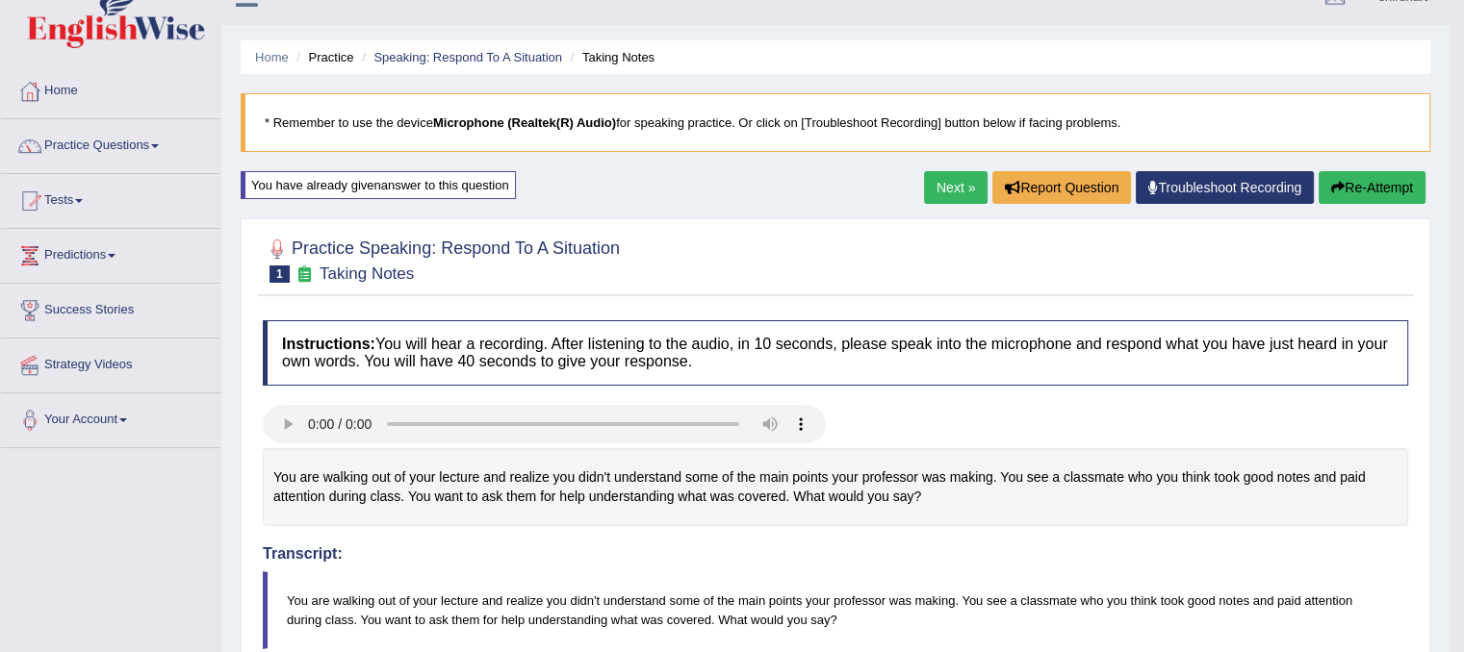
click at [1364, 173] on button "Re-Attempt" at bounding box center [1371, 187] width 107 height 33
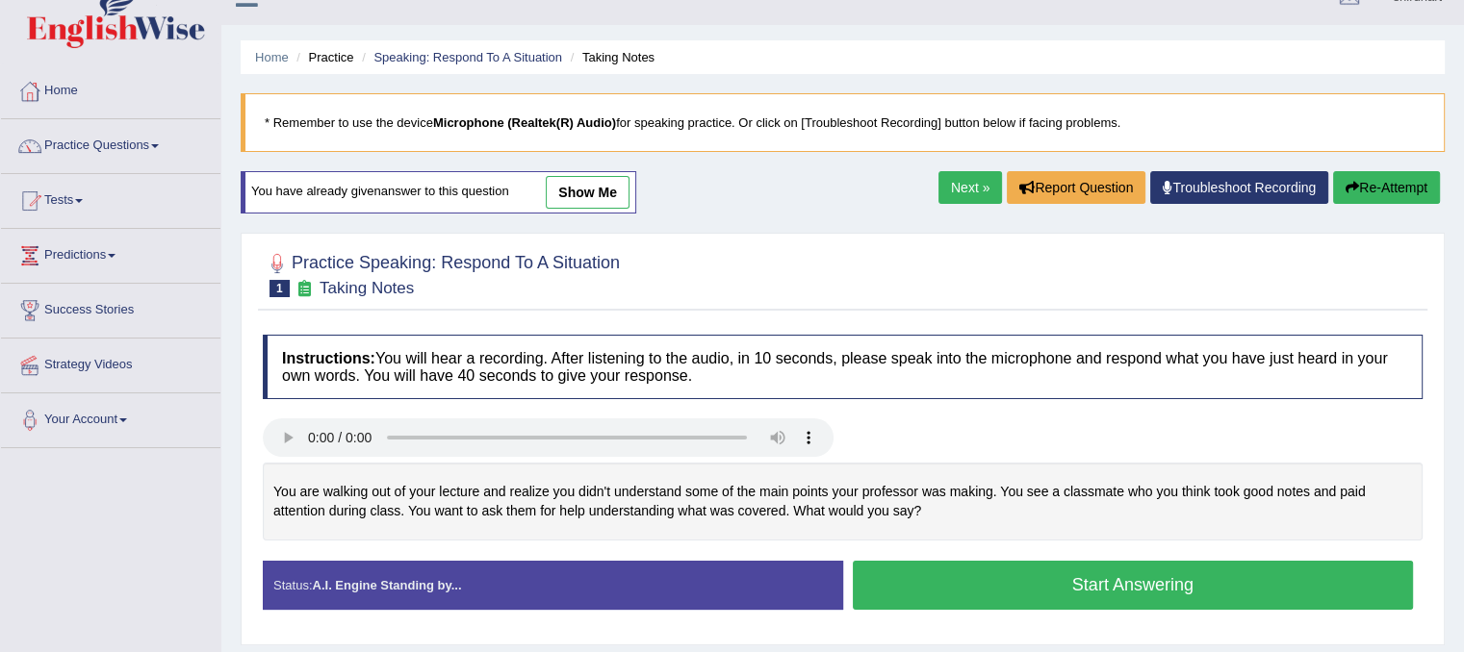
scroll to position [31, 0]
click at [1087, 574] on button "Start Answering" at bounding box center [1133, 585] width 561 height 49
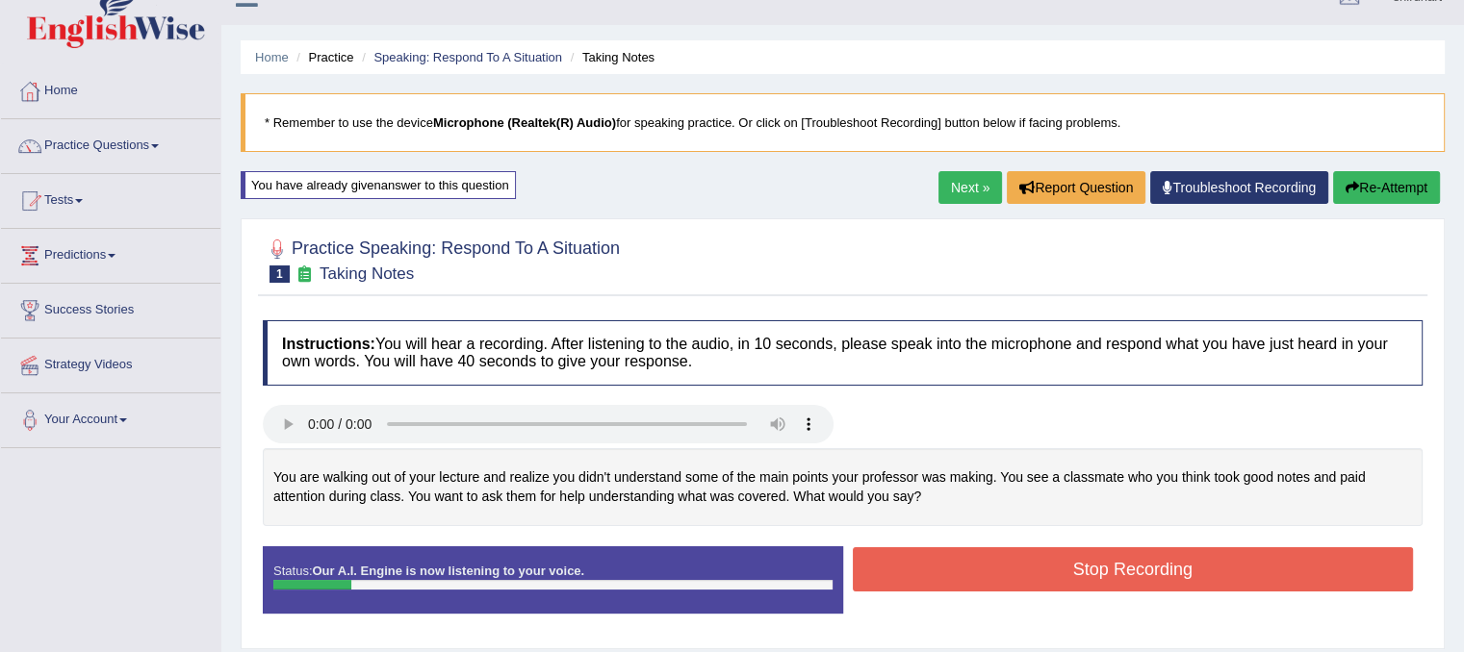
click at [1097, 582] on button "Stop Recording" at bounding box center [1133, 570] width 561 height 44
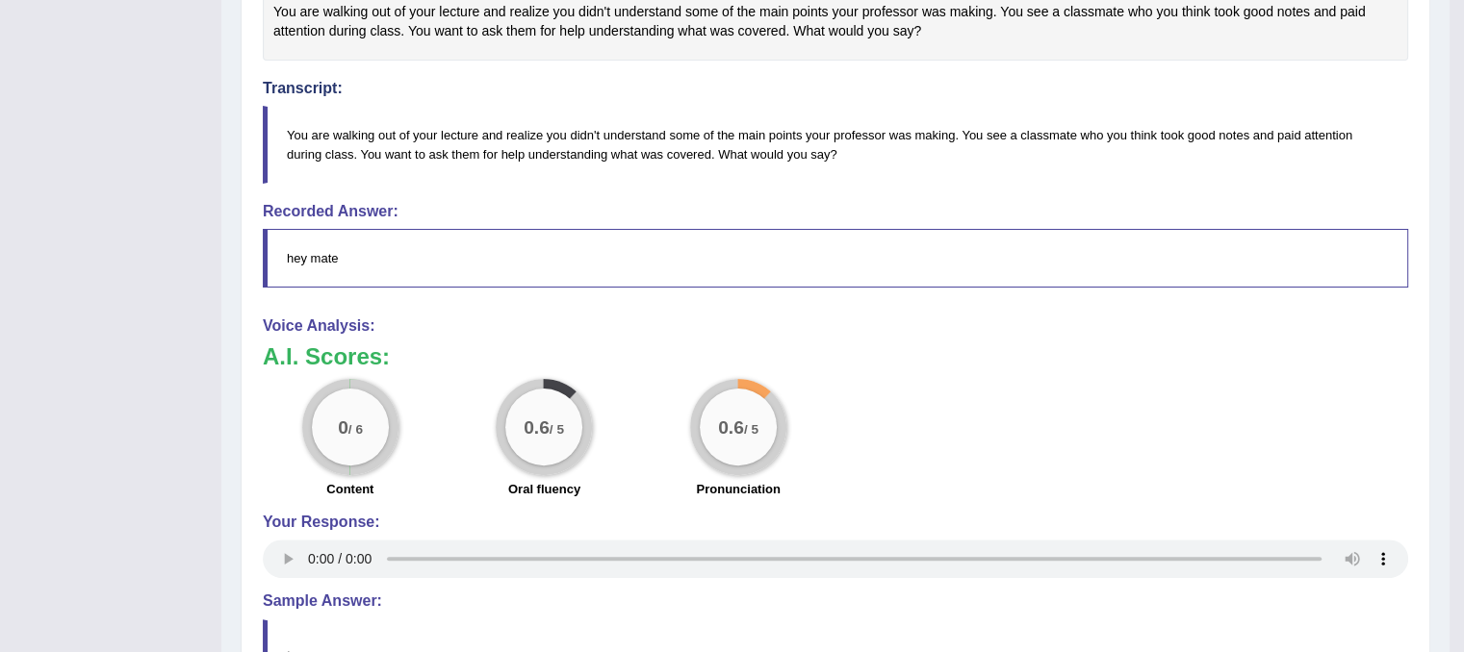
scroll to position [0, 0]
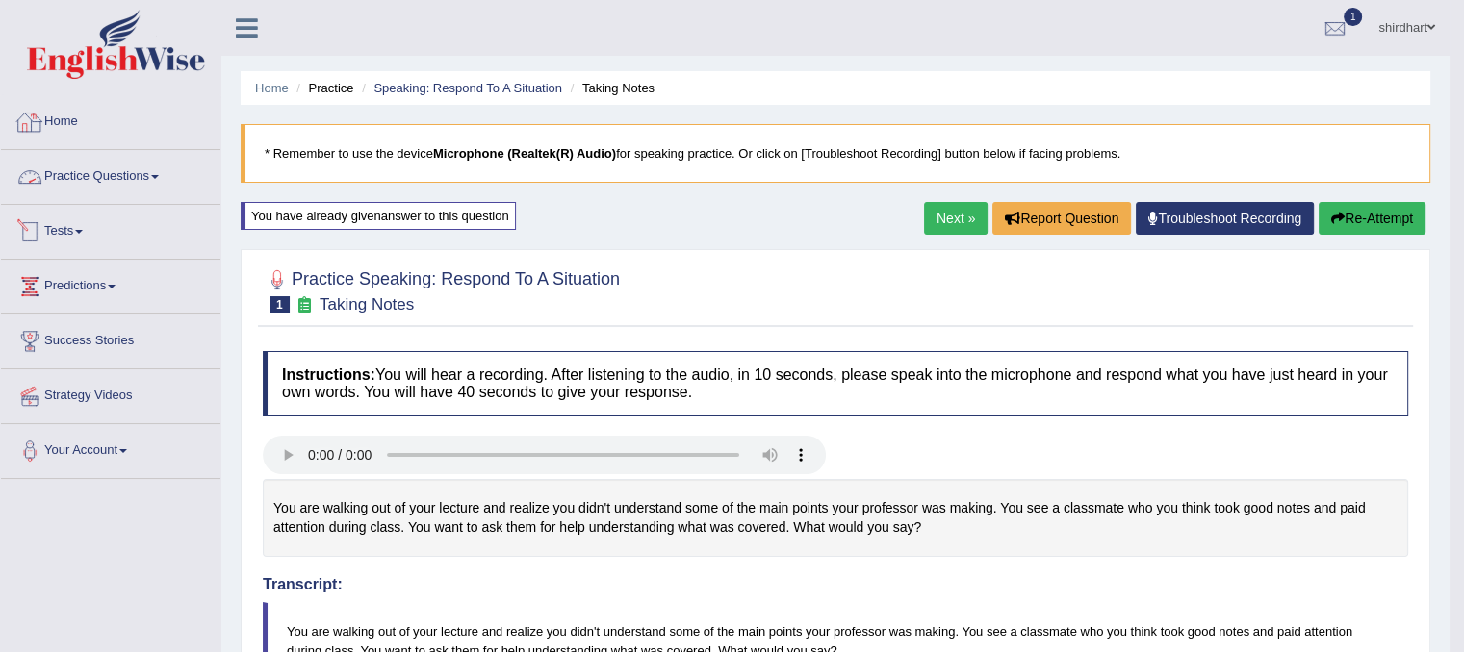
drag, startPoint x: 89, startPoint y: 95, endPoint x: 81, endPoint y: 111, distance: 17.2
click at [89, 97] on link "Home" at bounding box center [110, 119] width 219 height 48
click at [70, 123] on link "Home" at bounding box center [108, 119] width 215 height 48
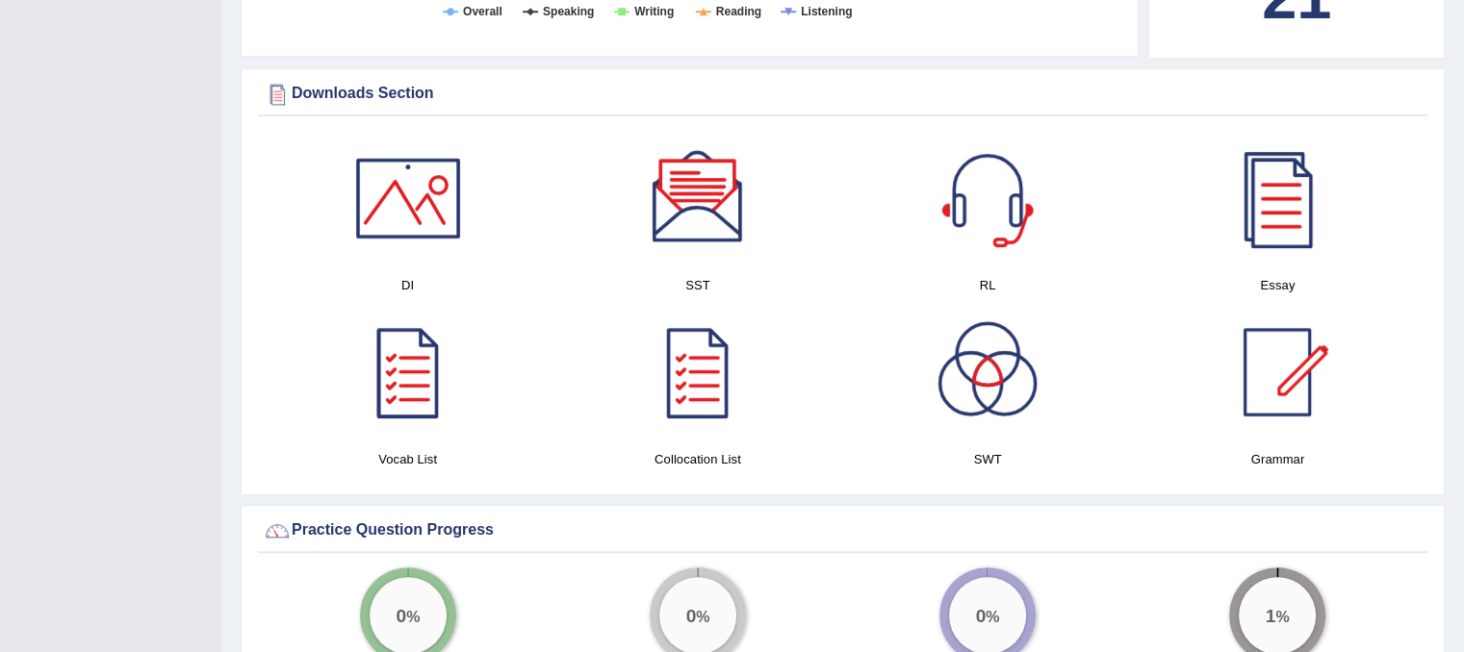
scroll to position [962, 0]
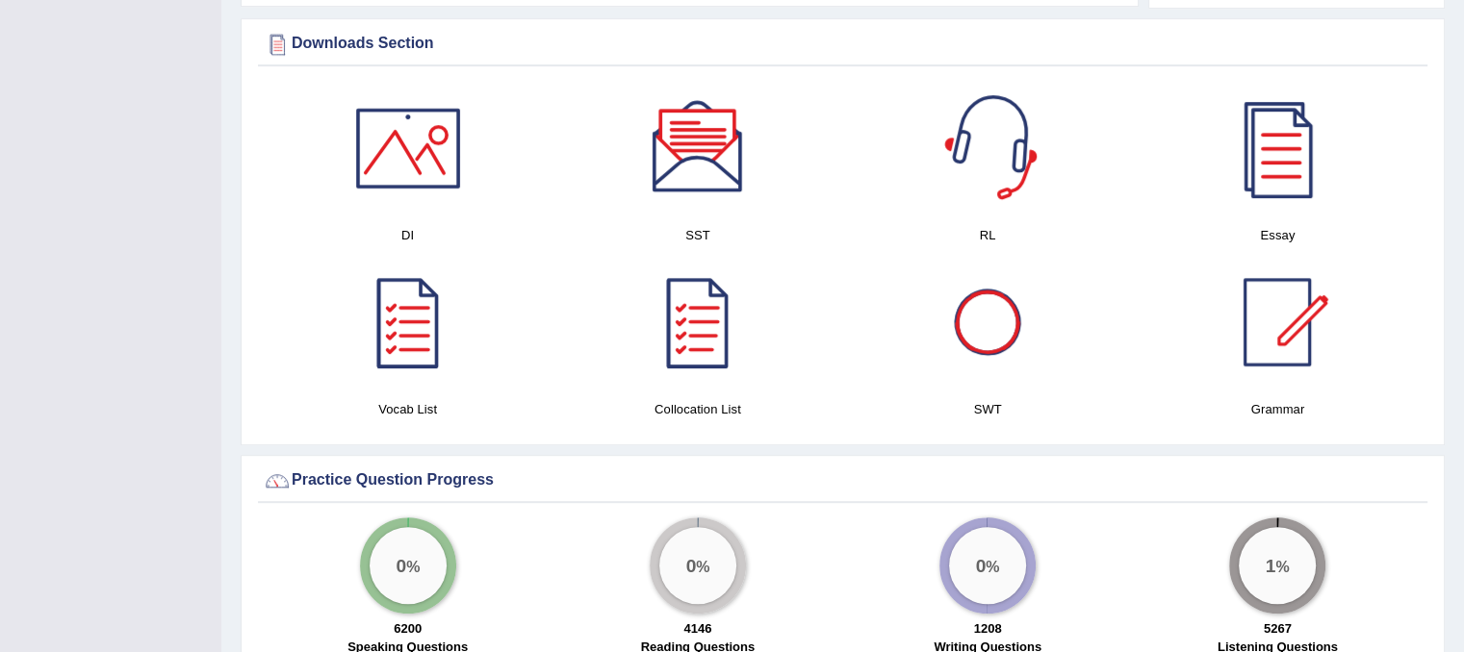
click at [1015, 191] on div at bounding box center [987, 148] width 135 height 135
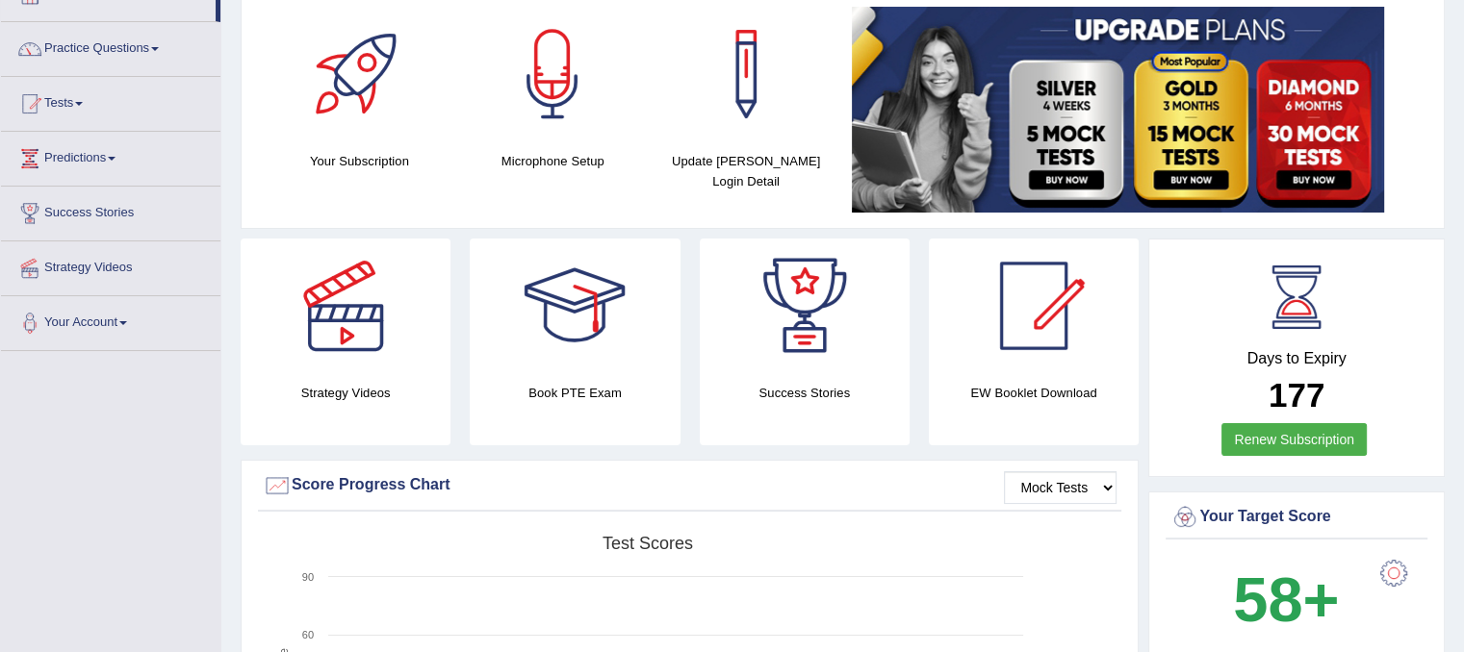
scroll to position [0, 0]
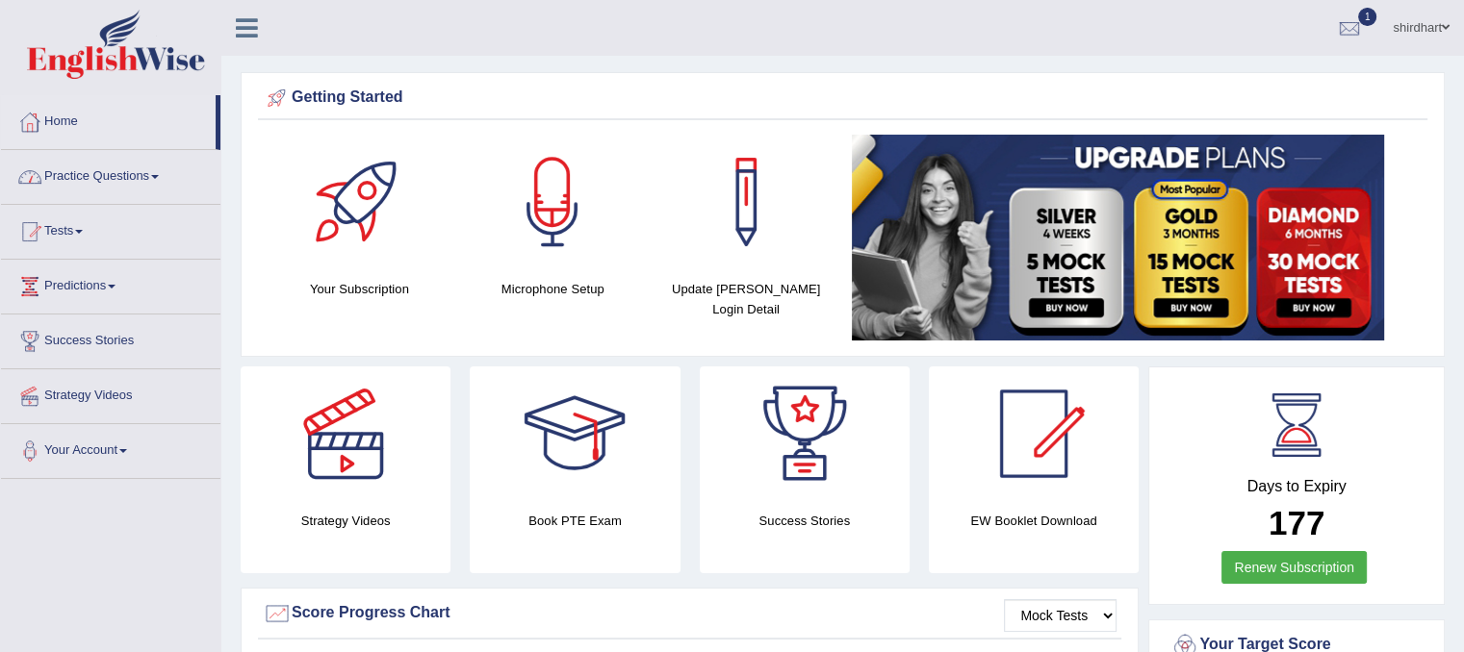
click at [106, 166] on link "Practice Questions" at bounding box center [110, 174] width 219 height 48
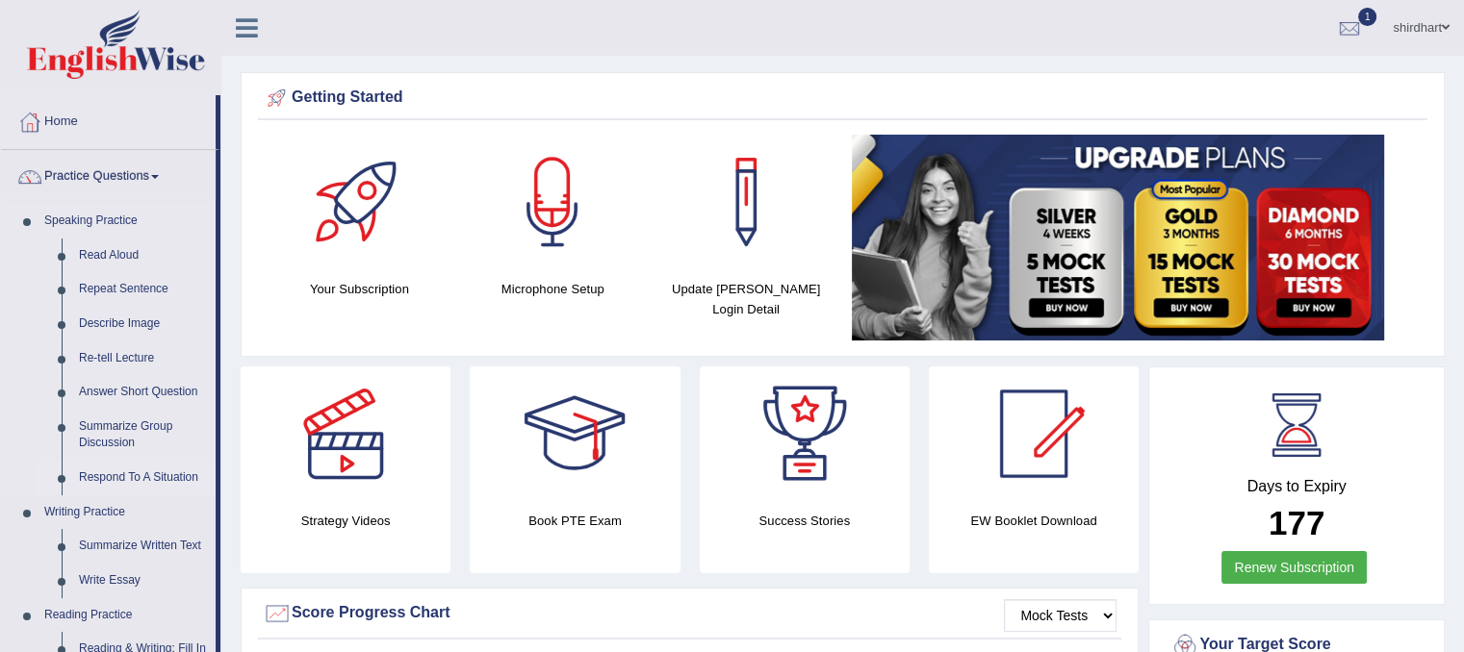
click at [143, 480] on link "Respond To A Situation" at bounding box center [142, 478] width 145 height 35
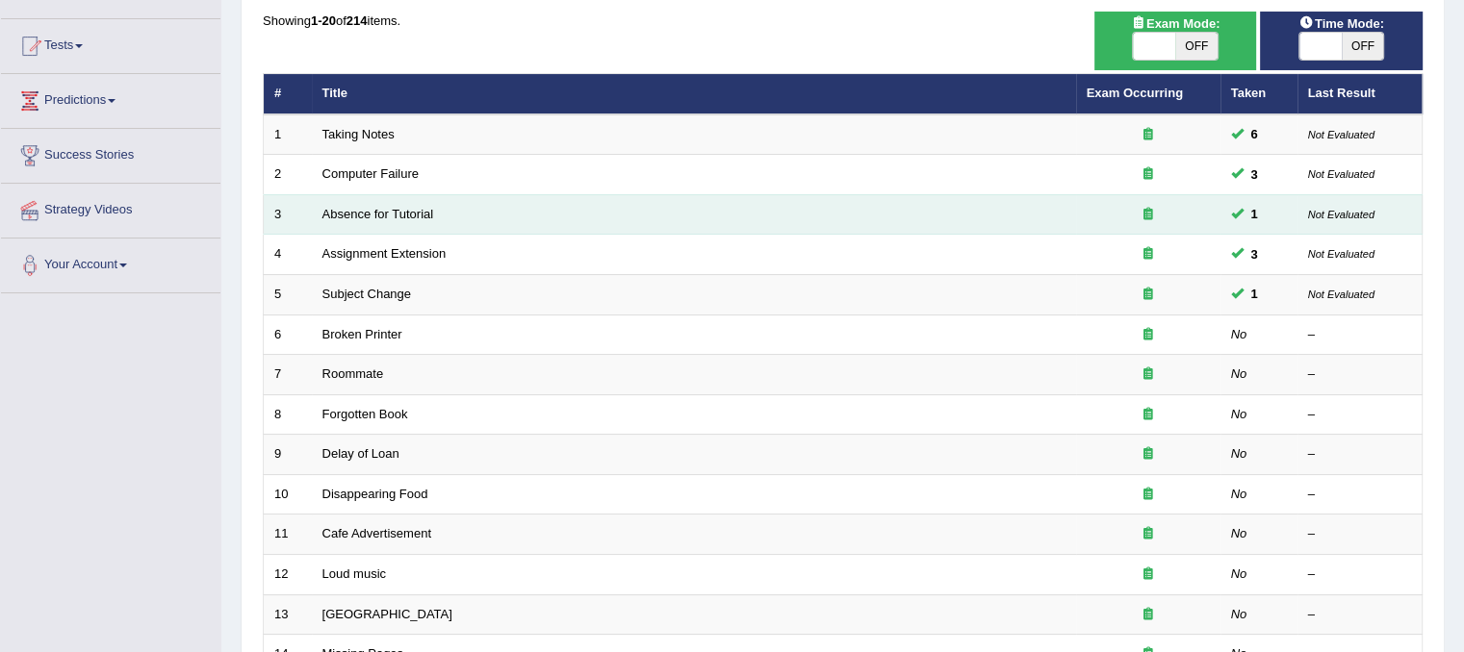
scroll to position [192, 0]
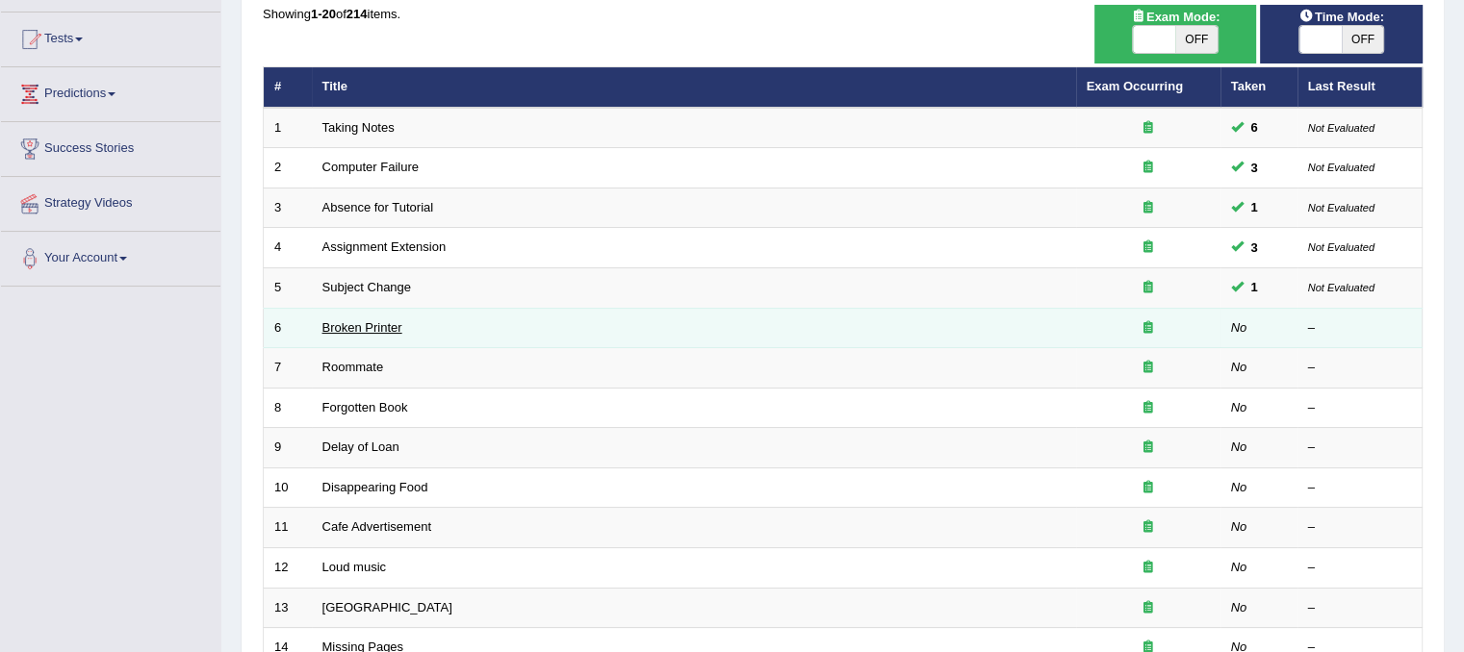
click at [322, 320] on link "Broken Printer" at bounding box center [362, 327] width 80 height 14
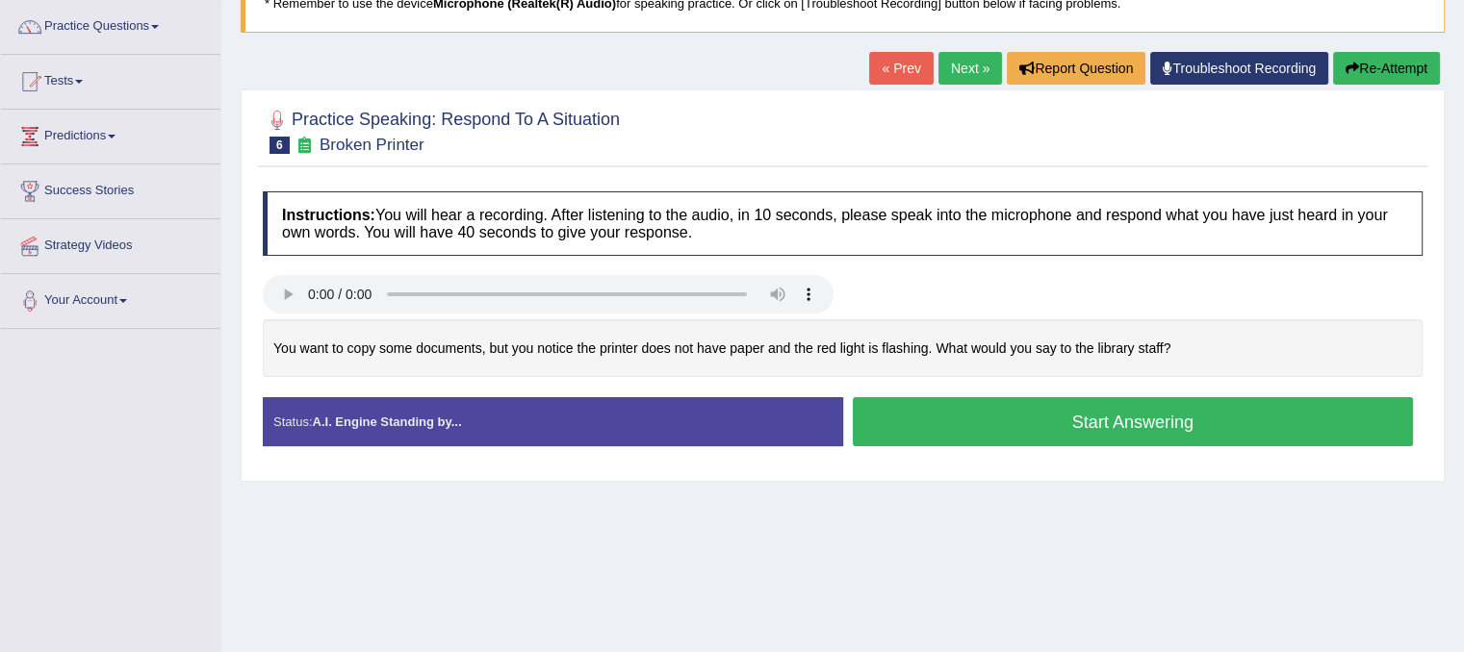
scroll to position [192, 0]
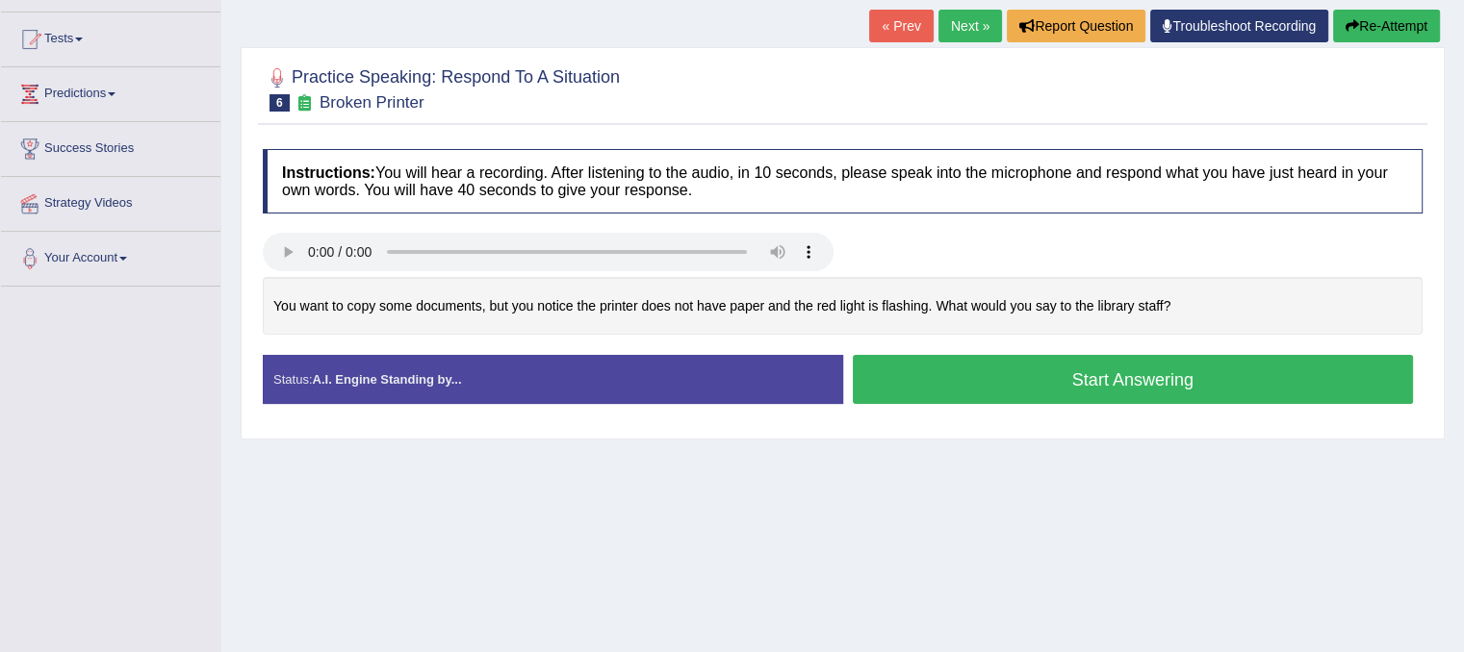
click at [973, 398] on button "Start Answering" at bounding box center [1133, 379] width 561 height 49
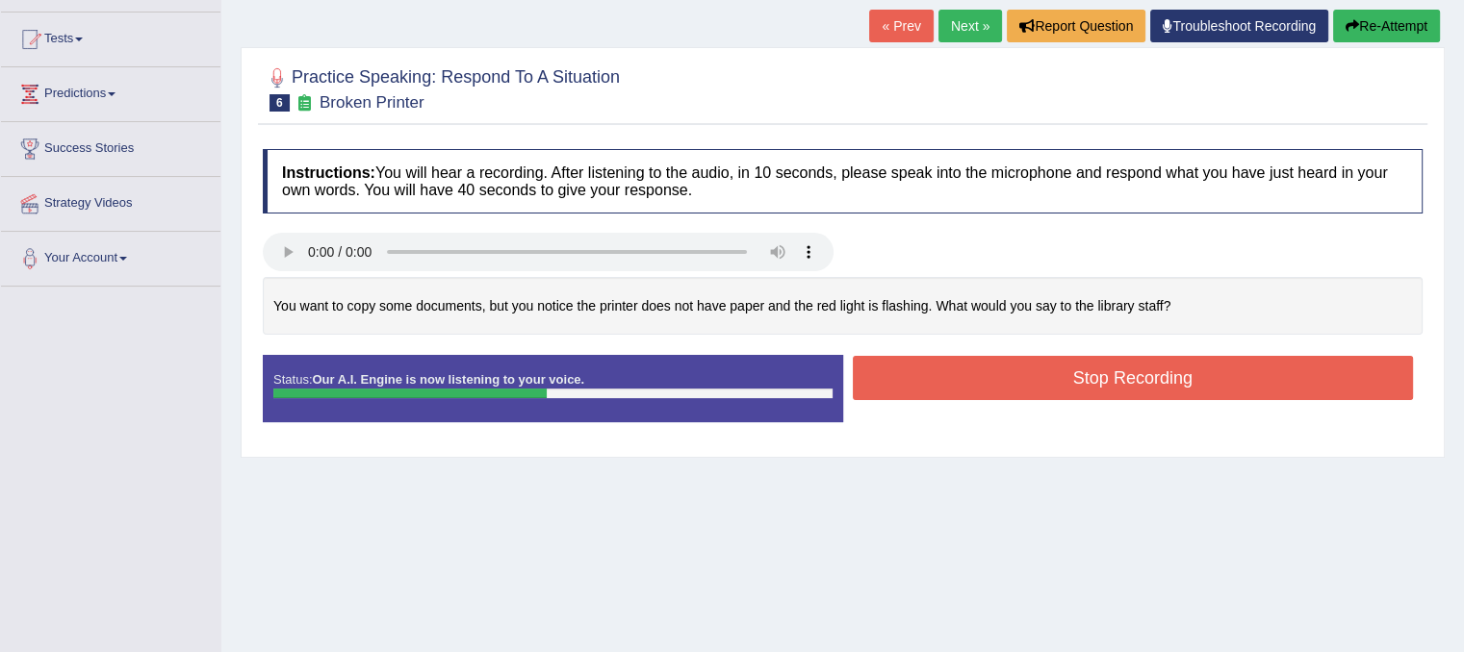
click at [893, 382] on button "Stop Recording" at bounding box center [1133, 378] width 561 height 44
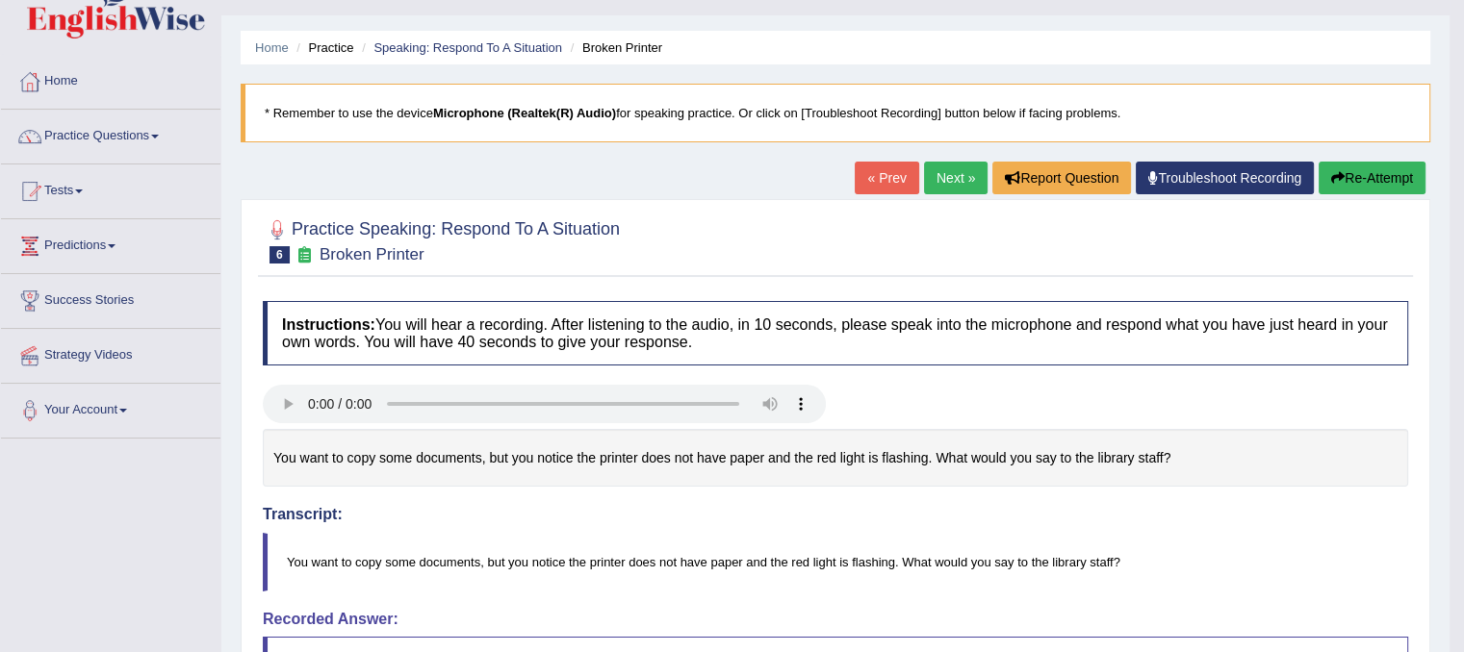
scroll to position [0, 0]
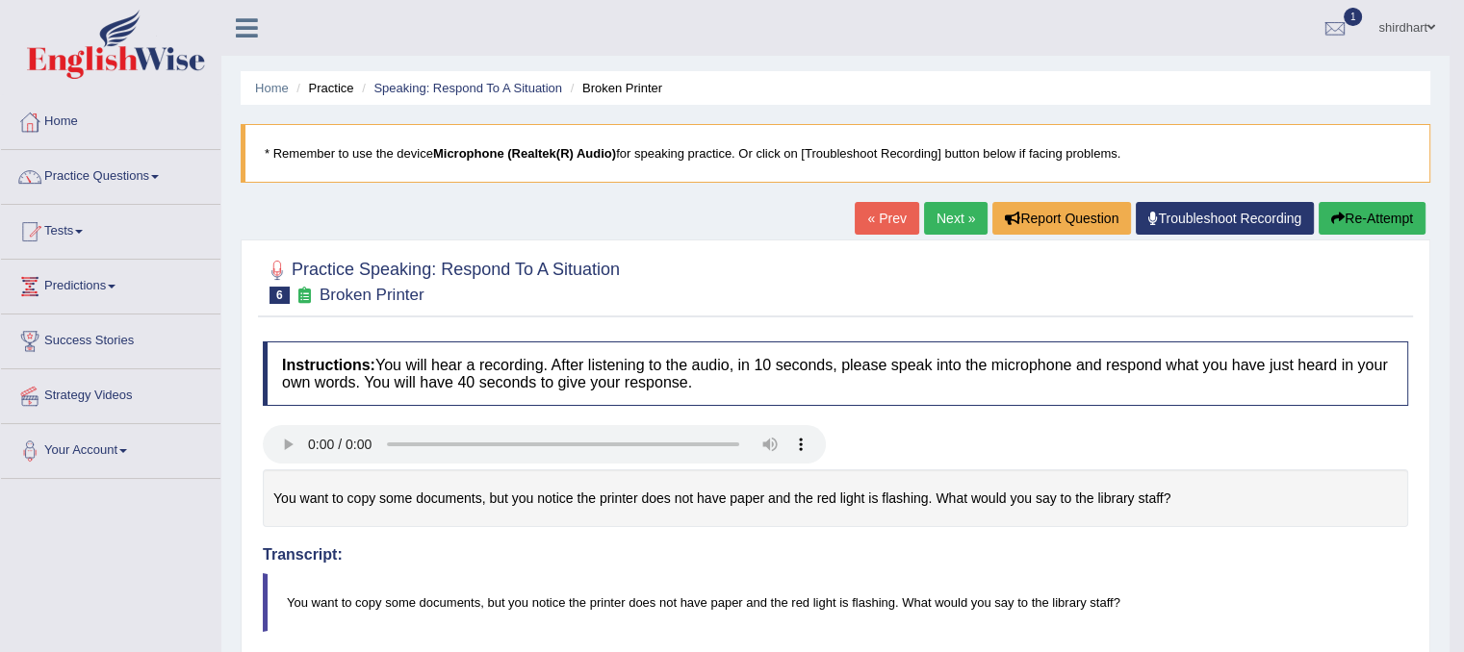
click at [1396, 221] on button "Re-Attempt" at bounding box center [1371, 218] width 107 height 33
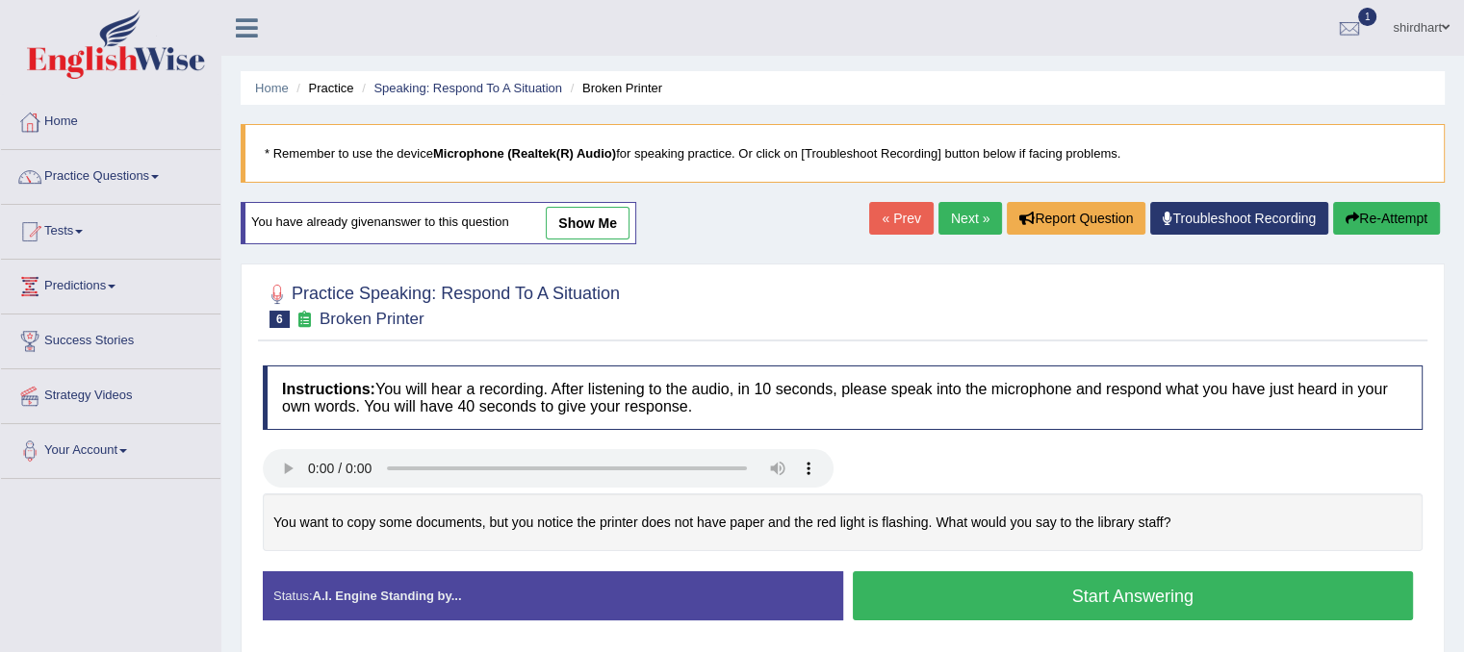
click at [966, 599] on button "Start Answering" at bounding box center [1133, 596] width 561 height 49
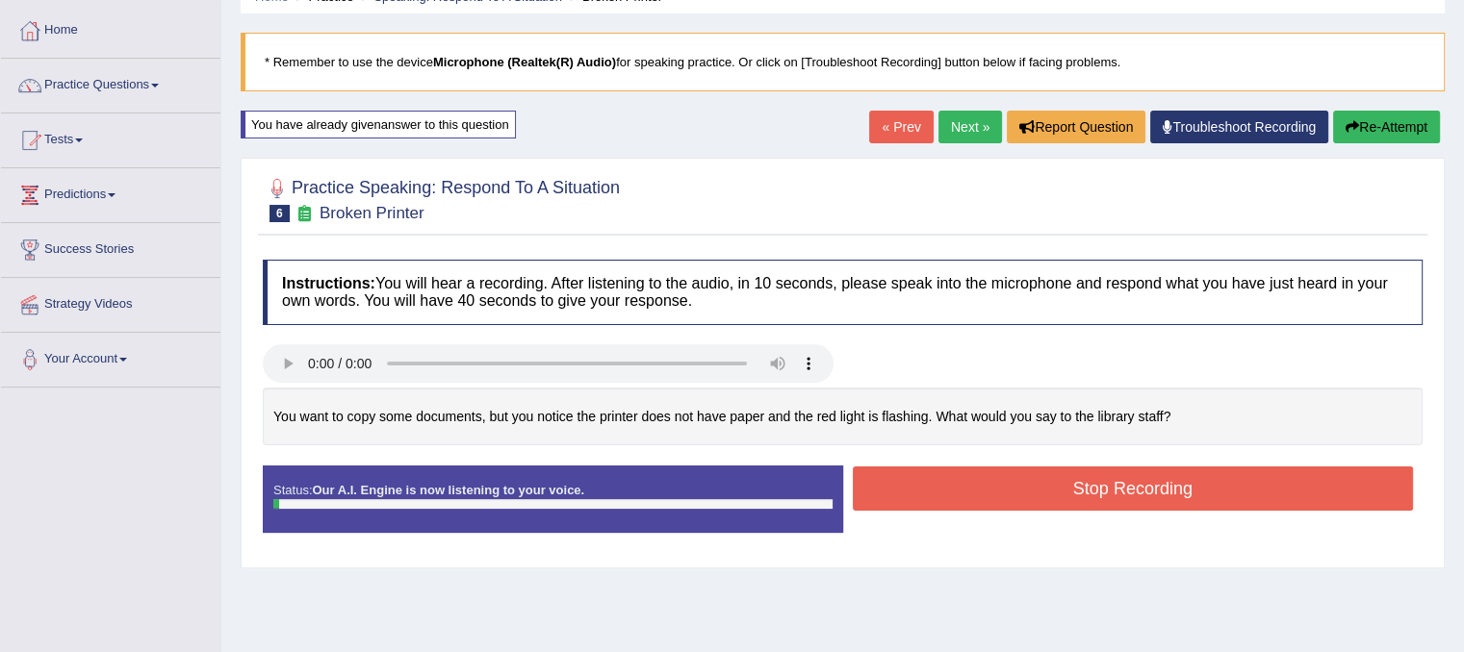
scroll to position [192, 0]
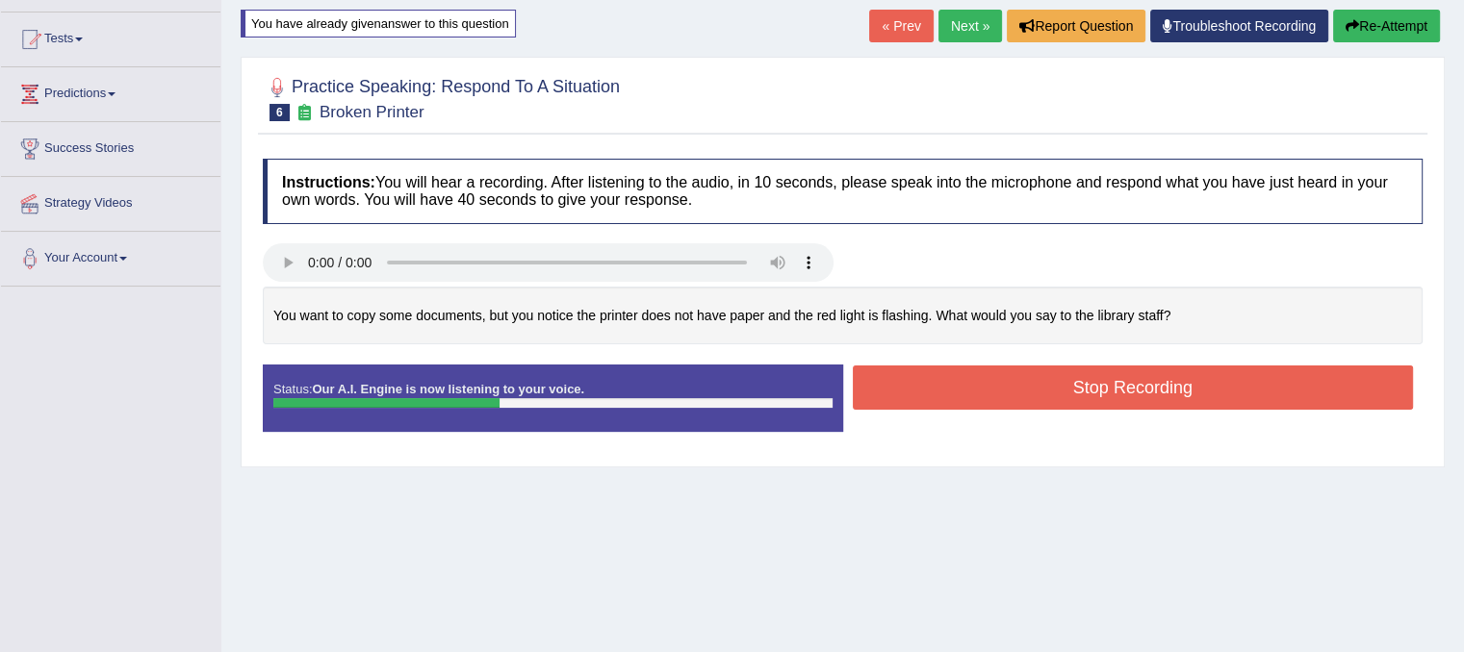
click at [1095, 390] on button "Stop Recording" at bounding box center [1133, 388] width 561 height 44
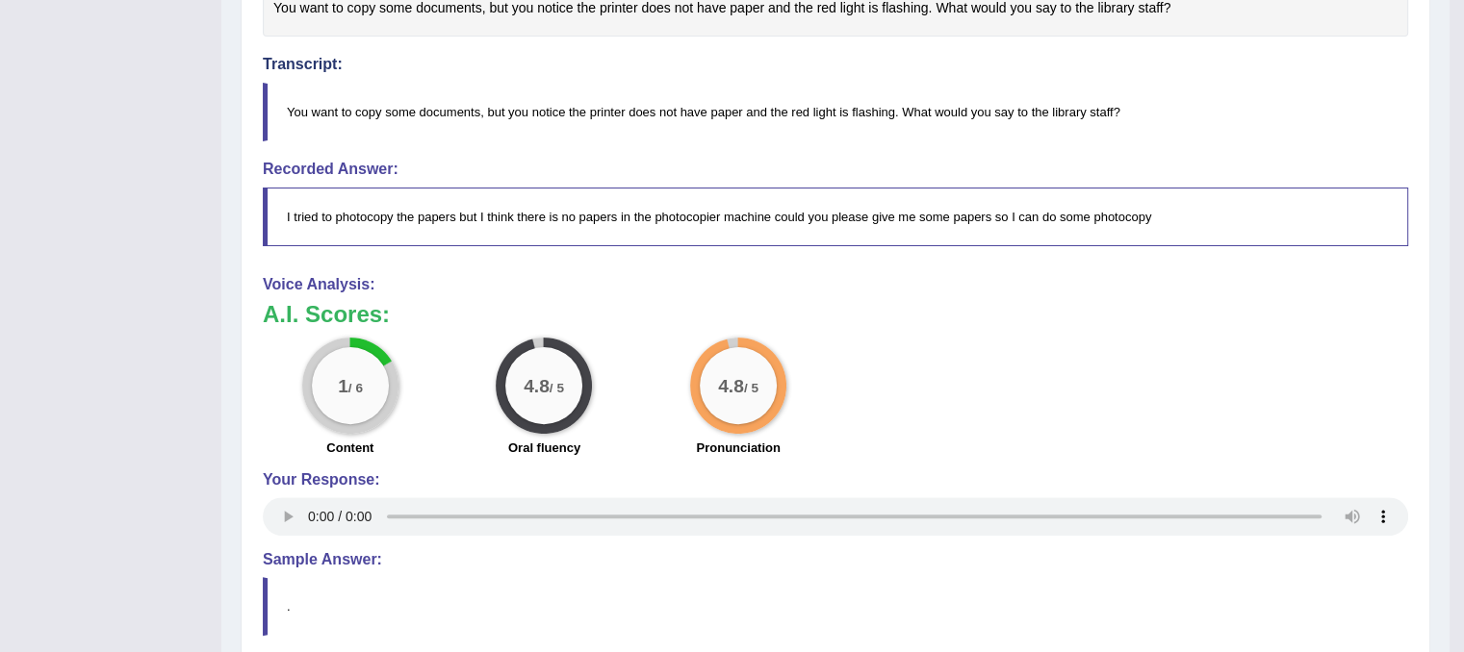
scroll to position [667, 0]
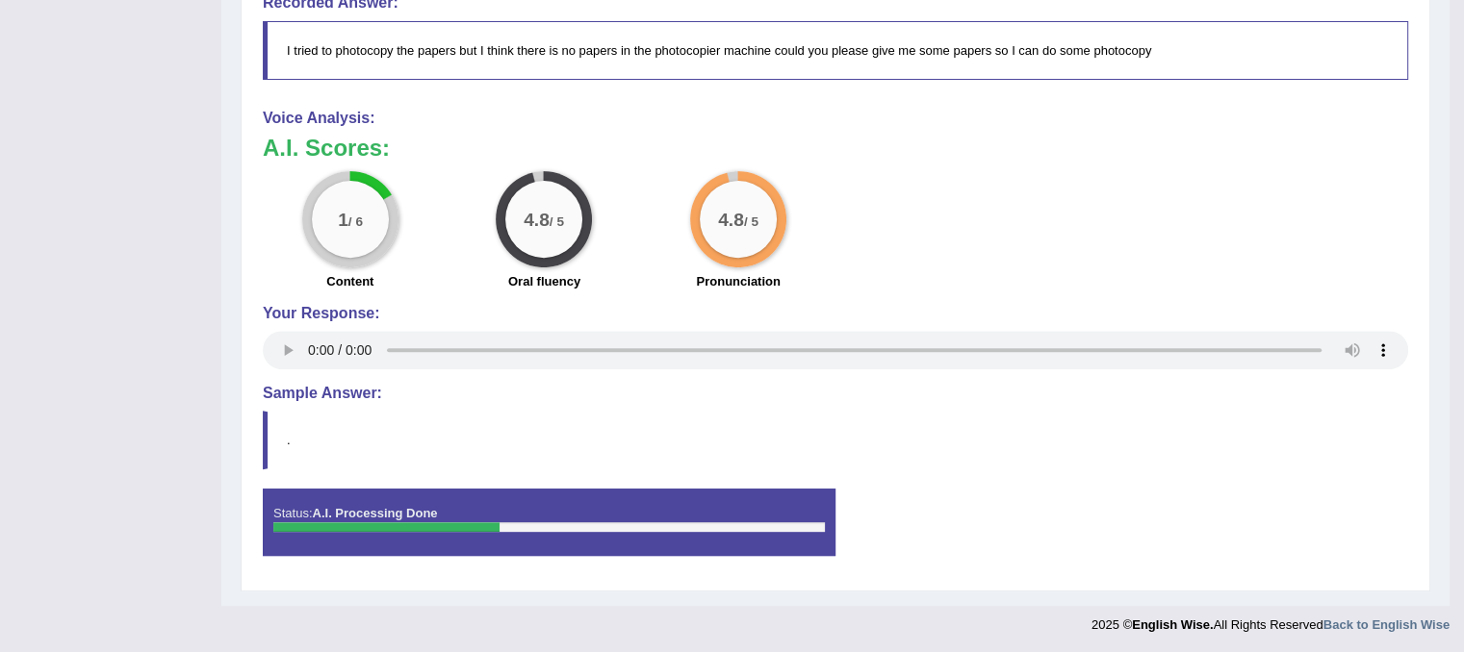
click at [285, 448] on blockquote "." at bounding box center [835, 440] width 1145 height 59
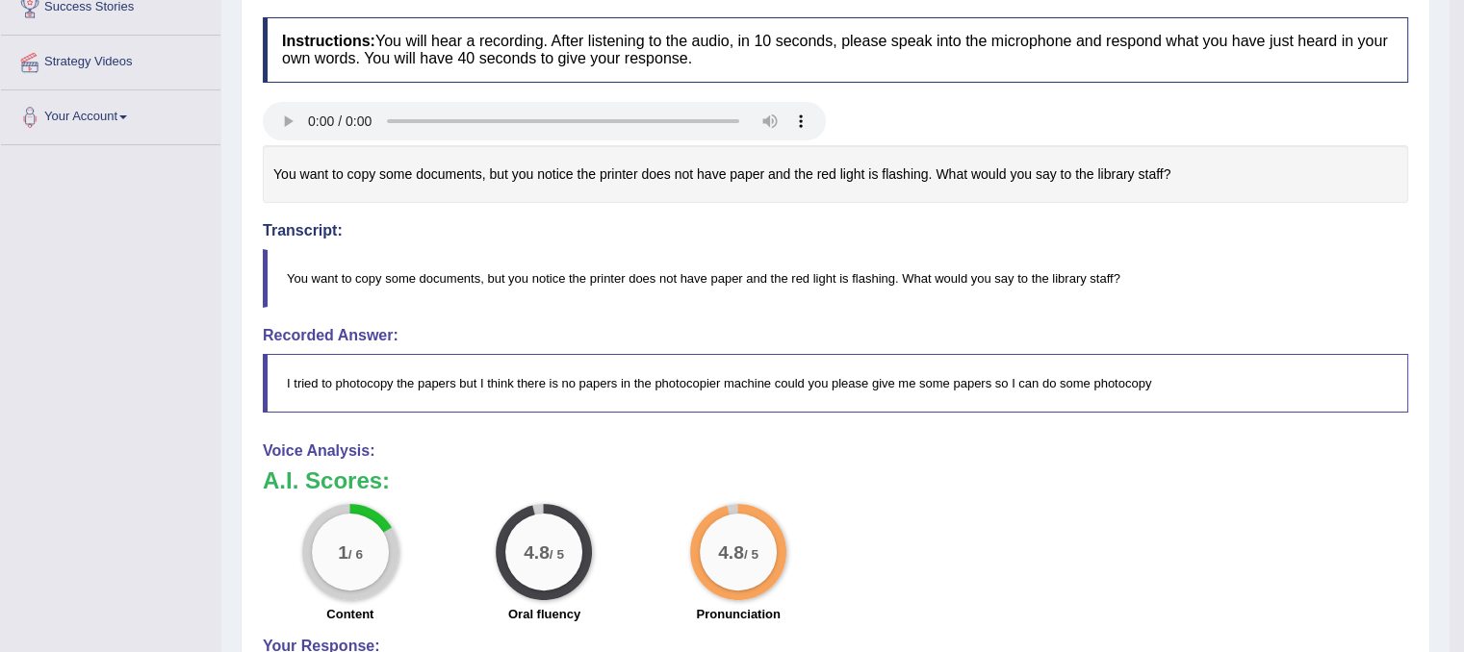
scroll to position [0, 0]
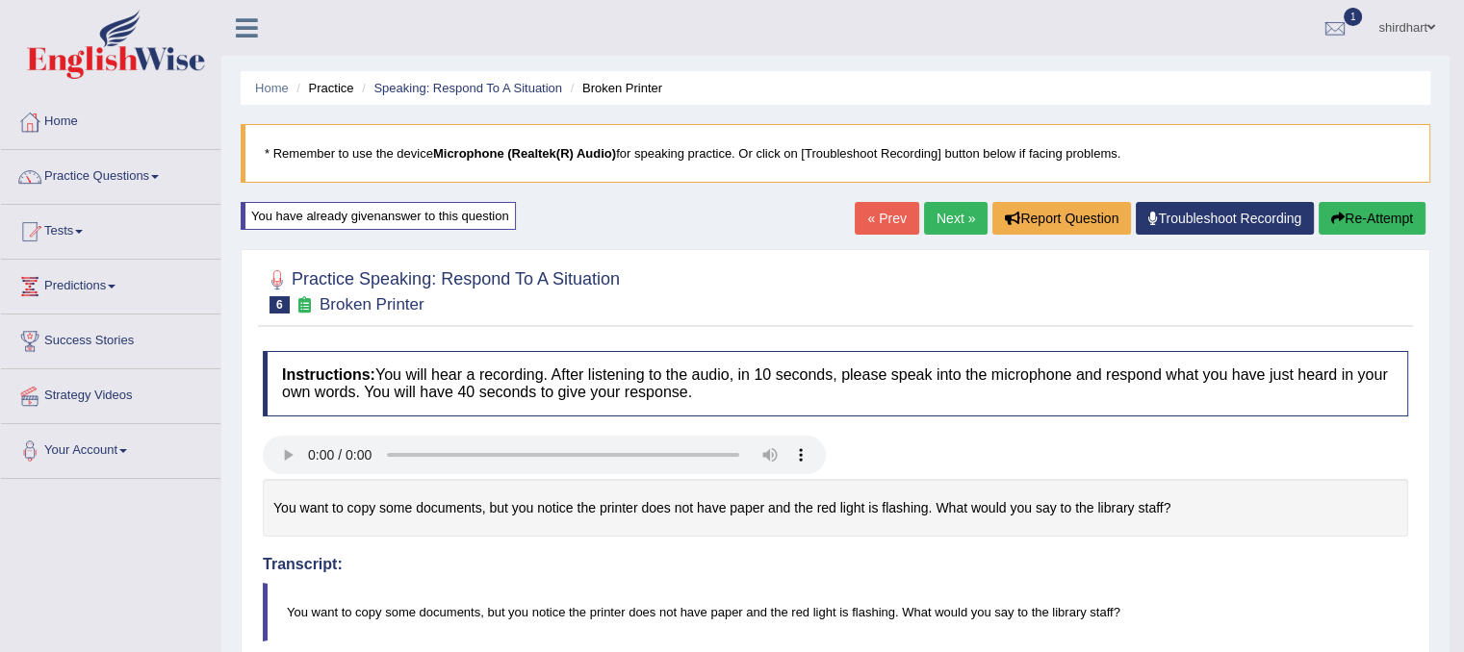
click at [1380, 231] on button "Re-Attempt" at bounding box center [1371, 218] width 107 height 33
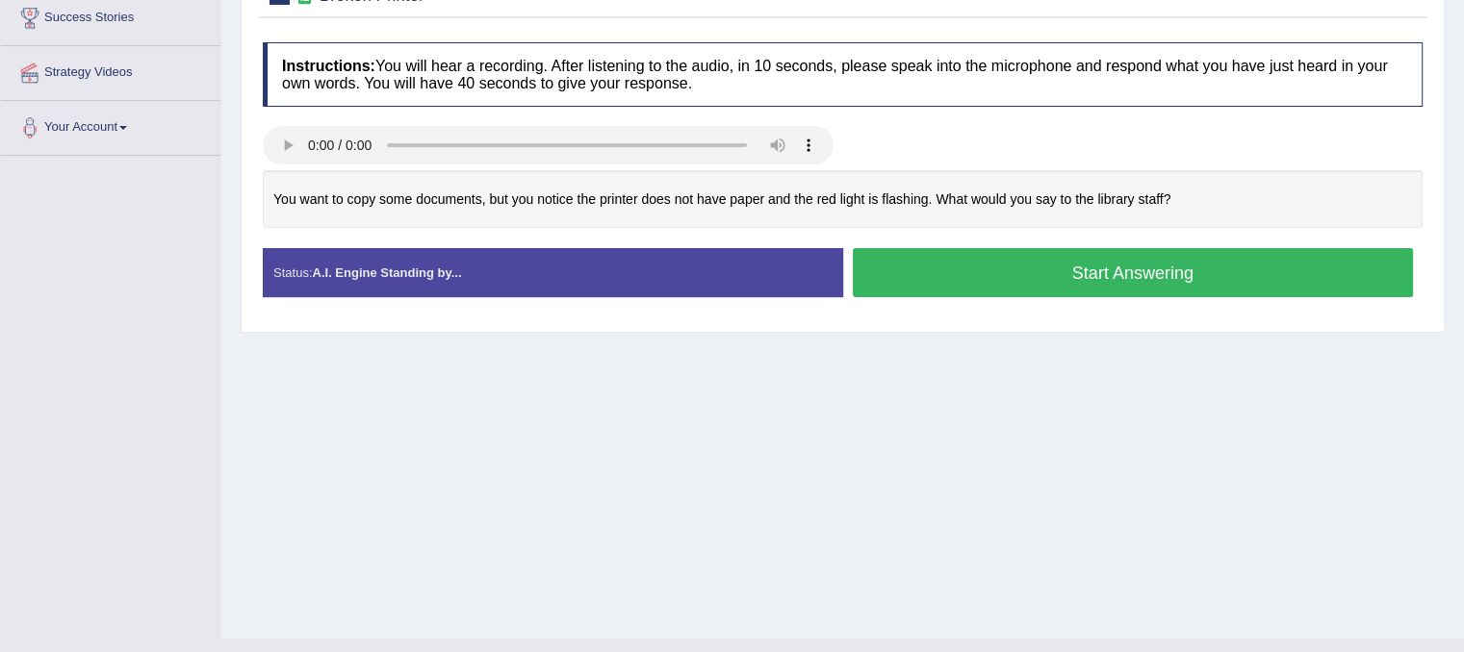
scroll to position [262, 0]
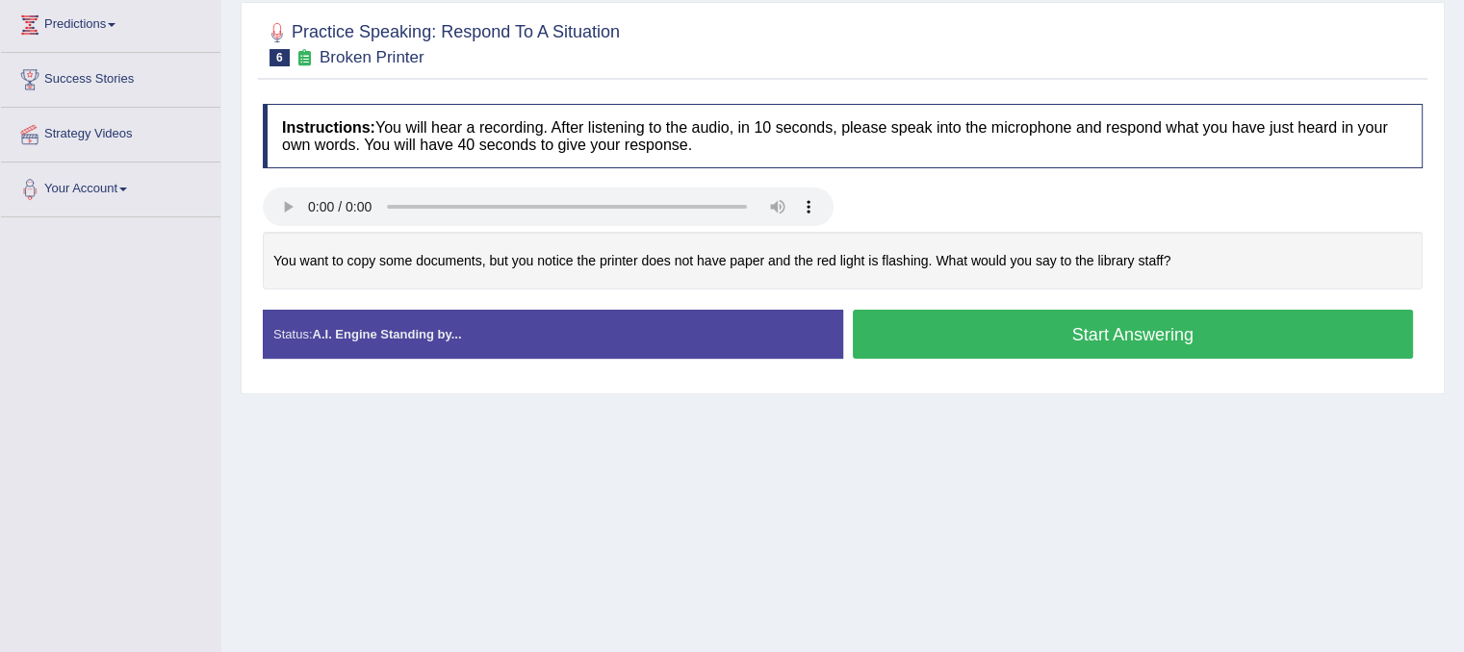
click at [1103, 332] on button "Start Answering" at bounding box center [1133, 334] width 561 height 49
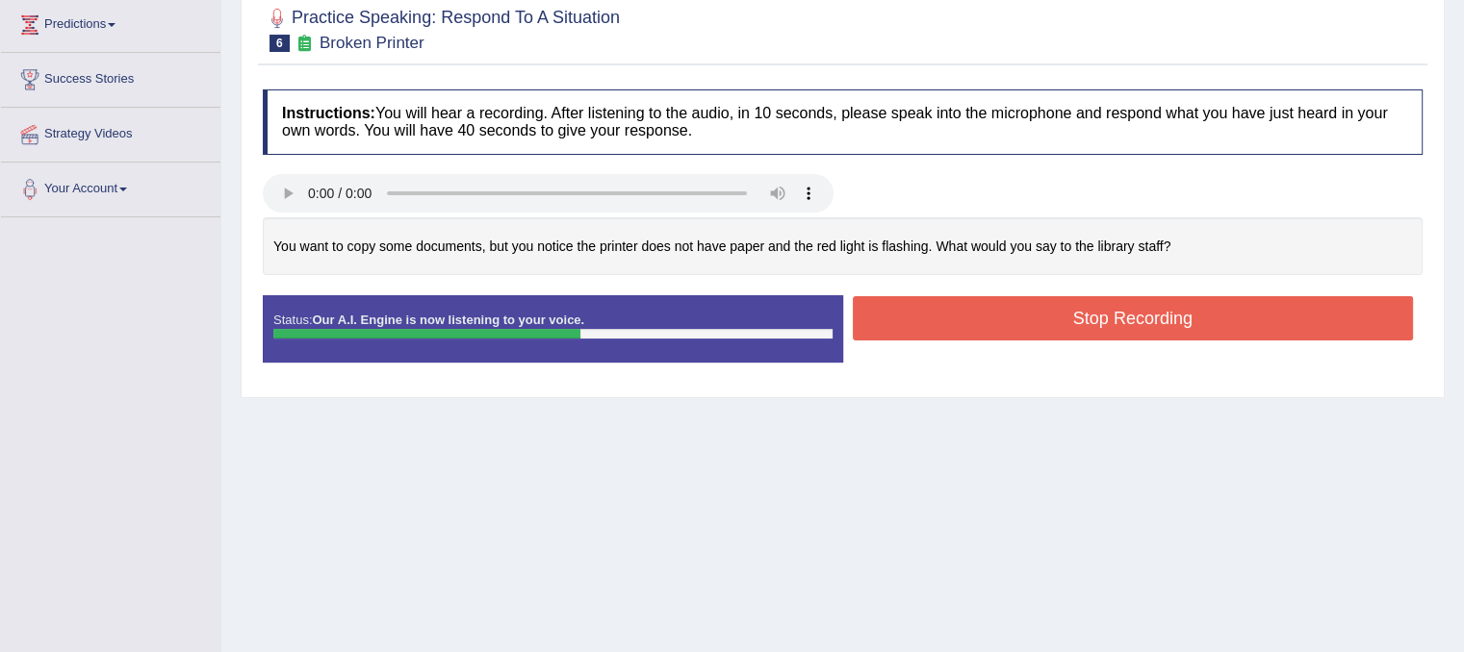
click at [1028, 305] on button "Stop Recording" at bounding box center [1133, 318] width 561 height 44
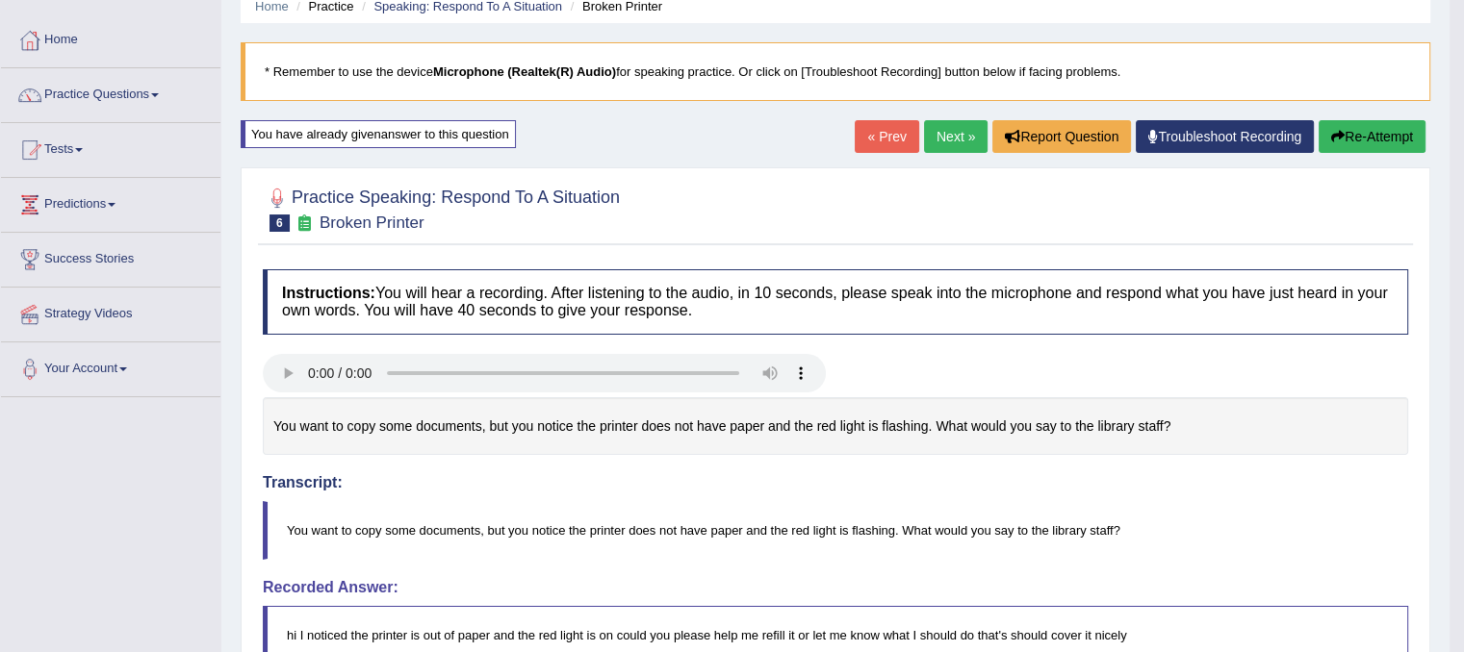
scroll to position [0, 0]
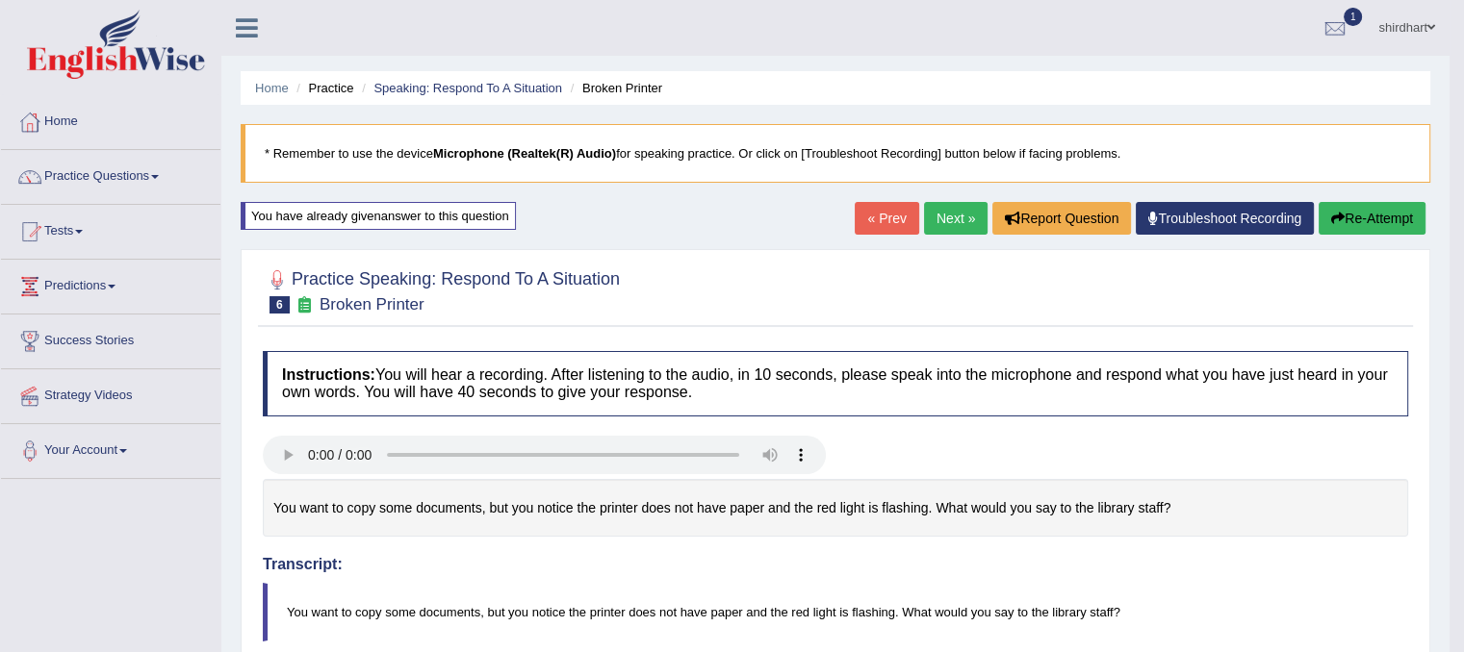
click at [1390, 232] on button "Re-Attempt" at bounding box center [1371, 218] width 107 height 33
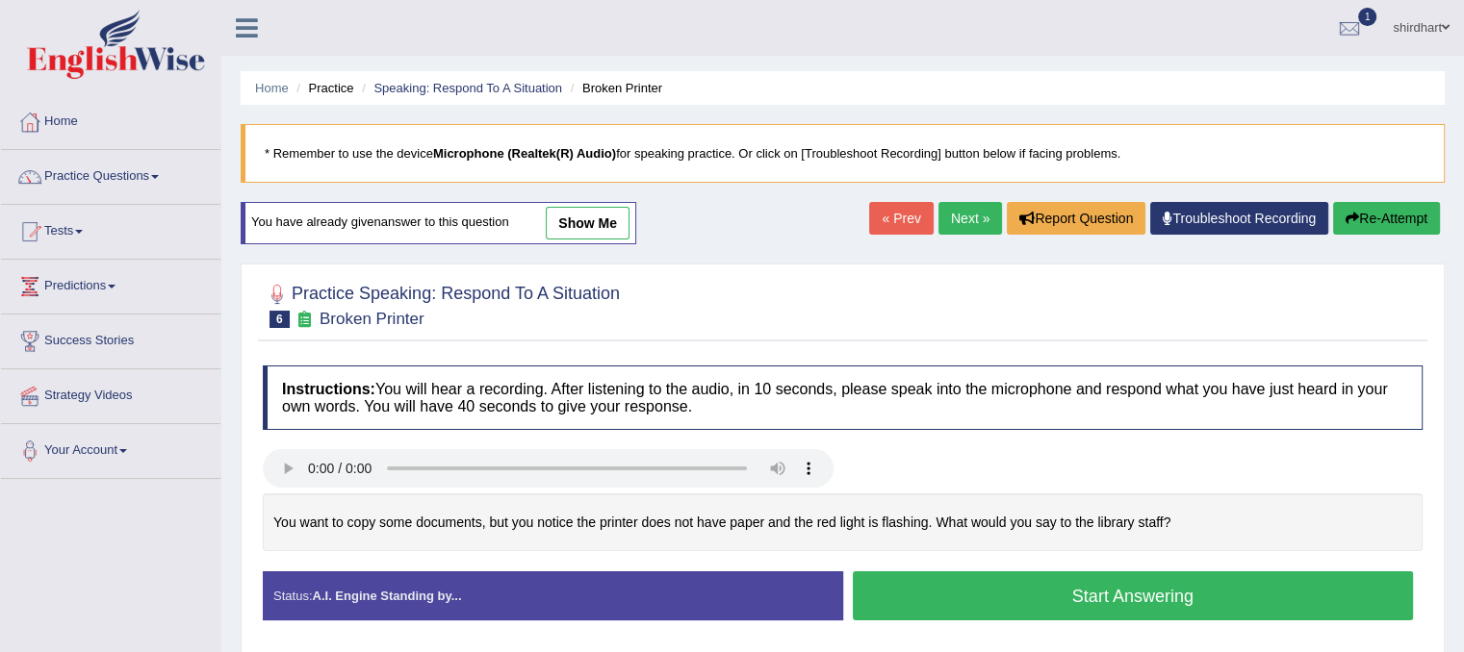
click at [984, 590] on button "Start Answering" at bounding box center [1133, 596] width 561 height 49
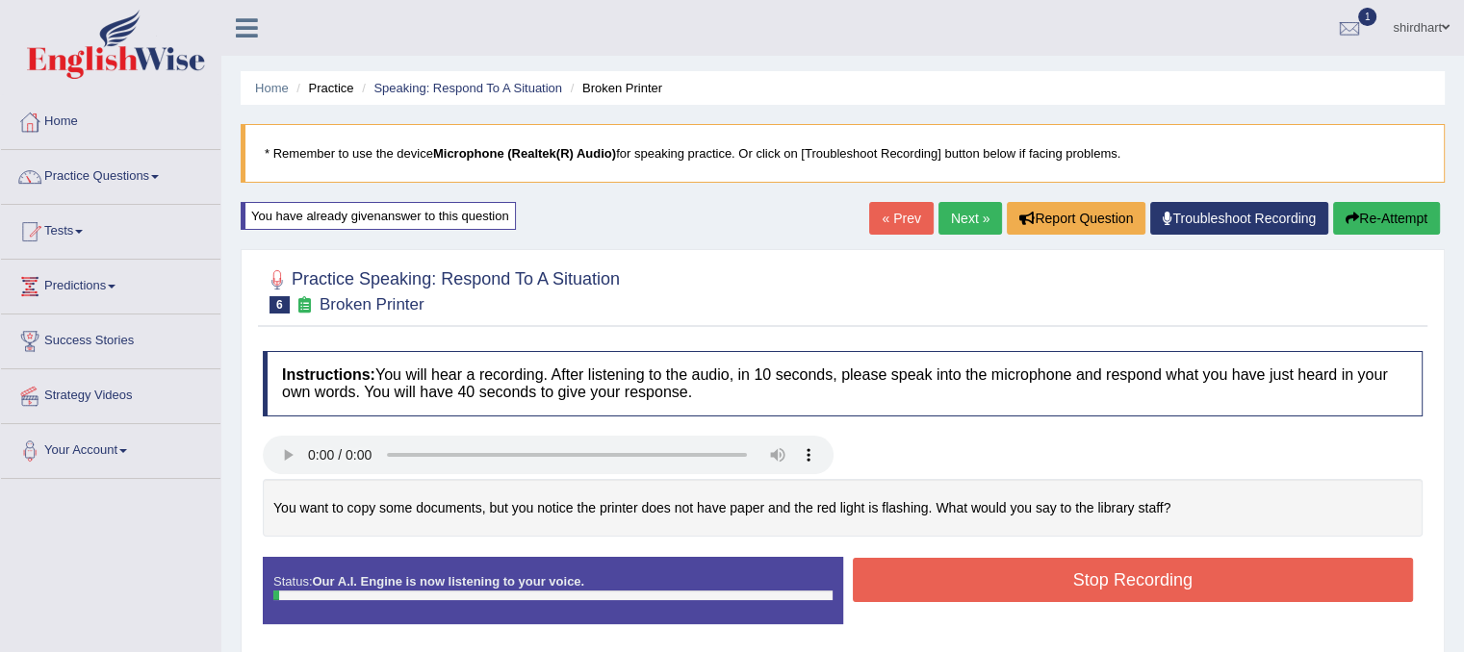
scroll to position [96, 0]
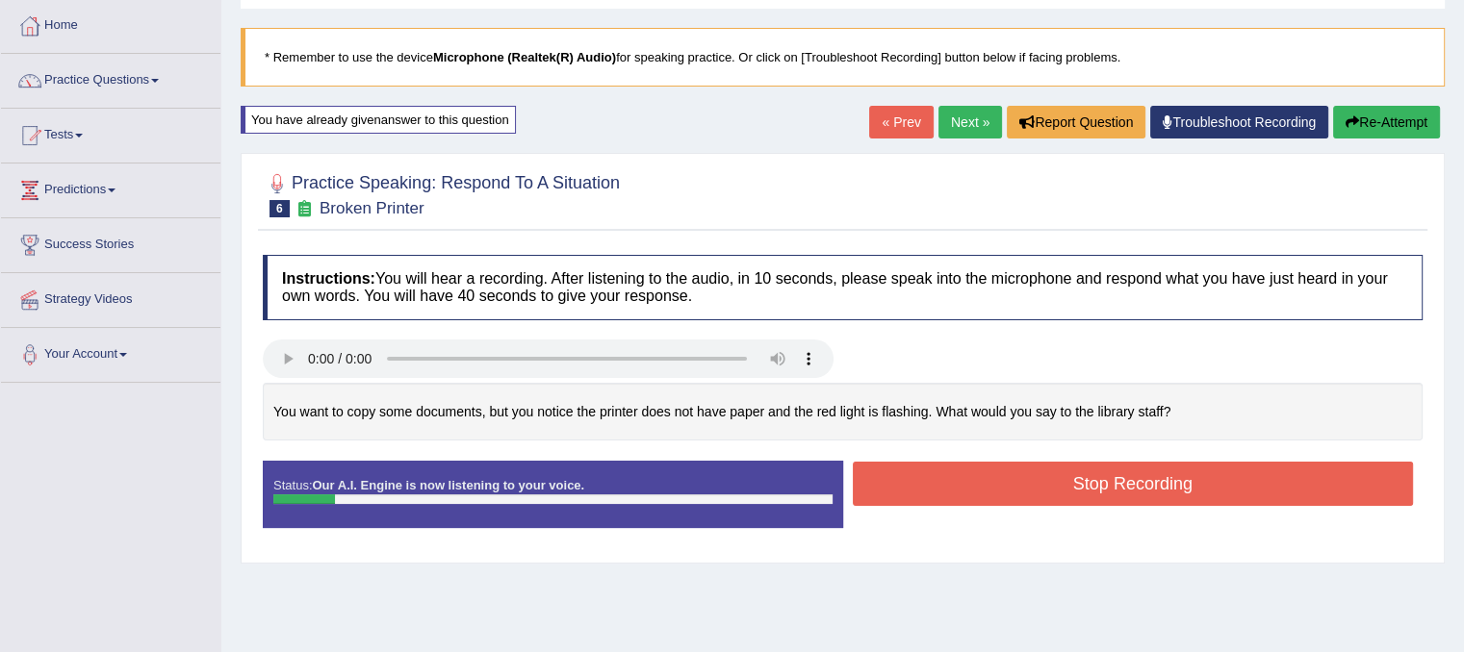
click at [950, 482] on button "Stop Recording" at bounding box center [1133, 484] width 561 height 44
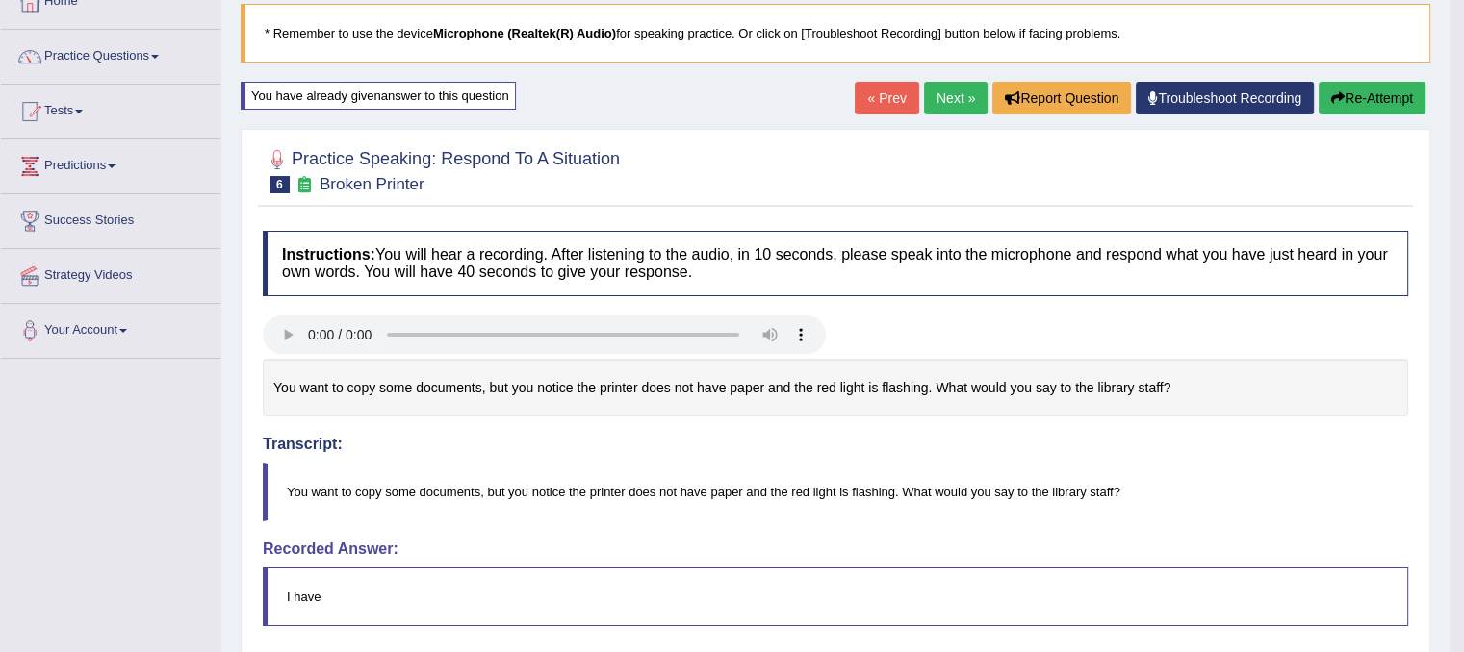
scroll to position [90, 0]
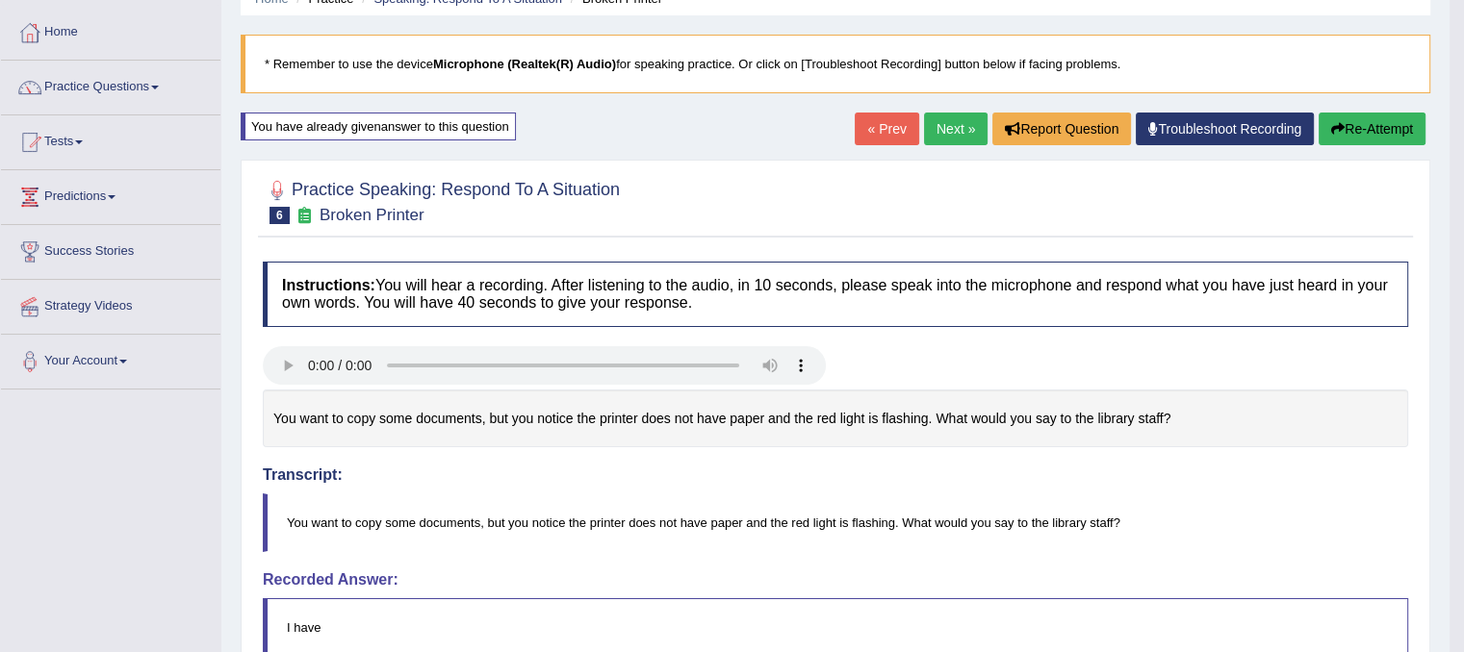
click at [1375, 128] on button "Re-Attempt" at bounding box center [1371, 129] width 107 height 33
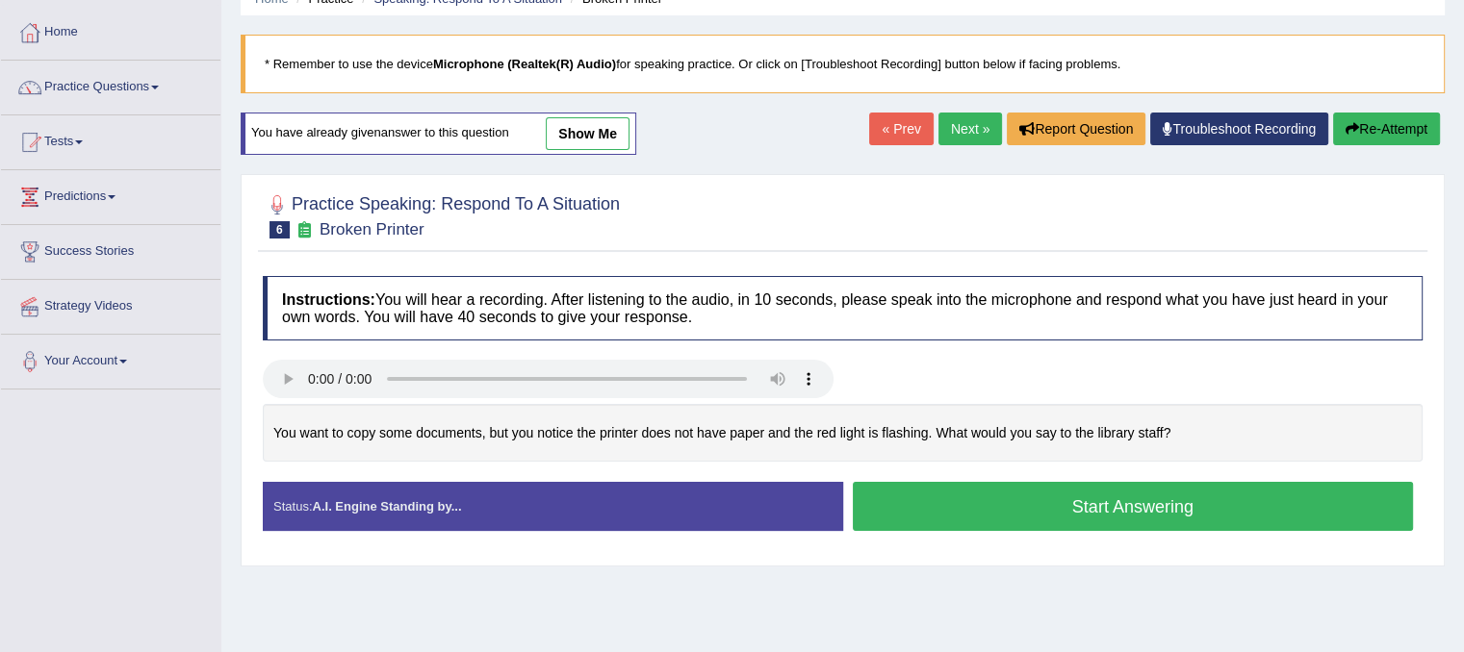
click at [1145, 499] on button "Start Answering" at bounding box center [1133, 506] width 561 height 49
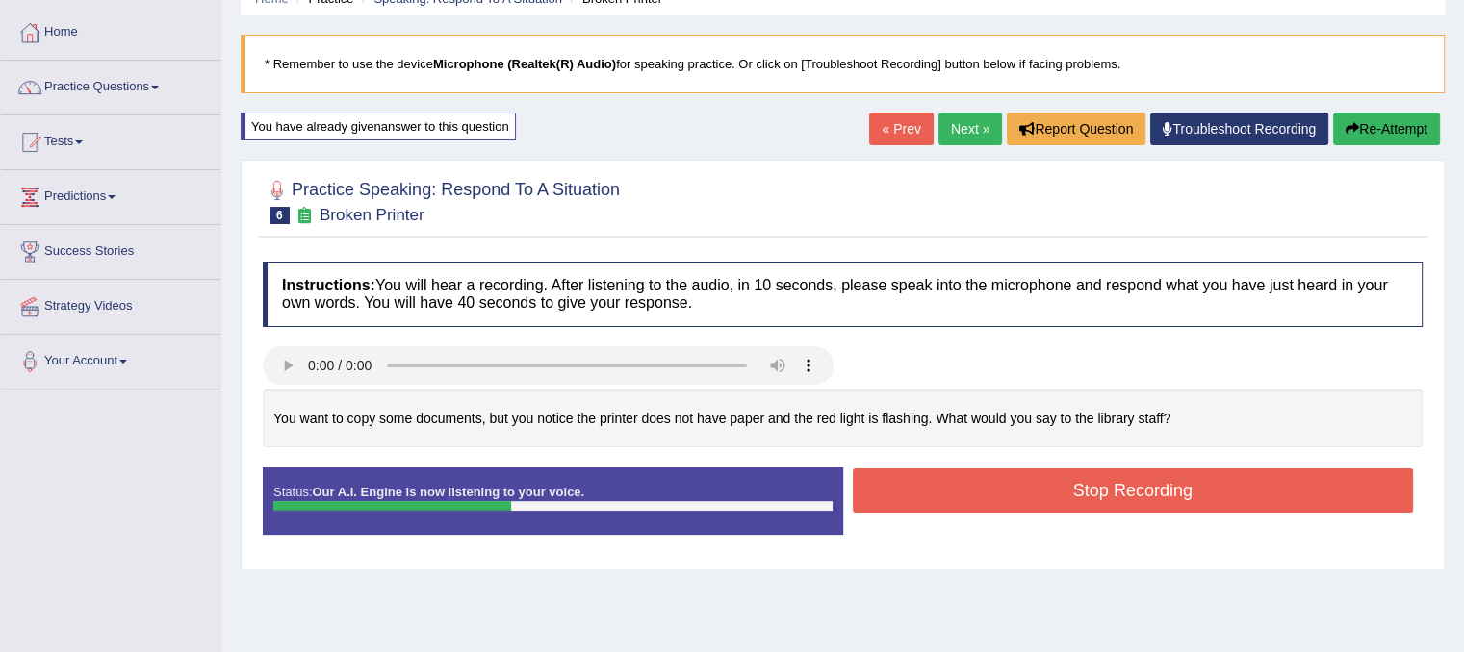
click at [1188, 509] on button "Stop Recording" at bounding box center [1133, 491] width 561 height 44
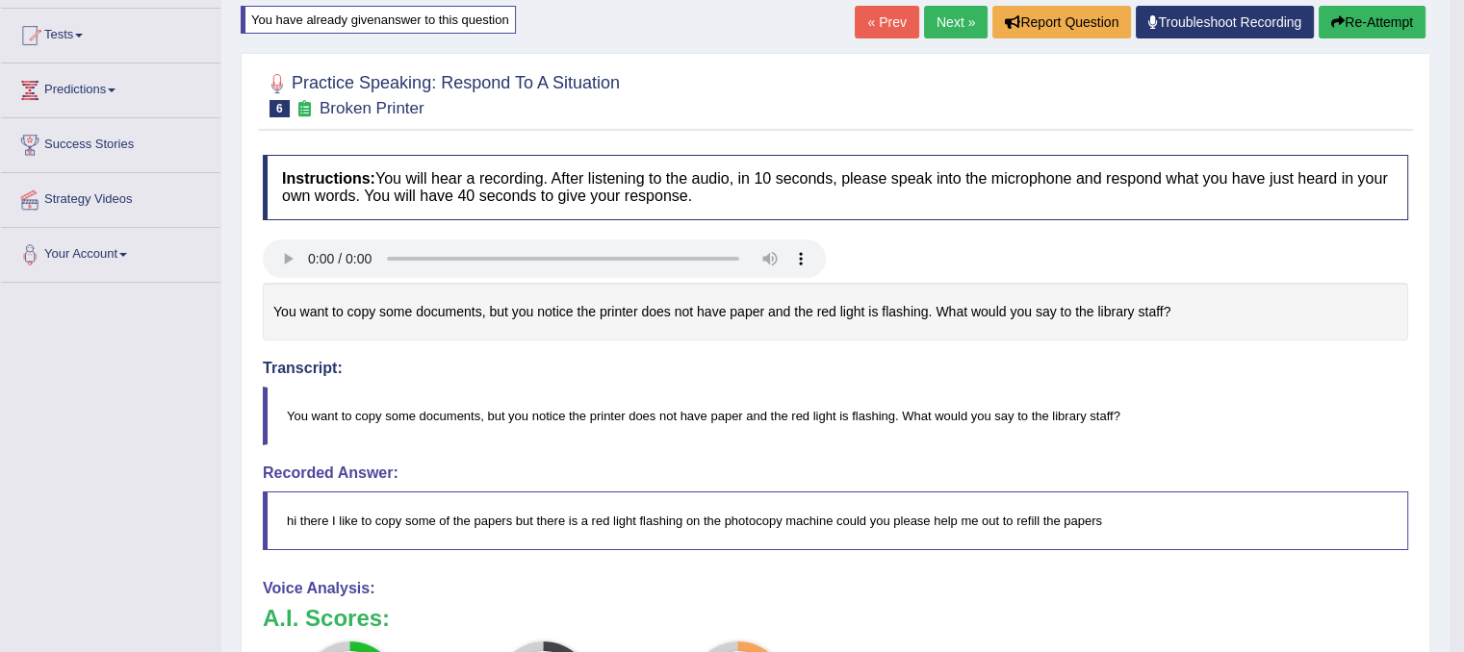
scroll to position [186, 0]
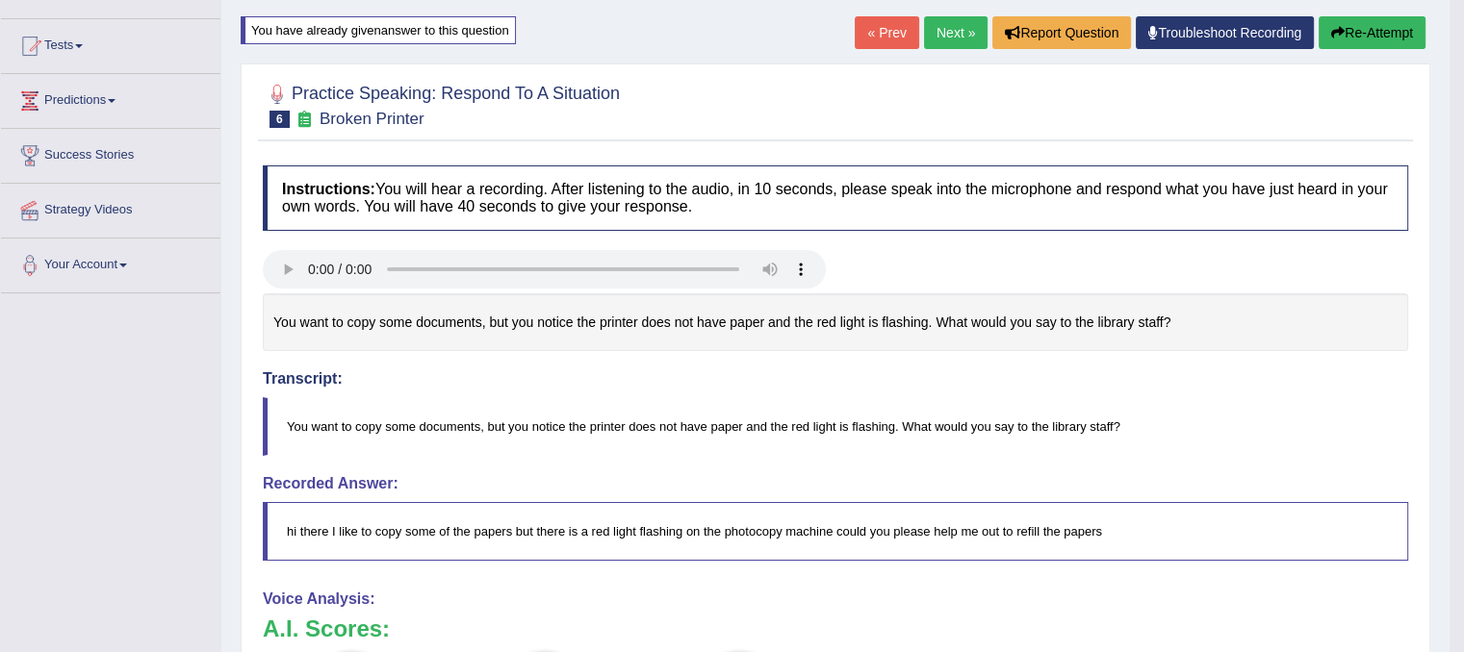
click at [939, 39] on link "Next »" at bounding box center [956, 32] width 64 height 33
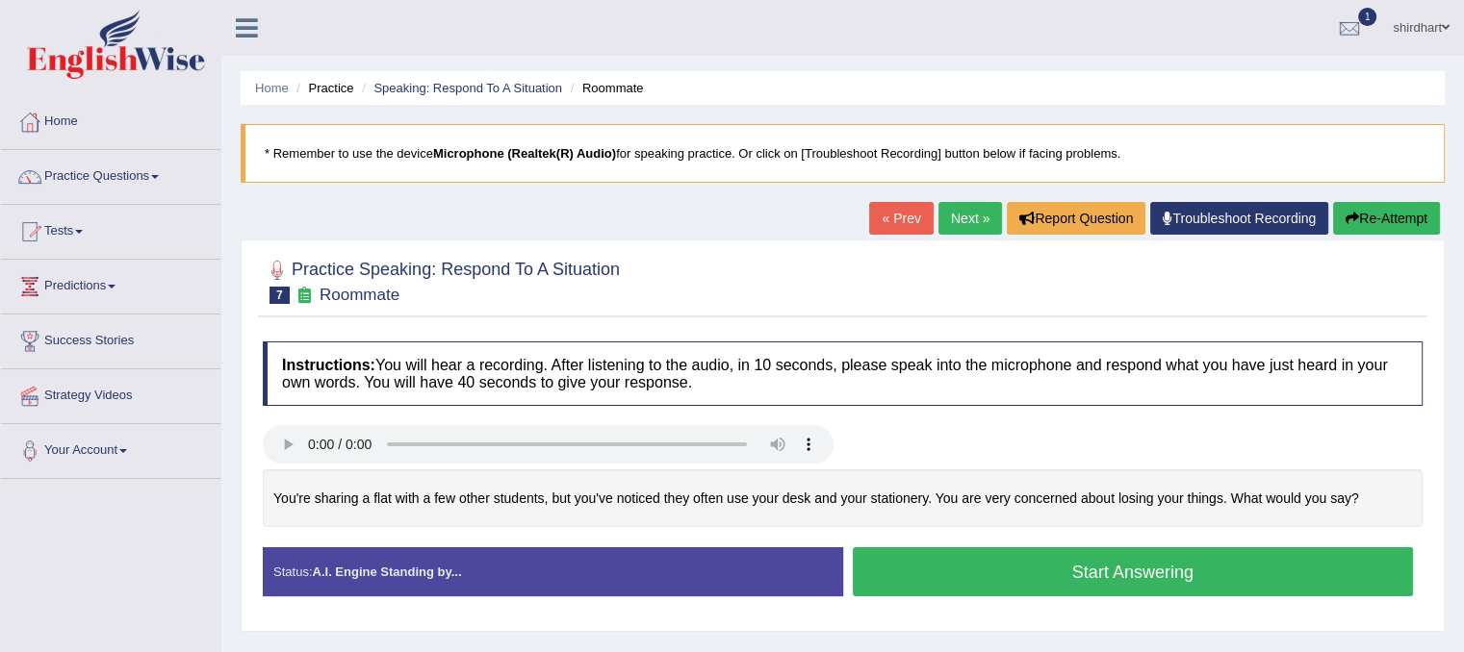
click at [1139, 578] on button "Start Answering" at bounding box center [1133, 572] width 561 height 49
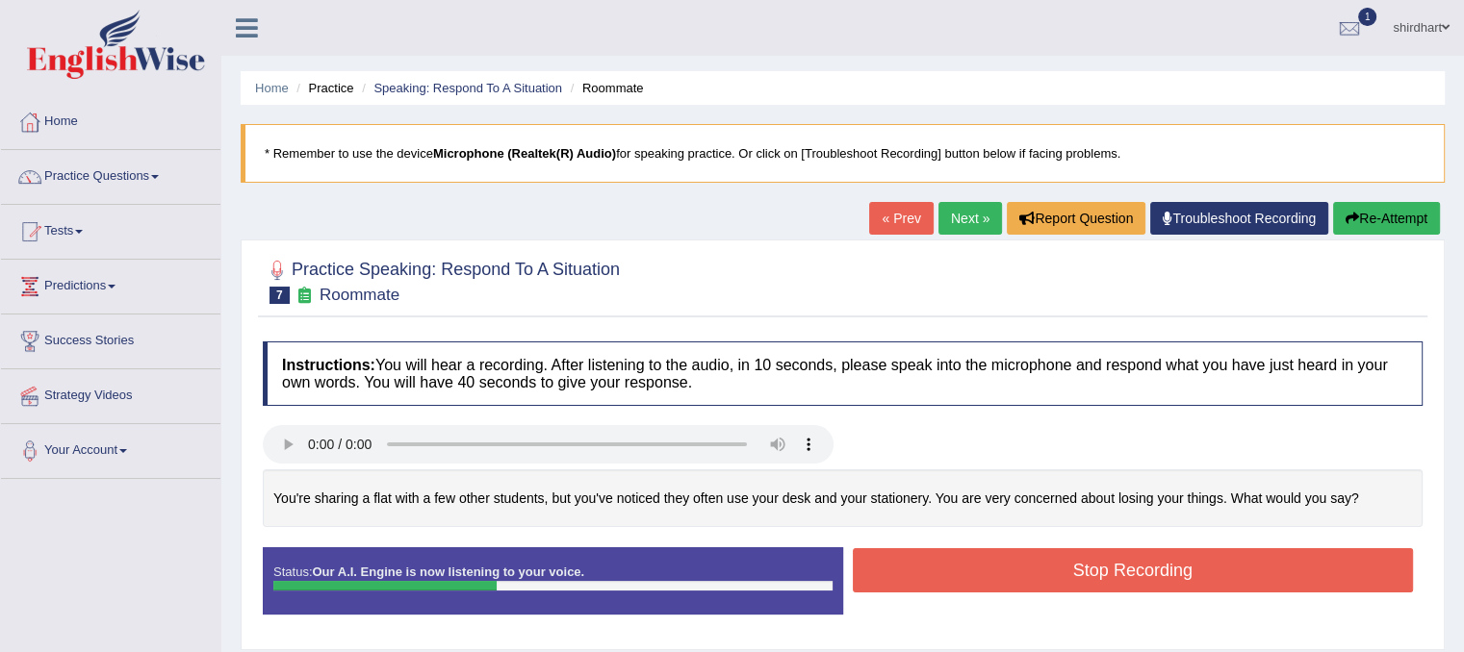
click at [1166, 571] on button "Stop Recording" at bounding box center [1133, 571] width 561 height 44
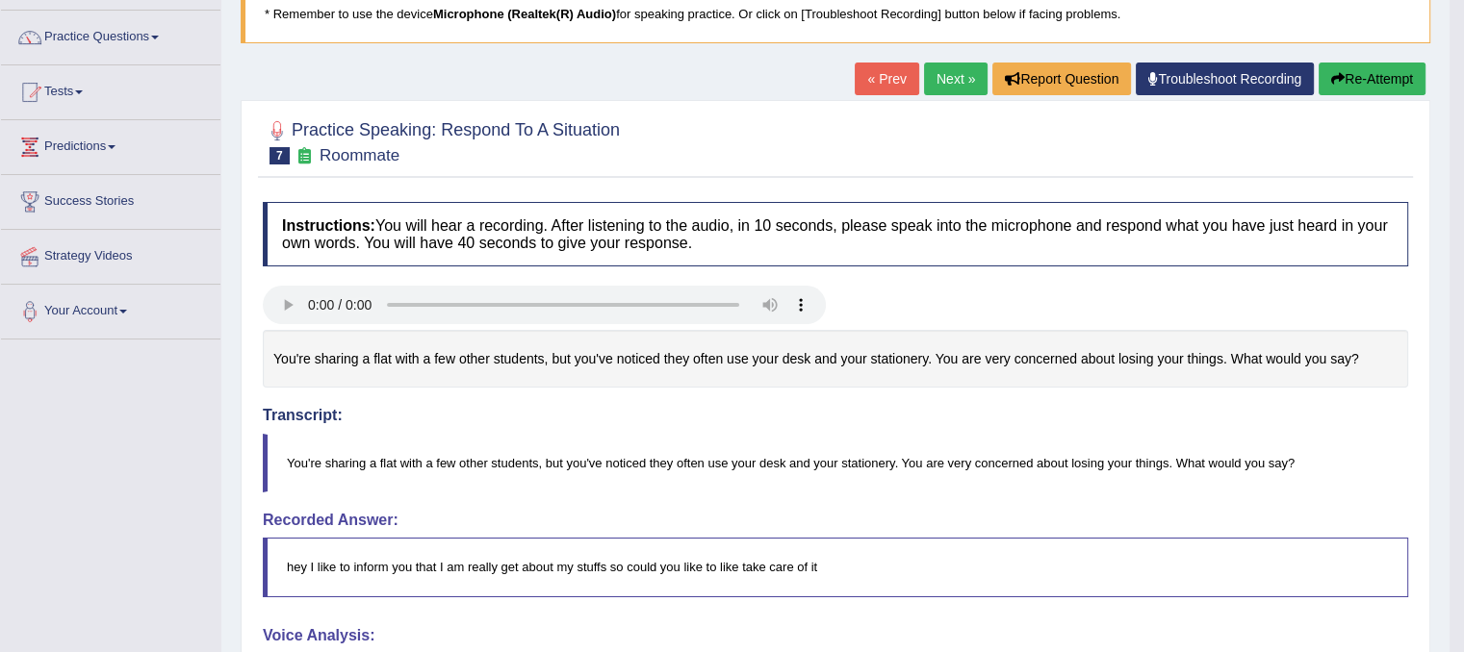
scroll to position [80, 0]
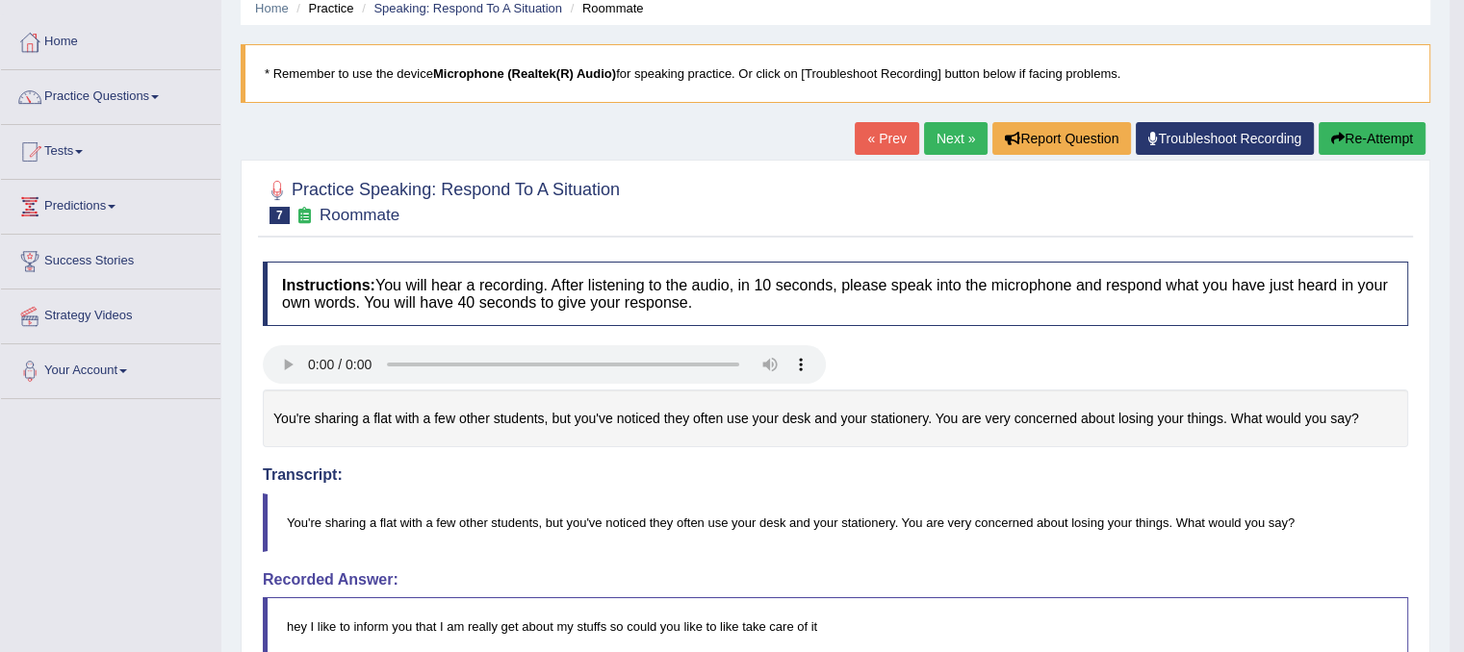
click at [597, 284] on h4 "Instructions: You will hear a recording. After listening to the audio, in 10 se…" at bounding box center [835, 294] width 1145 height 64
click at [1371, 144] on button "Re-Attempt" at bounding box center [1371, 138] width 107 height 33
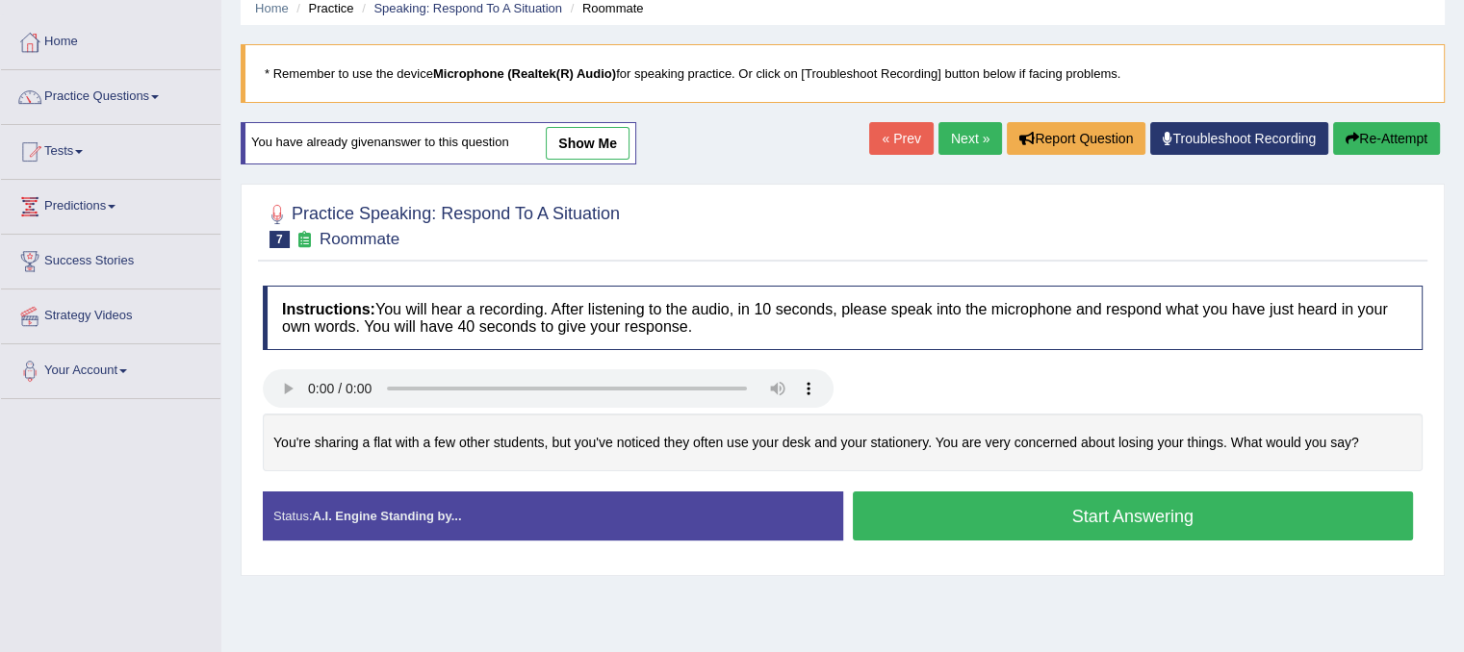
click at [1281, 509] on button "Start Answering" at bounding box center [1133, 516] width 561 height 49
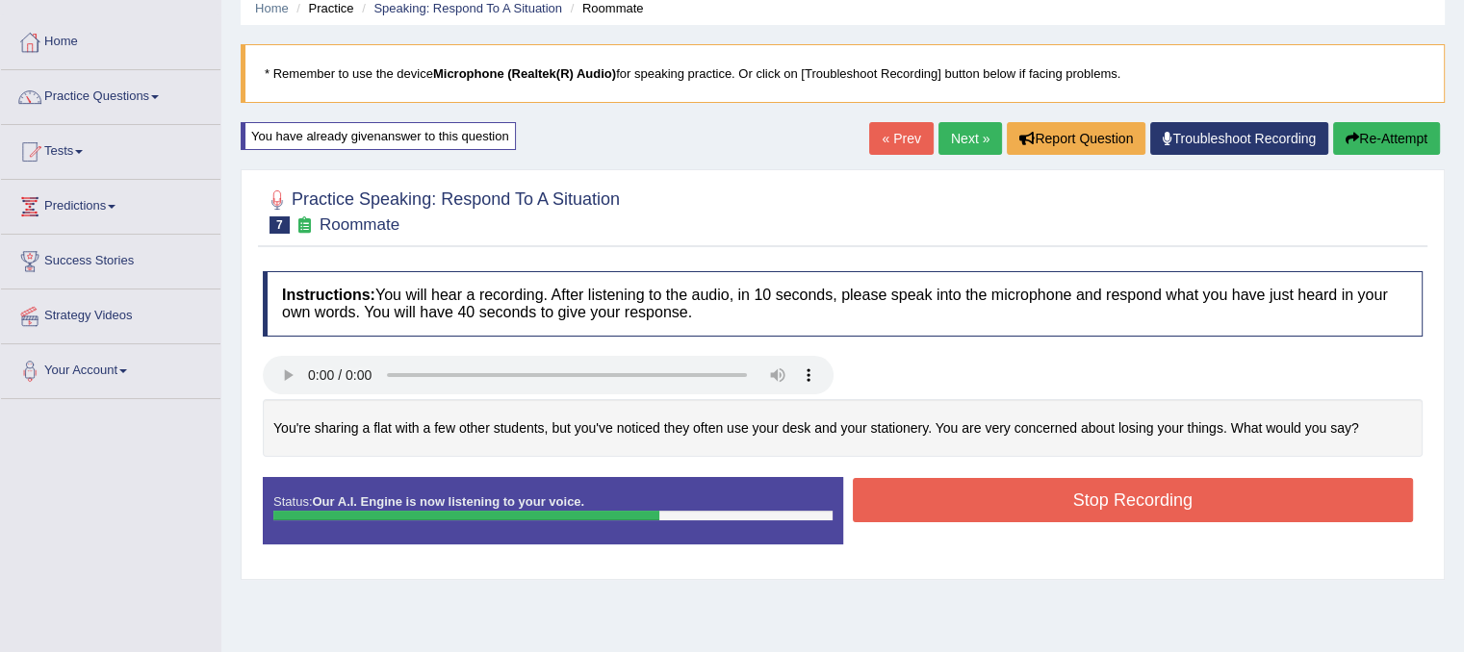
click at [1266, 471] on div "Created with Highcharts 7.1.2 Too low Too high Time Pitch meter: 0 5 10 15 20 2…" at bounding box center [842, 438] width 1179 height 79
click at [1251, 499] on button "Stop Recording" at bounding box center [1133, 500] width 561 height 44
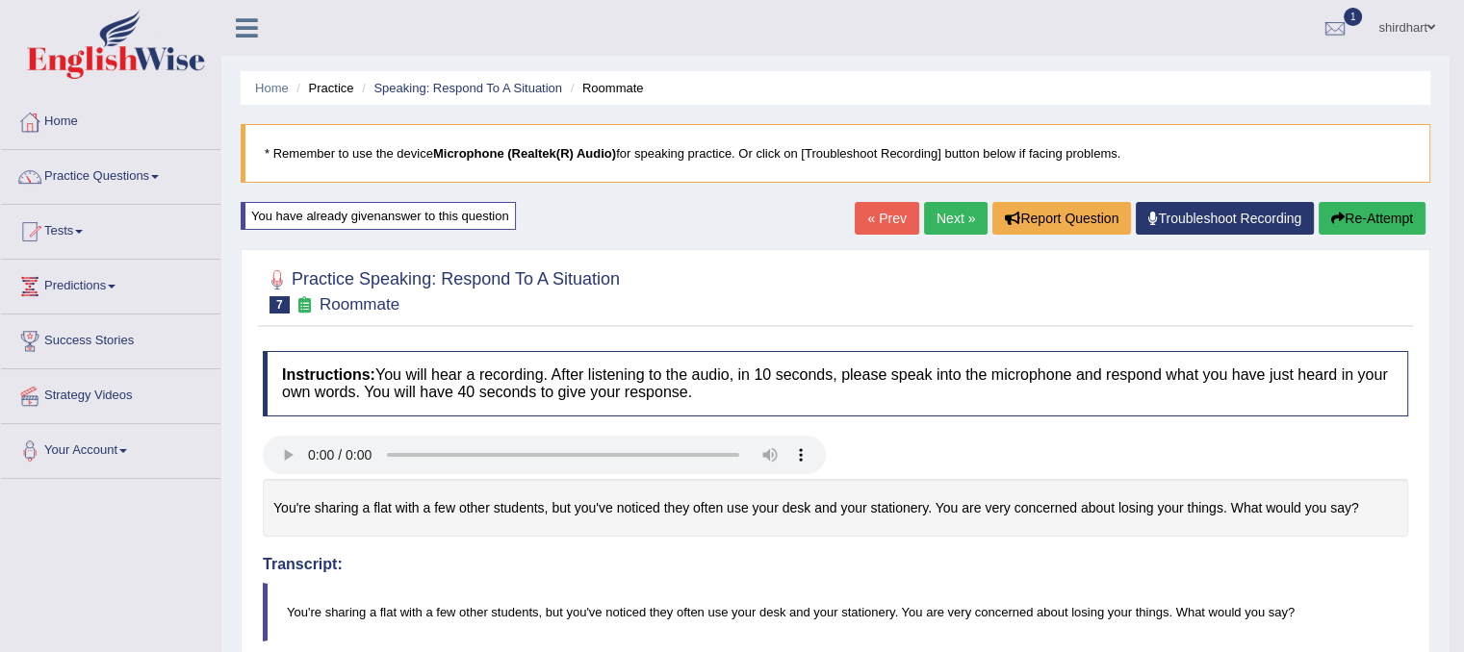
click at [959, 220] on link "Next »" at bounding box center [956, 218] width 64 height 33
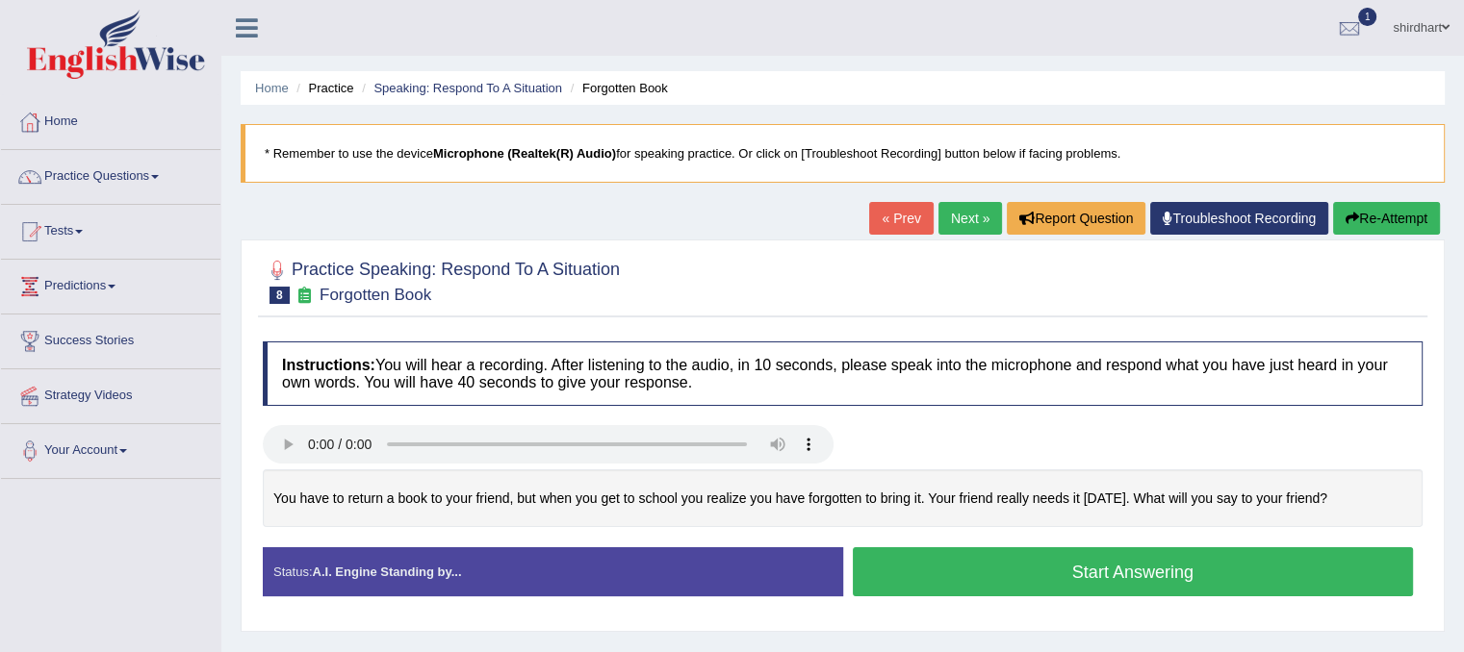
click at [914, 563] on button "Start Answering" at bounding box center [1133, 572] width 561 height 49
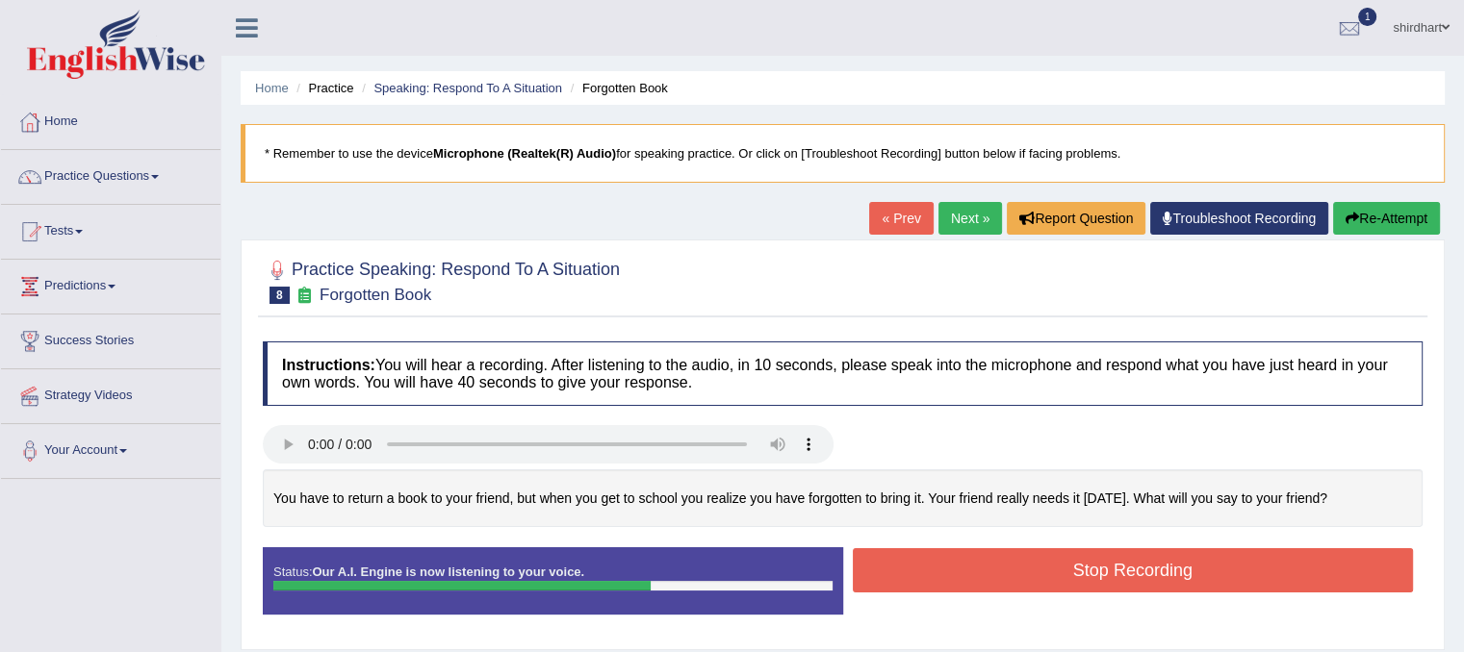
drag, startPoint x: 893, startPoint y: 568, endPoint x: 885, endPoint y: 582, distance: 16.4
click at [886, 582] on button "Stop Recording" at bounding box center [1133, 571] width 561 height 44
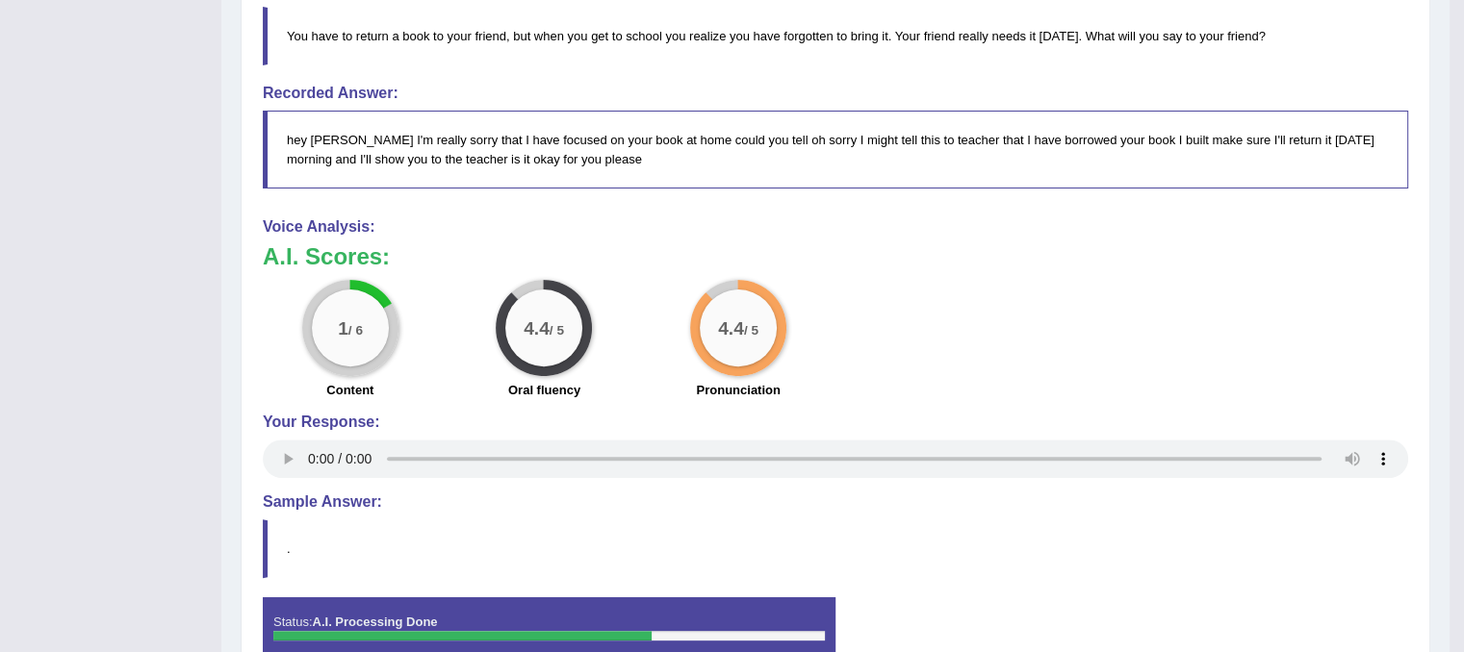
scroll to position [577, 0]
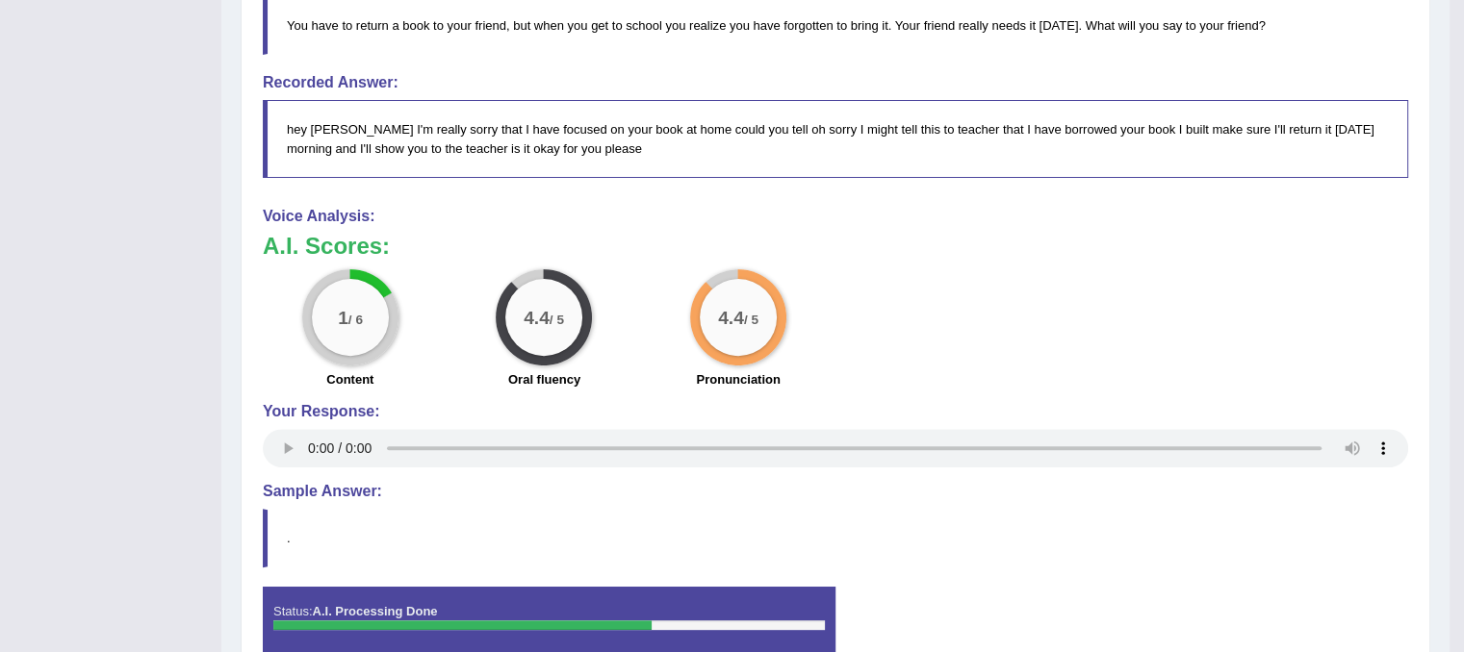
click at [320, 209] on h4 "Voice Analysis:" at bounding box center [835, 216] width 1145 height 17
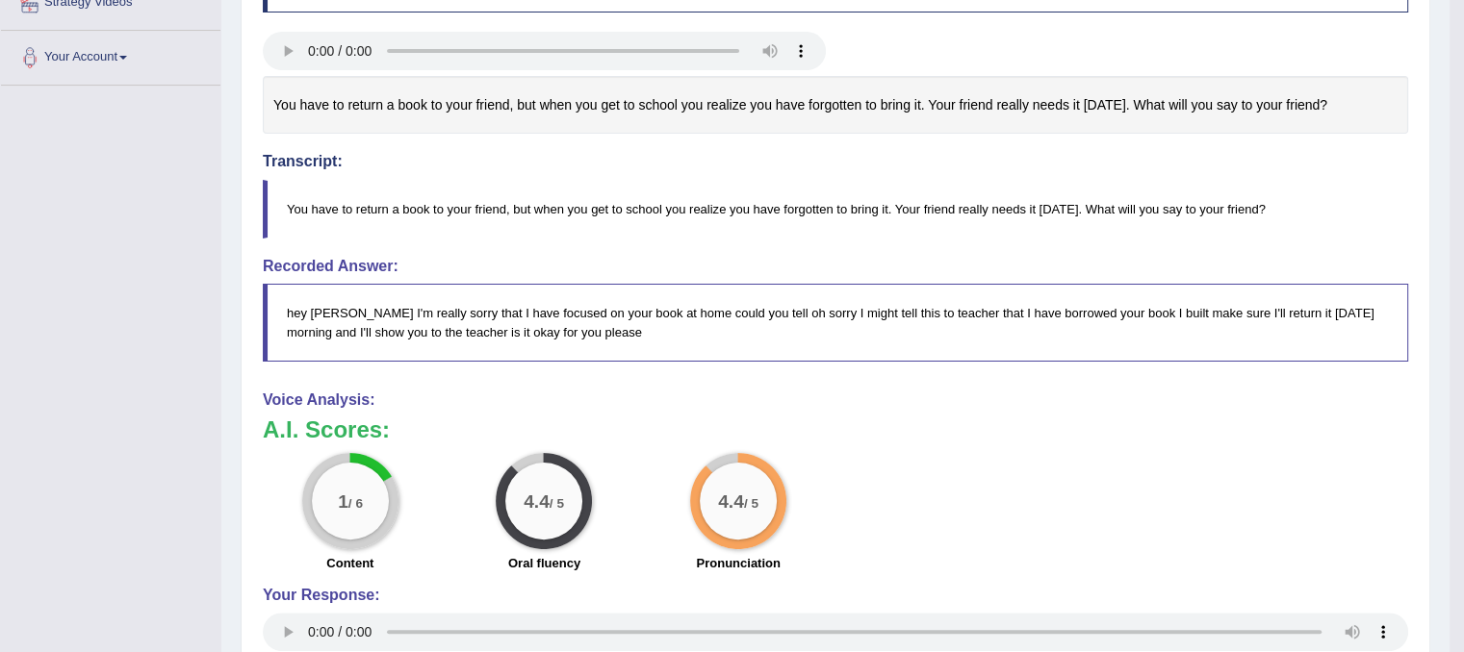
scroll to position [289, 0]
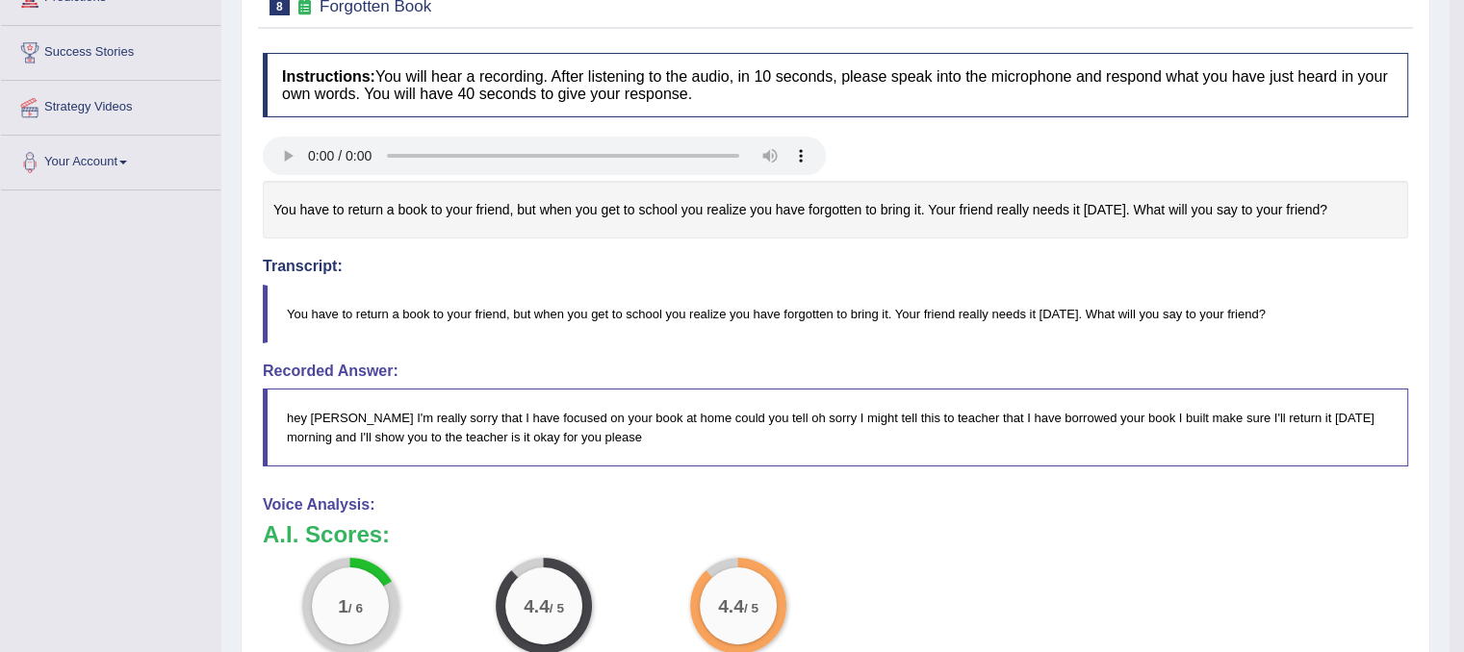
drag, startPoint x: 397, startPoint y: 307, endPoint x: 787, endPoint y: 371, distance: 394.9
click at [787, 371] on div "Instructions: You will hear a recording. After listening to the audio, in 10 se…" at bounding box center [835, 505] width 1155 height 925
click at [292, 315] on blockquote "You have to return a book to your friend, but when you get to school you realiz…" at bounding box center [835, 314] width 1145 height 59
drag, startPoint x: 303, startPoint y: 312, endPoint x: 461, endPoint y: 324, distance: 158.3
click at [461, 324] on blockquote "You have to return a book to your friend, but when you get to school you realiz…" at bounding box center [835, 314] width 1145 height 59
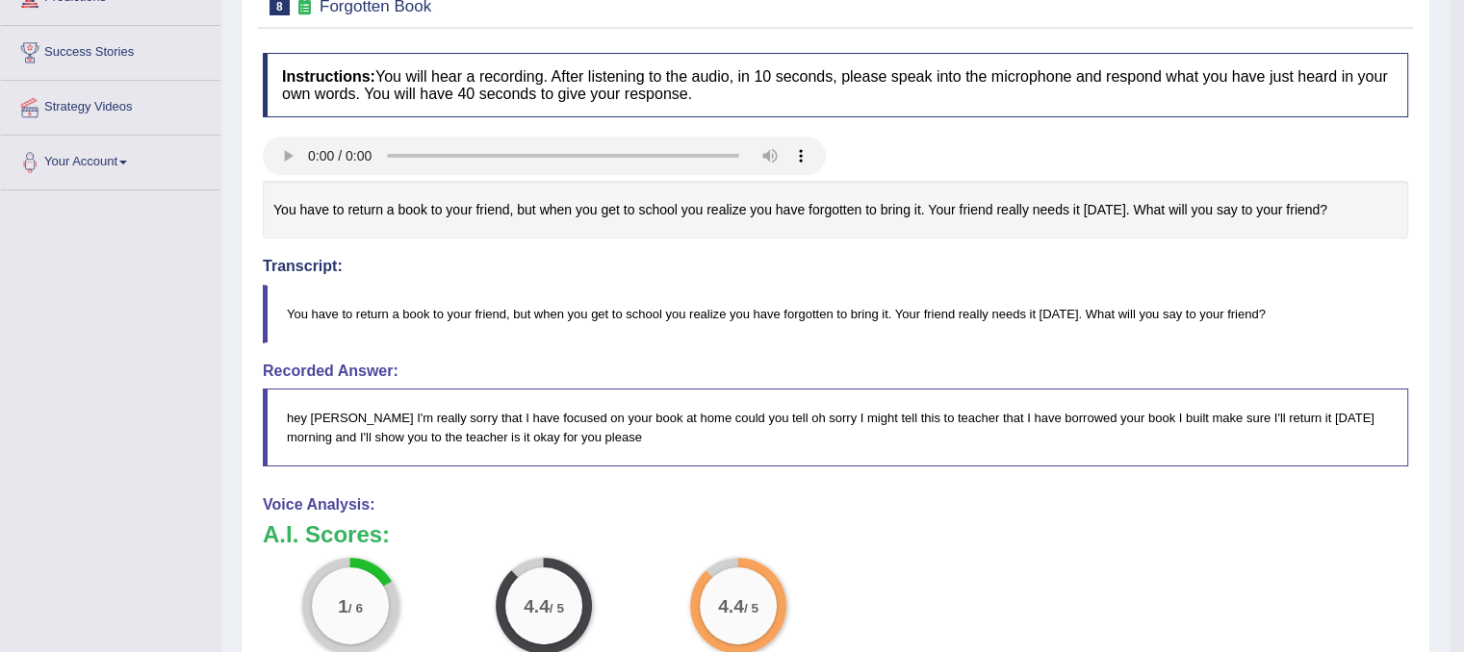
click at [450, 317] on blockquote "You have to return a book to your friend, but when you get to school you realiz…" at bounding box center [835, 314] width 1145 height 59
click at [450, 318] on blockquote "You have to return a book to your friend, but when you get to school you realiz…" at bounding box center [835, 314] width 1145 height 59
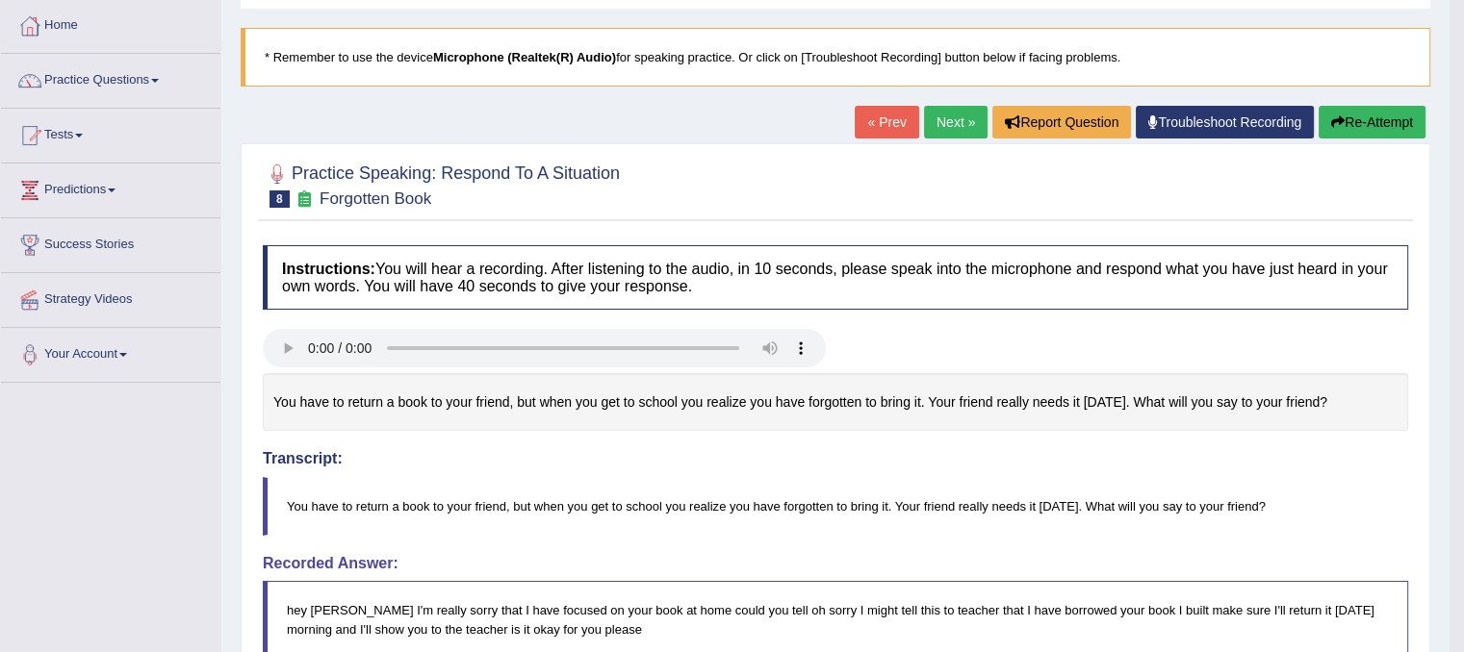
scroll to position [96, 0]
click at [1379, 133] on button "Re-Attempt" at bounding box center [1371, 122] width 107 height 33
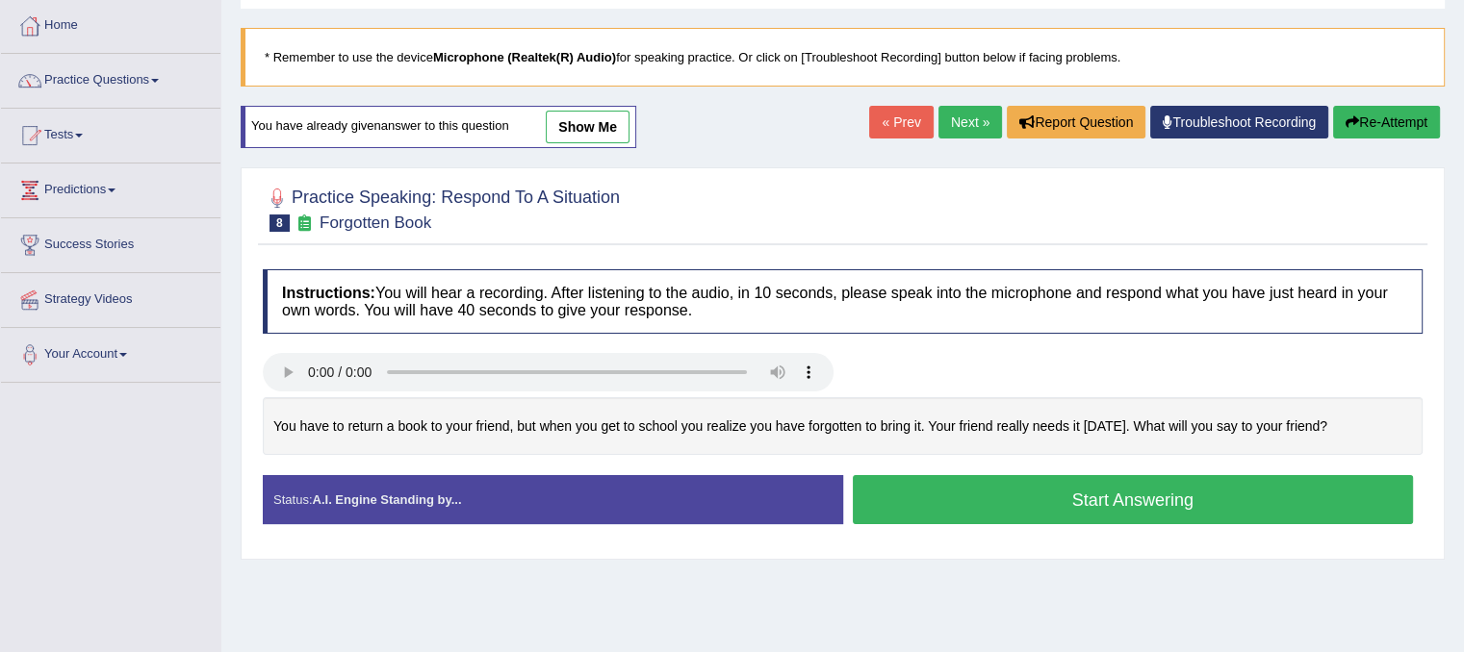
drag, startPoint x: 276, startPoint y: 419, endPoint x: 435, endPoint y: 411, distance: 159.0
click at [435, 411] on div "You have to return a book to your friend, but when you get to school you realiz…" at bounding box center [843, 426] width 1160 height 59
click at [476, 500] on div "Status: A.I. Engine Standing by..." at bounding box center [553, 499] width 580 height 49
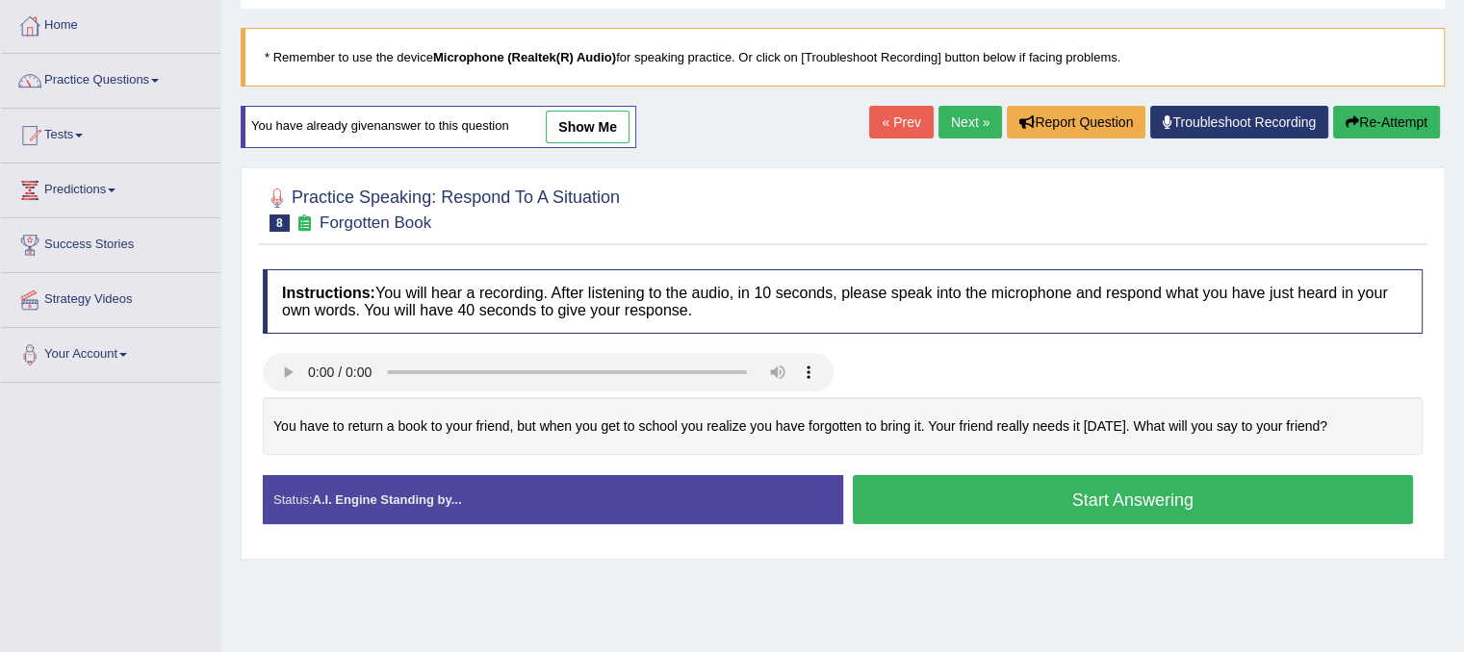
click at [838, 455] on div "Created with Highcharts 7.1.2 Too low Too high Time Pitch meter: 0 5 10 15 20 2…" at bounding box center [842, 436] width 1179 height 79
click at [826, 498] on div "Status: A.I. Engine Standing by..." at bounding box center [553, 499] width 580 height 49
click at [826, 499] on div "Status: A.I. Engine Standing by..." at bounding box center [553, 499] width 580 height 49
click at [826, 500] on div "Status: A.I. Engine Standing by..." at bounding box center [553, 499] width 580 height 49
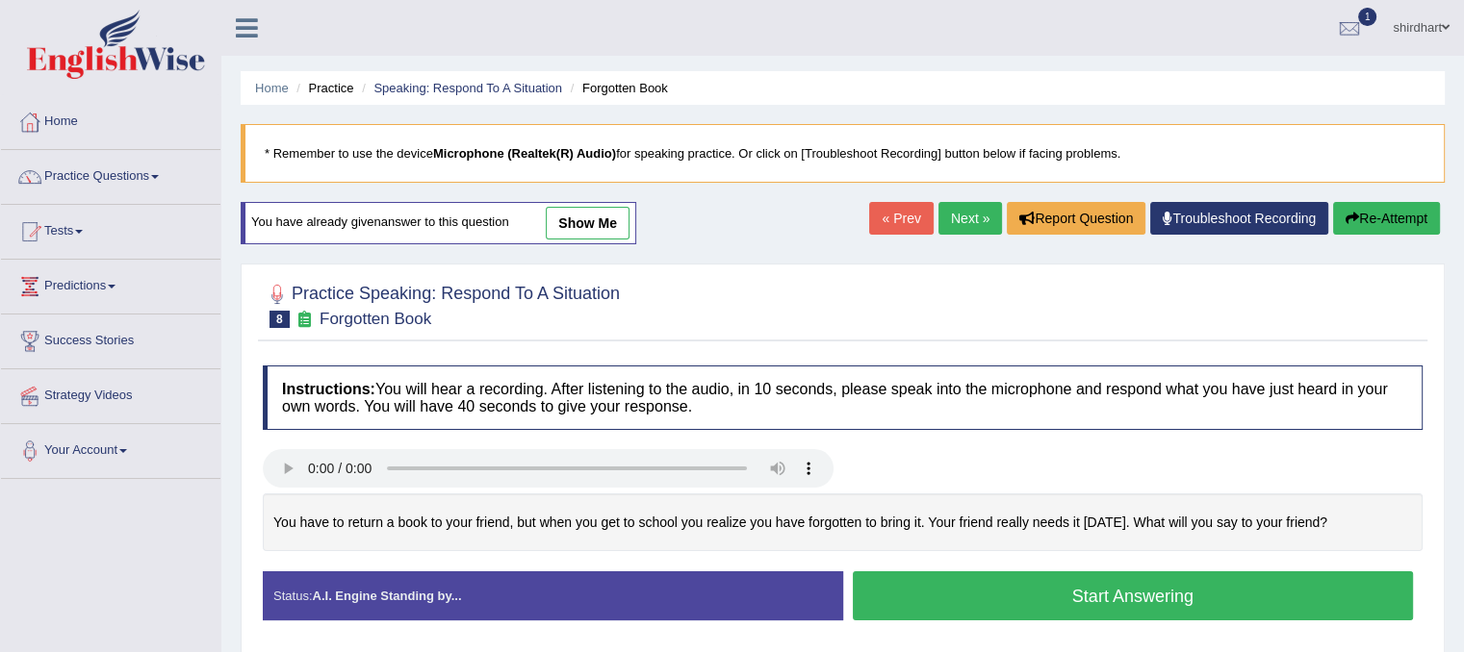
click at [539, 151] on b "Microphone (Realtek(R) Audio)" at bounding box center [524, 153] width 183 height 14
drag, startPoint x: 329, startPoint y: 166, endPoint x: 809, endPoint y: 165, distance: 480.2
click at [751, 171] on blockquote "* Remember to use the device Microphone (Realtek(R) Audio) for speaking practic…" at bounding box center [843, 153] width 1204 height 59
click at [879, 180] on blockquote "* Remember to use the device Microphone (Realtek(R) Audio) for speaking practic…" at bounding box center [843, 153] width 1204 height 59
click at [1267, 223] on link "Troubleshoot Recording" at bounding box center [1239, 218] width 178 height 33
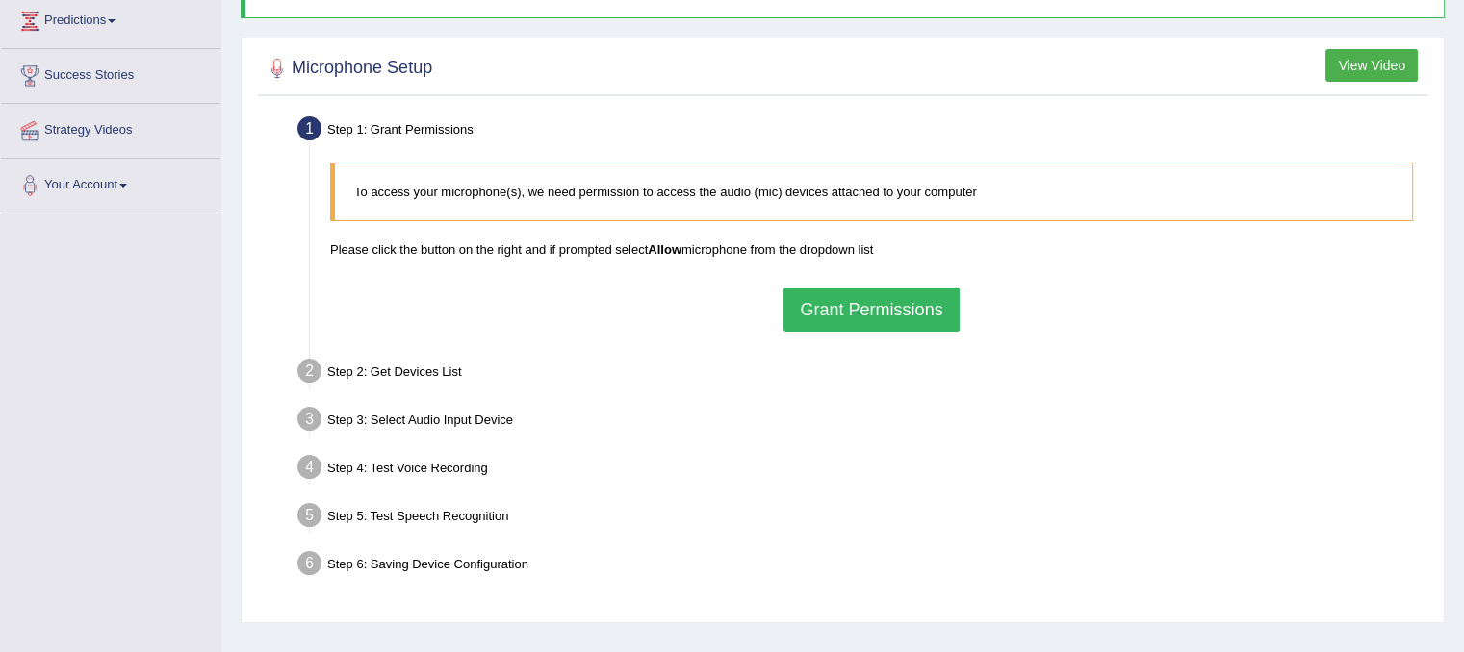
scroll to position [289, 0]
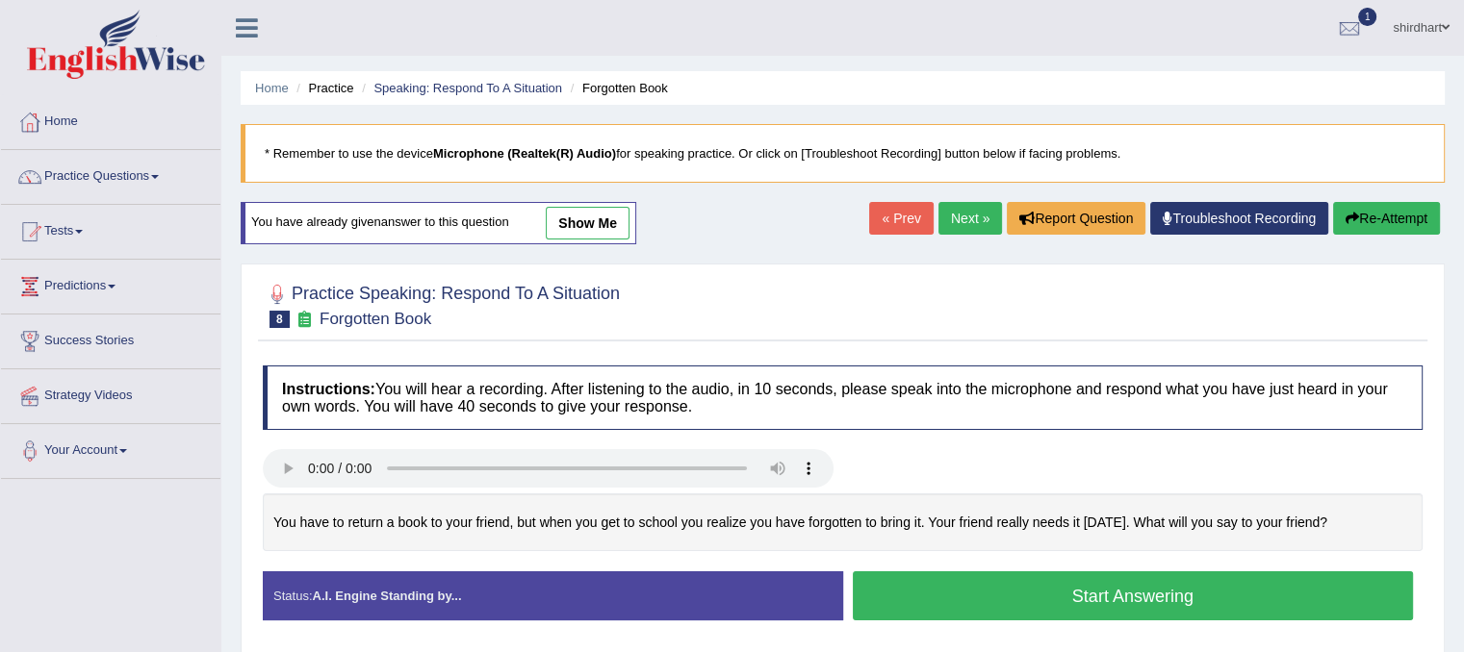
click at [1007, 605] on button "Start Answering" at bounding box center [1133, 596] width 561 height 49
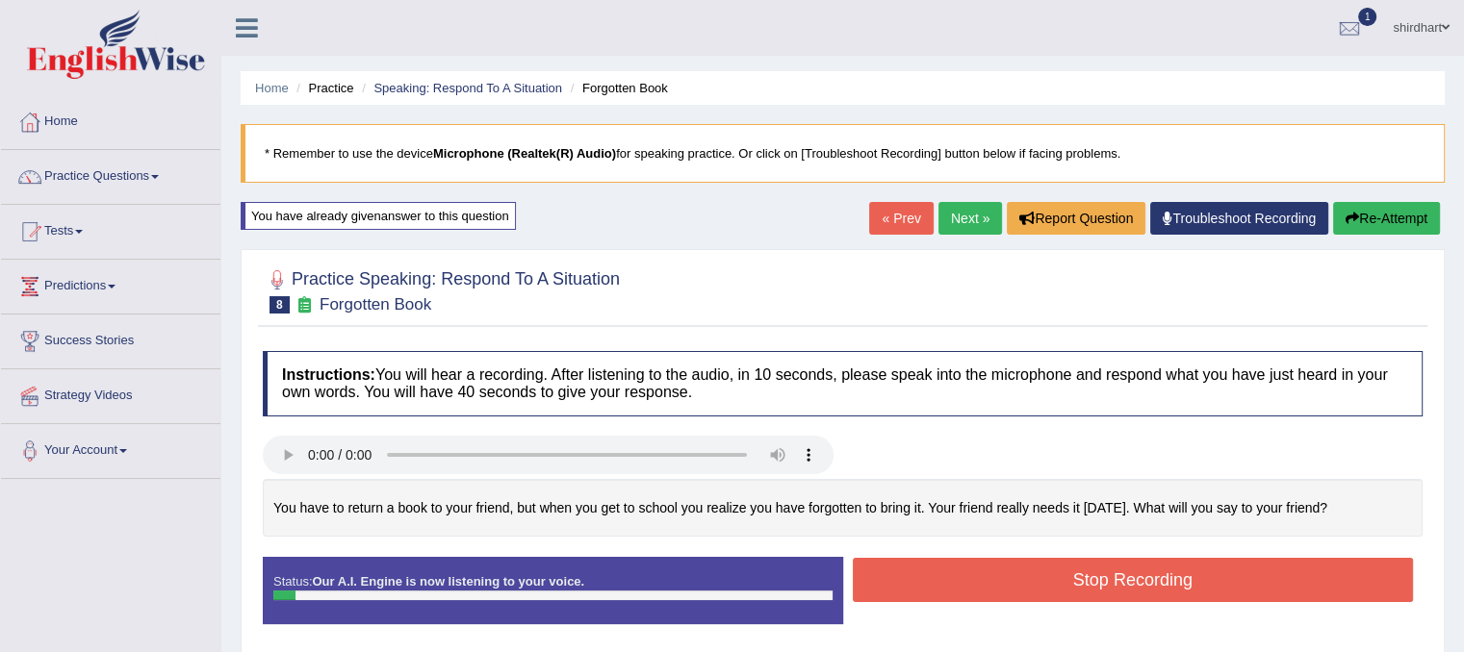
click at [1022, 583] on button "Stop Recording" at bounding box center [1133, 580] width 561 height 44
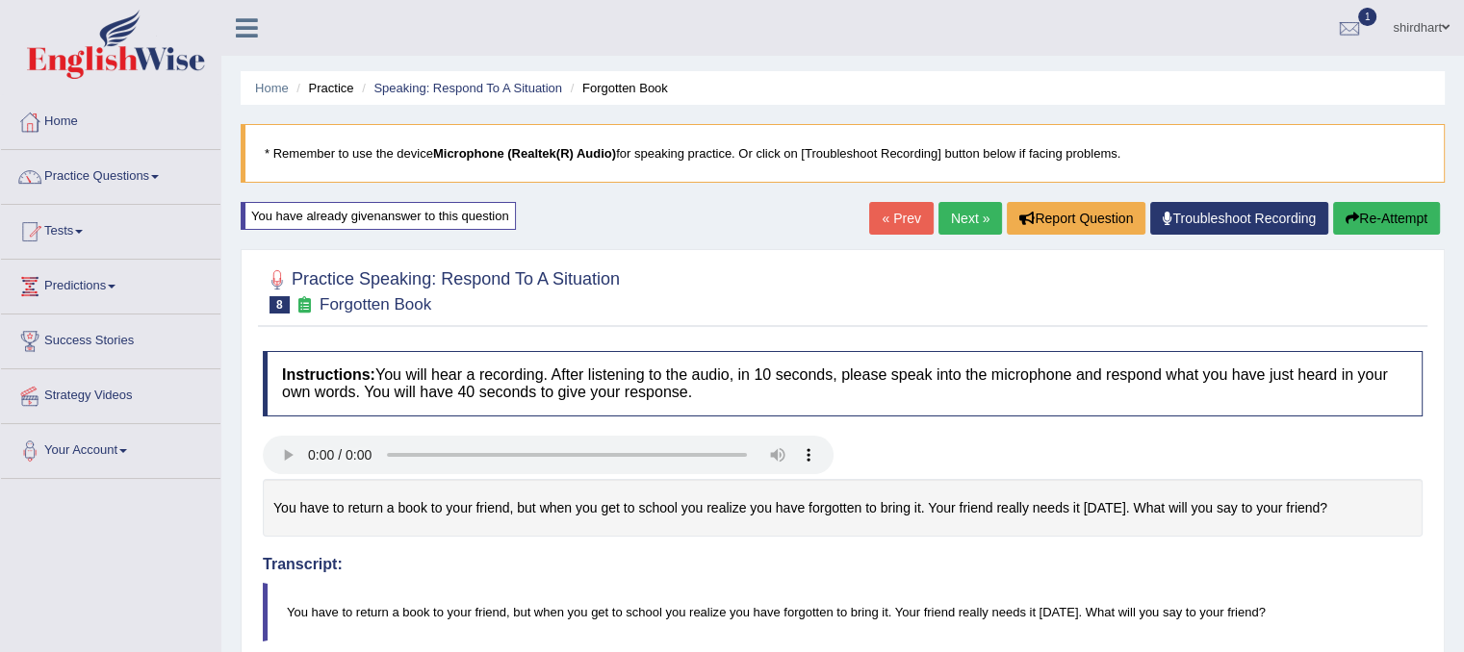
click at [1399, 219] on button "Re-Attempt" at bounding box center [1386, 218] width 107 height 33
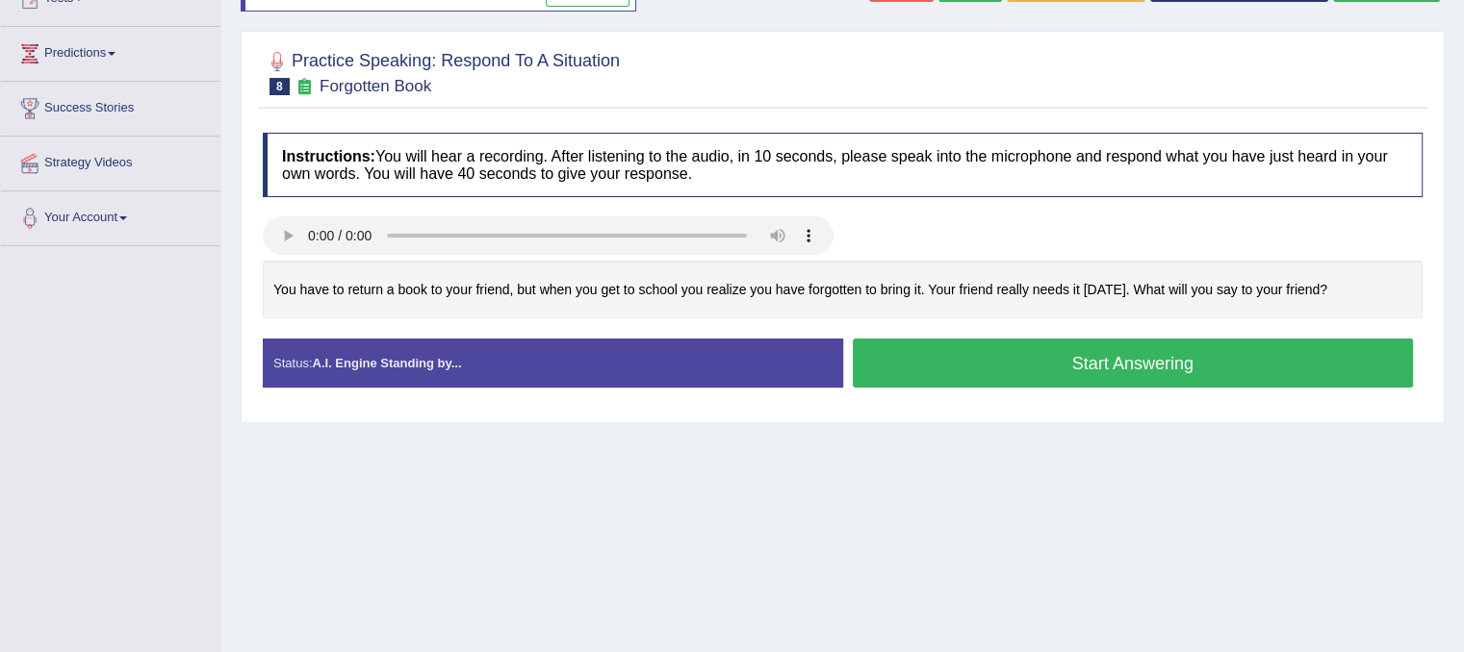
click at [1164, 357] on button "Start Answering" at bounding box center [1133, 363] width 561 height 49
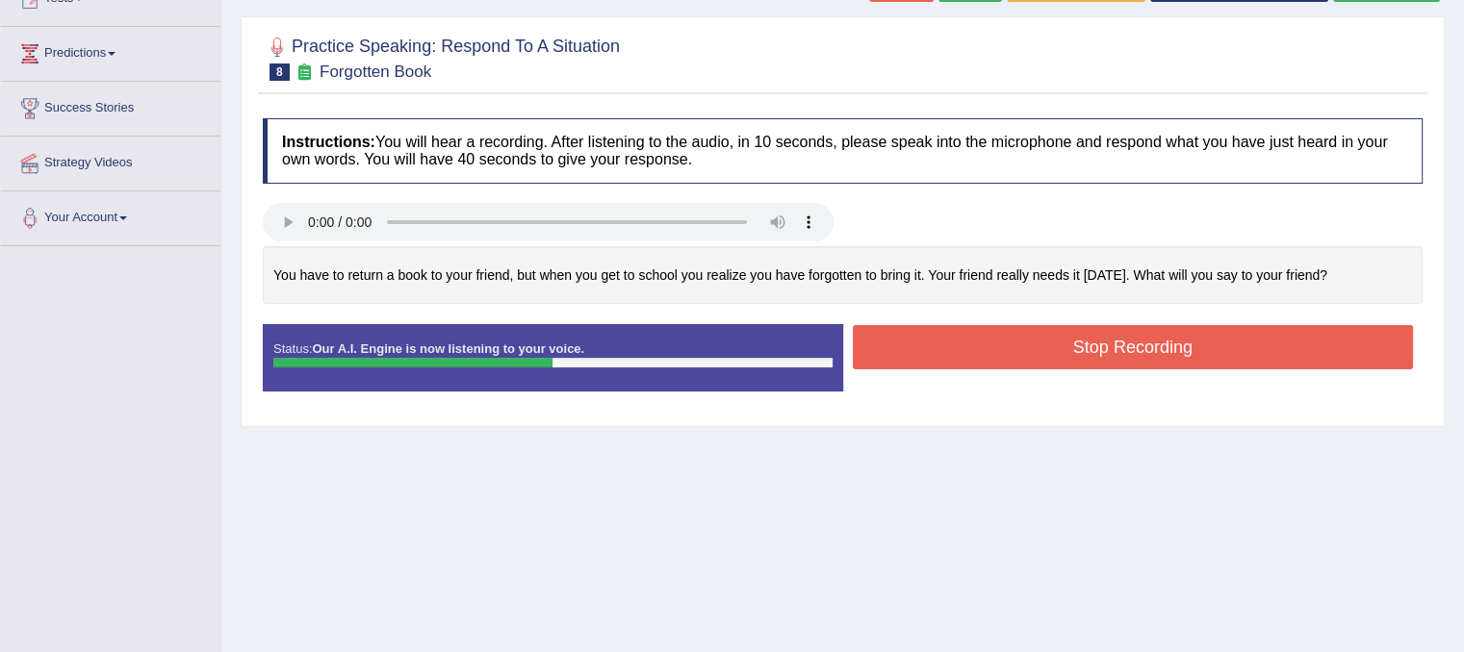
click at [1133, 368] on div "Stop Recording" at bounding box center [1133, 349] width 580 height 49
click at [1160, 336] on button "Stop Recording" at bounding box center [1133, 347] width 561 height 44
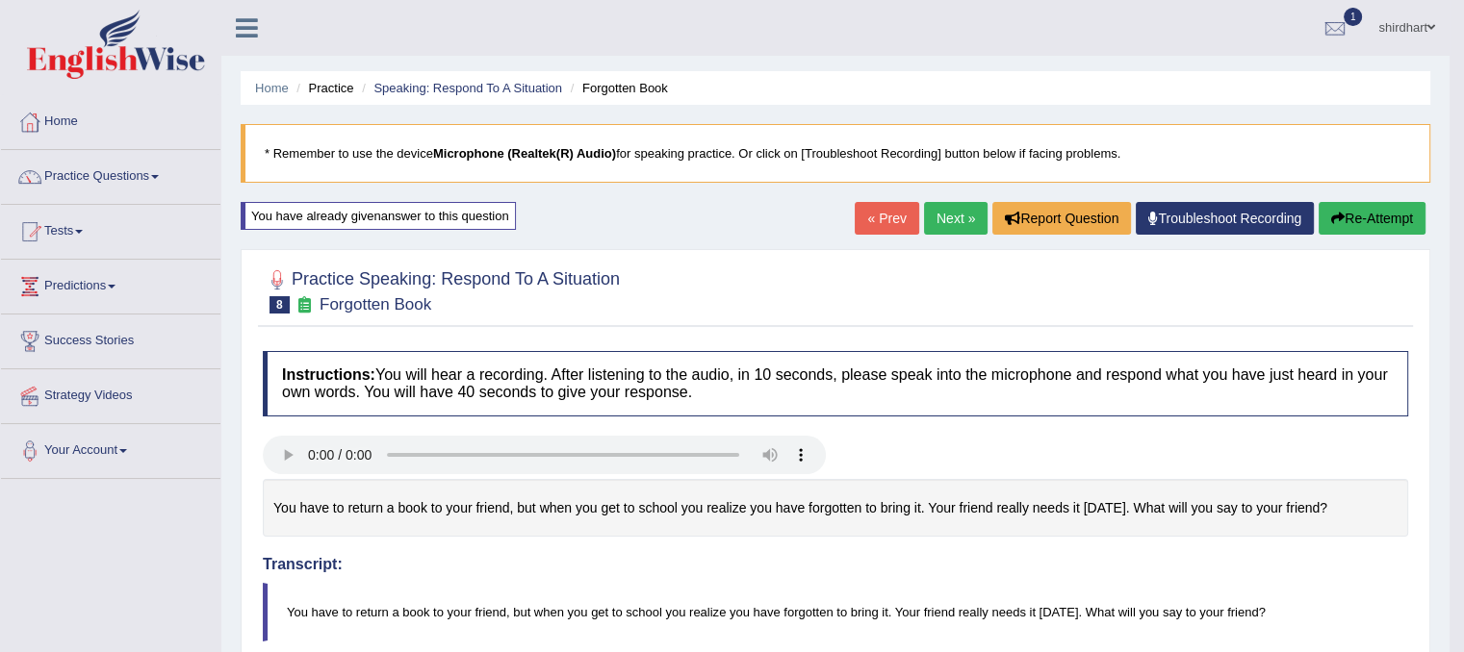
click at [1337, 212] on icon "button" at bounding box center [1337, 218] width 13 height 13
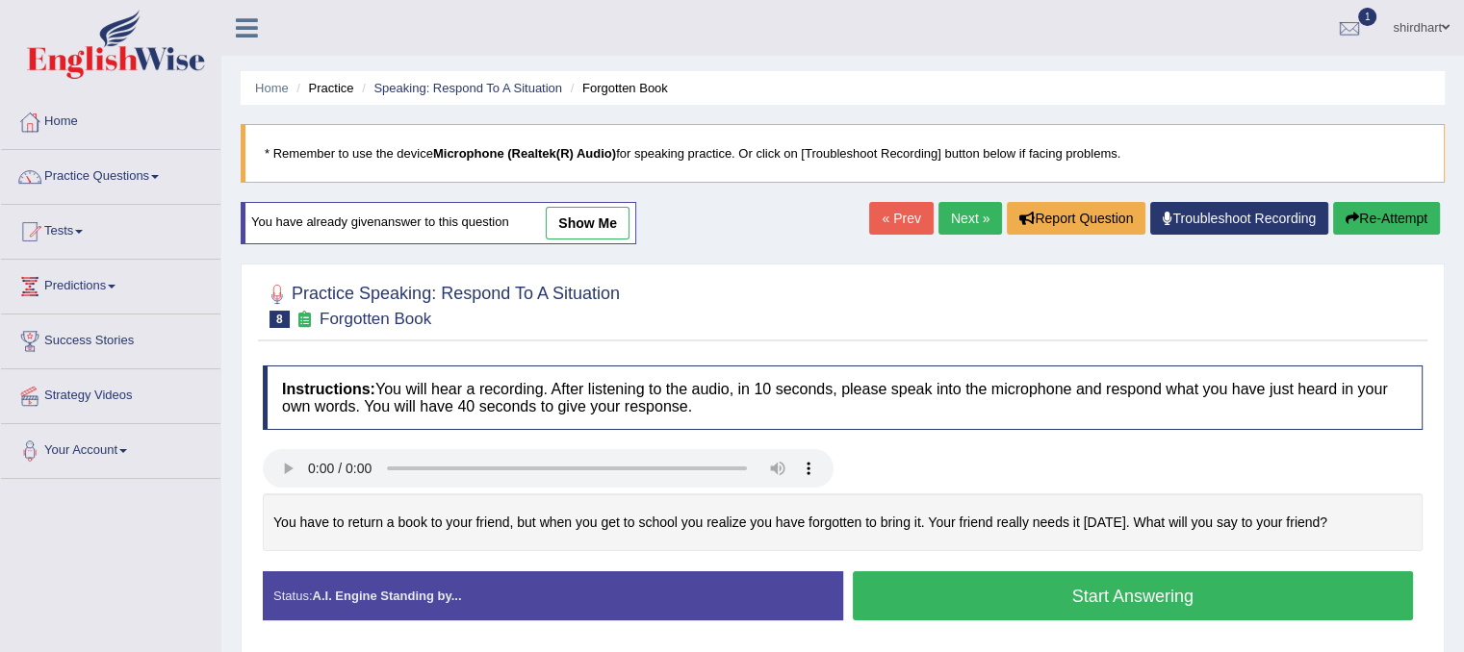
click at [1021, 600] on button "Start Answering" at bounding box center [1133, 596] width 561 height 49
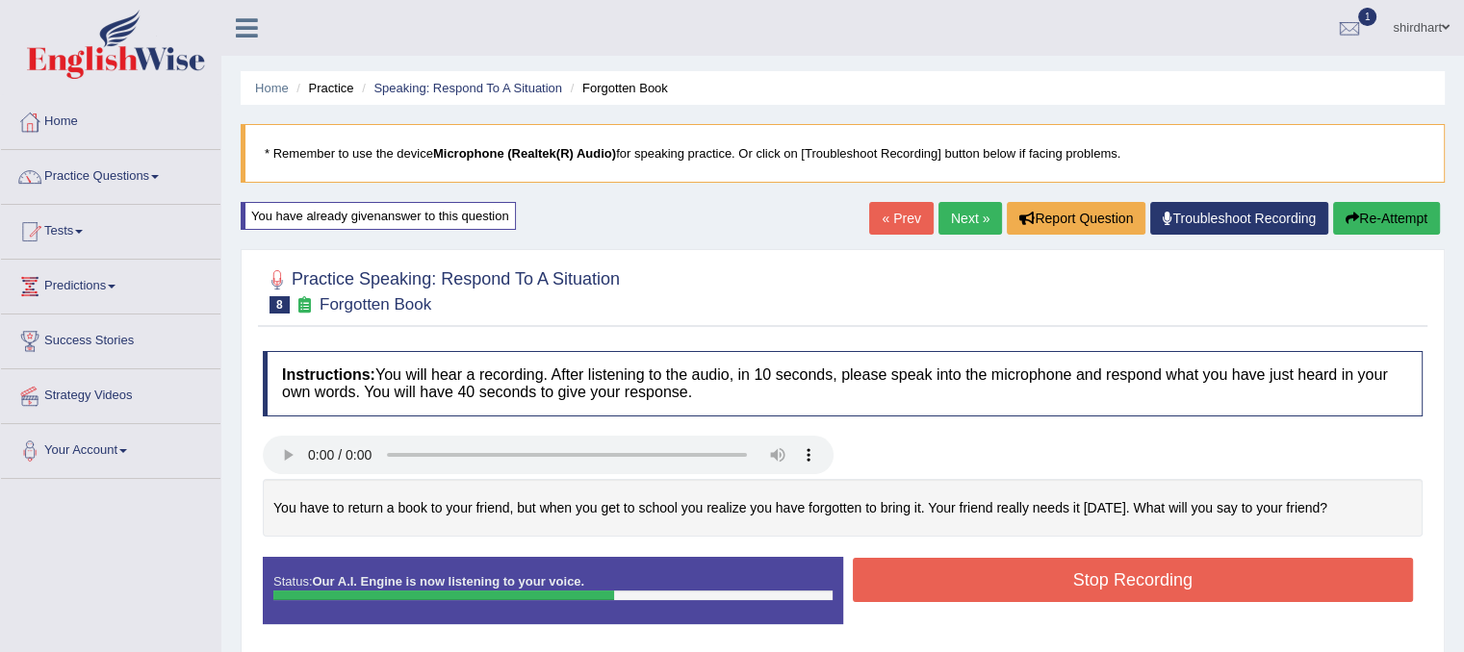
click at [1115, 598] on button "Stop Recording" at bounding box center [1133, 580] width 561 height 44
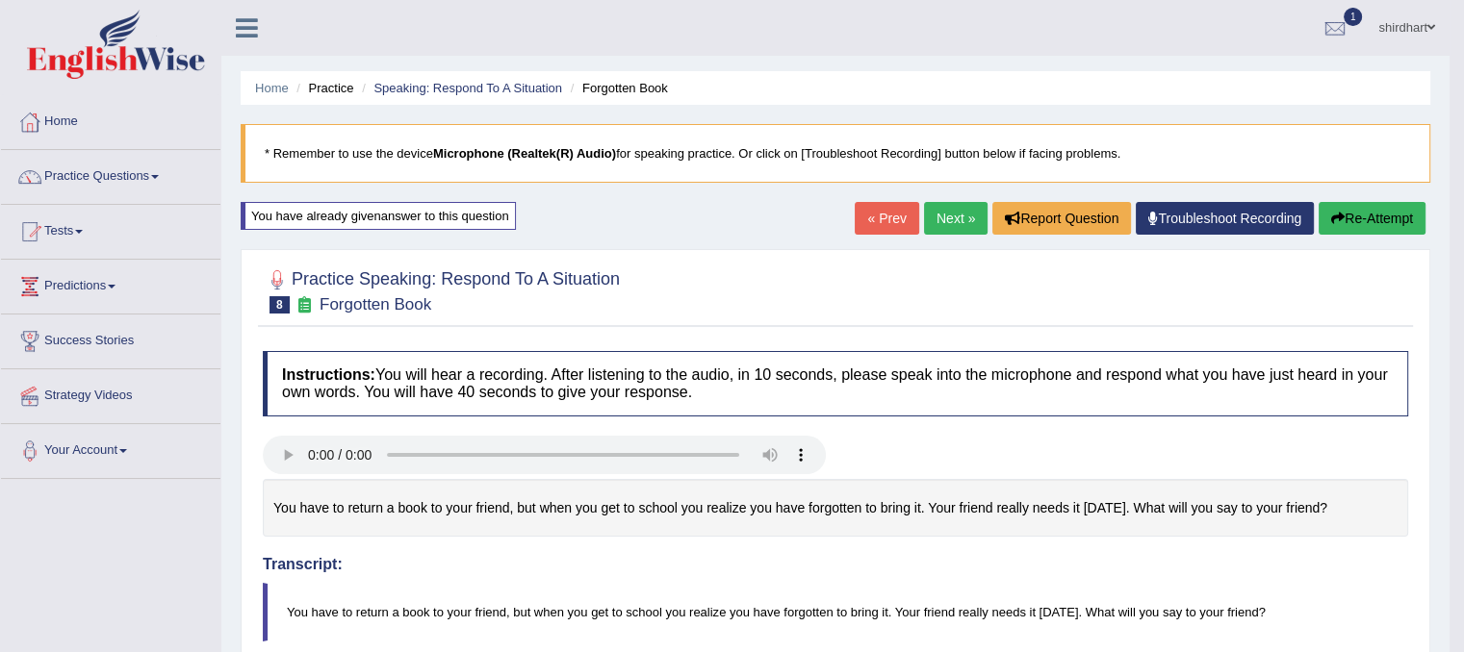
click at [939, 214] on link "Next »" at bounding box center [956, 218] width 64 height 33
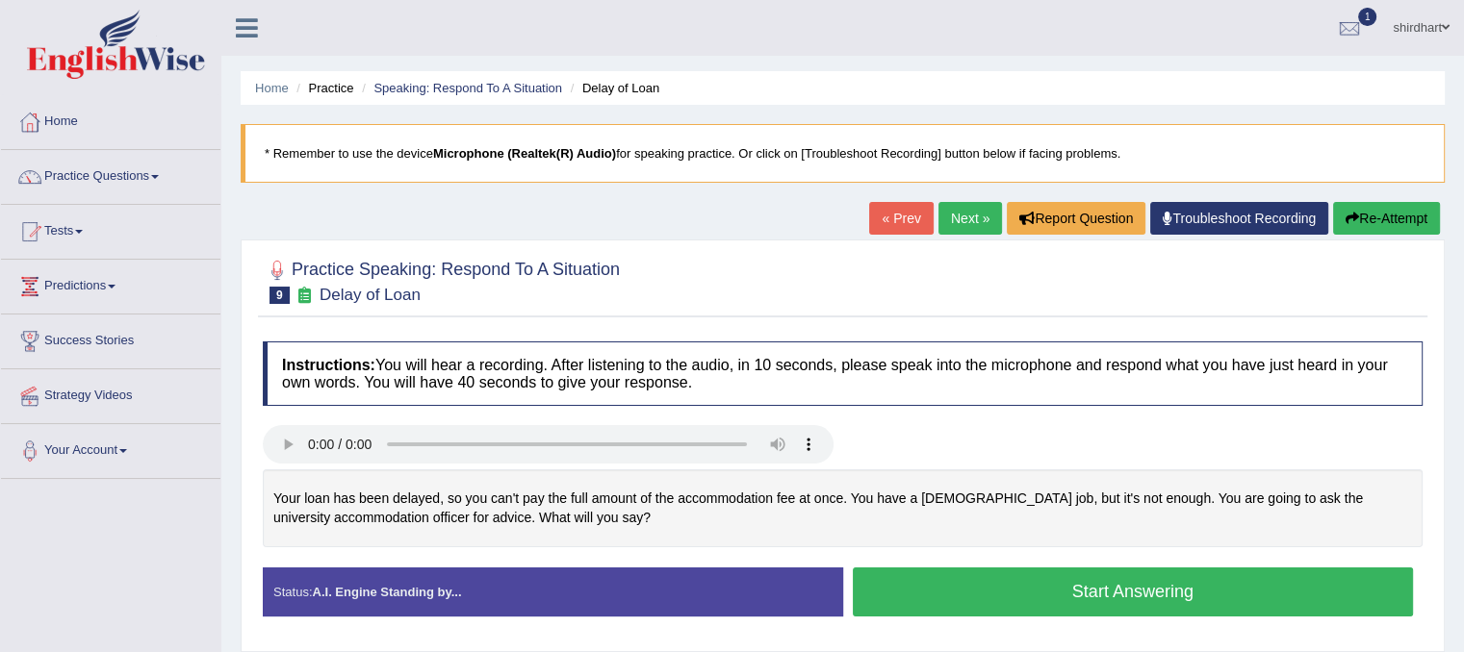
click at [1018, 580] on button "Start Answering" at bounding box center [1133, 592] width 561 height 49
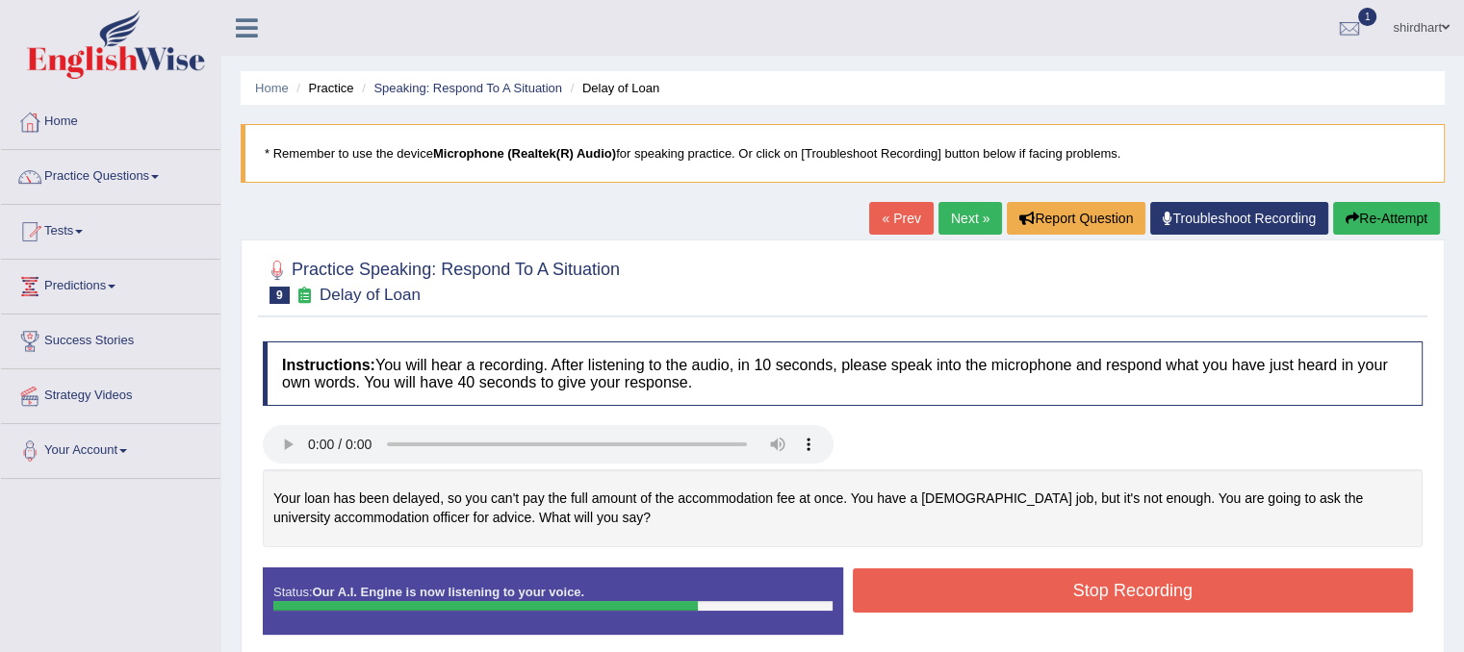
click at [965, 589] on button "Stop Recording" at bounding box center [1133, 591] width 561 height 44
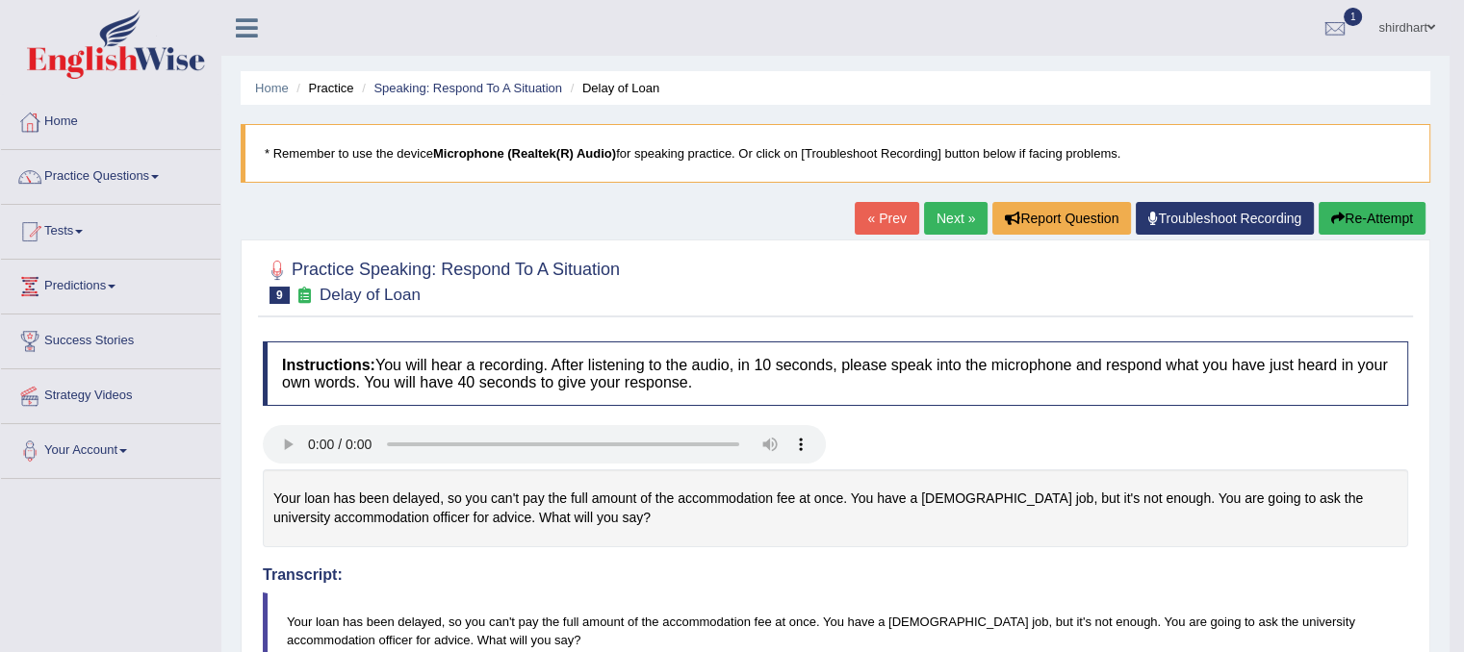
click at [932, 225] on link "Next »" at bounding box center [956, 218] width 64 height 33
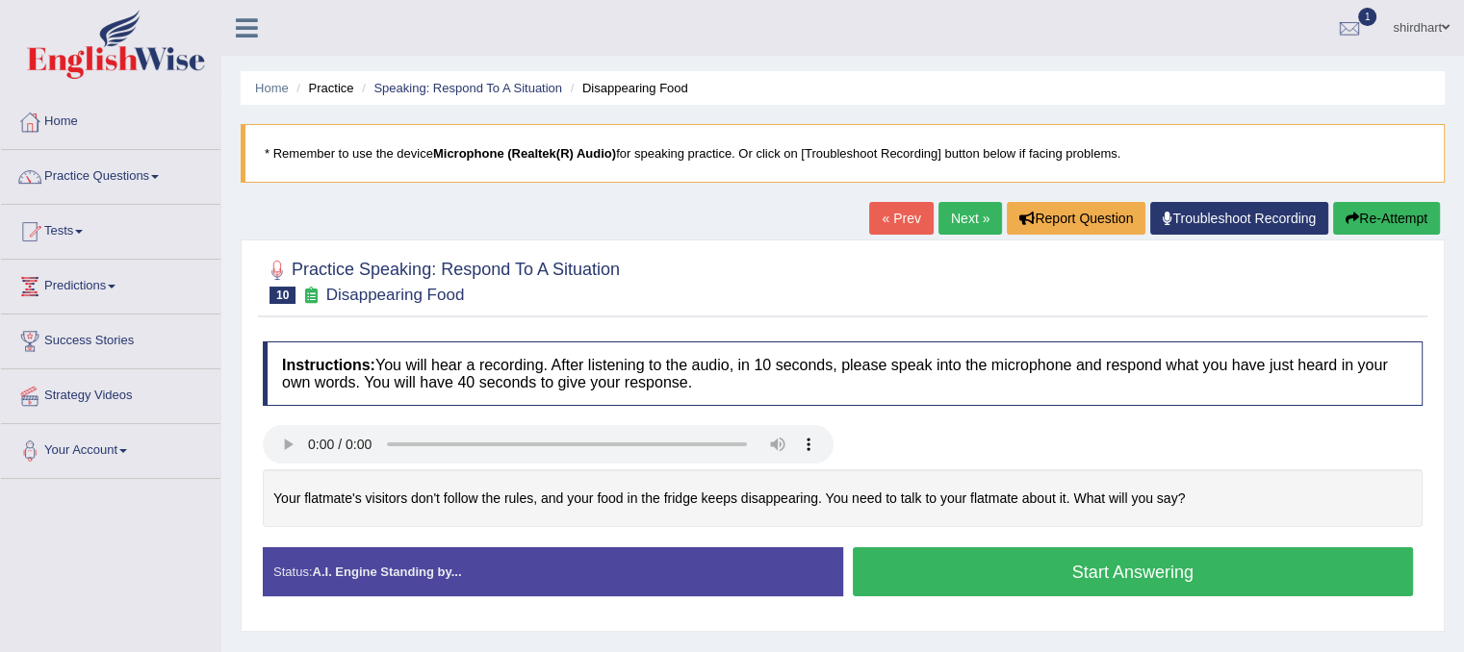
click at [1171, 575] on button "Start Answering" at bounding box center [1133, 572] width 561 height 49
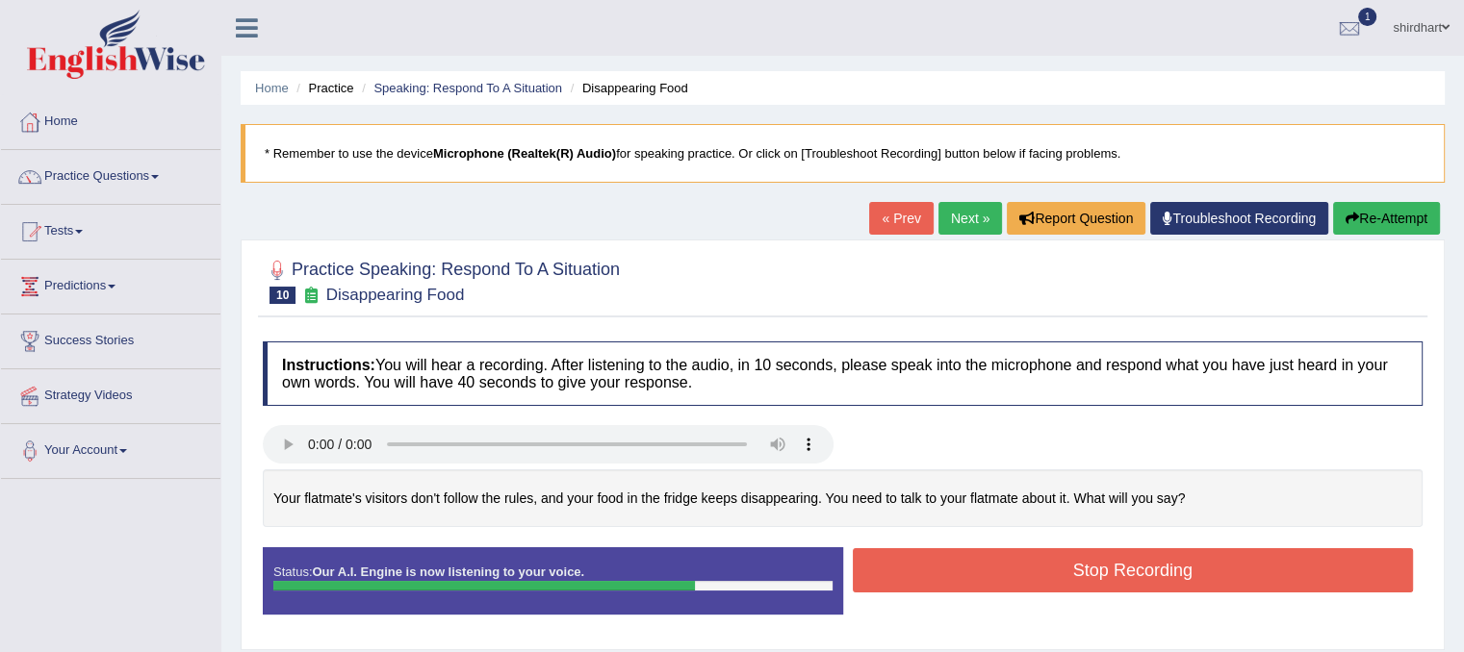
click at [1185, 566] on button "Stop Recording" at bounding box center [1133, 571] width 561 height 44
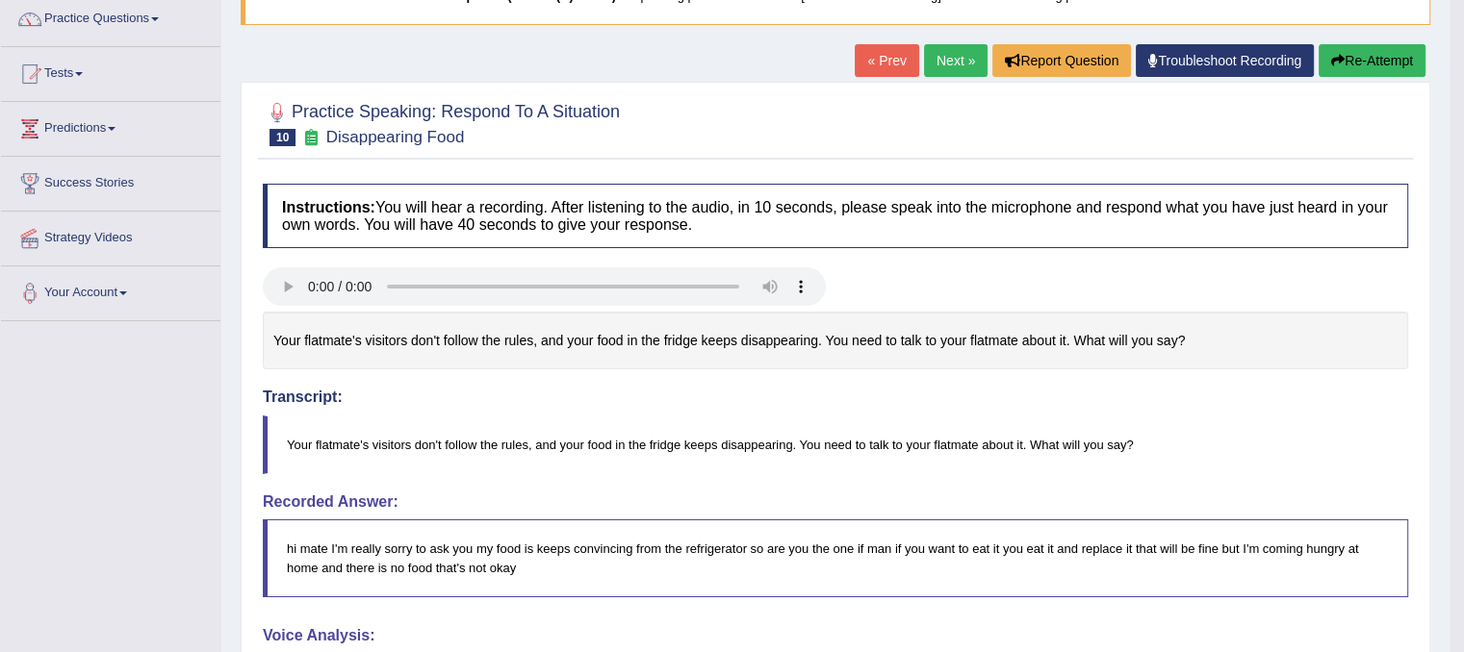
scroll to position [192, 0]
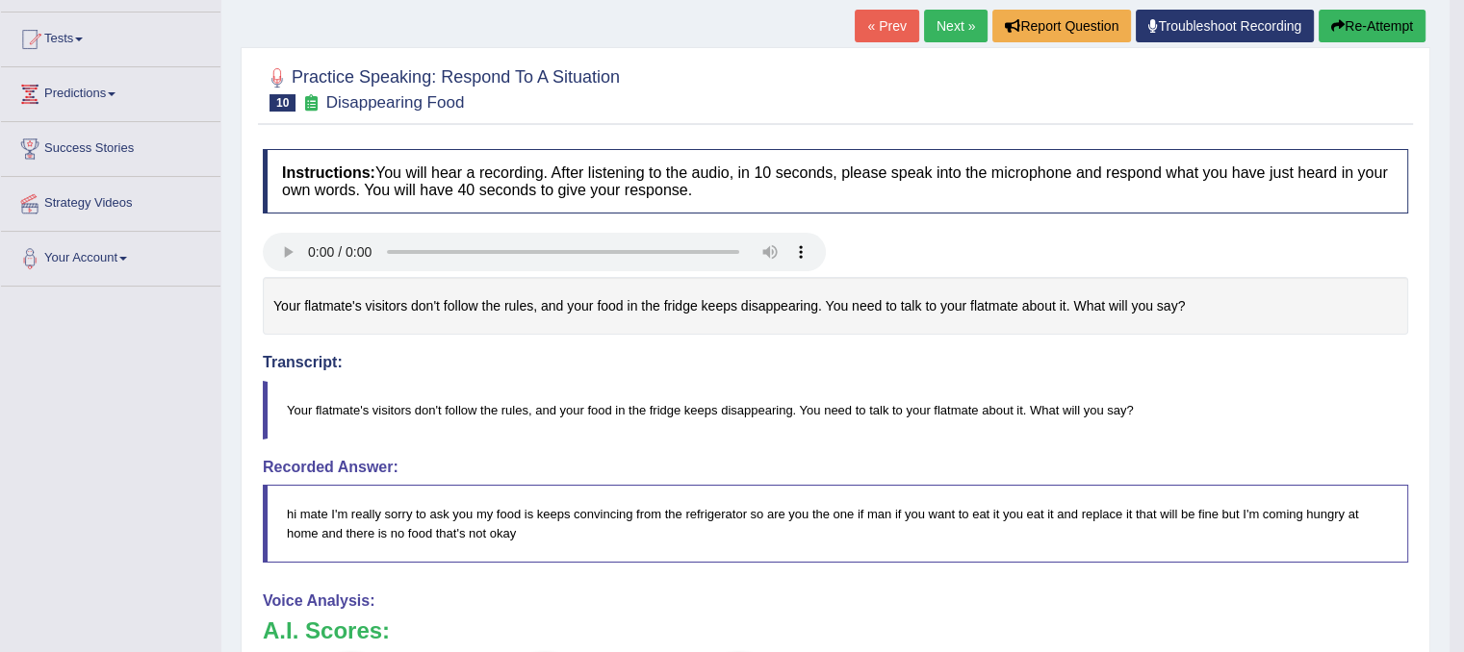
drag, startPoint x: 285, startPoint y: 509, endPoint x: 308, endPoint y: 481, distance: 36.2
click at [287, 510] on blockquote "hi mate I'm really sorry to ask you my food is keeps convincing from the refrig…" at bounding box center [835, 523] width 1145 height 77
drag, startPoint x: 293, startPoint y: 404, endPoint x: 346, endPoint y: 413, distance: 54.6
click at [346, 413] on blockquote "Your flatmate's visitors don't follow the rules, and your food in the fridge ke…" at bounding box center [835, 410] width 1145 height 59
click at [348, 405] on blockquote "Your flatmate's visitors don't follow the rules, and your food in the fridge ke…" at bounding box center [835, 410] width 1145 height 59
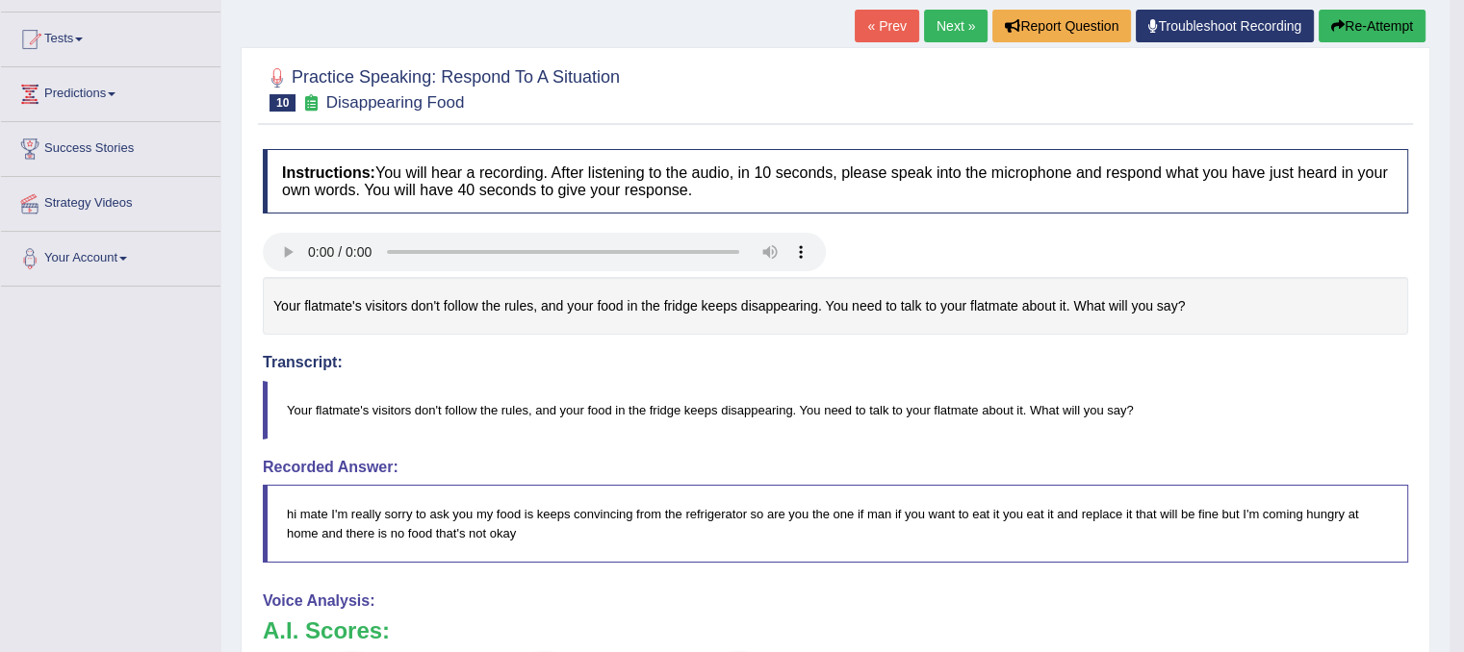
click at [348, 405] on blockquote "Your flatmate's visitors don't follow the rules, and your food in the fridge ke…" at bounding box center [835, 410] width 1145 height 59
click at [342, 405] on blockquote "Your flatmate's visitors don't follow the rules, and your food in the fridge ke…" at bounding box center [835, 410] width 1145 height 59
click at [345, 407] on blockquote "Your flatmate's visitors don't follow the rules, and your food in the fridge ke…" at bounding box center [835, 410] width 1145 height 59
click at [985, 405] on blockquote "Your flatmate's visitors don't follow the rules, and your food in the fridge ke…" at bounding box center [835, 410] width 1145 height 59
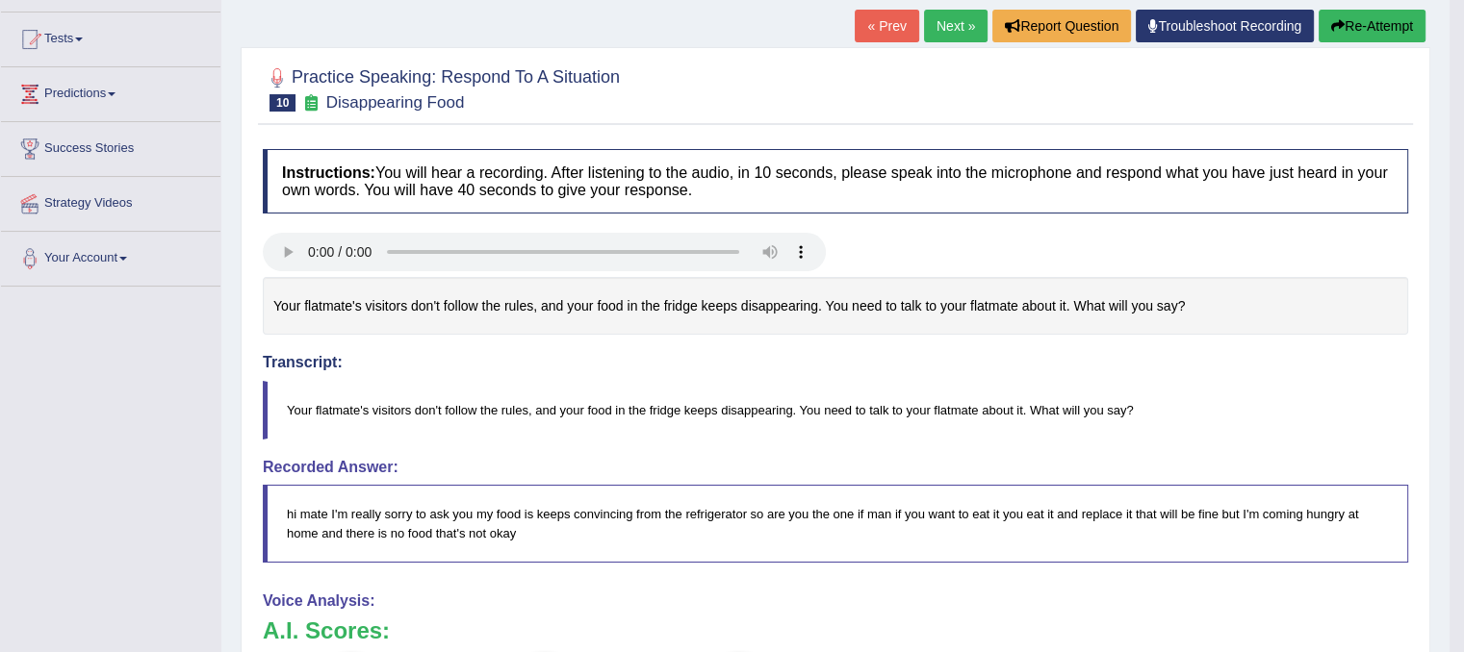
click at [976, 401] on blockquote "Your flatmate's visitors don't follow the rules, and your food in the fridge ke…" at bounding box center [835, 410] width 1145 height 59
click at [1413, 16] on button "Re-Attempt" at bounding box center [1371, 26] width 107 height 33
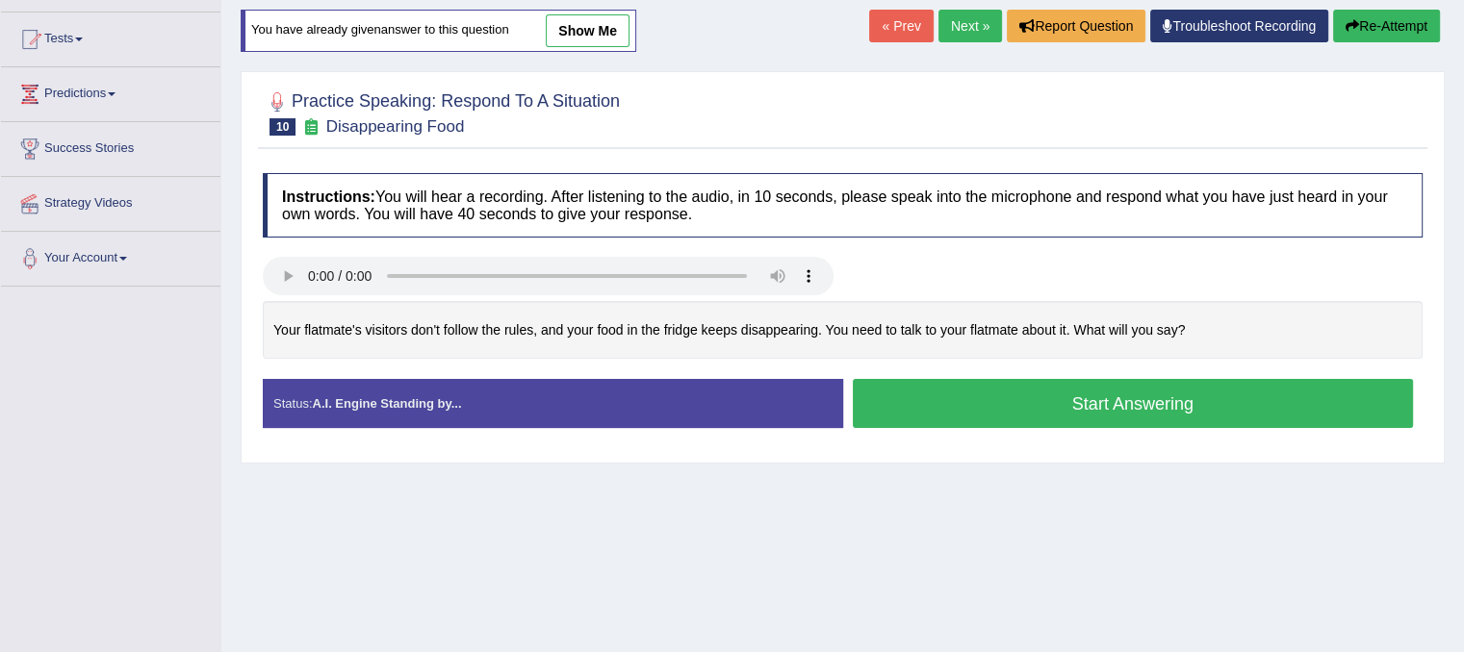
click at [1100, 404] on button "Start Answering" at bounding box center [1133, 403] width 561 height 49
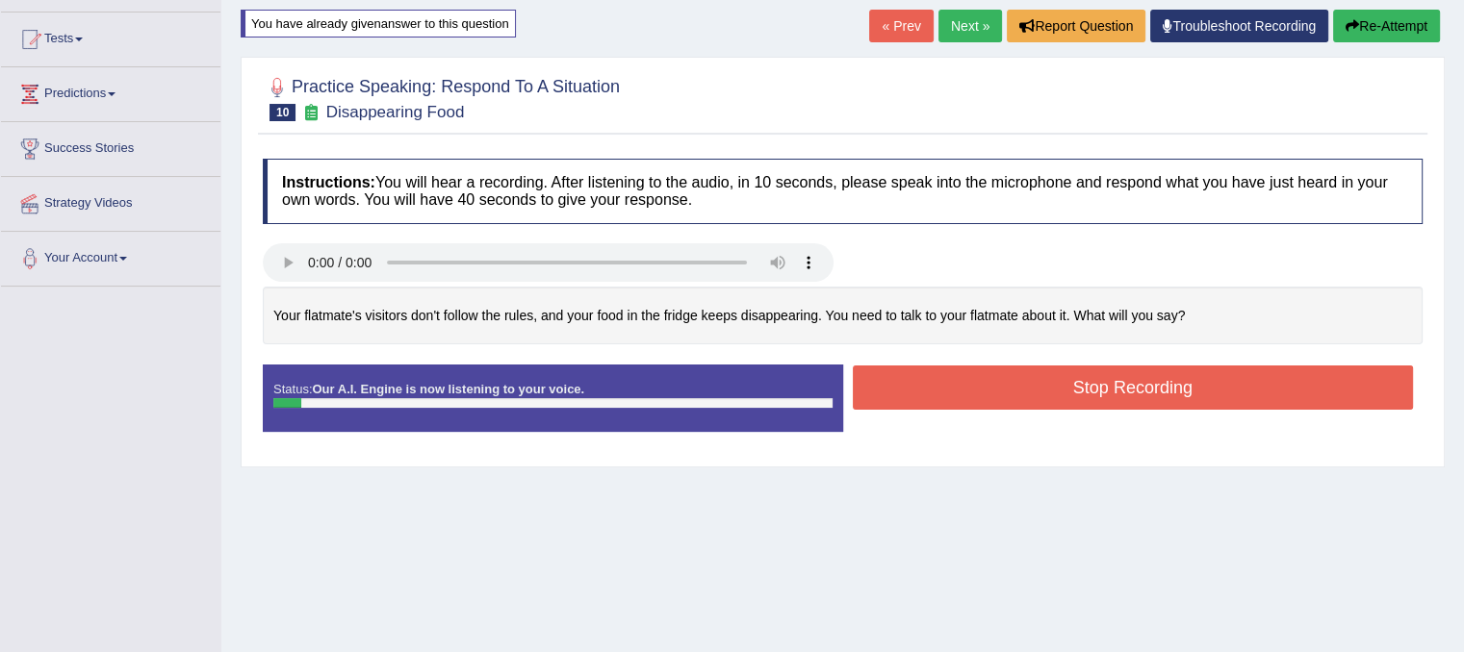
click at [969, 393] on button "Stop Recording" at bounding box center [1133, 388] width 561 height 44
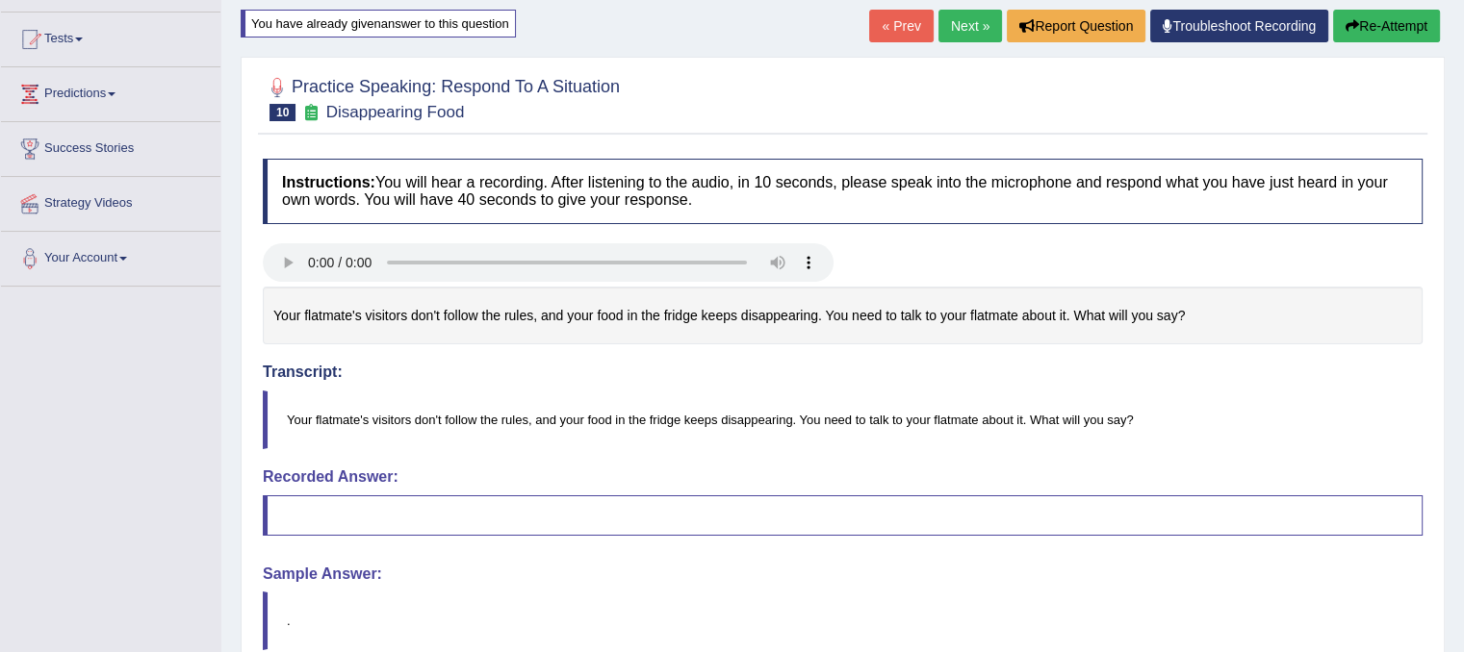
click at [1407, 19] on button "Re-Attempt" at bounding box center [1386, 26] width 107 height 33
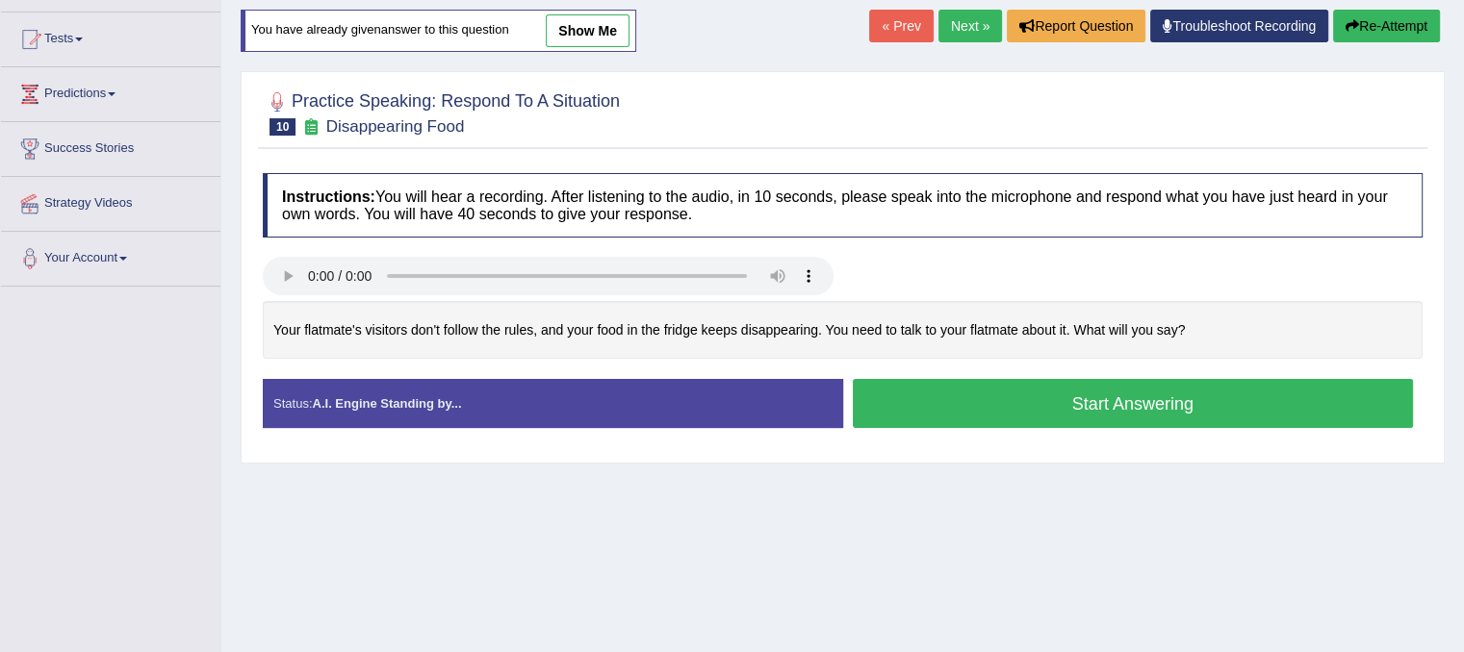
click at [1112, 398] on button "Start Answering" at bounding box center [1133, 403] width 561 height 49
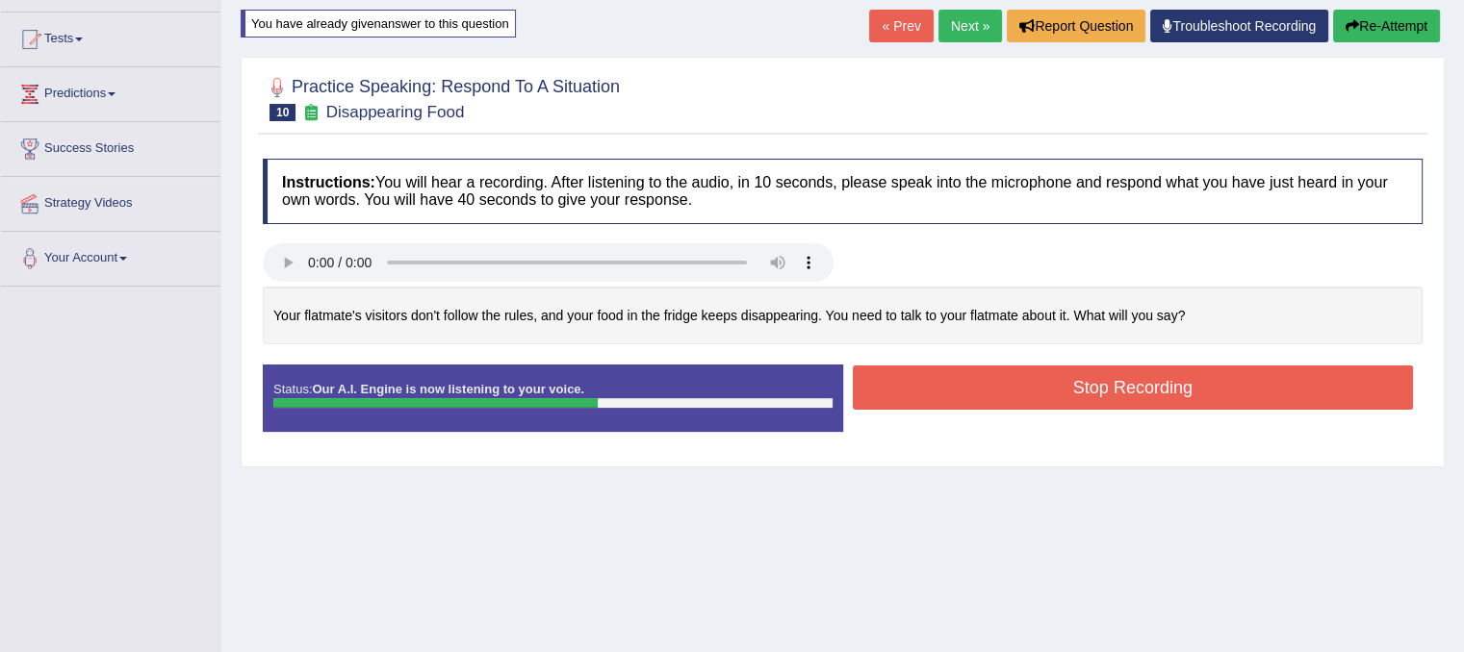
click at [1140, 376] on button "Stop Recording" at bounding box center [1133, 388] width 561 height 44
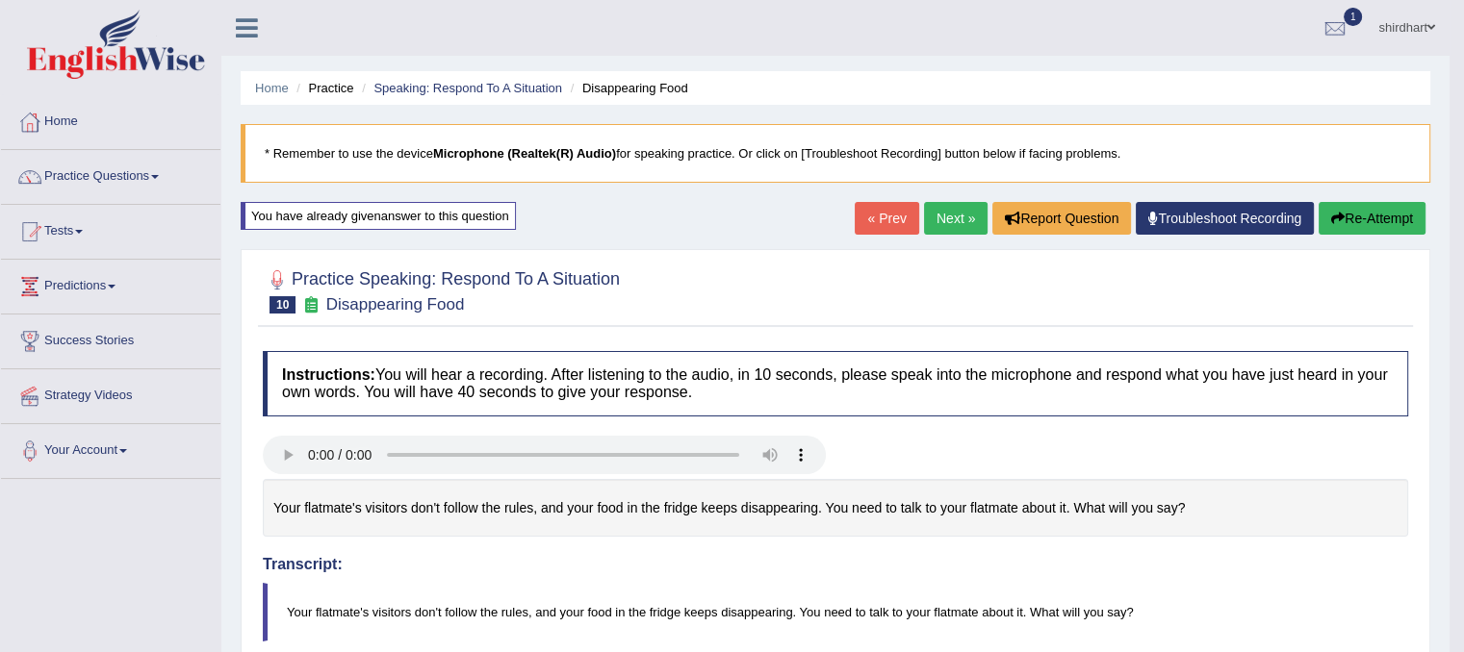
click at [1369, 217] on button "Re-Attempt" at bounding box center [1371, 218] width 107 height 33
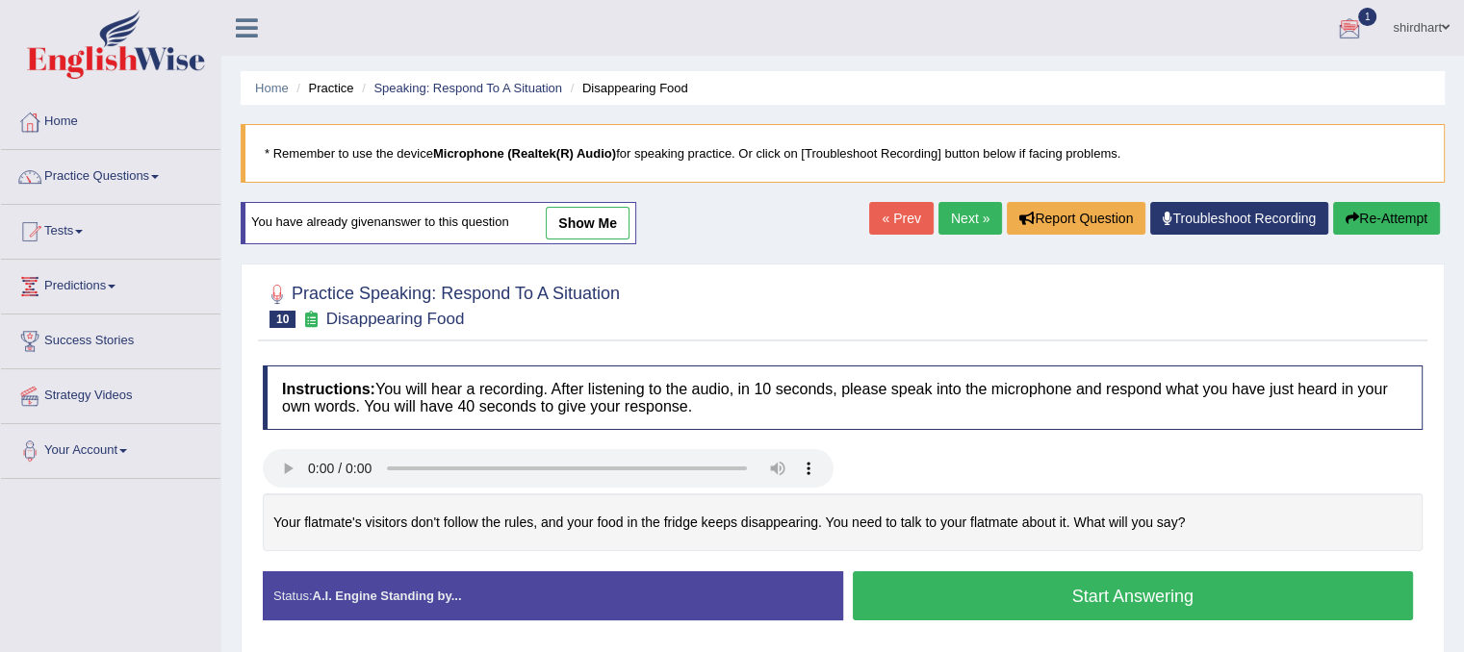
drag, startPoint x: 454, startPoint y: 387, endPoint x: 547, endPoint y: 413, distance: 96.0
click at [547, 413] on h4 "Instructions: You will hear a recording. After listening to the audio, in 10 se…" at bounding box center [843, 398] width 1160 height 64
click at [550, 410] on h4 "Instructions: You will hear a recording. After listening to the audio, in 10 se…" at bounding box center [843, 398] width 1160 height 64
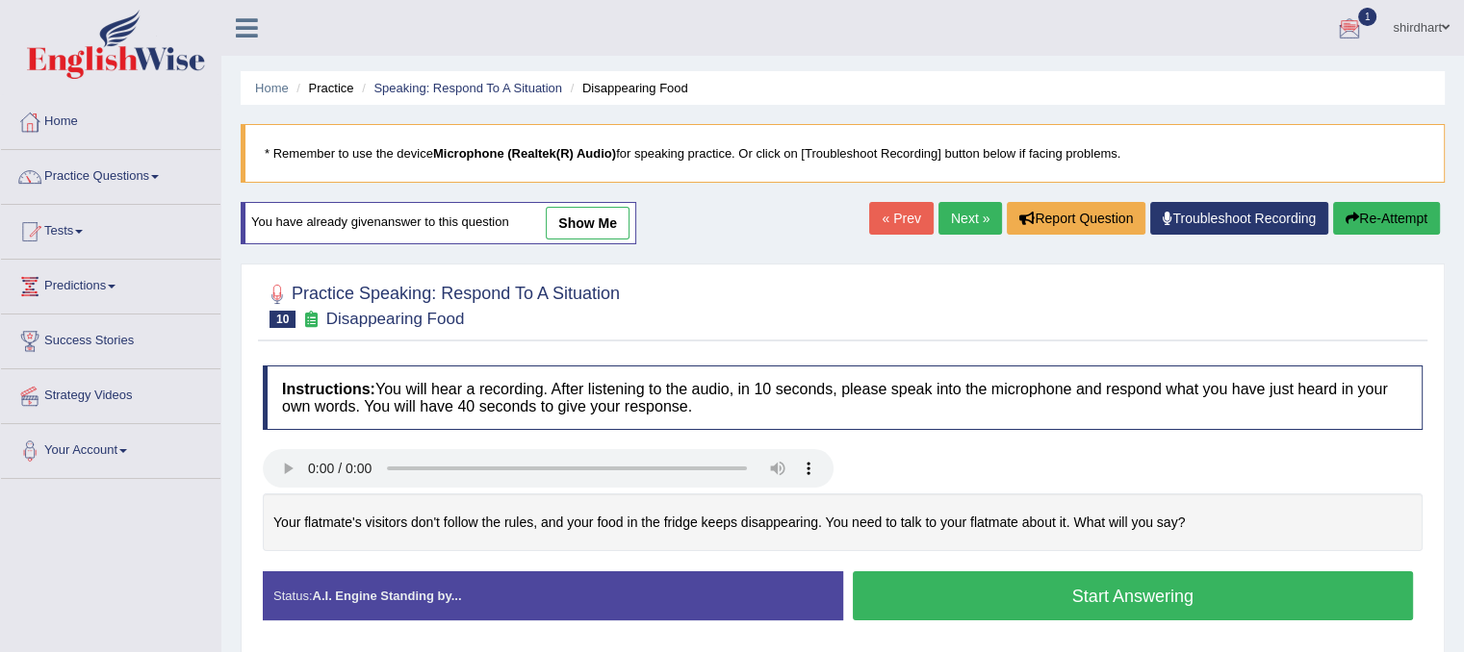
click at [550, 410] on h4 "Instructions: You will hear a recording. After listening to the audio, in 10 se…" at bounding box center [843, 398] width 1160 height 64
click at [551, 410] on h4 "Instructions: You will hear a recording. After listening to the audio, in 10 se…" at bounding box center [843, 398] width 1160 height 64
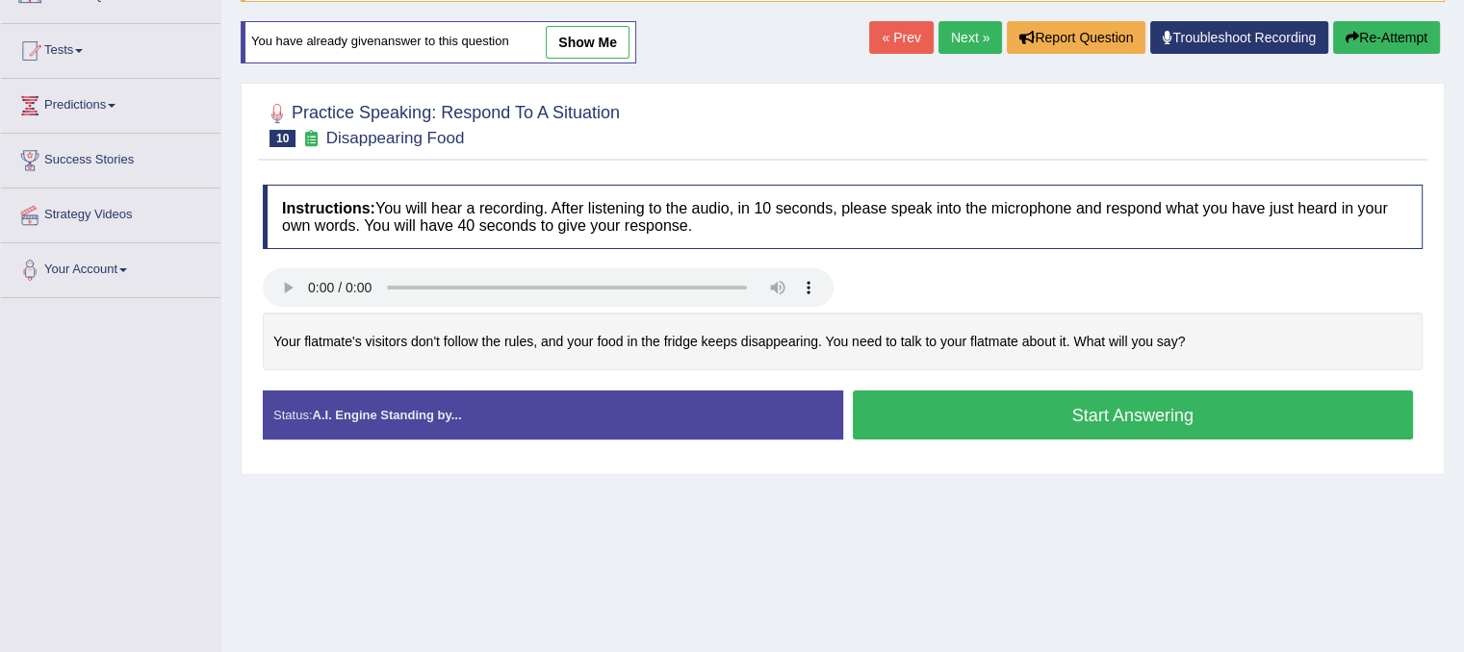
scroll to position [192, 0]
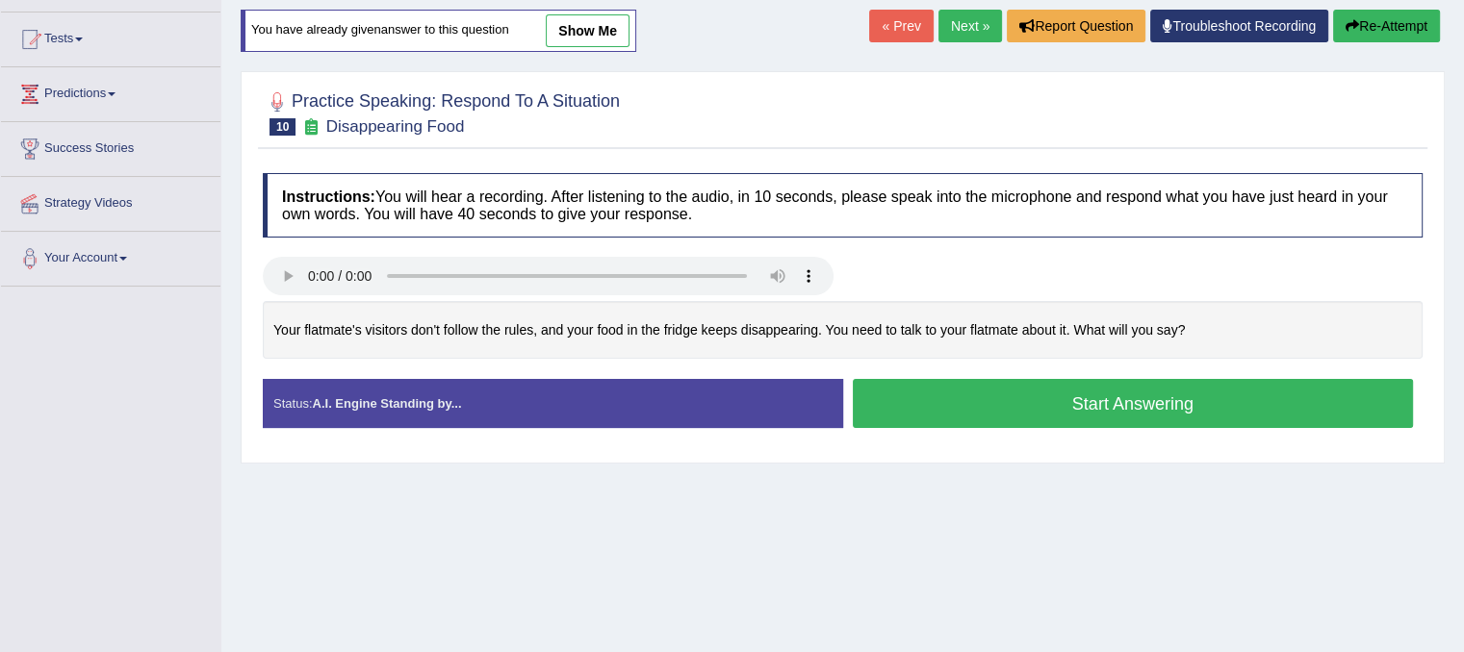
drag, startPoint x: 389, startPoint y: 93, endPoint x: 458, endPoint y: 116, distance: 73.0
click at [458, 116] on h2 "Practice Speaking: Respond To A Situation 10 Disappearing Food" at bounding box center [441, 112] width 357 height 48
drag, startPoint x: 353, startPoint y: 333, endPoint x: 439, endPoint y: 382, distance: 98.7
click at [445, 351] on div "Your flatmate's visitors don't follow the rules, and your food in the fridge ke…" at bounding box center [843, 330] width 1160 height 59
click at [438, 402] on strong "A.I. Engine Standing by..." at bounding box center [386, 404] width 149 height 14
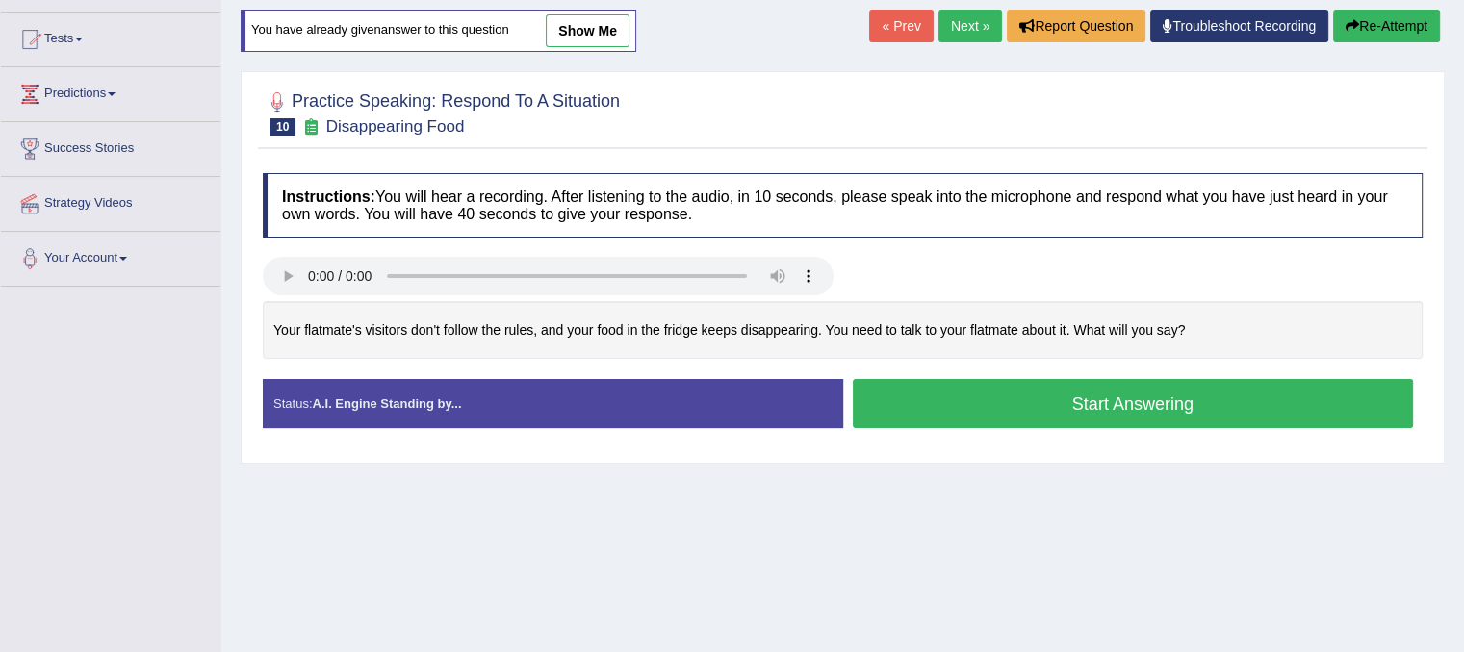
click at [1166, 400] on button "Start Answering" at bounding box center [1133, 403] width 561 height 49
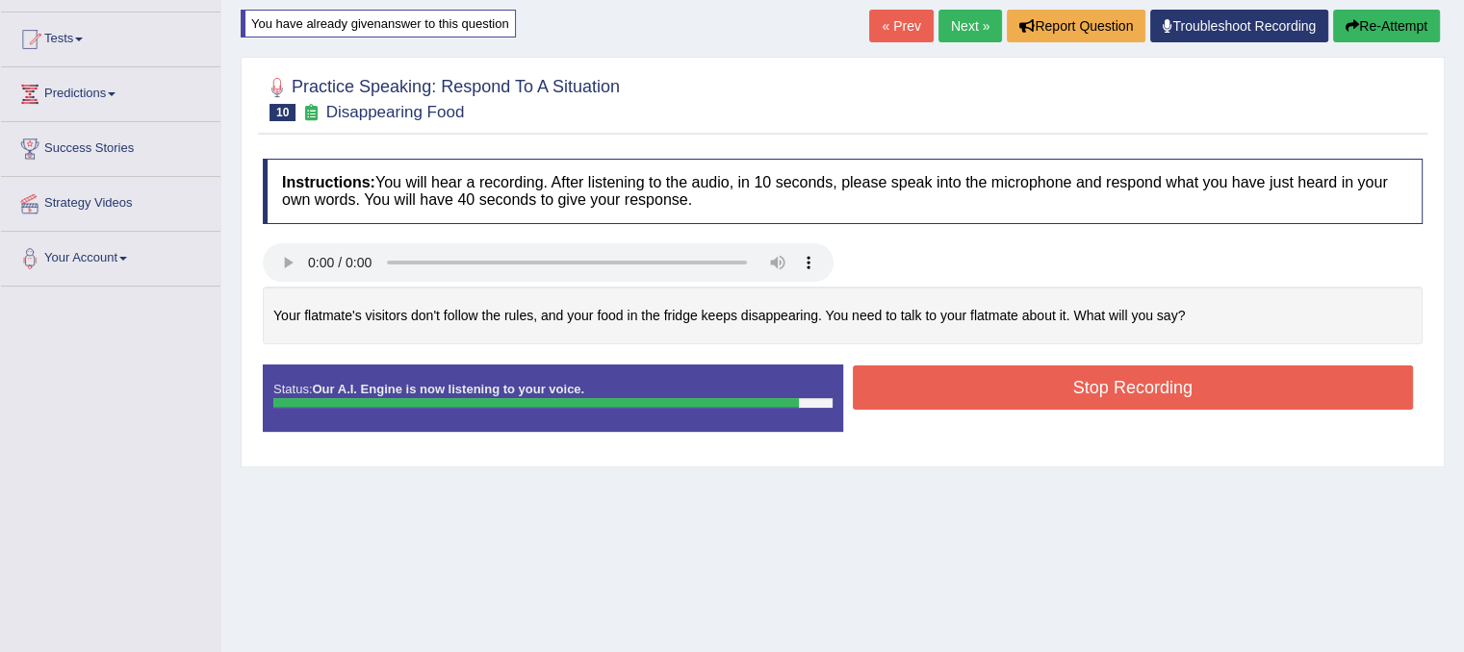
click at [1170, 400] on button "Stop Recording" at bounding box center [1133, 388] width 561 height 44
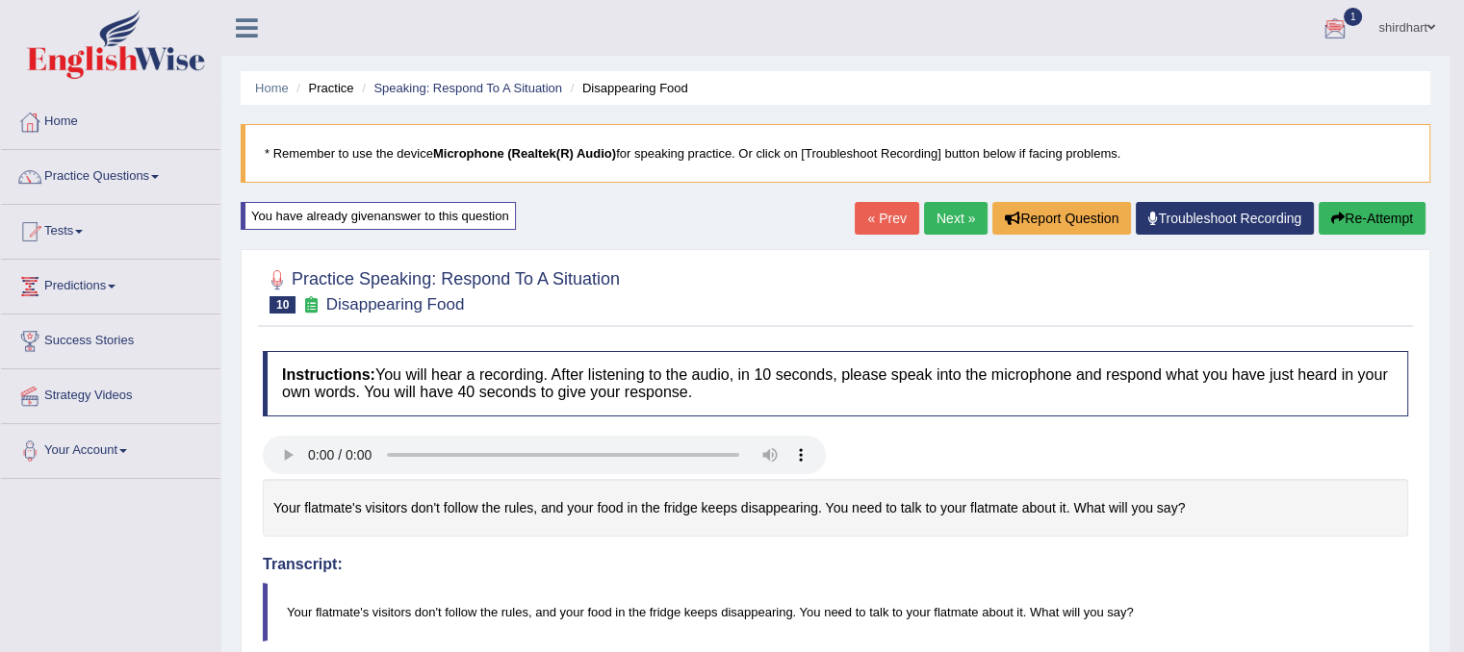
scroll to position [0, 0]
click at [951, 220] on link "Next »" at bounding box center [956, 218] width 64 height 33
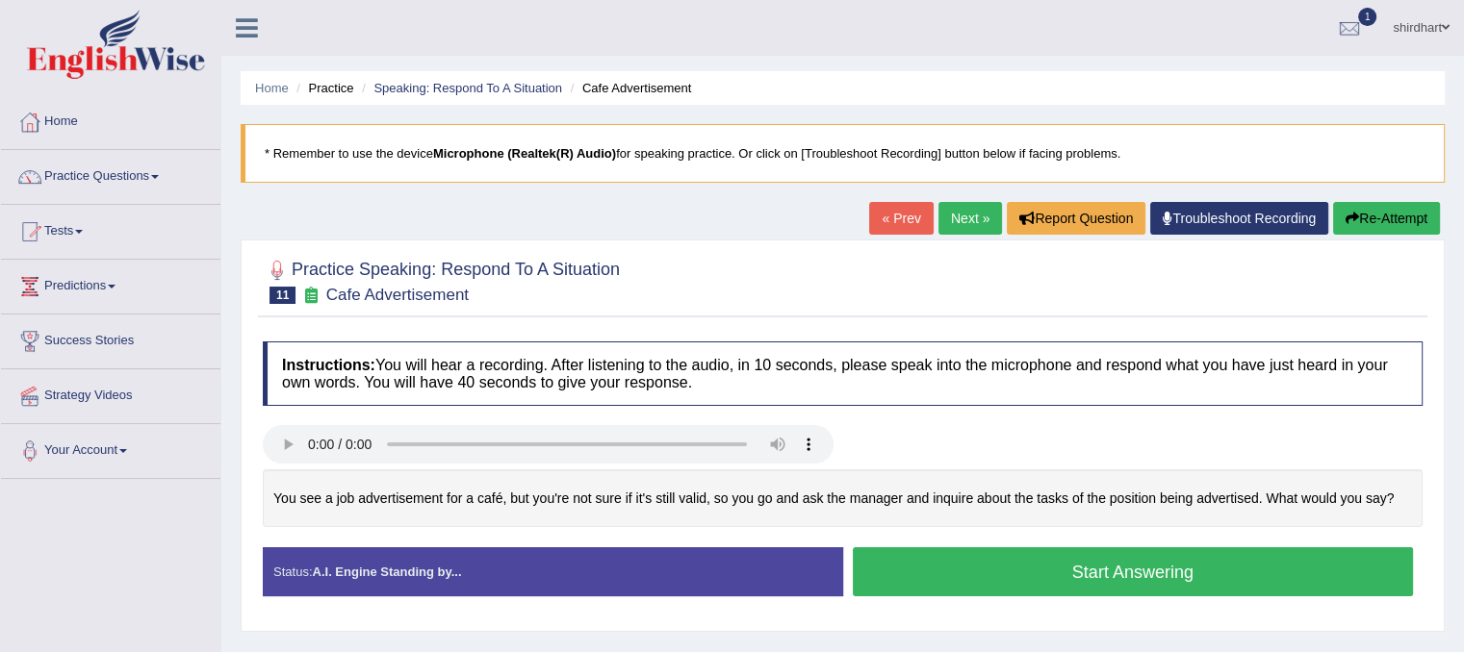
click at [1313, 571] on button "Start Answering" at bounding box center [1133, 572] width 561 height 49
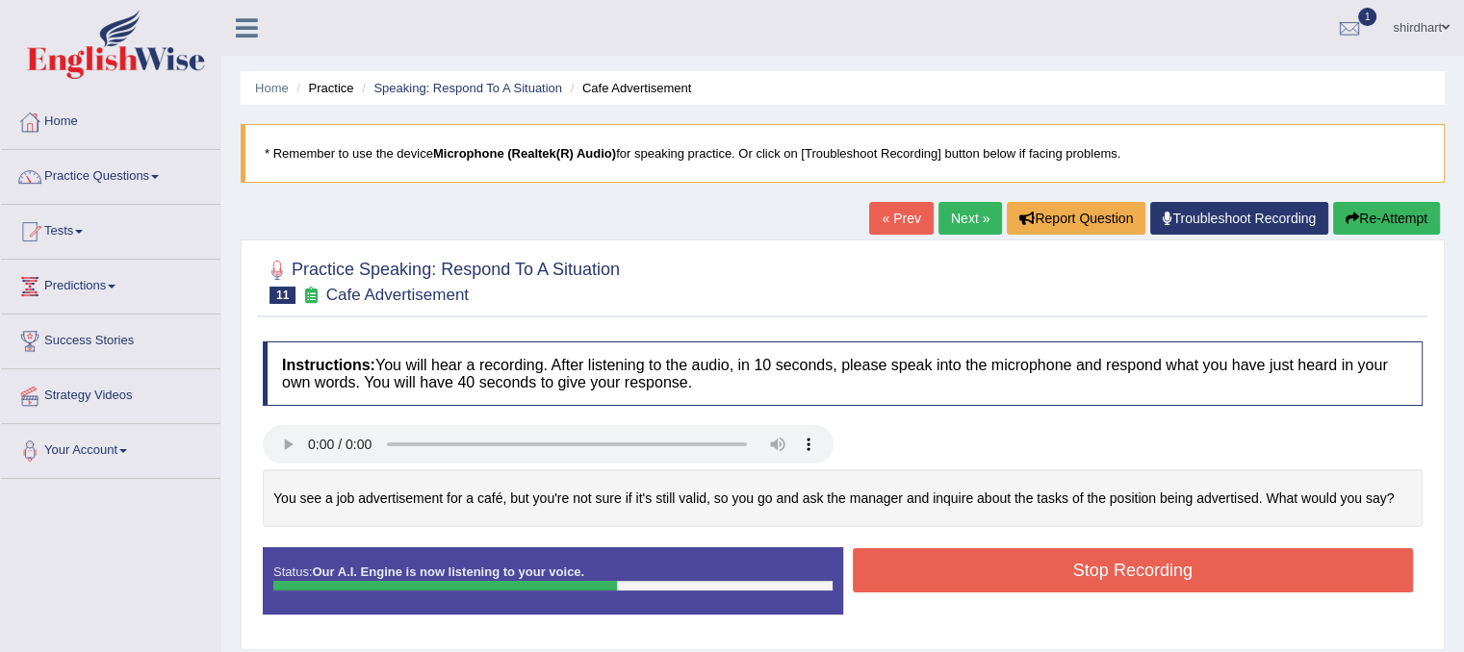
click at [1324, 559] on button "Stop Recording" at bounding box center [1133, 571] width 561 height 44
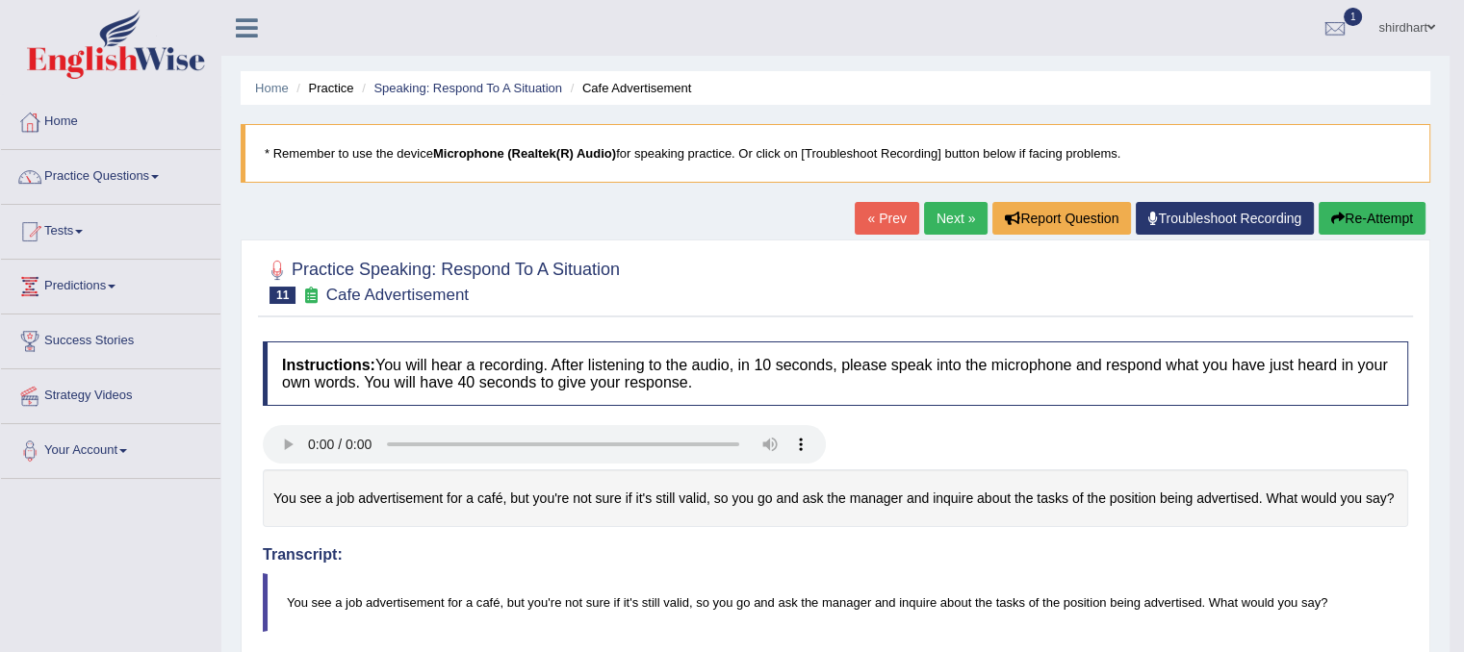
click at [955, 232] on link "Next »" at bounding box center [956, 218] width 64 height 33
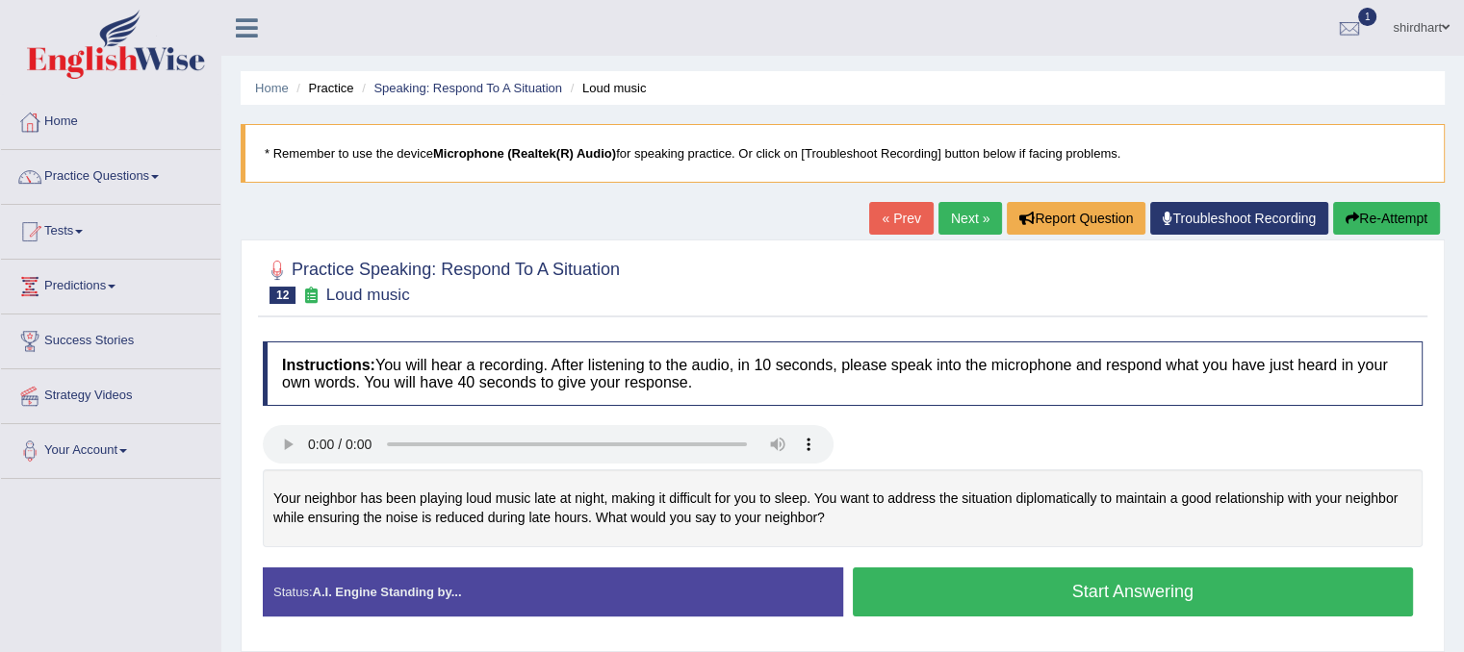
click at [1052, 586] on button "Start Answering" at bounding box center [1133, 592] width 561 height 49
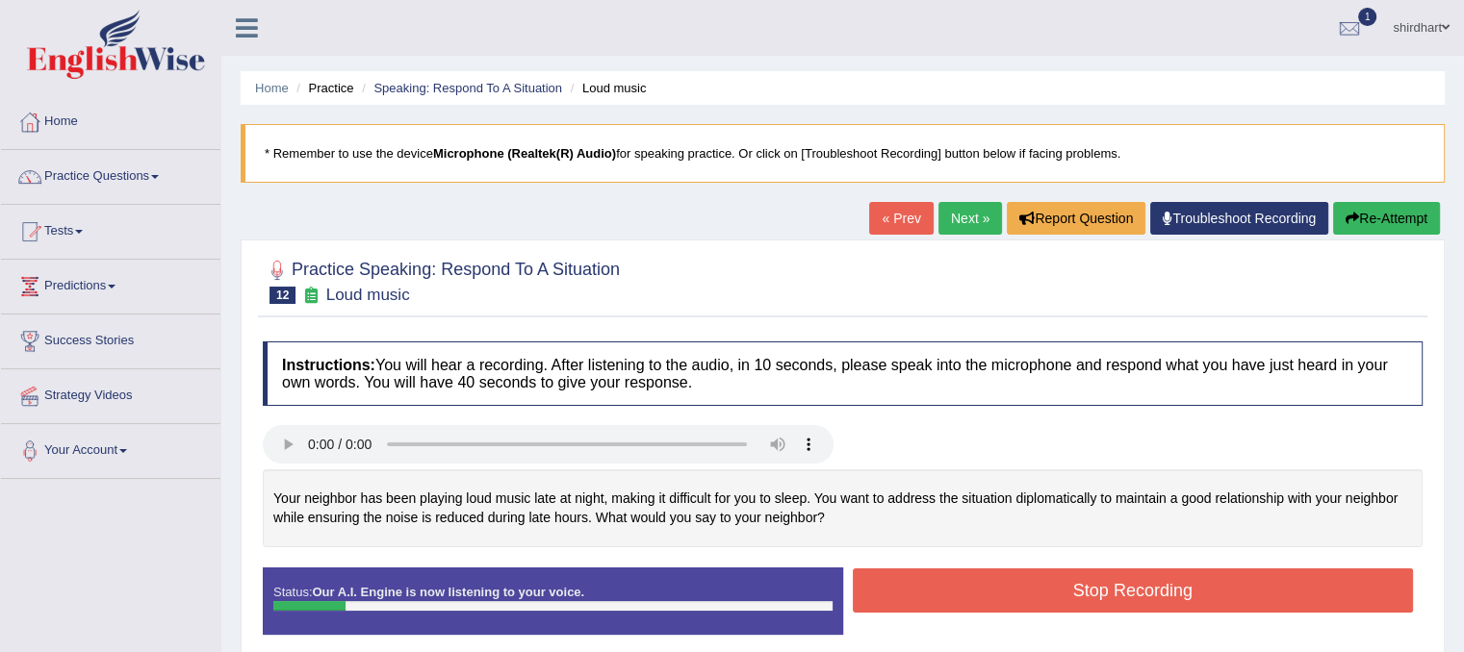
click at [1062, 586] on button "Stop Recording" at bounding box center [1133, 591] width 561 height 44
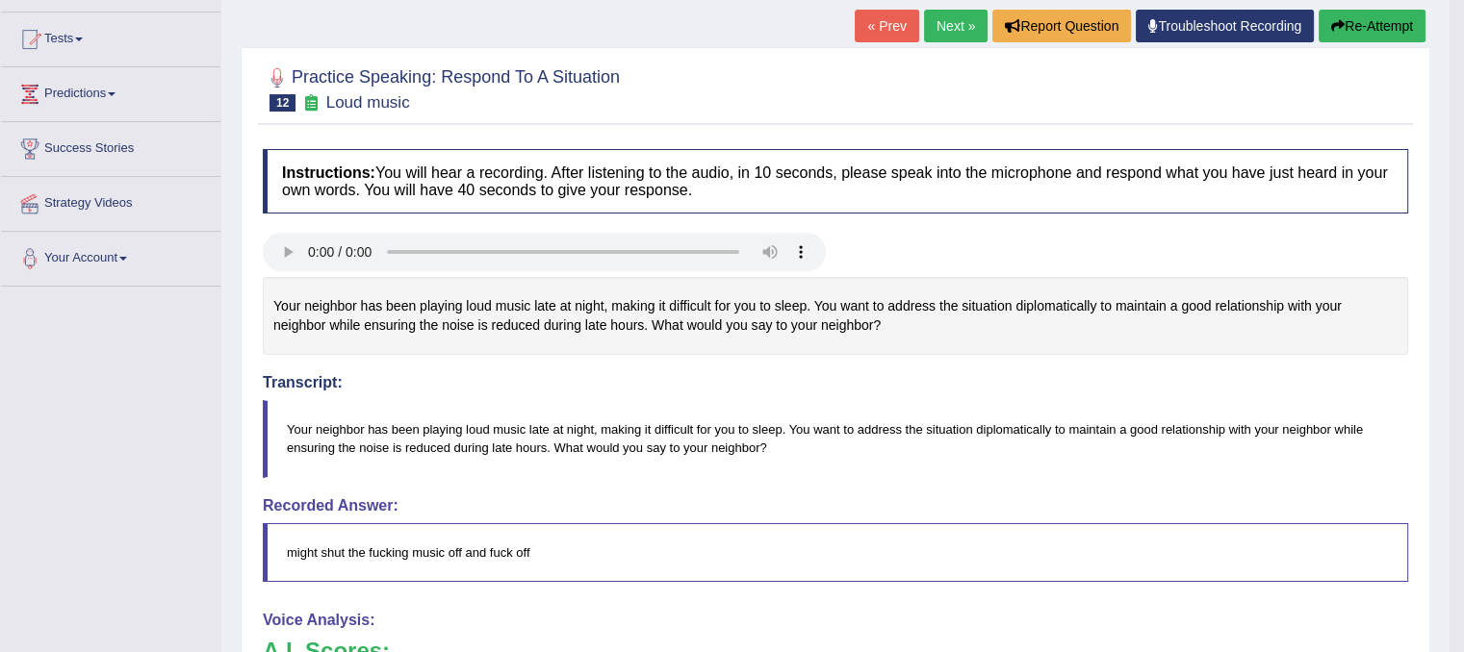
scroll to position [96, 0]
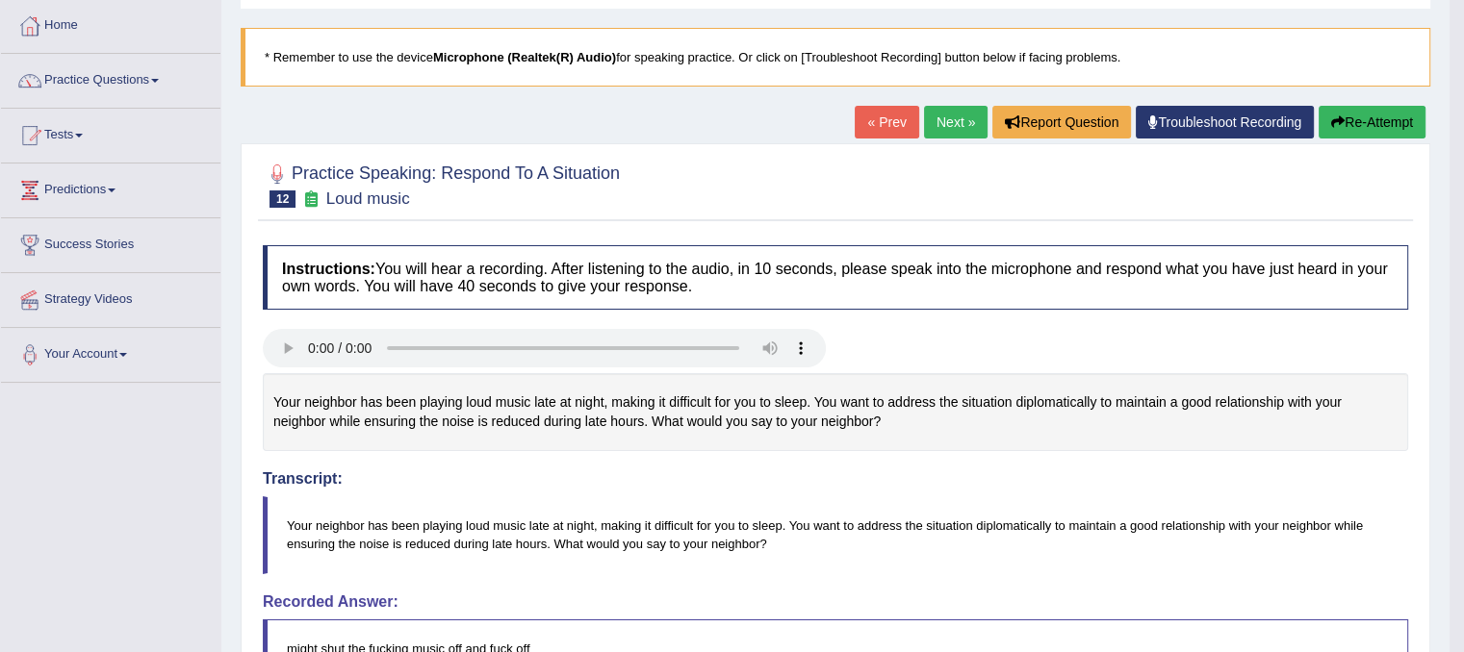
click at [1383, 128] on button "Re-Attempt" at bounding box center [1371, 122] width 107 height 33
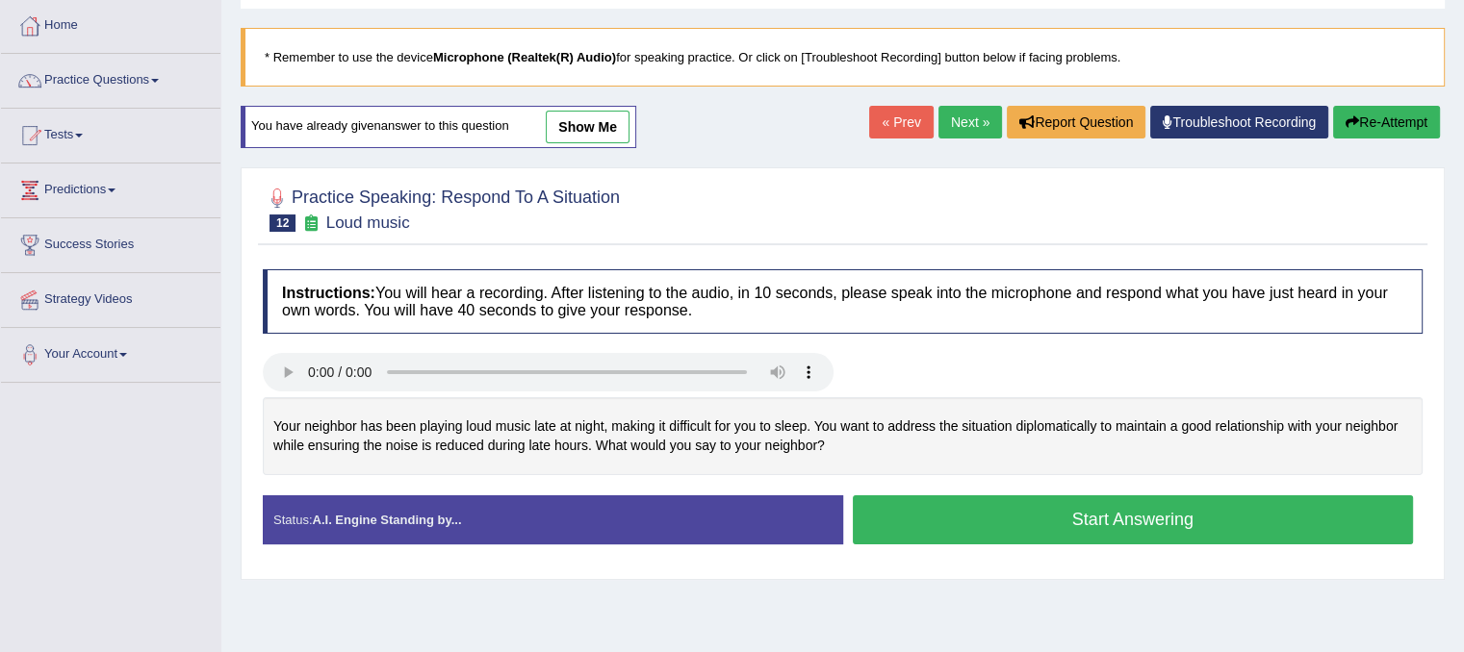
click at [1082, 521] on button "Start Answering" at bounding box center [1133, 520] width 561 height 49
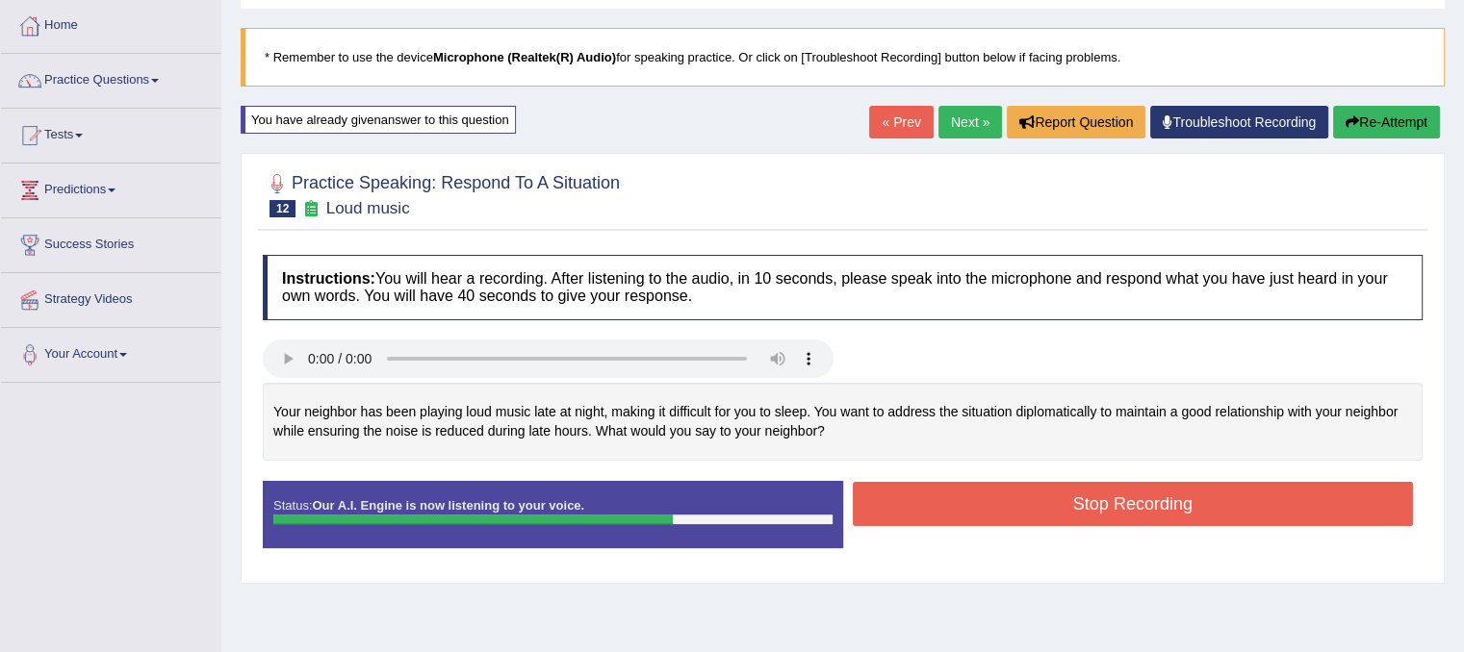
click at [1064, 517] on button "Stop Recording" at bounding box center [1133, 504] width 561 height 44
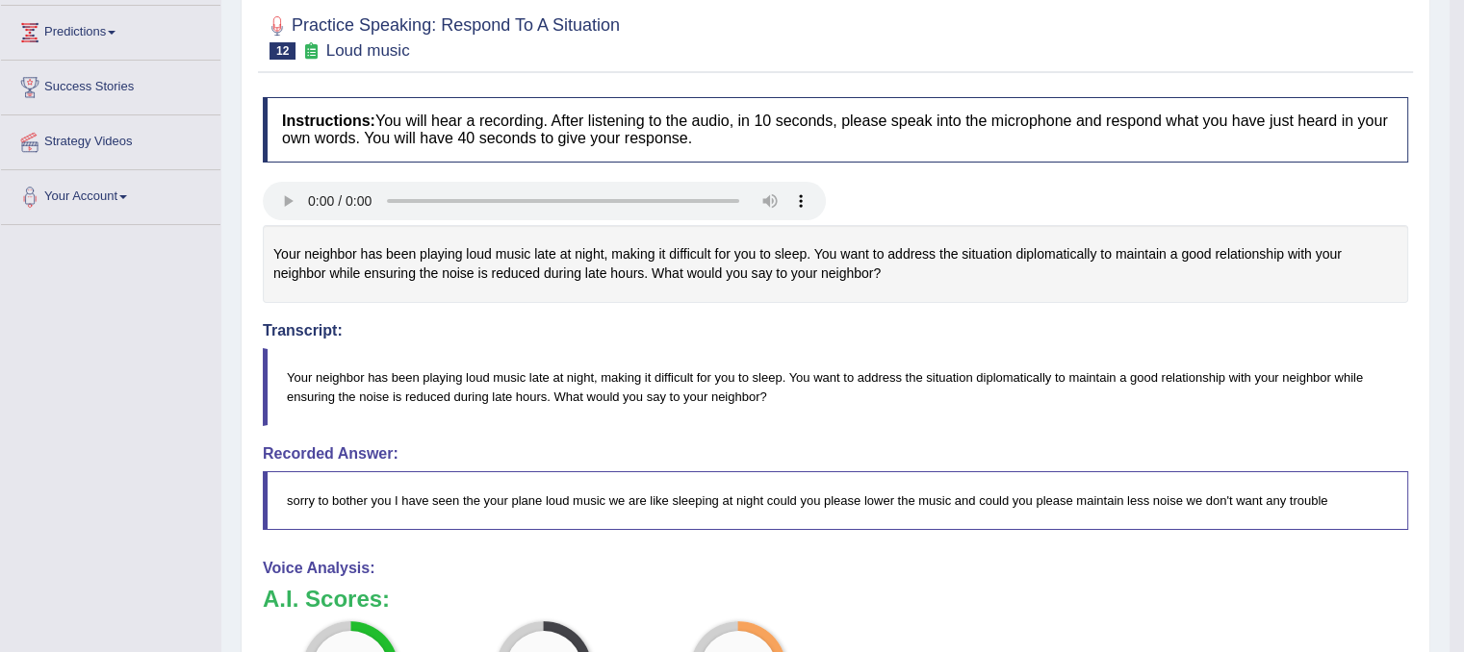
scroll to position [192, 0]
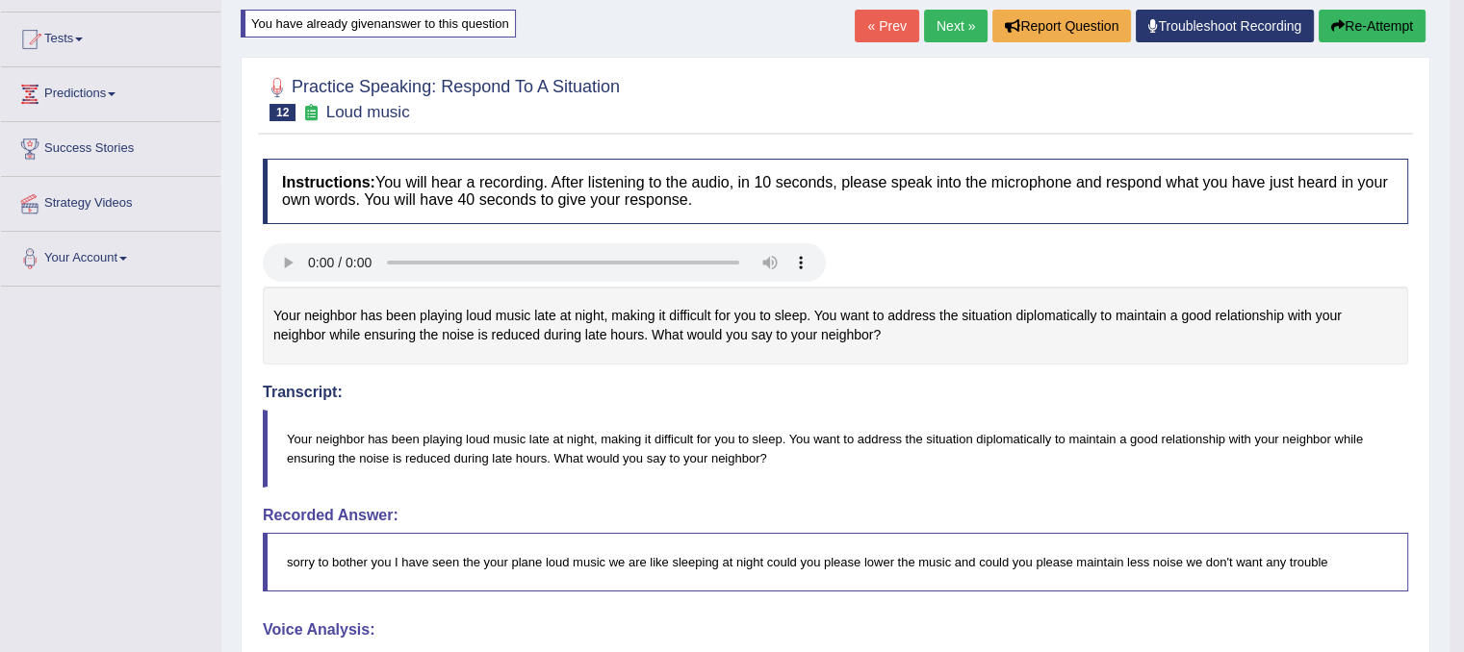
click at [938, 36] on link "Next »" at bounding box center [956, 26] width 64 height 33
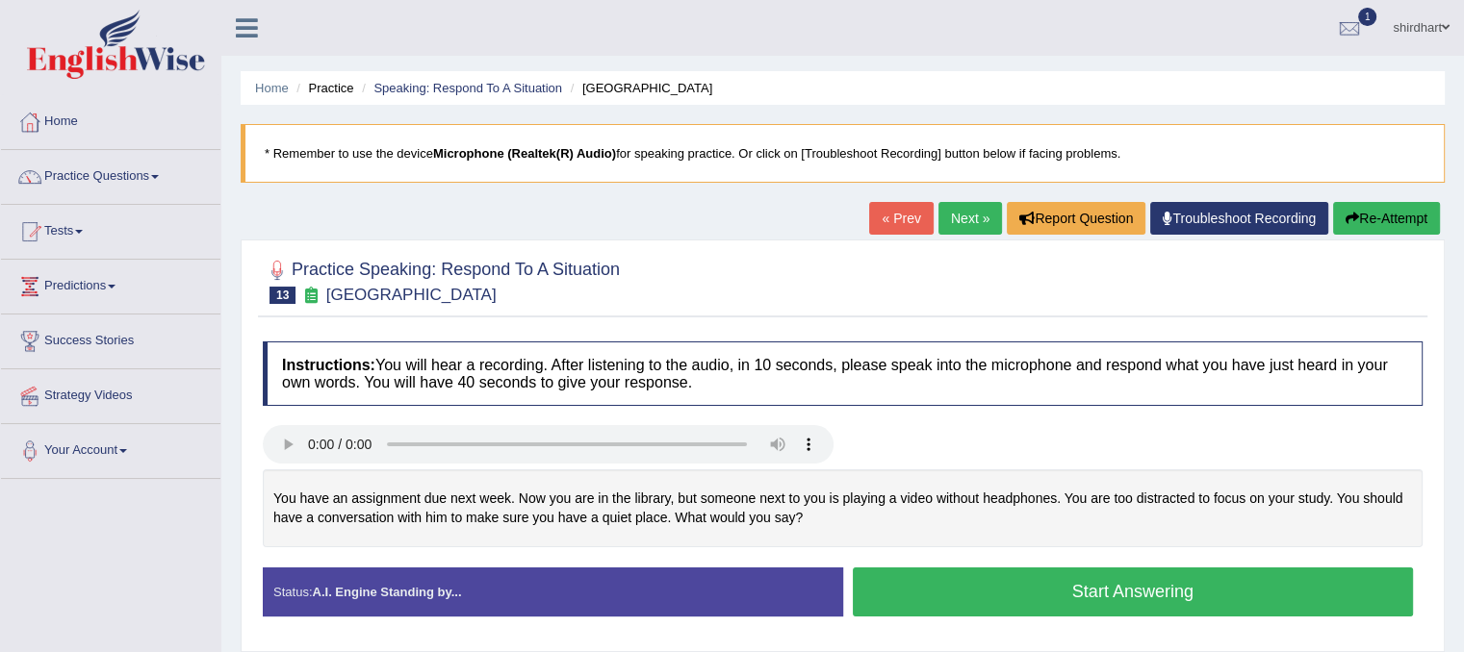
click at [1178, 591] on button "Start Answering" at bounding box center [1133, 592] width 561 height 49
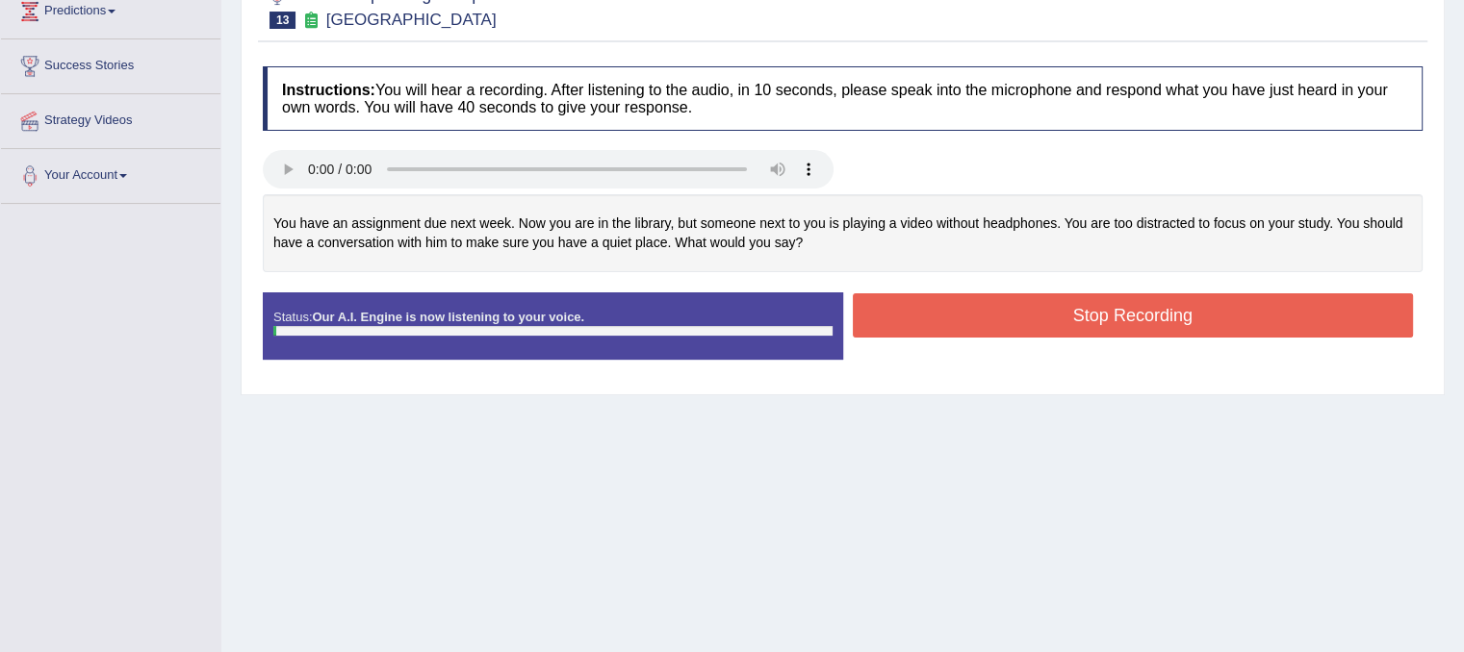
scroll to position [289, 0]
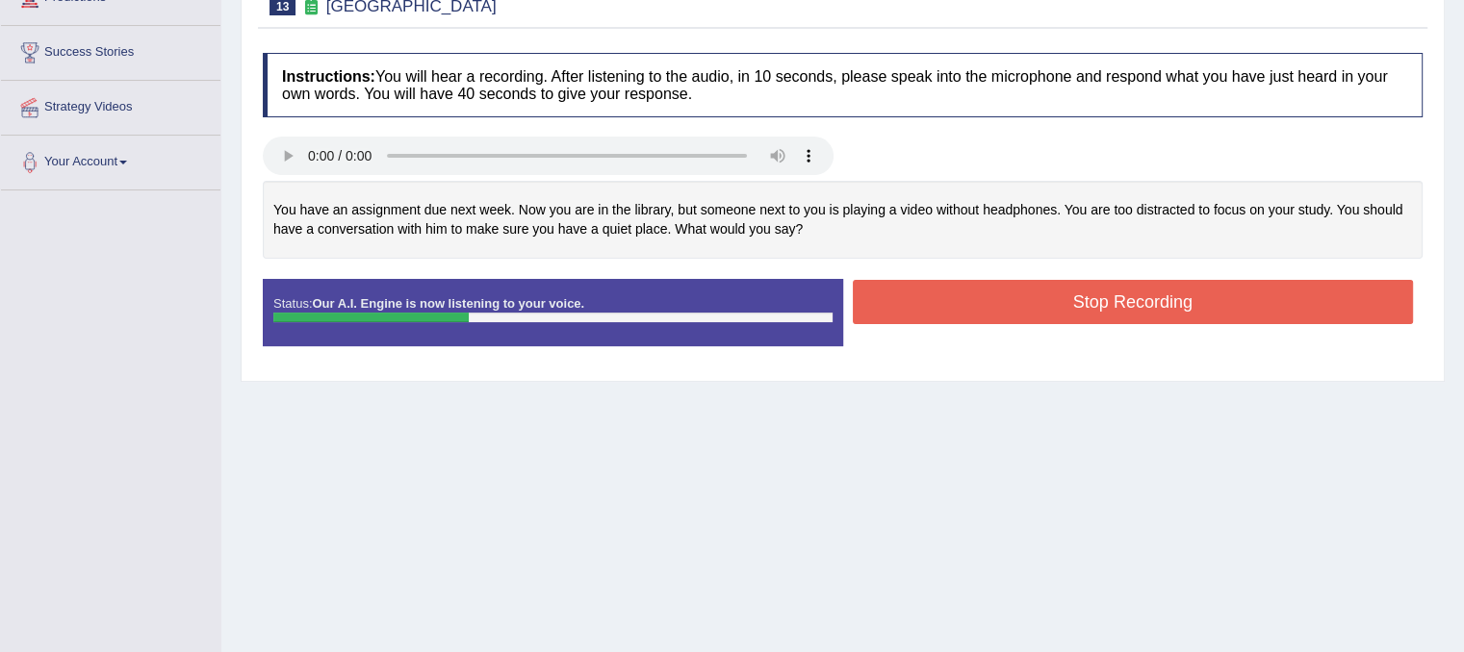
click at [1178, 304] on button "Stop Recording" at bounding box center [1133, 302] width 561 height 44
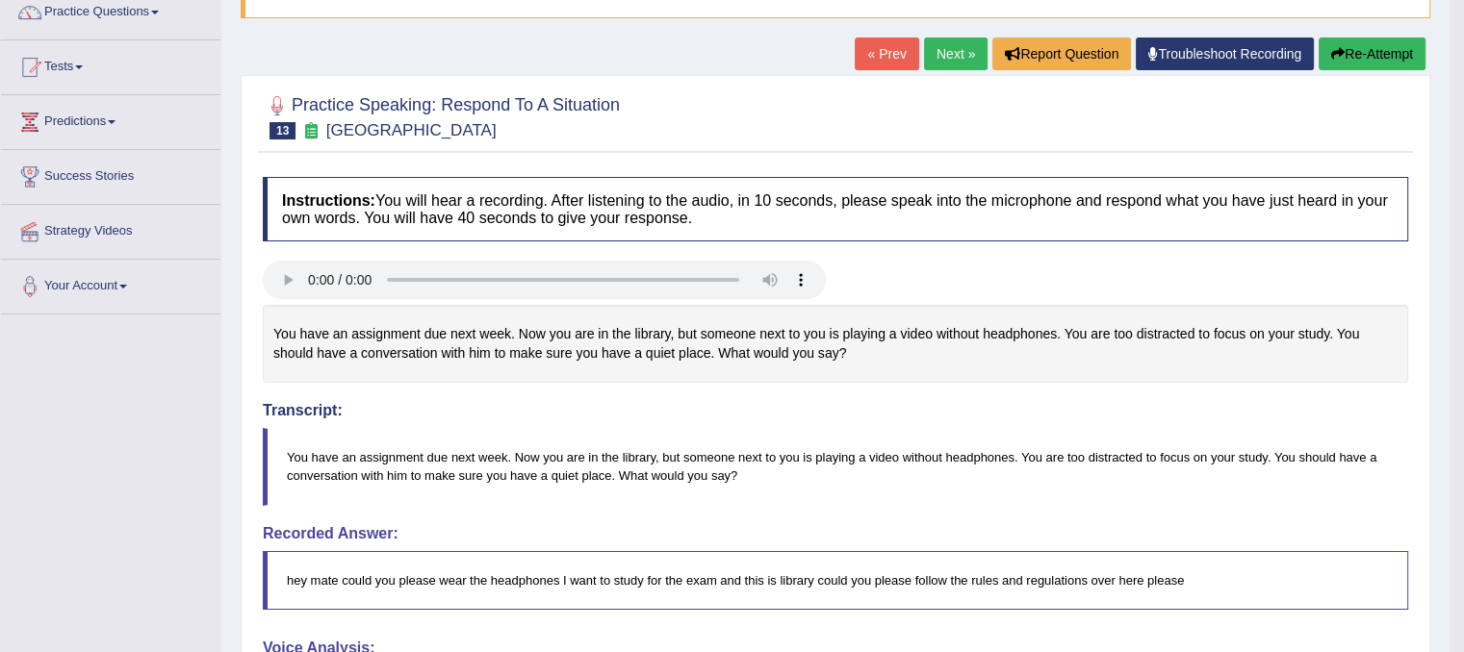
scroll to position [118, 0]
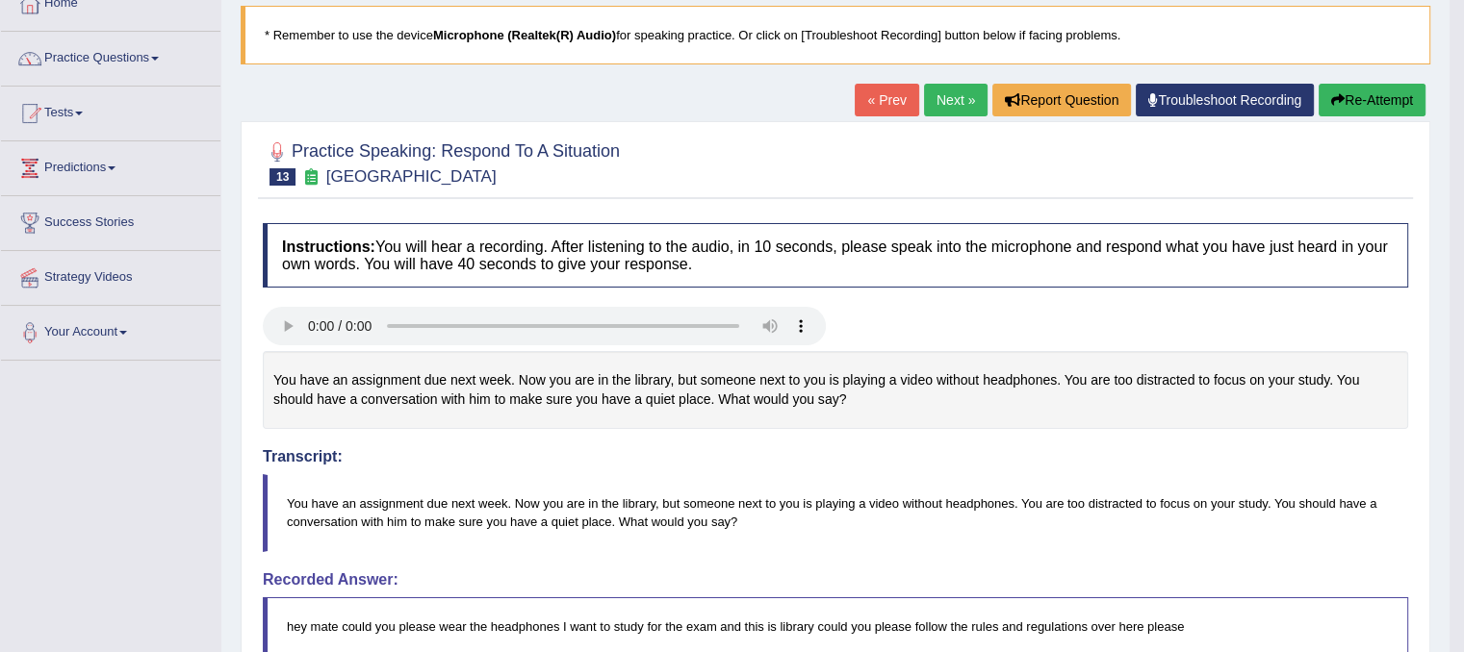
click at [1397, 109] on button "Re-Attempt" at bounding box center [1371, 100] width 107 height 33
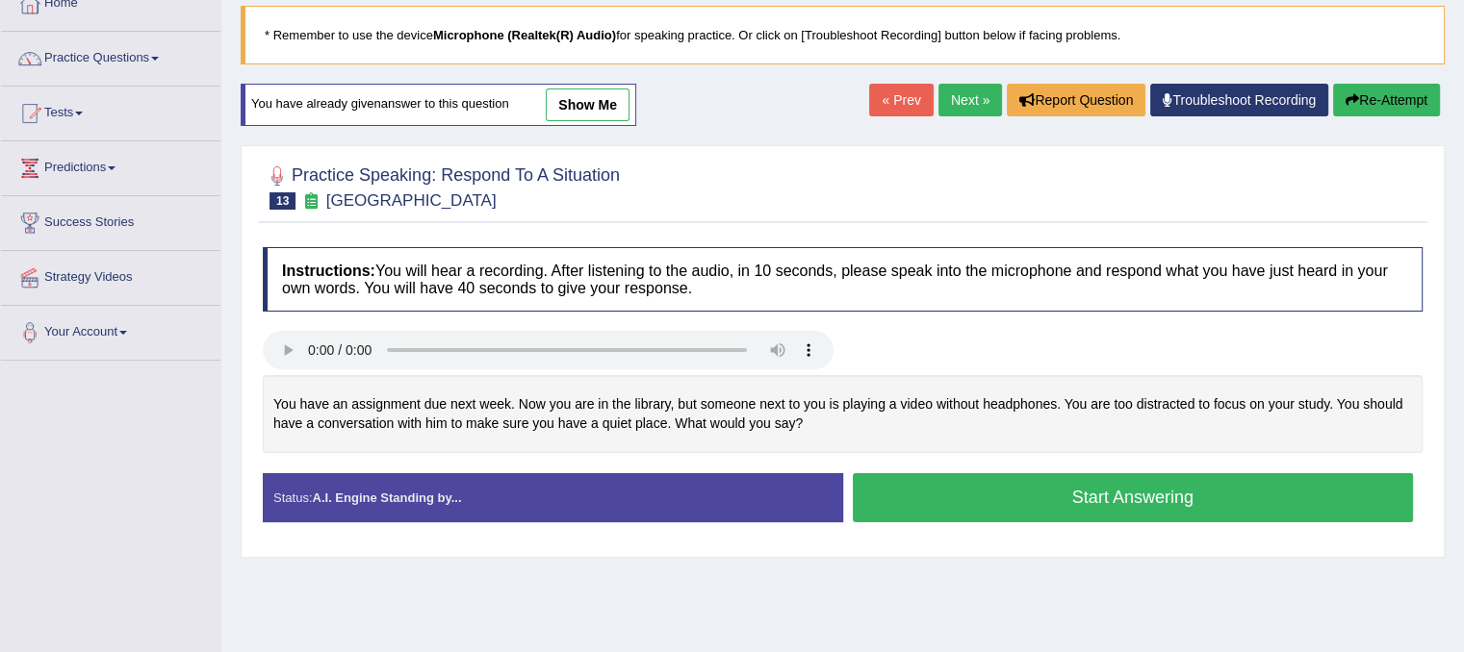
click at [1028, 490] on button "Start Answering" at bounding box center [1133, 497] width 561 height 49
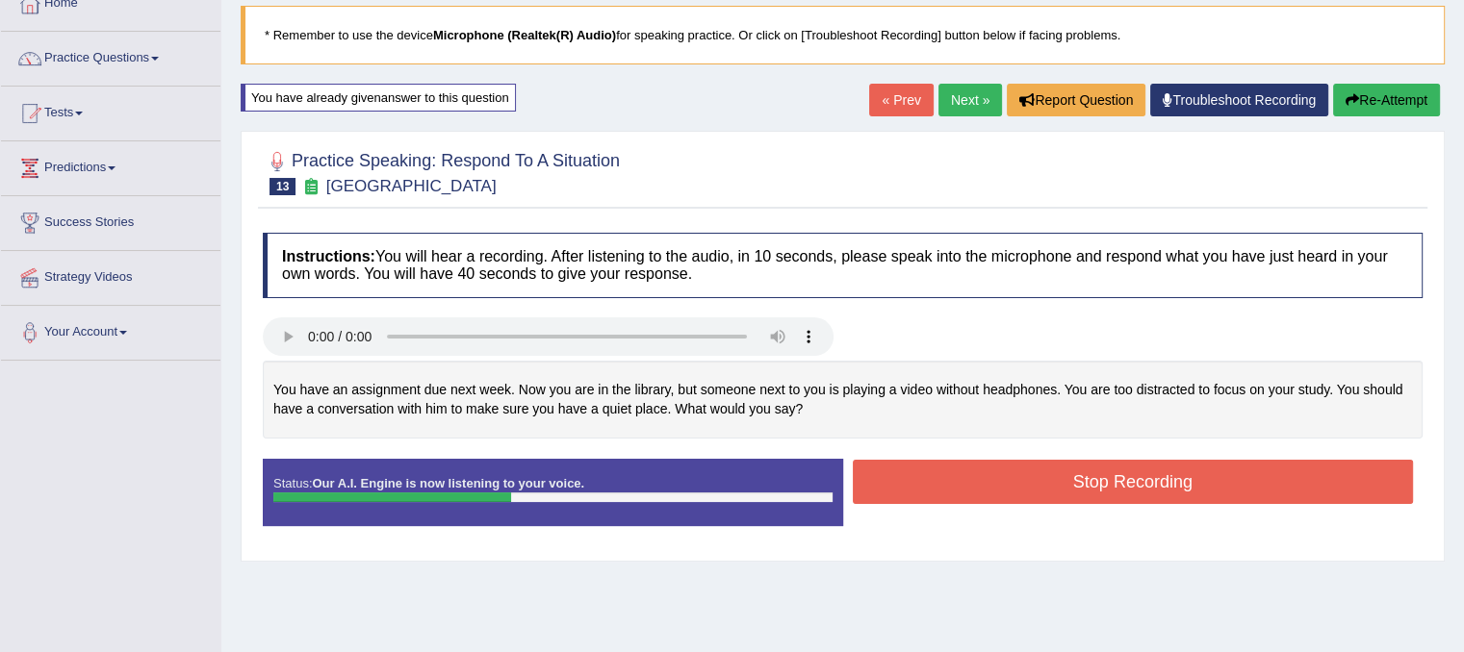
click at [1000, 475] on button "Stop Recording" at bounding box center [1133, 482] width 561 height 44
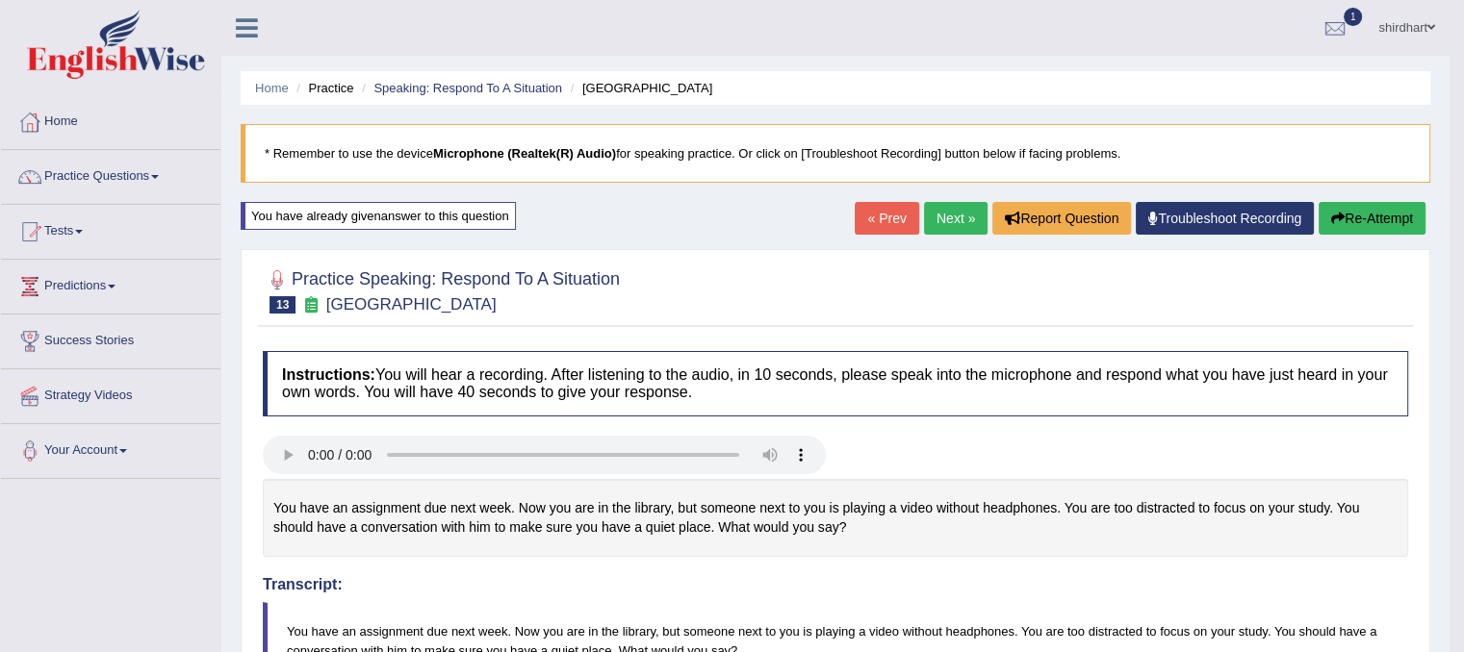
click at [1379, 202] on button "Re-Attempt" at bounding box center [1371, 218] width 107 height 33
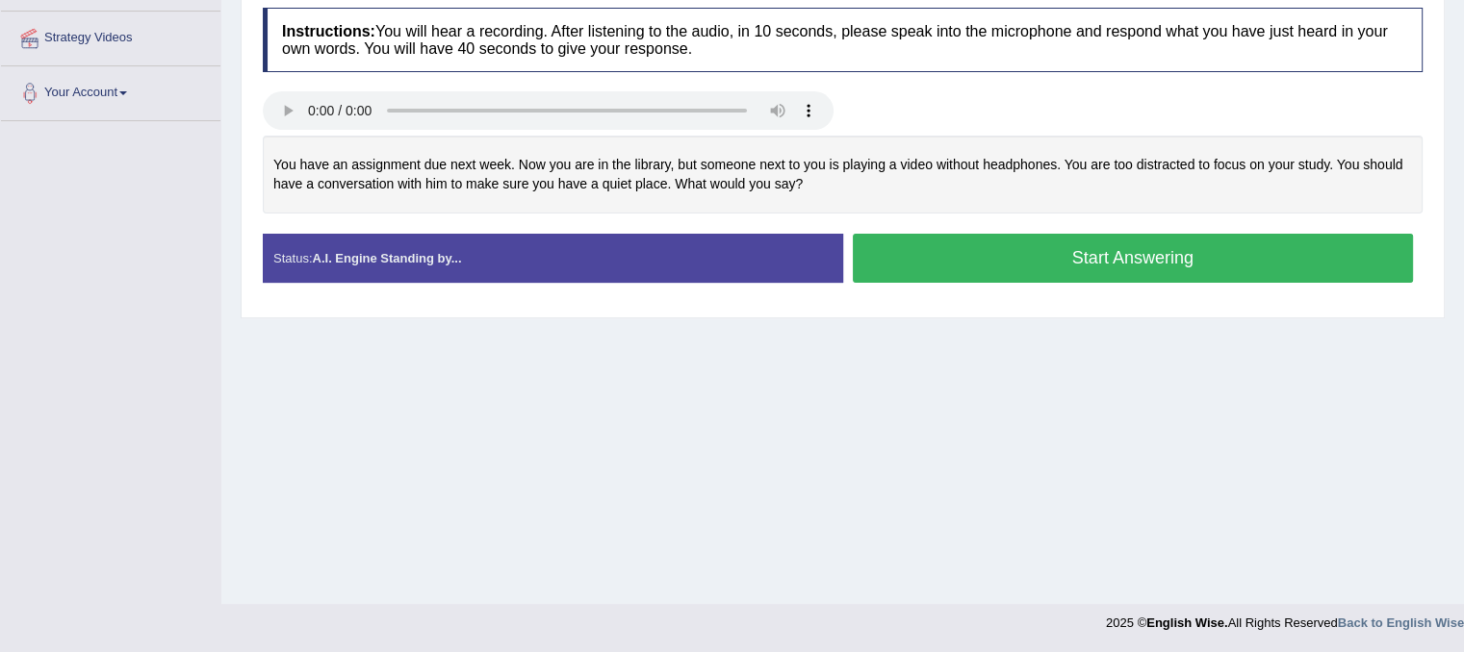
click at [1168, 259] on button "Start Answering" at bounding box center [1133, 258] width 561 height 49
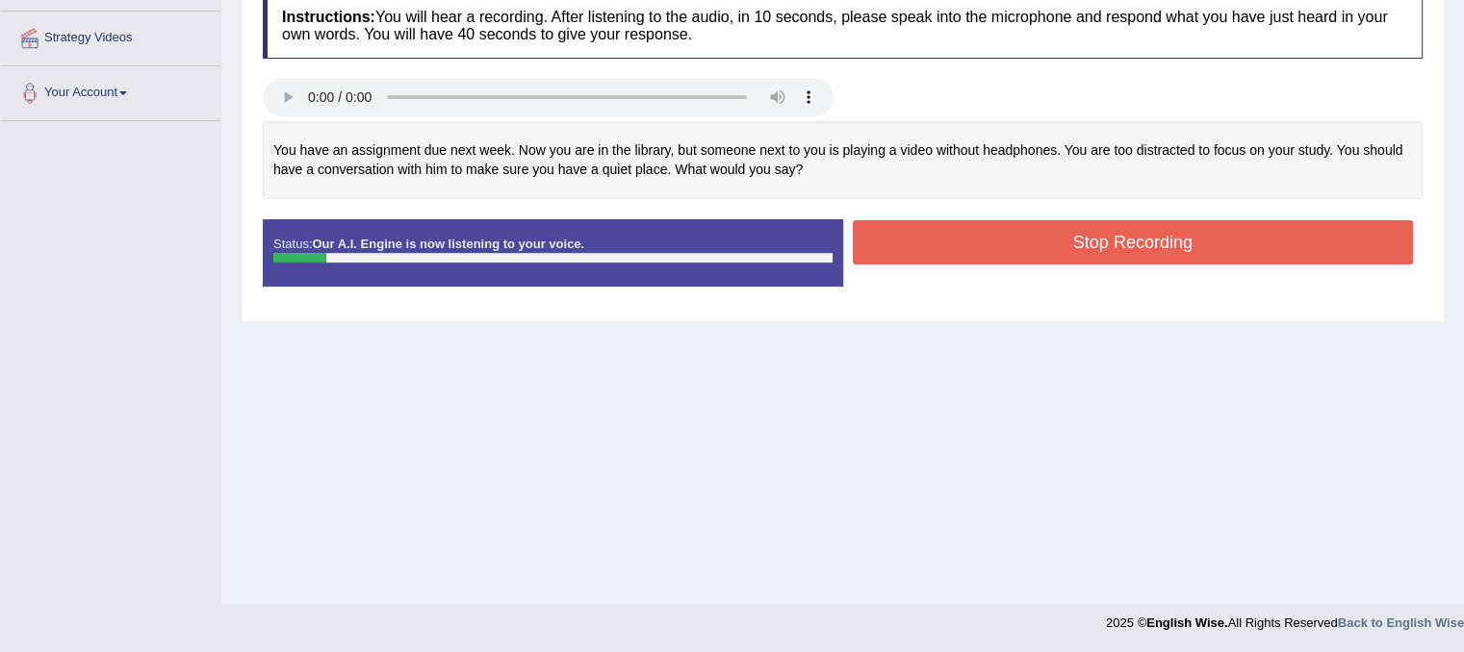
click at [1140, 241] on button "Stop Recording" at bounding box center [1133, 242] width 561 height 44
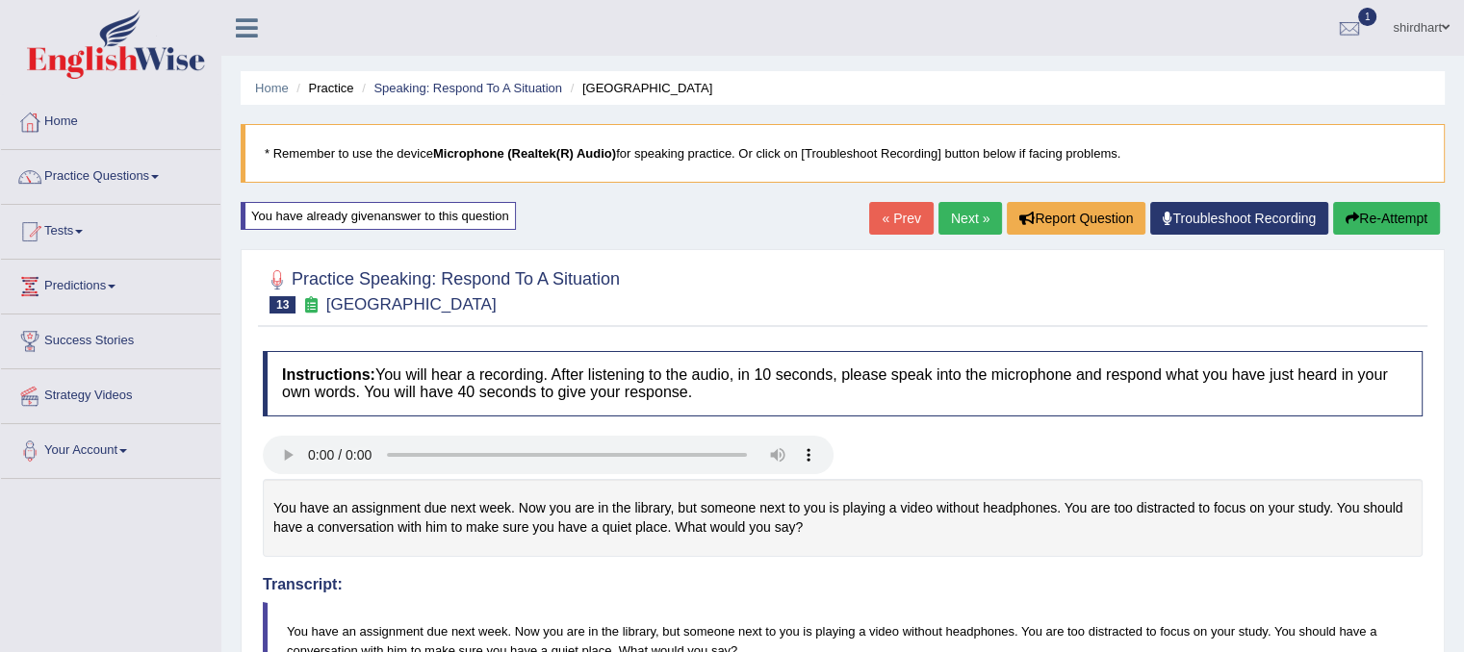
click at [1398, 209] on button "Re-Attempt" at bounding box center [1386, 218] width 107 height 33
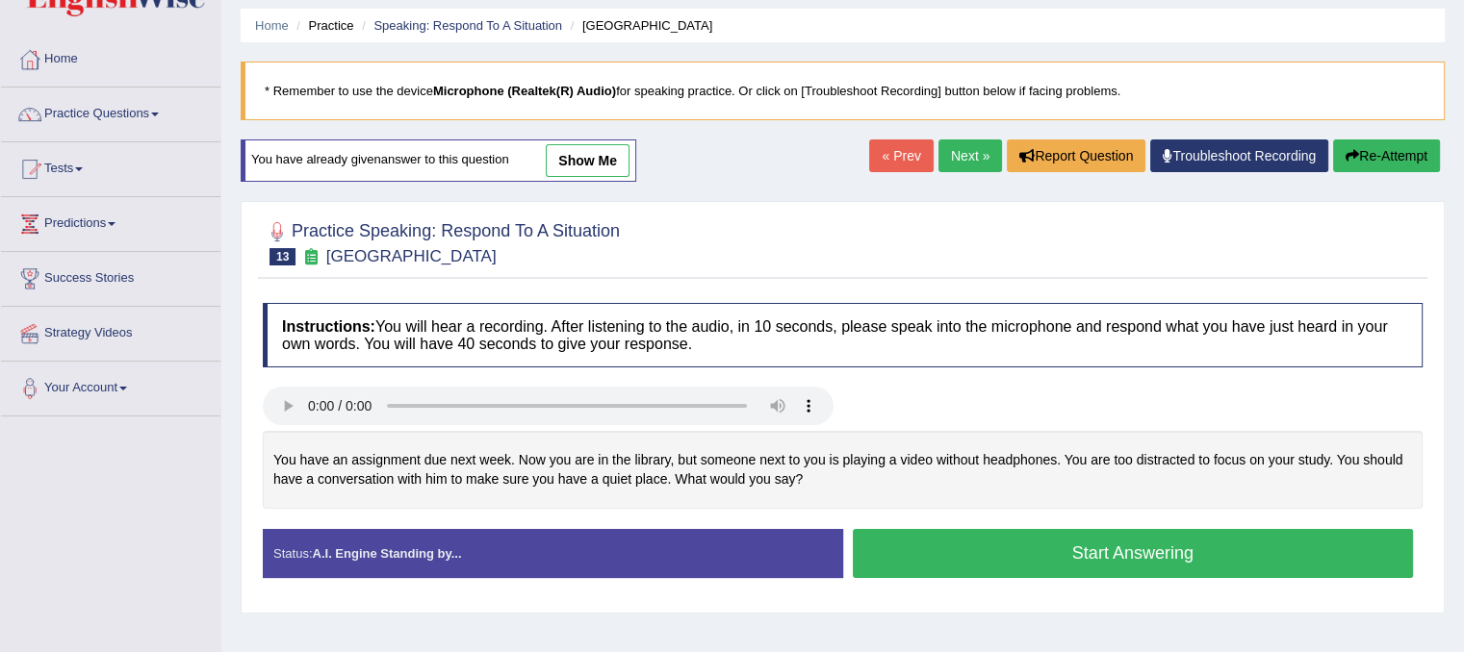
scroll to position [96, 0]
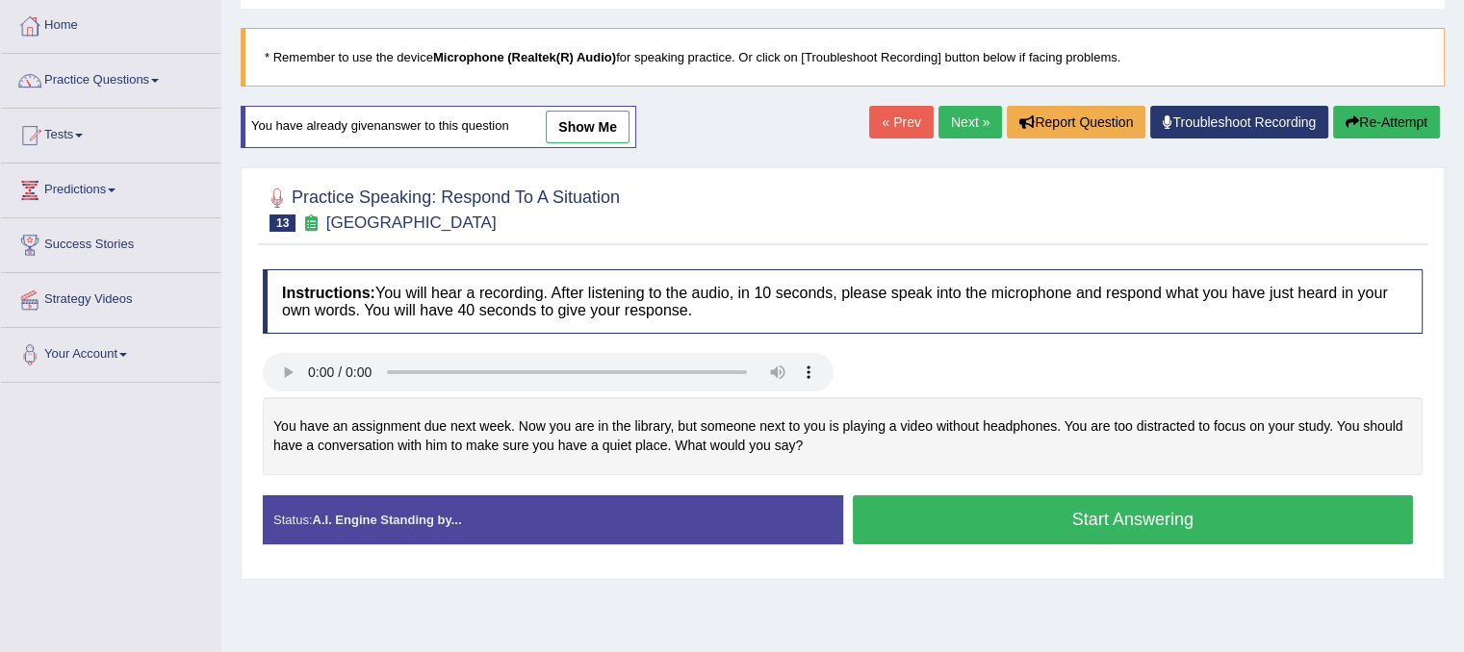
click at [1248, 501] on button "Start Answering" at bounding box center [1133, 520] width 561 height 49
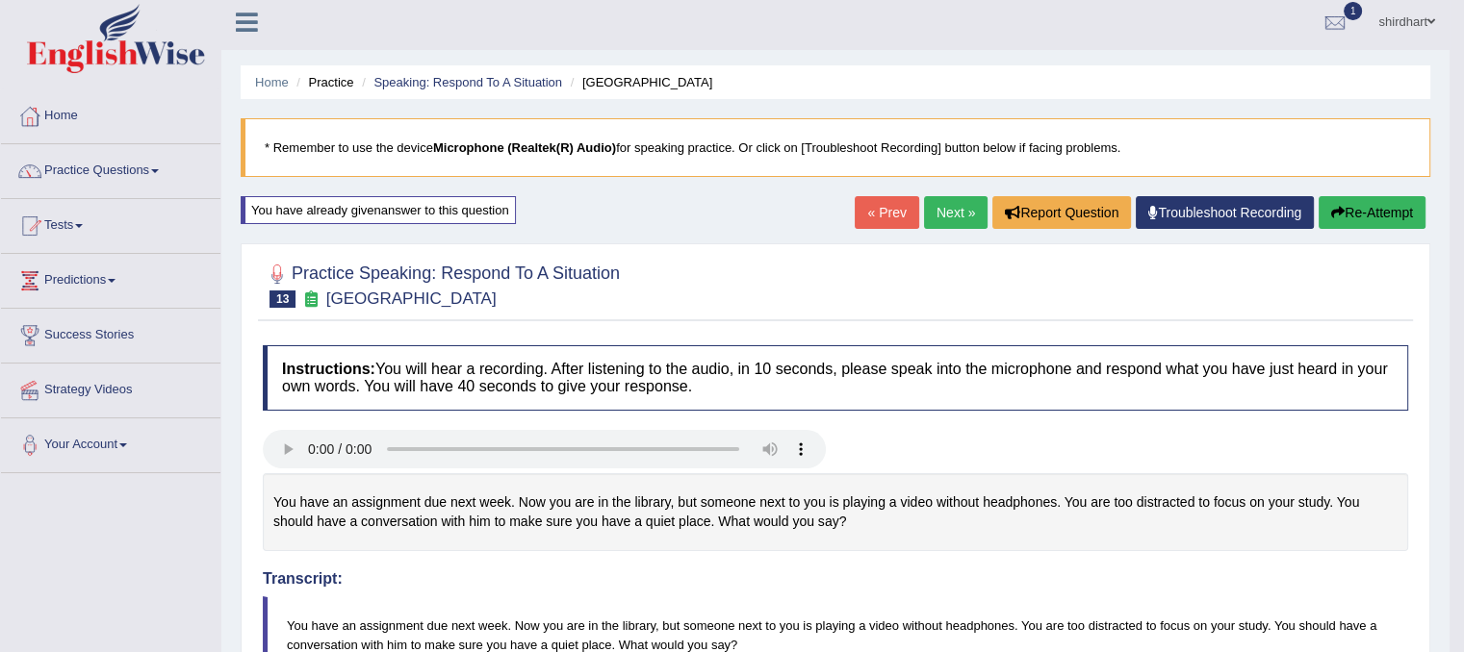
scroll to position [0, 0]
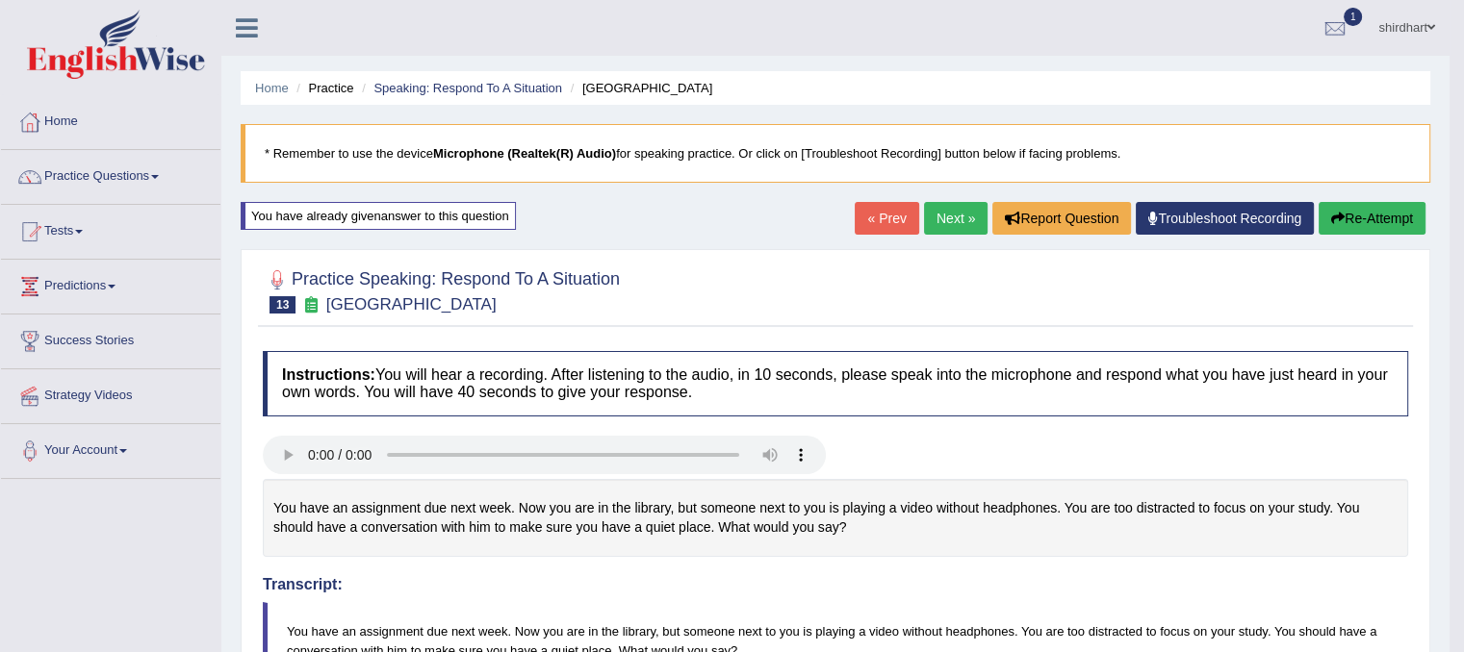
click at [1362, 226] on button "Re-Attempt" at bounding box center [1371, 218] width 107 height 33
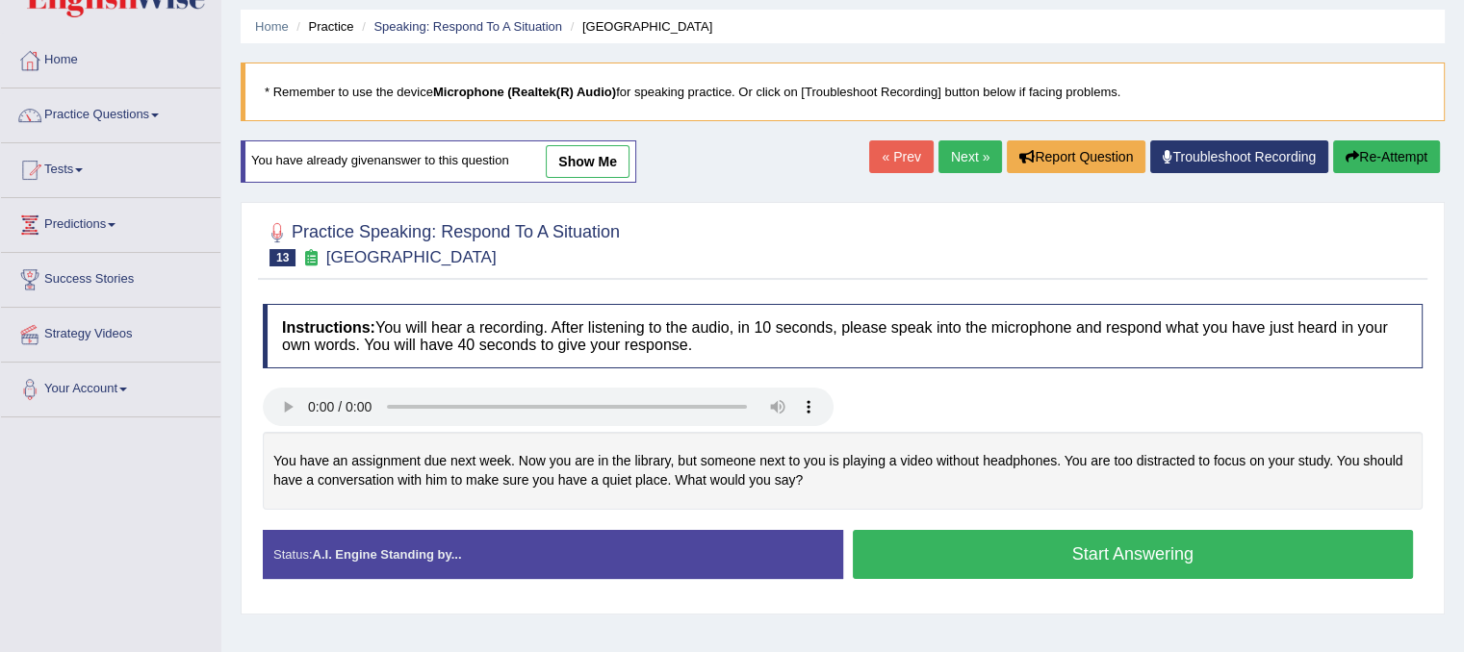
scroll to position [96, 0]
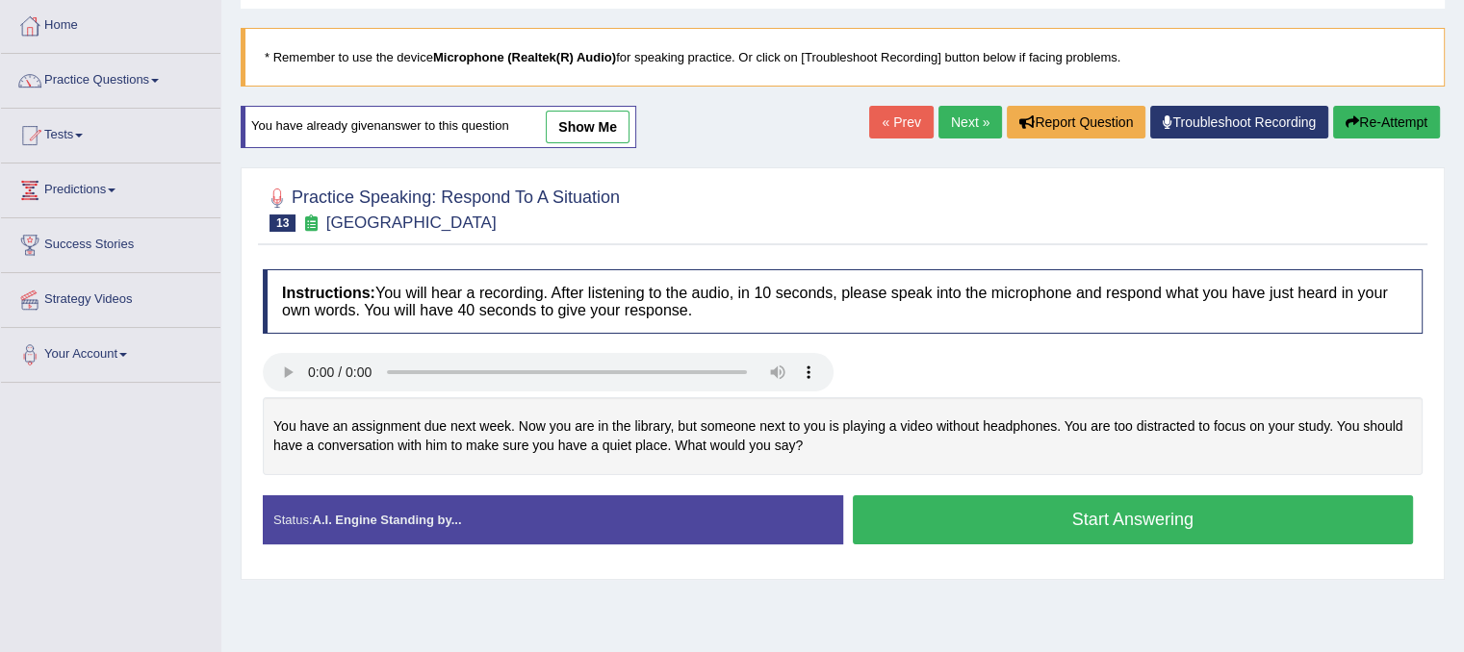
click at [1006, 519] on button "Start Answering" at bounding box center [1133, 520] width 561 height 49
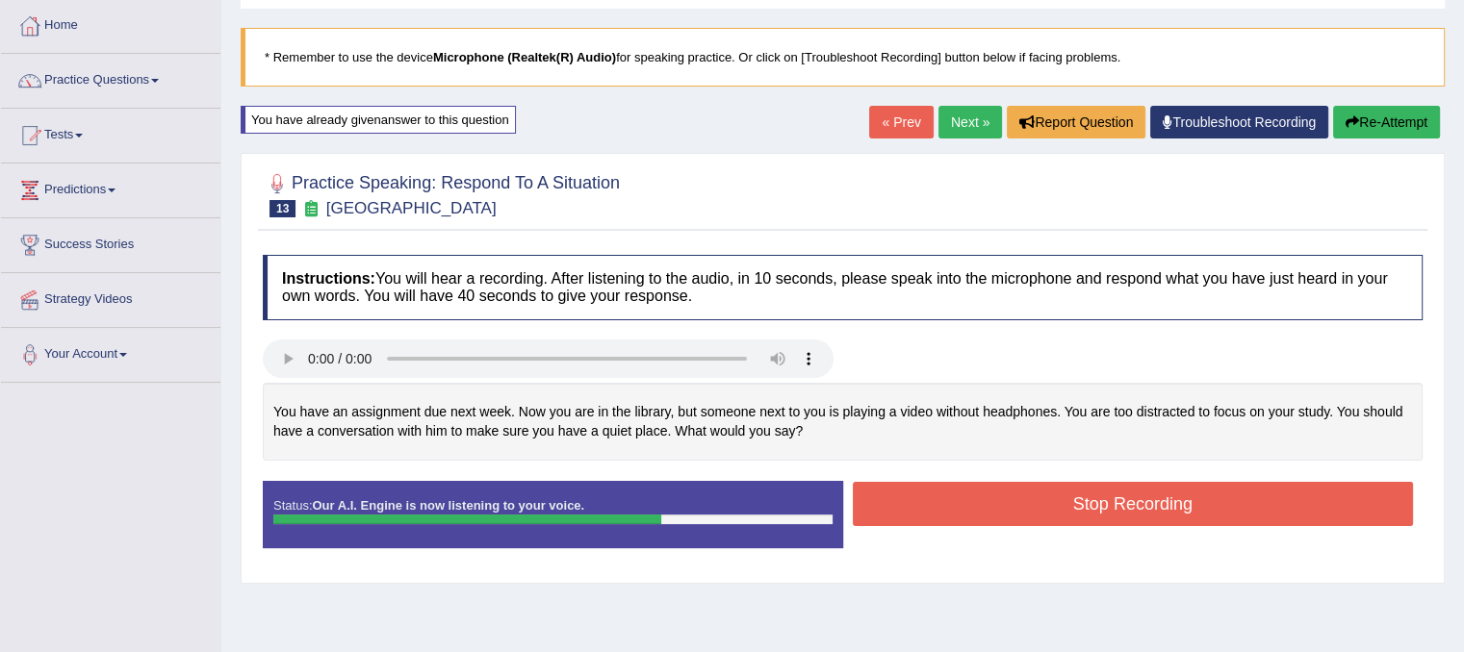
click at [1020, 511] on button "Stop Recording" at bounding box center [1133, 504] width 561 height 44
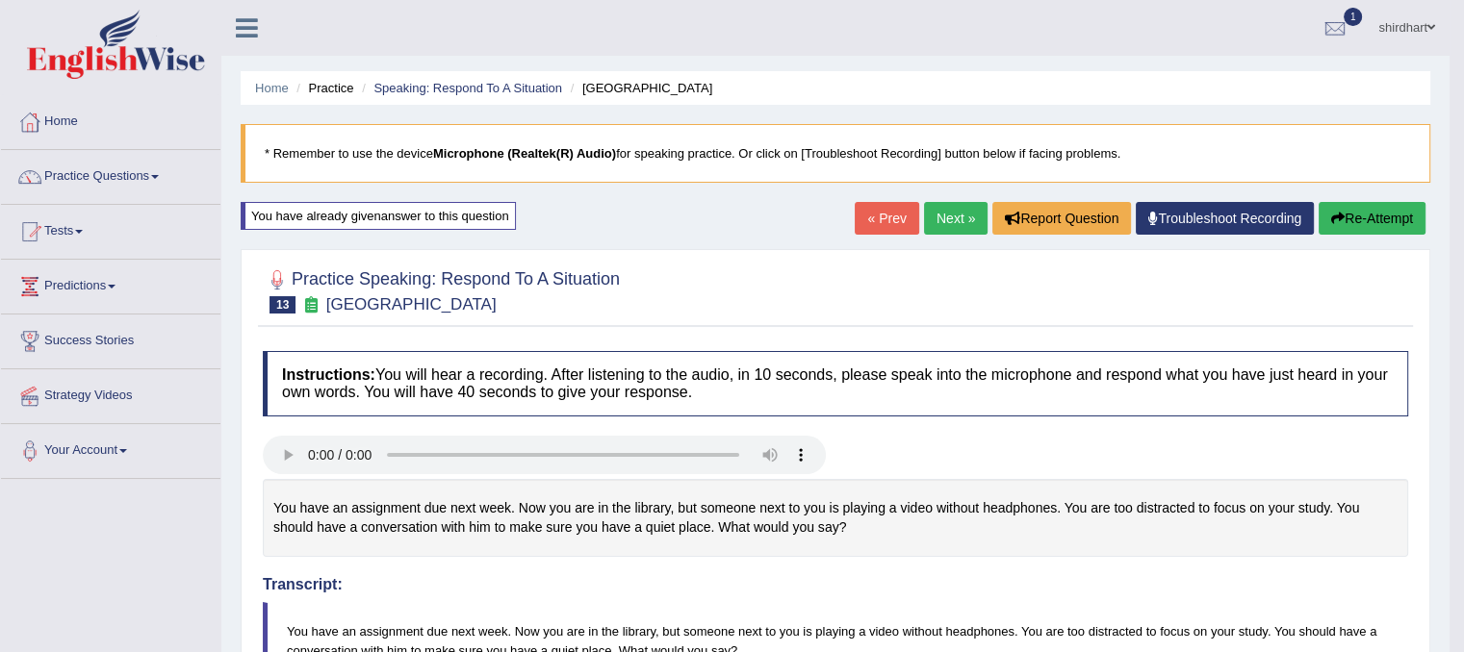
scroll to position [0, 0]
click at [1417, 225] on button "Re-Attempt" at bounding box center [1371, 218] width 107 height 33
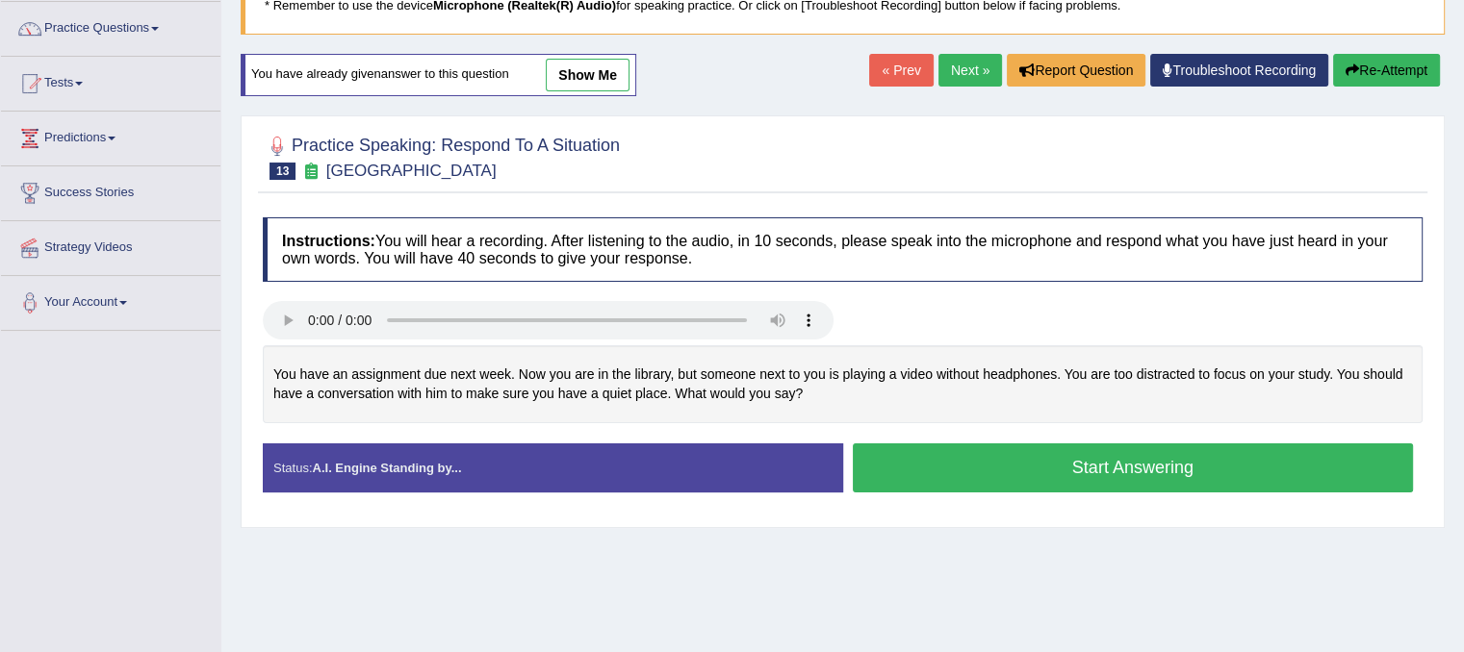
scroll to position [192, 0]
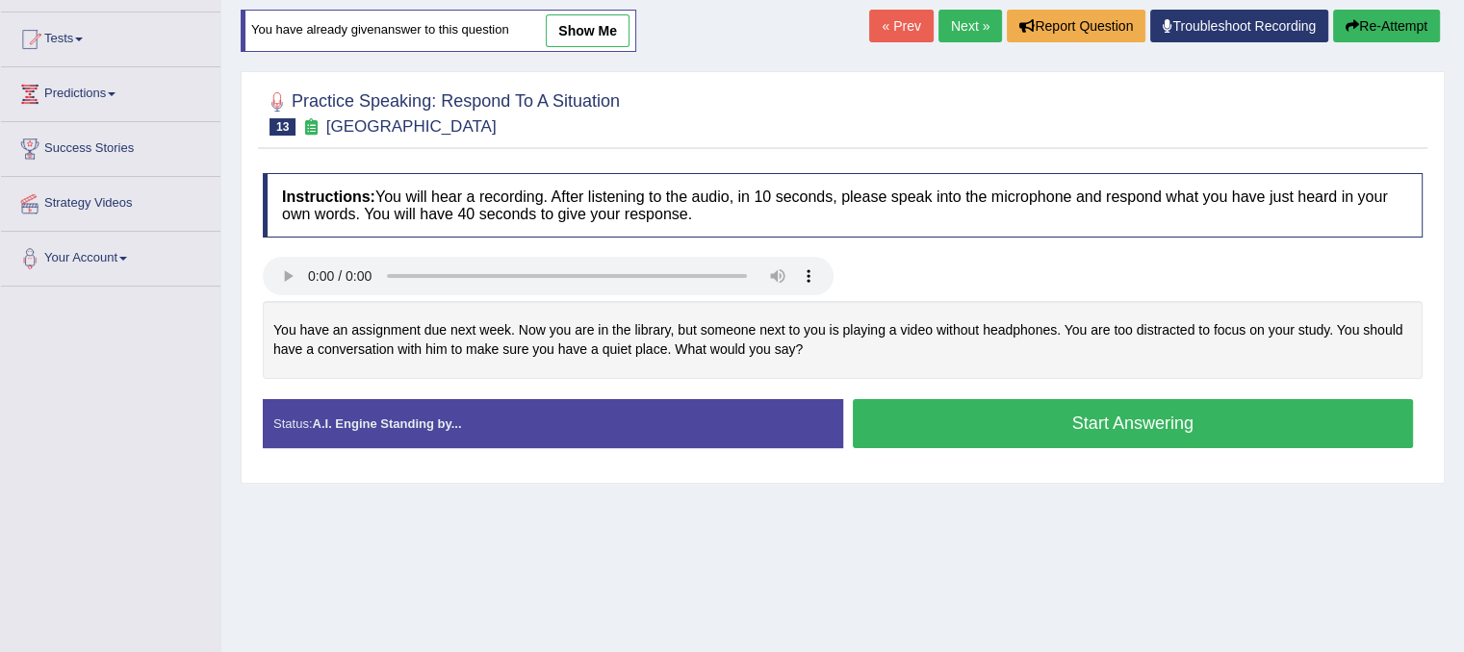
click at [1040, 424] on button "Start Answering" at bounding box center [1133, 423] width 561 height 49
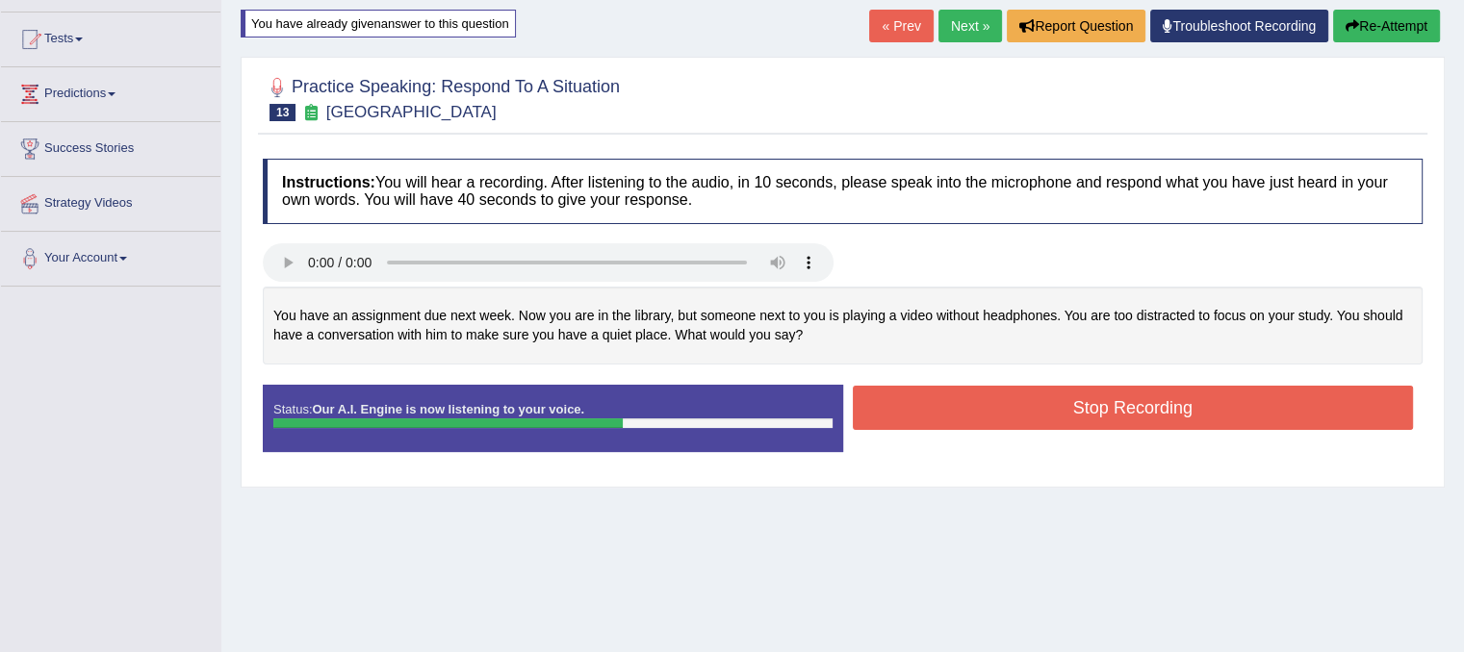
click at [1037, 414] on button "Stop Recording" at bounding box center [1133, 408] width 561 height 44
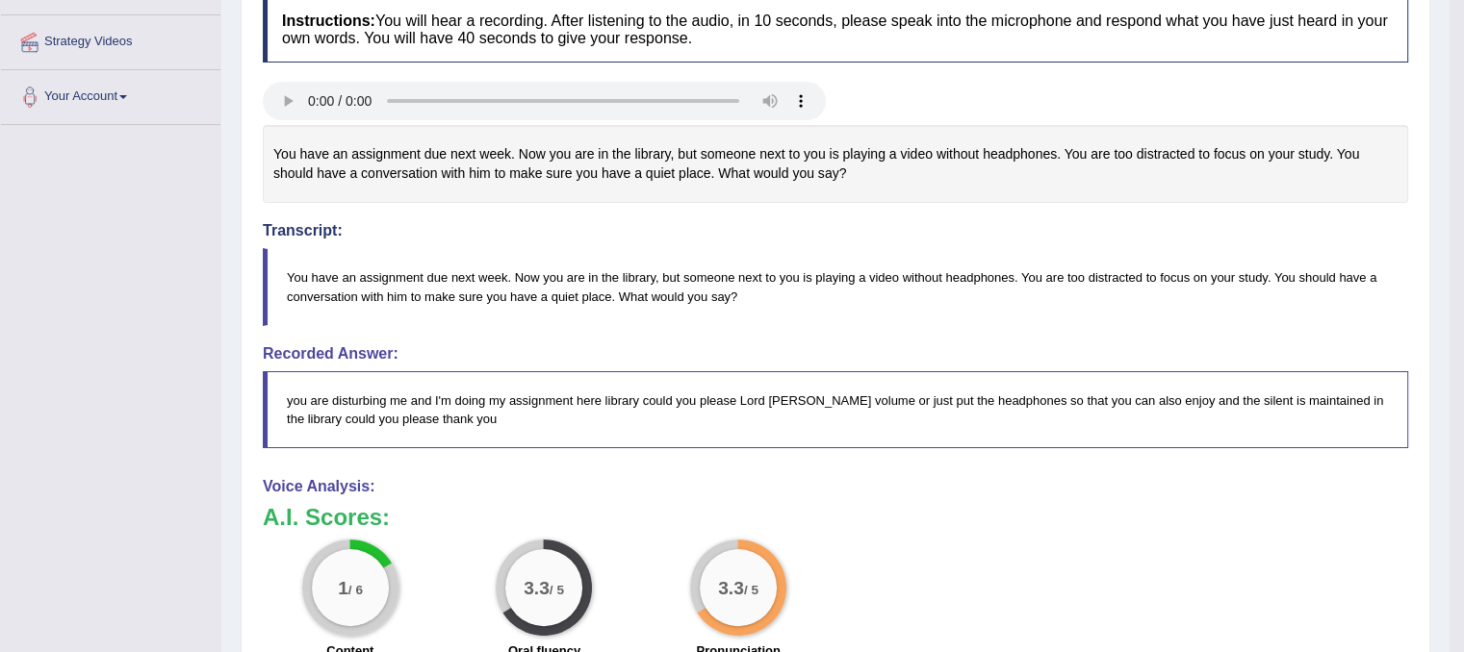
scroll to position [146, 0]
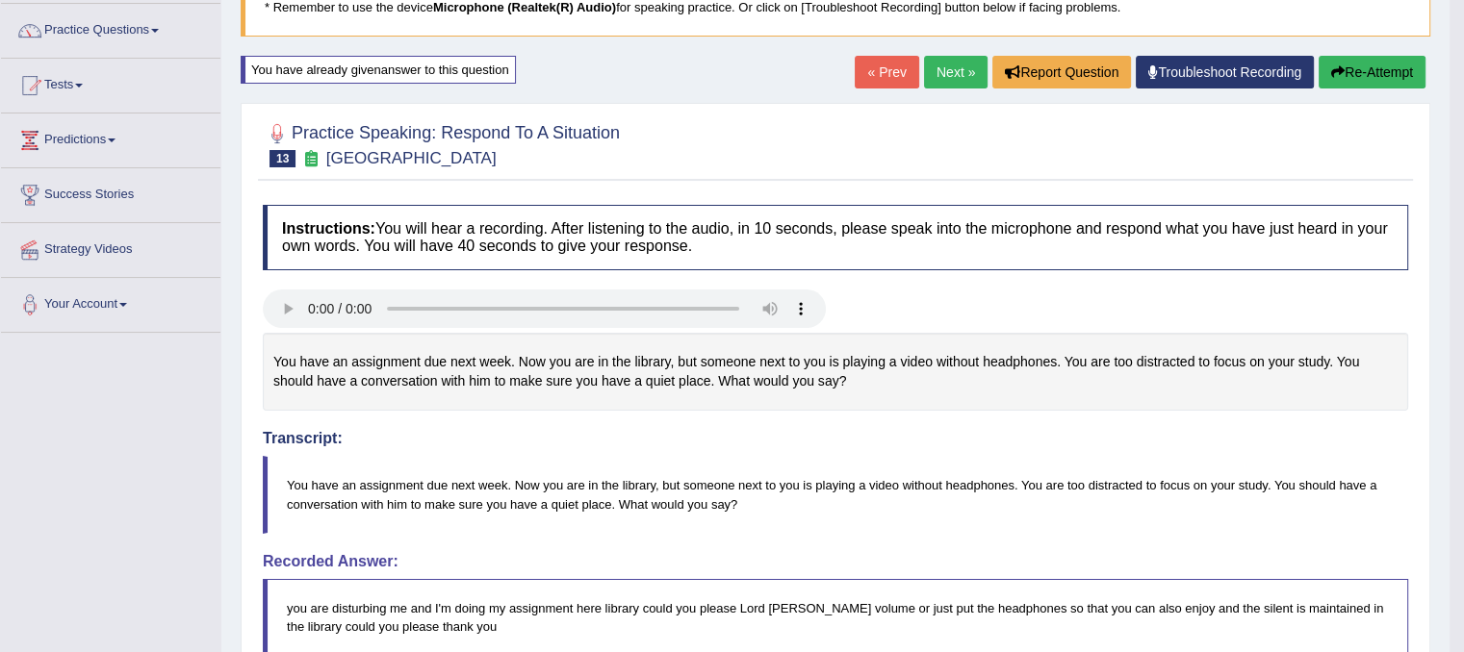
click at [952, 72] on link "Next »" at bounding box center [956, 72] width 64 height 33
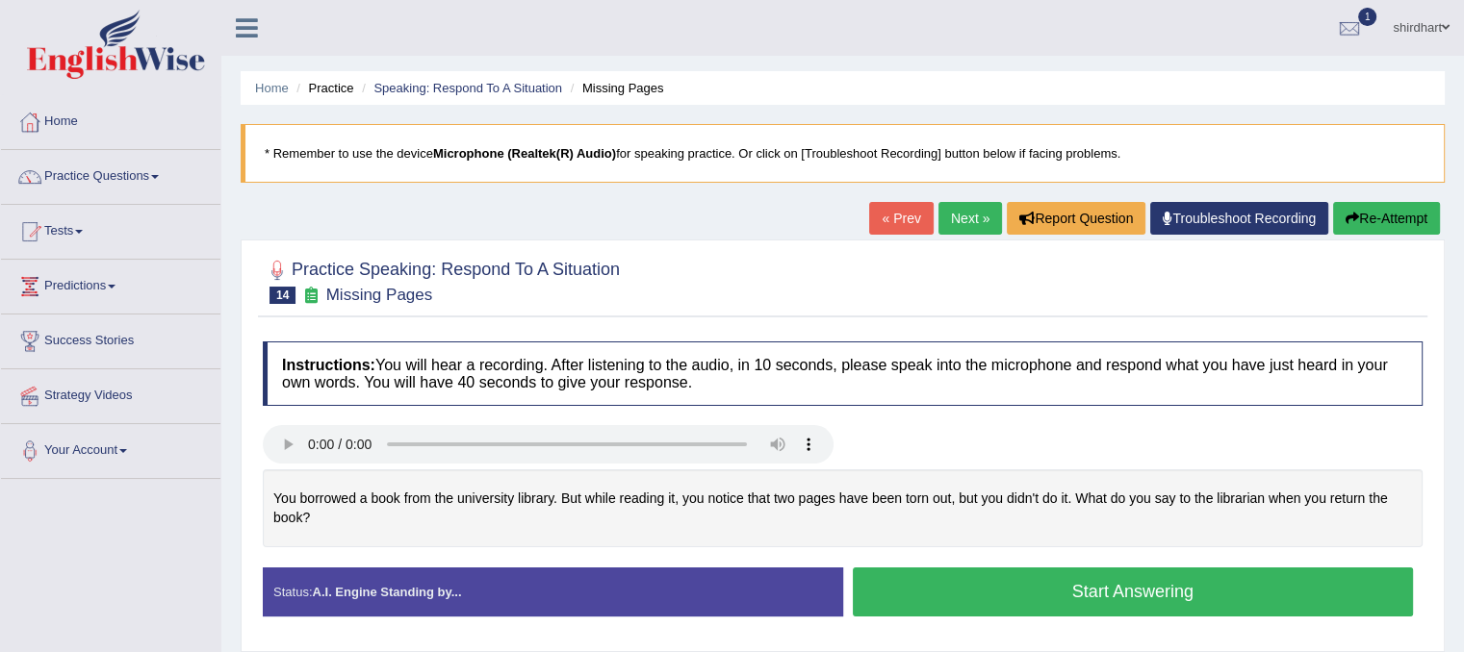
click at [1095, 601] on button "Start Answering" at bounding box center [1133, 592] width 561 height 49
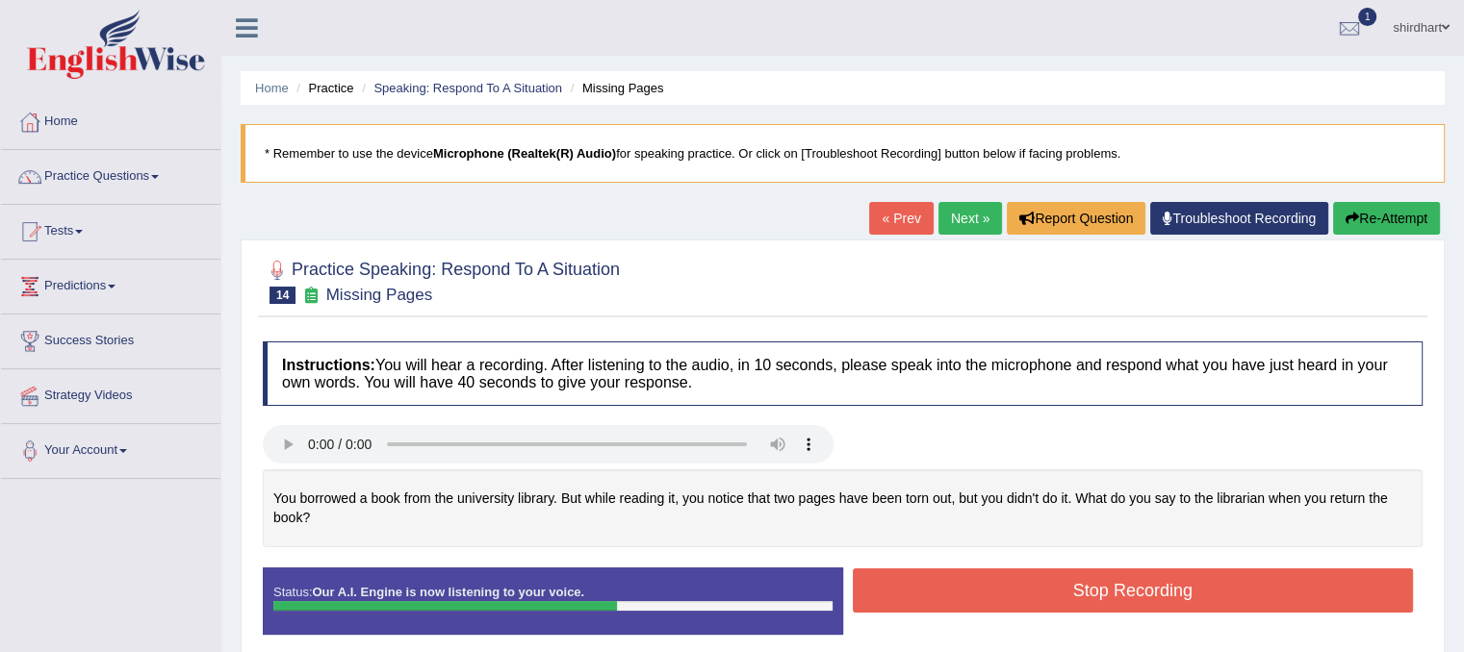
click at [1072, 583] on div "Instructions: You will hear a recording. After listening to the audio, in 10 se…" at bounding box center [842, 496] width 1169 height 328
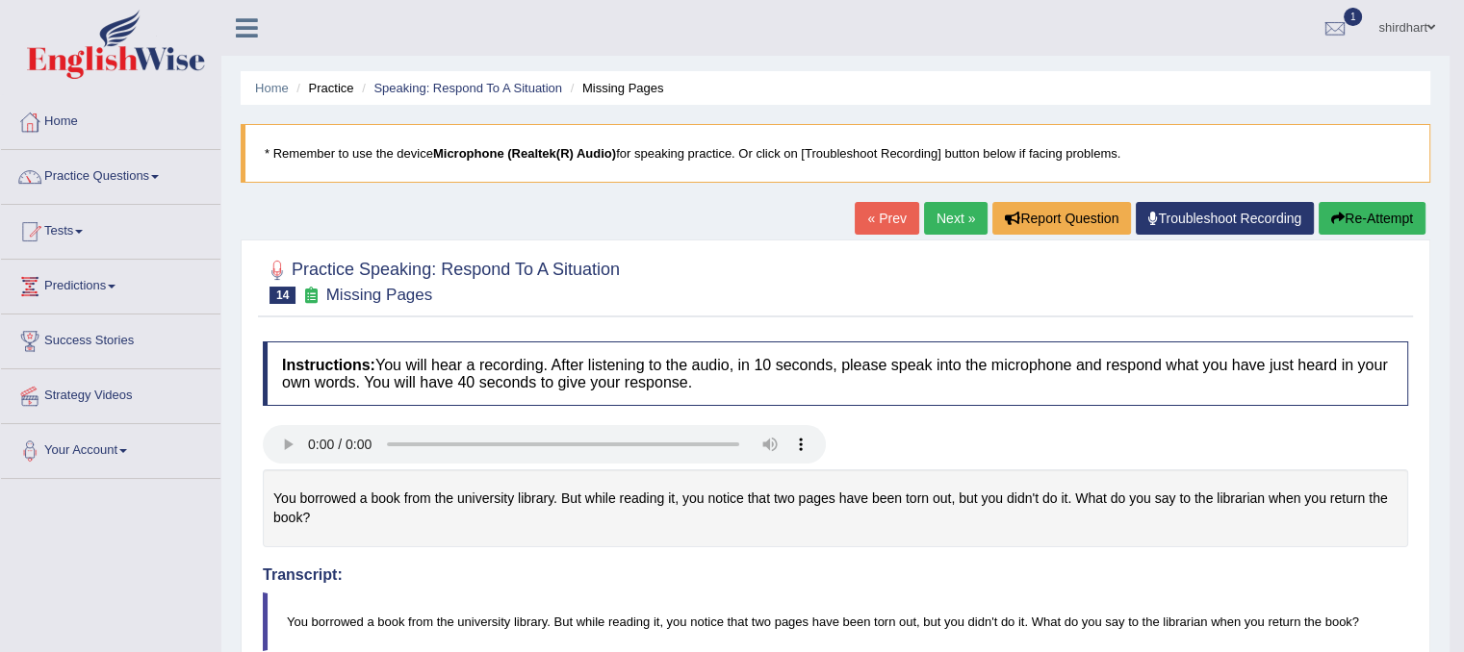
click at [1341, 217] on button "Re-Attempt" at bounding box center [1371, 218] width 107 height 33
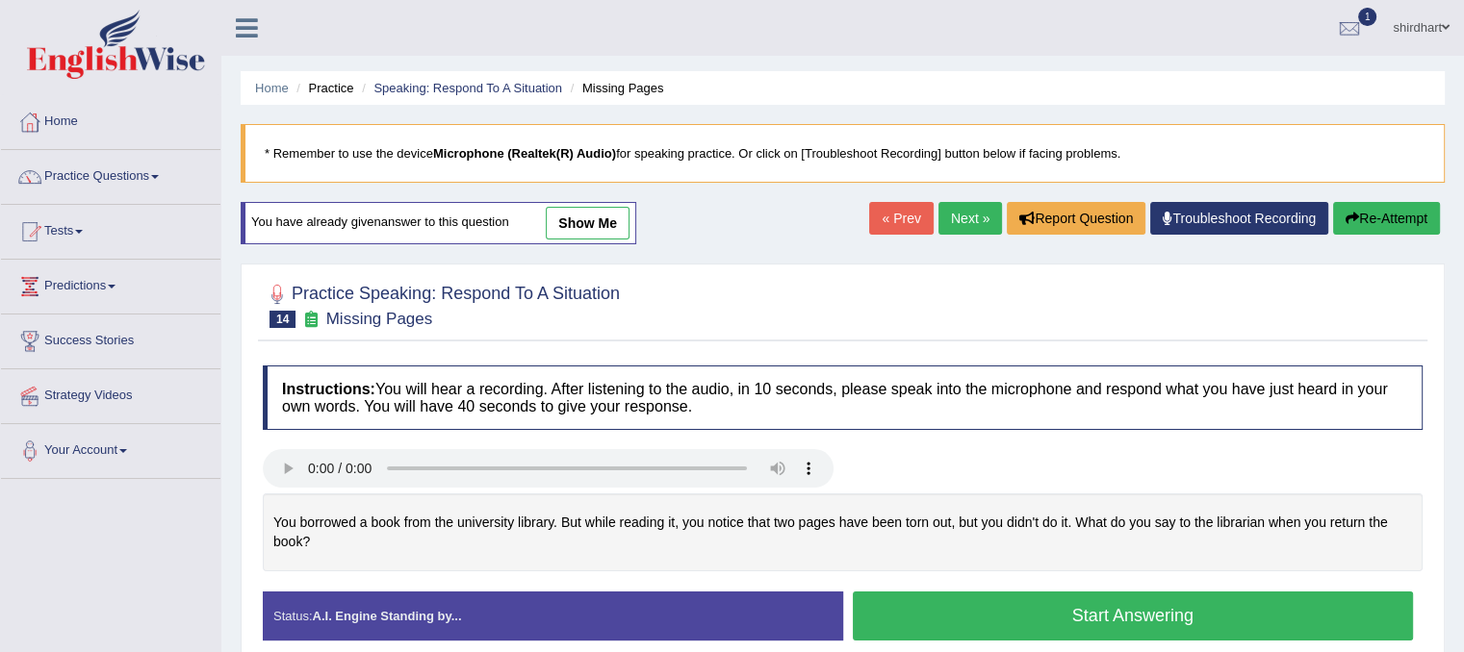
click at [1165, 620] on button "Start Answering" at bounding box center [1133, 616] width 561 height 49
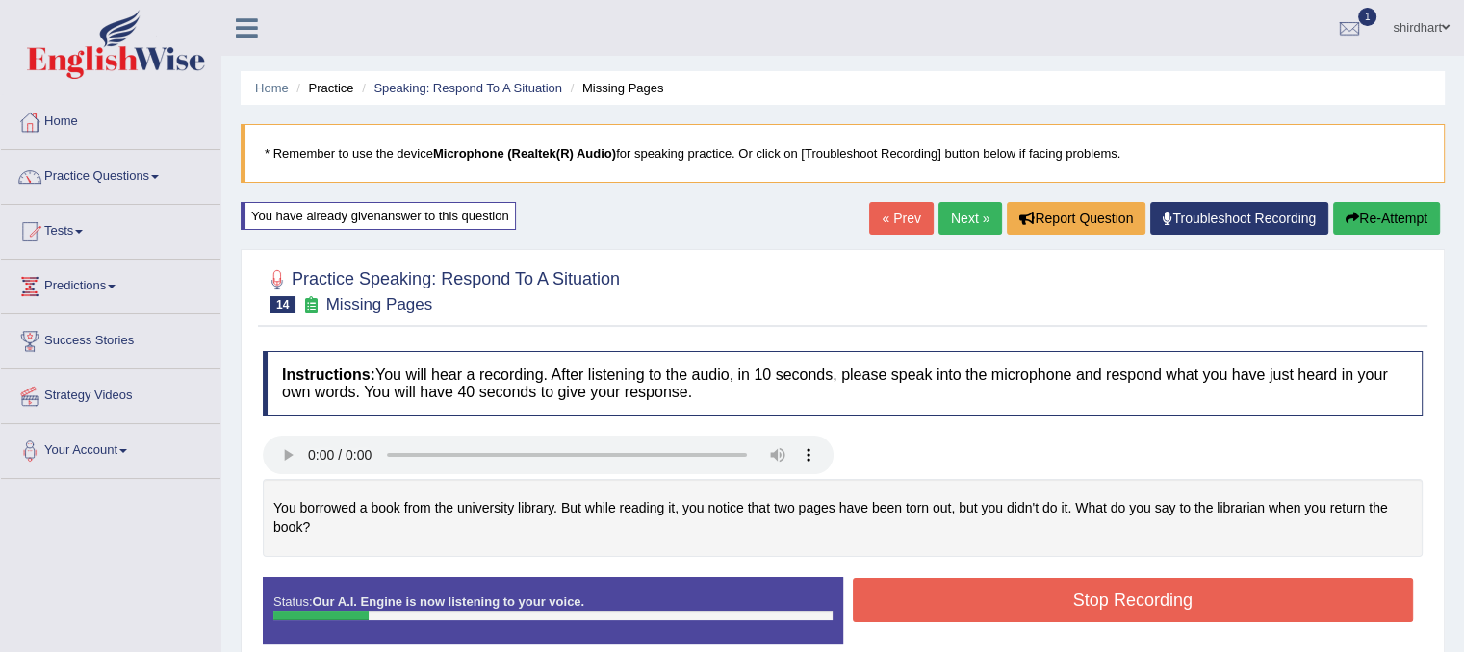
click at [1153, 619] on button "Stop Recording" at bounding box center [1133, 600] width 561 height 44
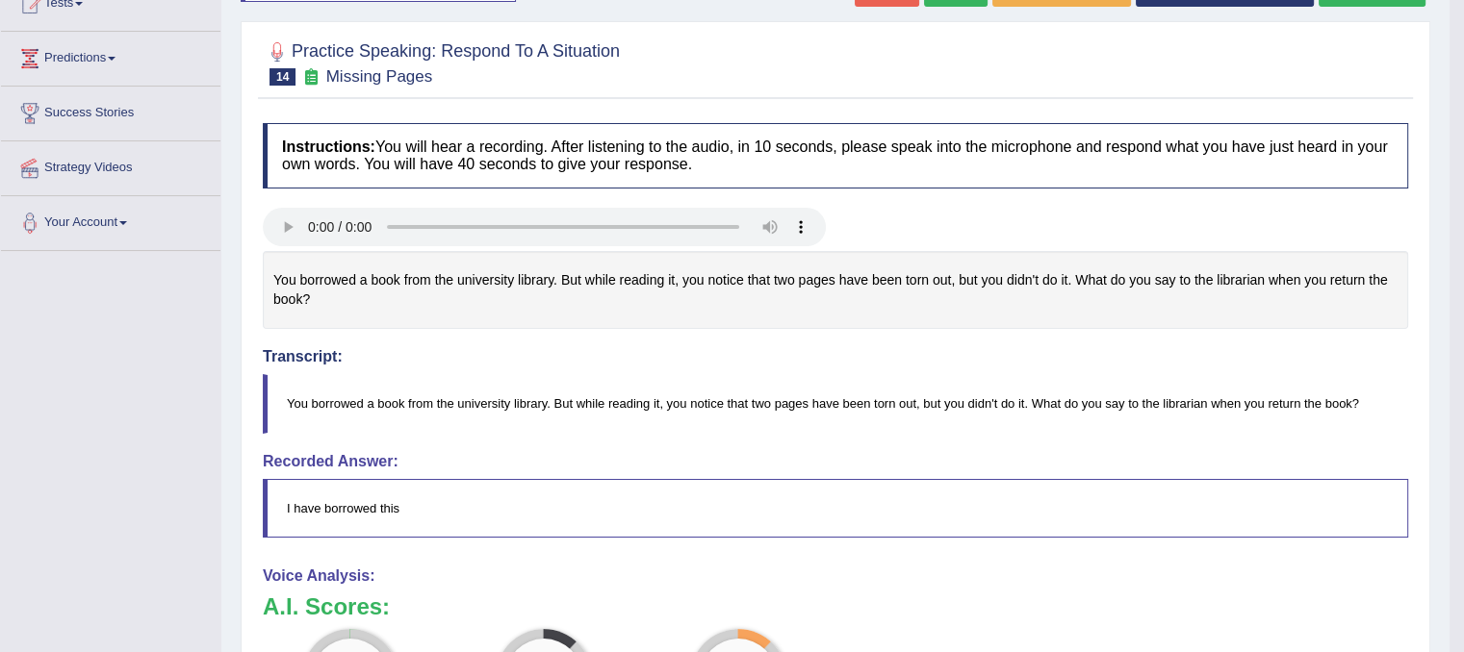
scroll to position [192, 0]
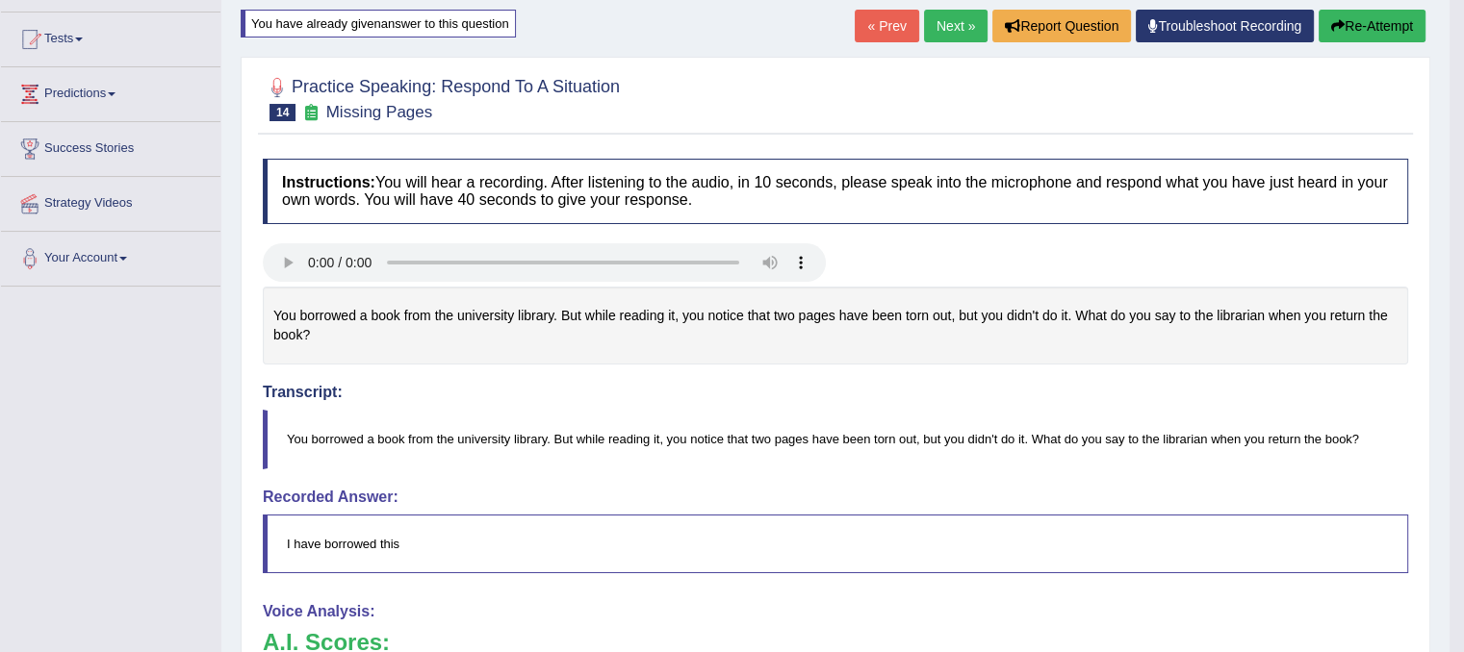
click at [1355, 38] on button "Re-Attempt" at bounding box center [1371, 26] width 107 height 33
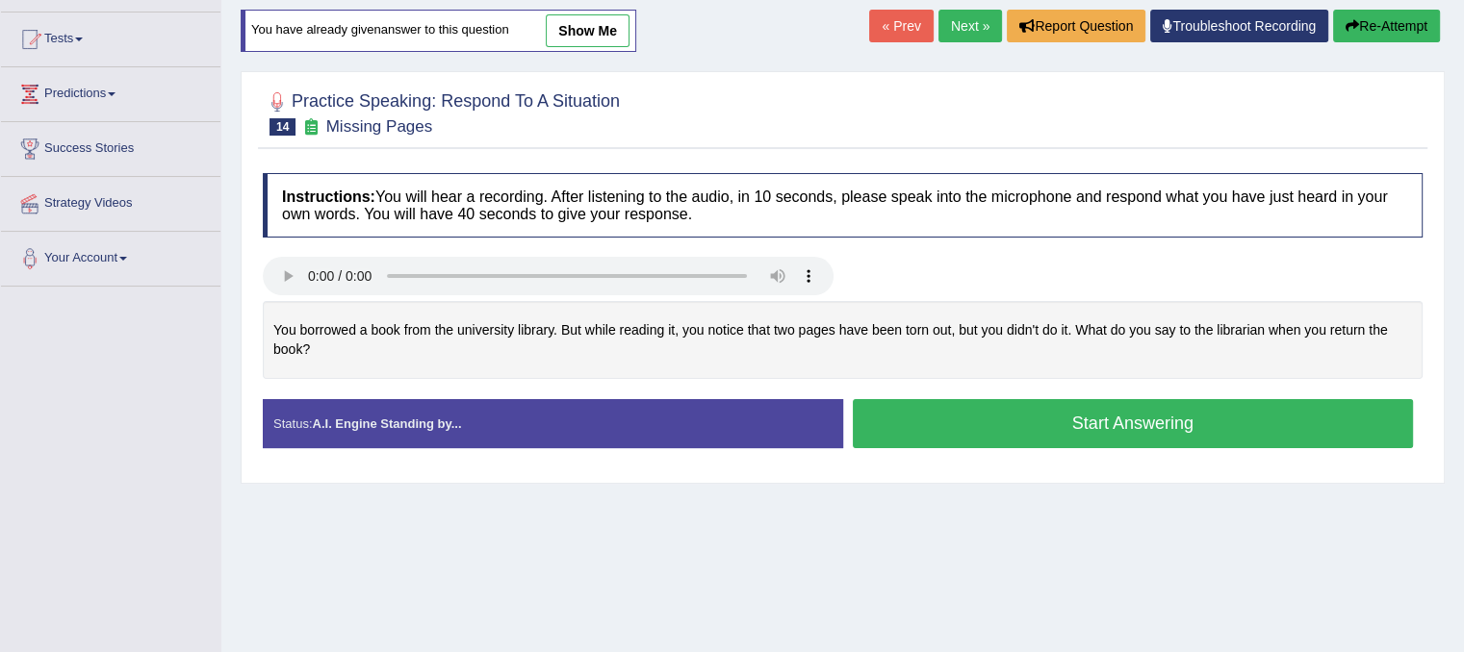
click at [1257, 424] on button "Start Answering" at bounding box center [1133, 423] width 561 height 49
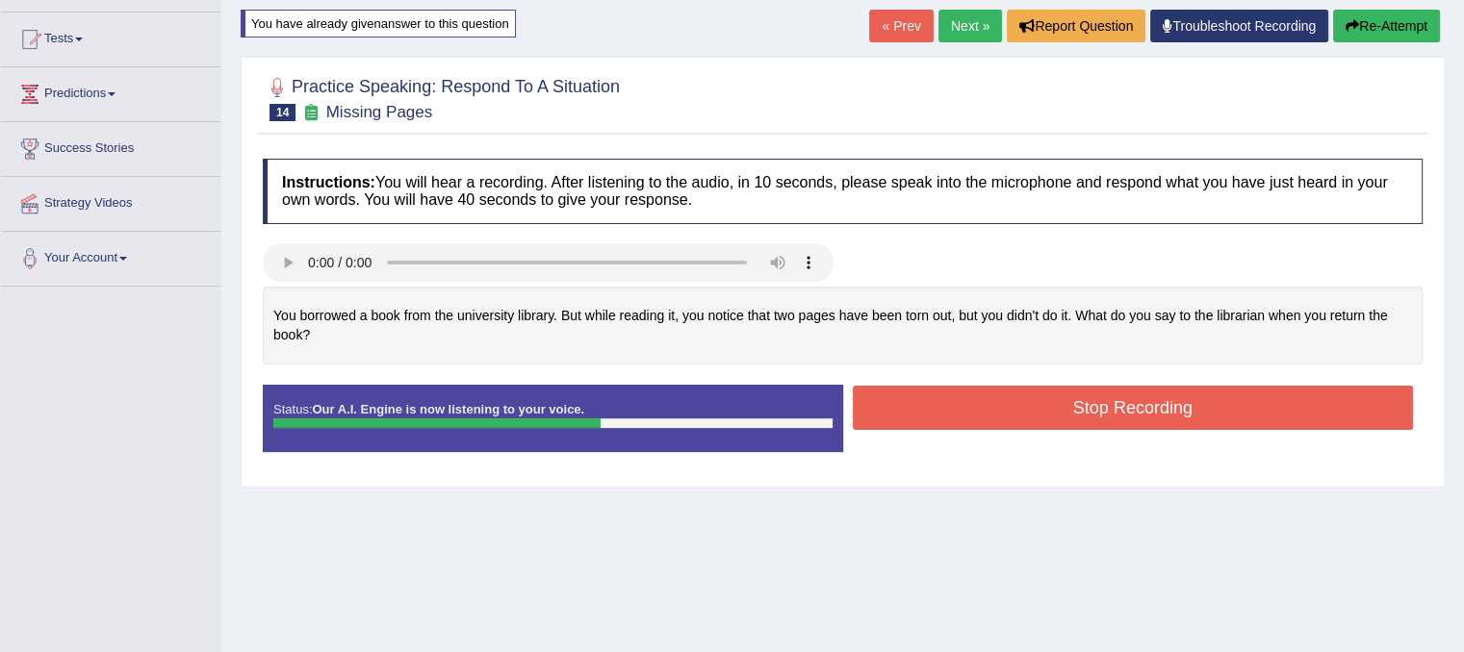
click at [1259, 406] on button "Stop Recording" at bounding box center [1133, 408] width 561 height 44
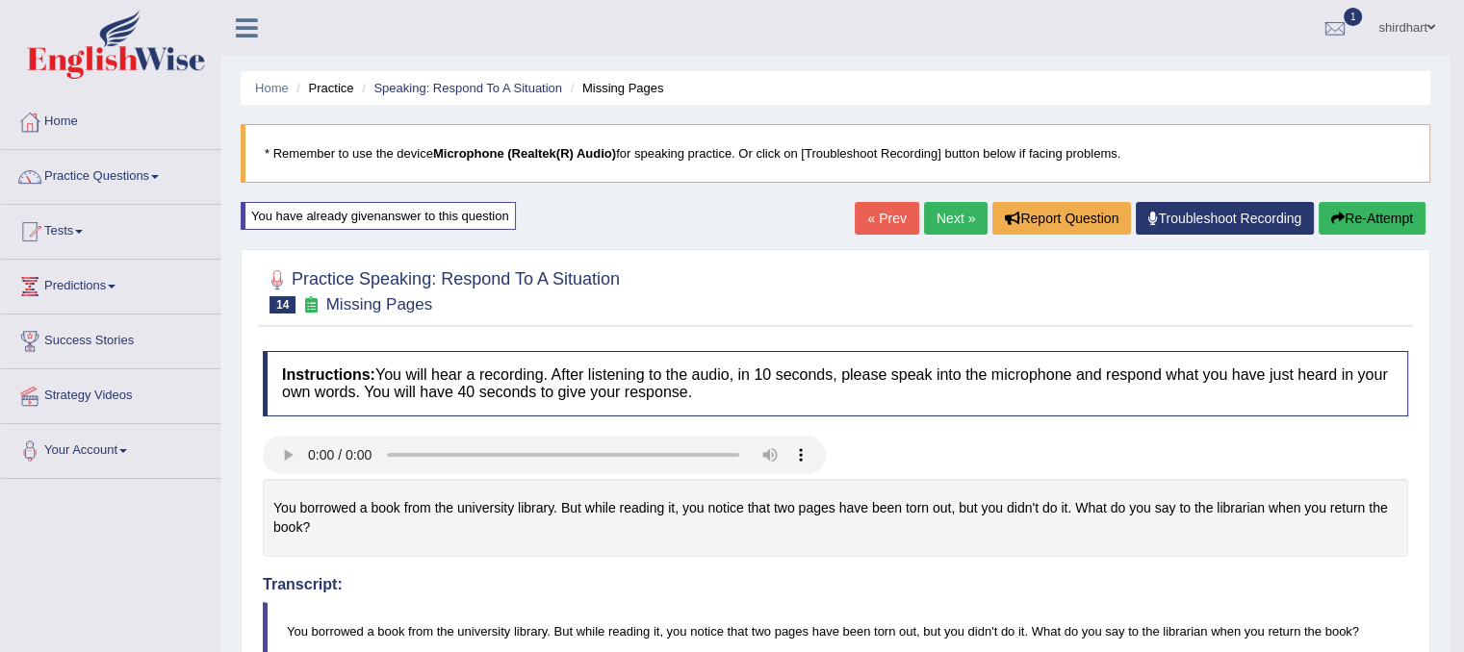
click at [1374, 217] on button "Re-Attempt" at bounding box center [1371, 218] width 107 height 33
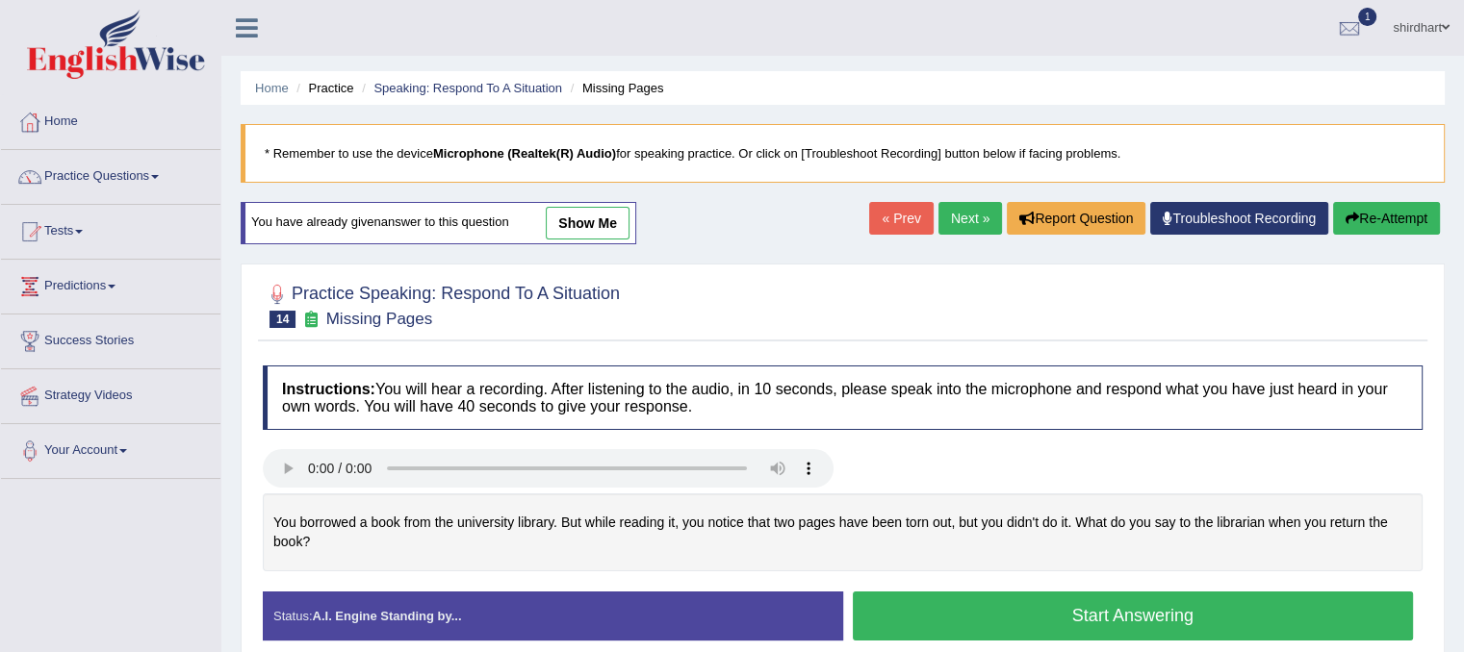
click at [970, 613] on button "Start Answering" at bounding box center [1133, 616] width 561 height 49
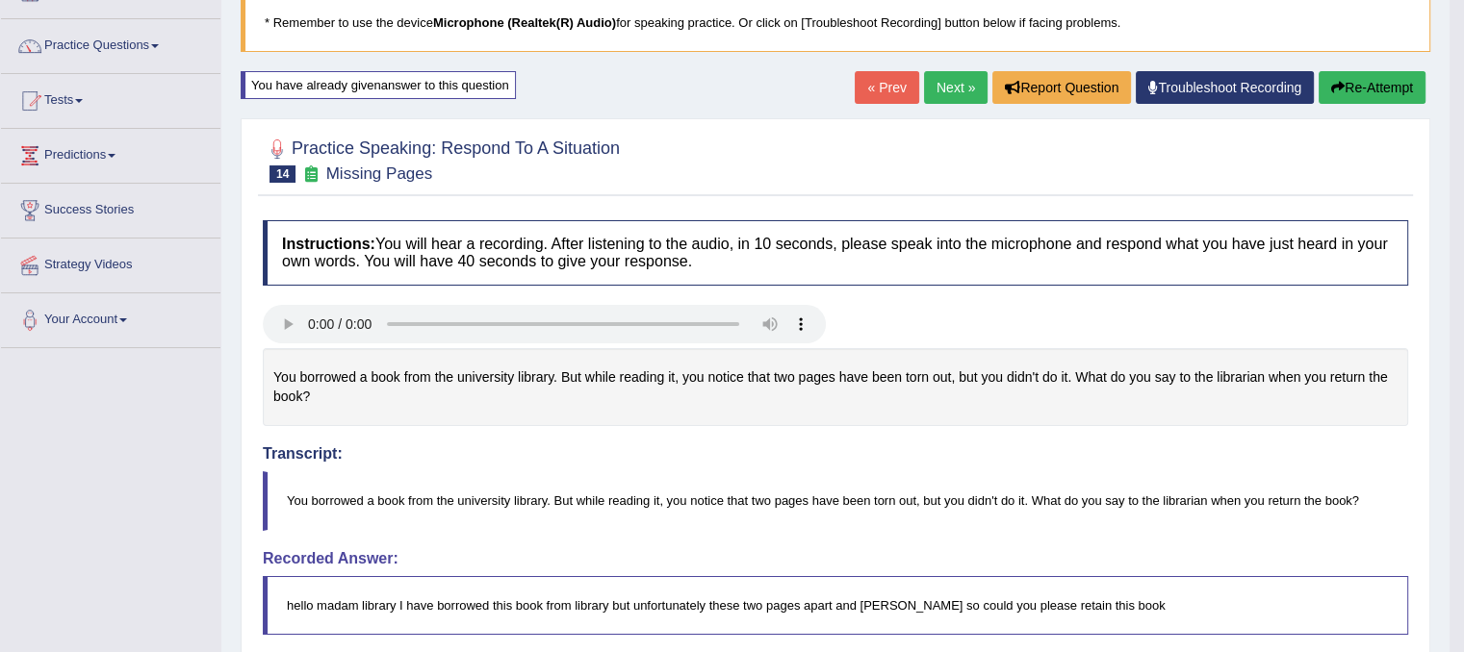
scroll to position [109, 0]
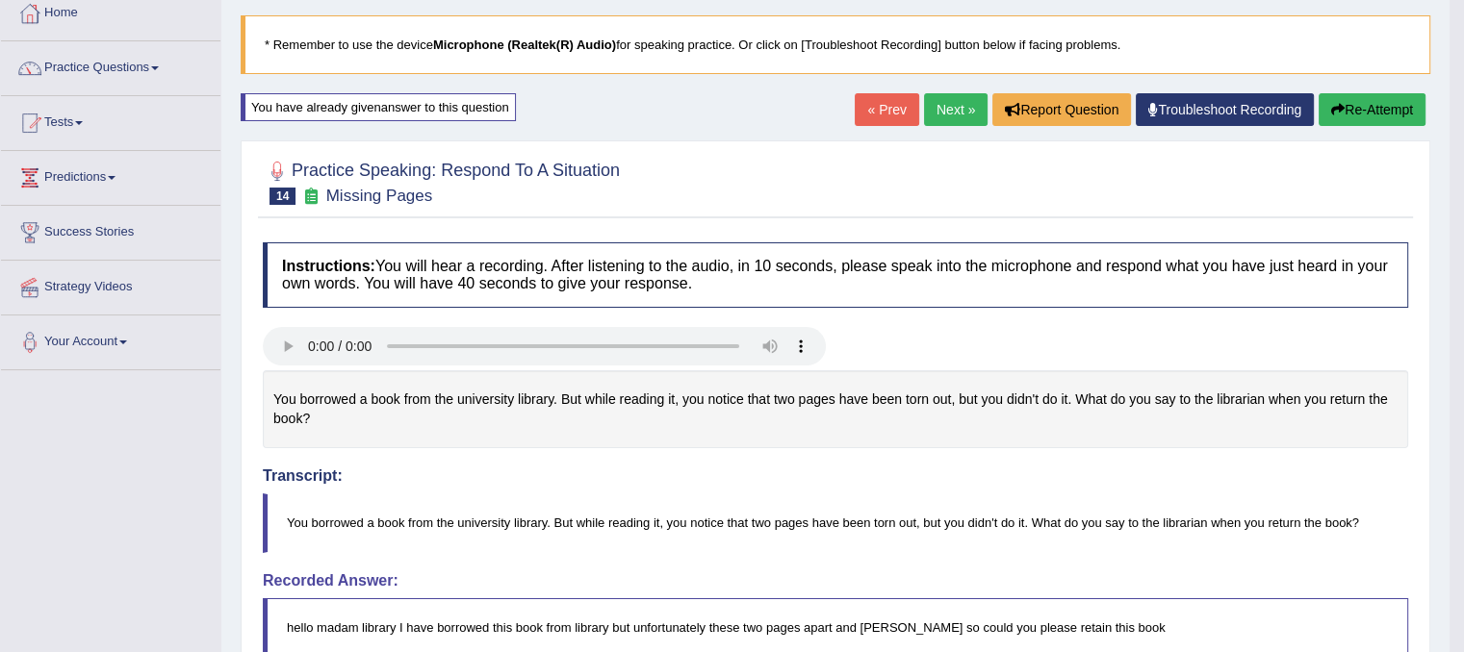
click at [952, 113] on link "Next »" at bounding box center [956, 109] width 64 height 33
